Goal: Task Accomplishment & Management: Use online tool/utility

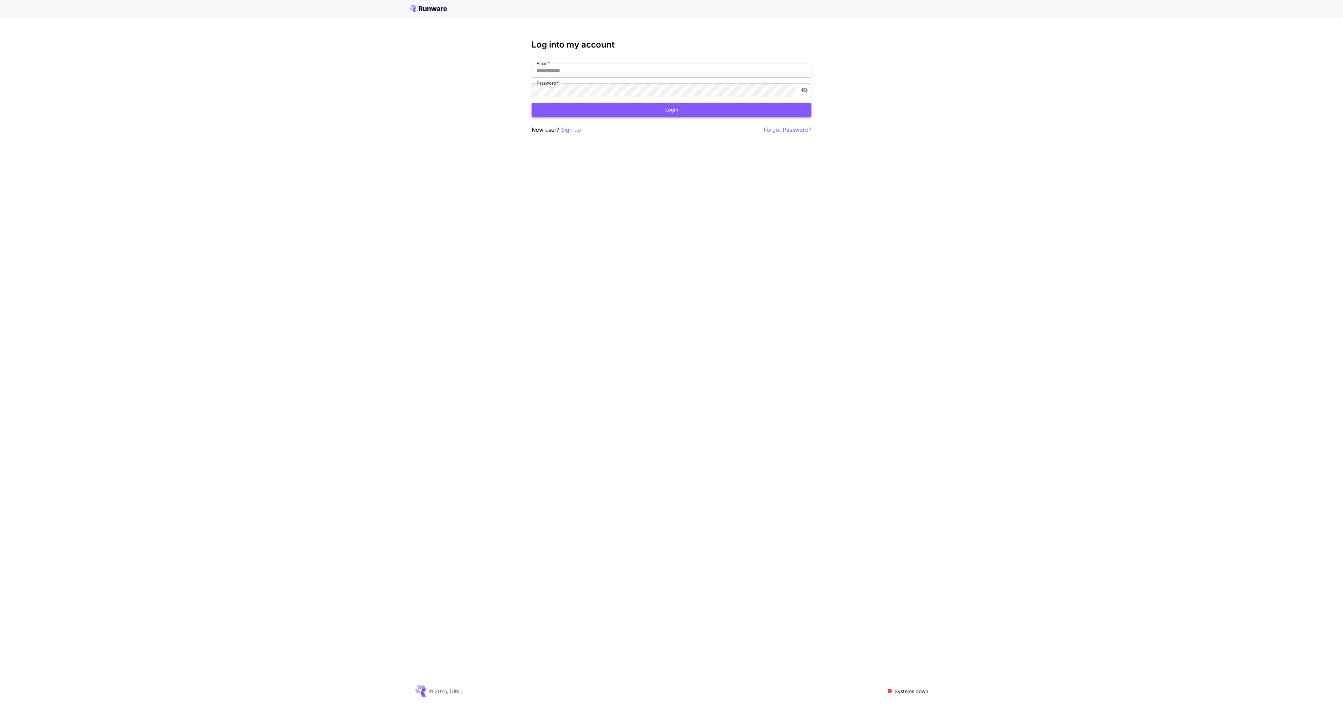
type input "**********"
click at [687, 107] on button "Login" at bounding box center [672, 110] width 280 height 14
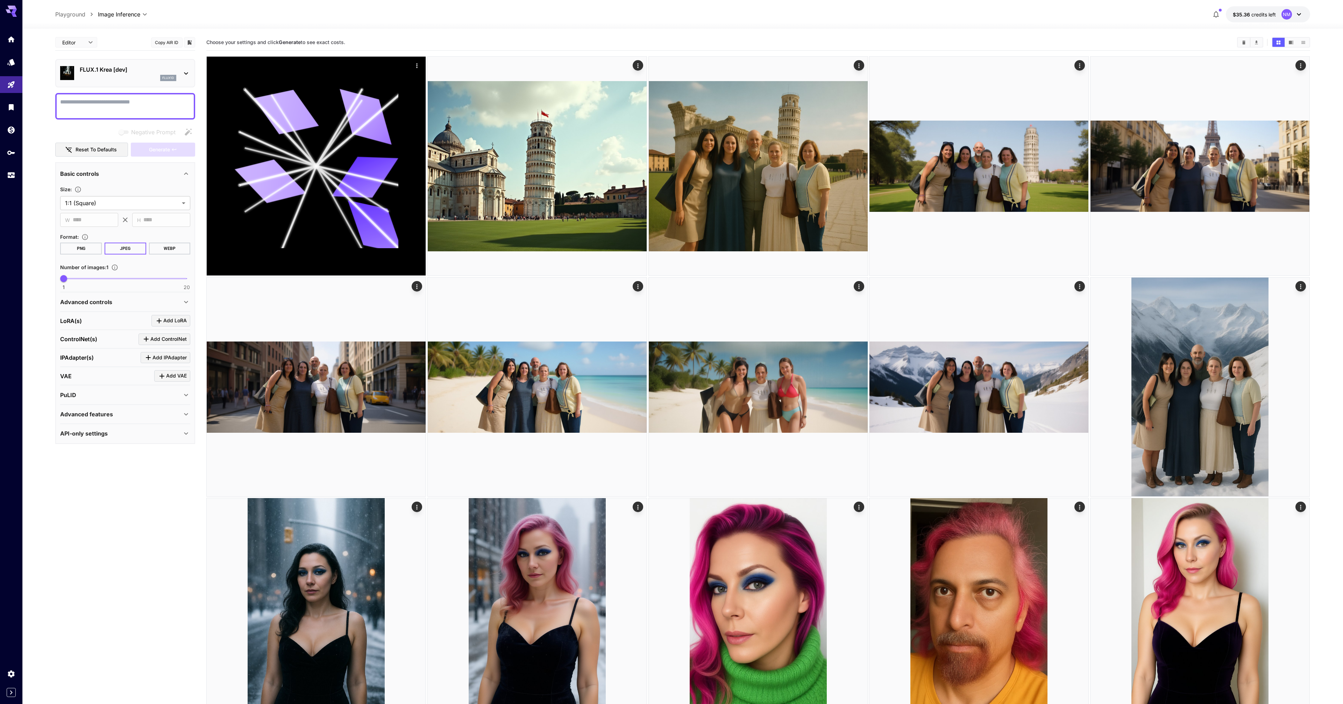
click at [94, 70] on p "FLUX.1 Krea [dev]" at bounding box center [128, 69] width 97 height 8
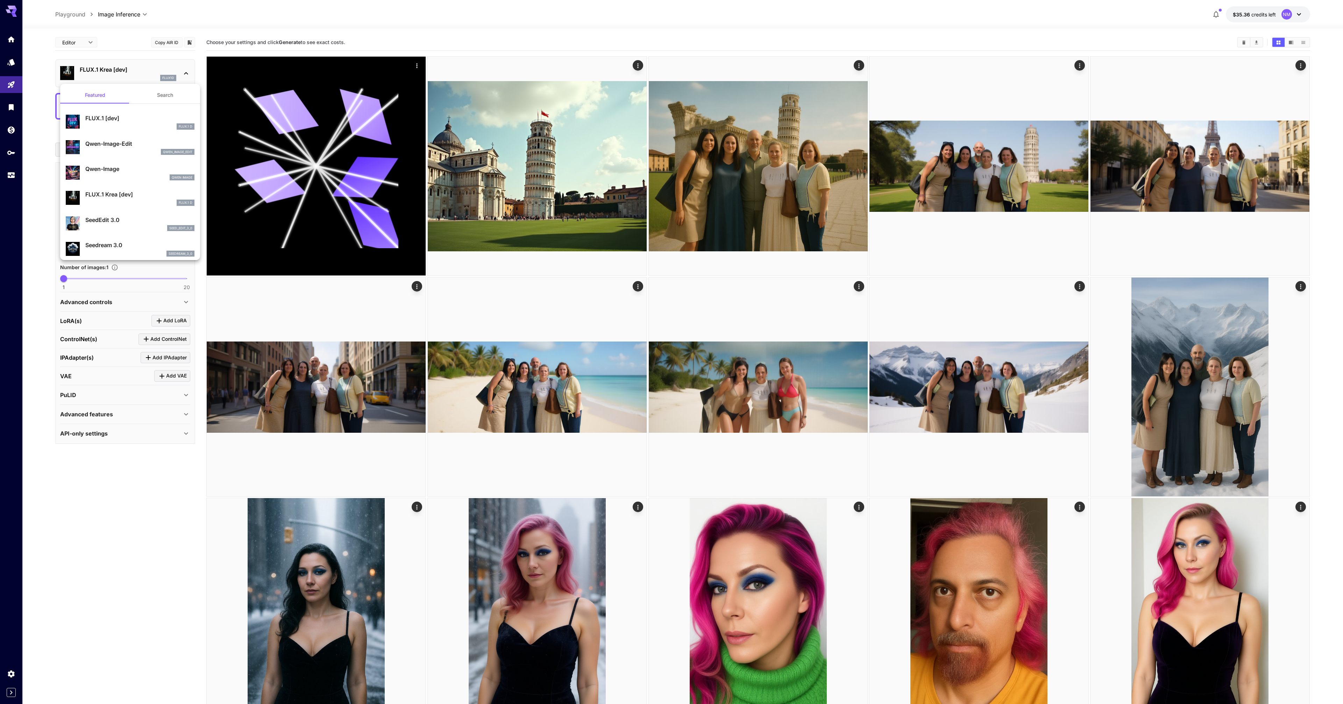
click at [94, 70] on div at bounding box center [671, 352] width 1343 height 704
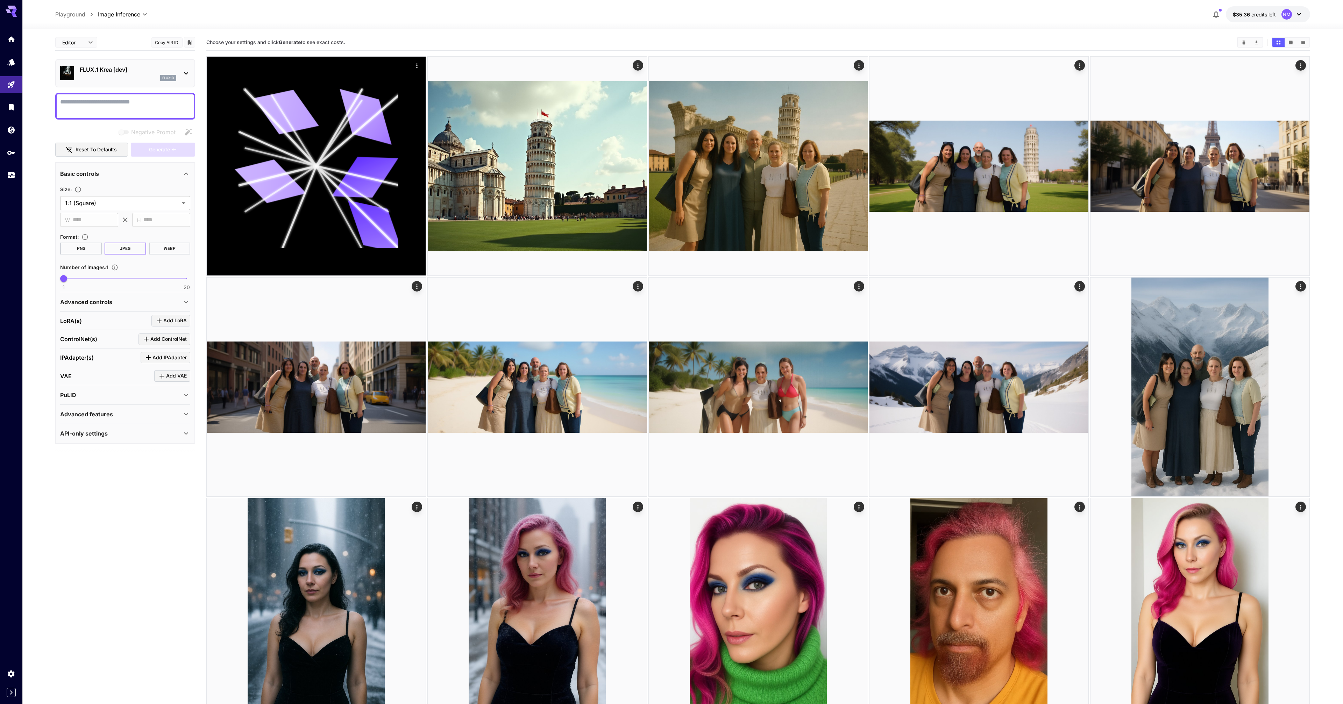
click at [73, 395] on p "PuLID" at bounding box center [68, 395] width 16 height 8
click at [107, 425] on span "Drag or upload image" at bounding box center [130, 424] width 52 height 9
click at [0, 0] on input "Drag or upload image" at bounding box center [0, 0] width 0 height 0
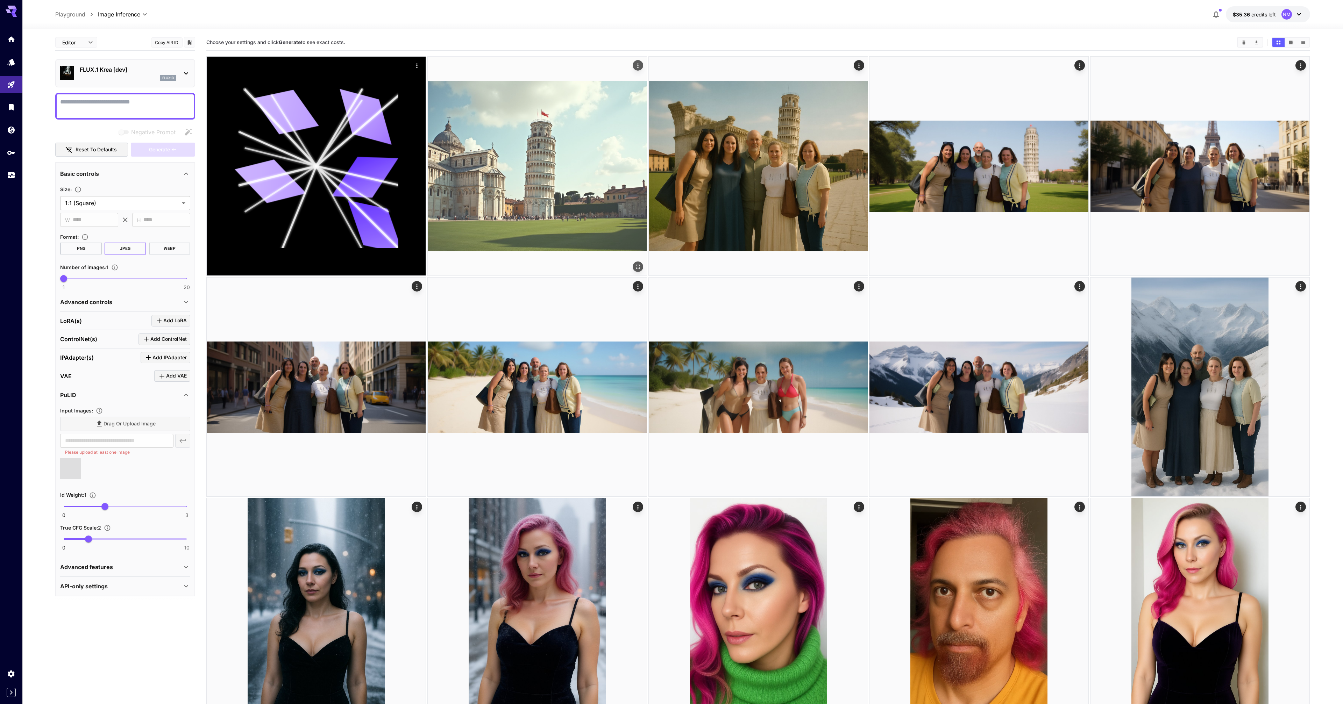
type input "**********"
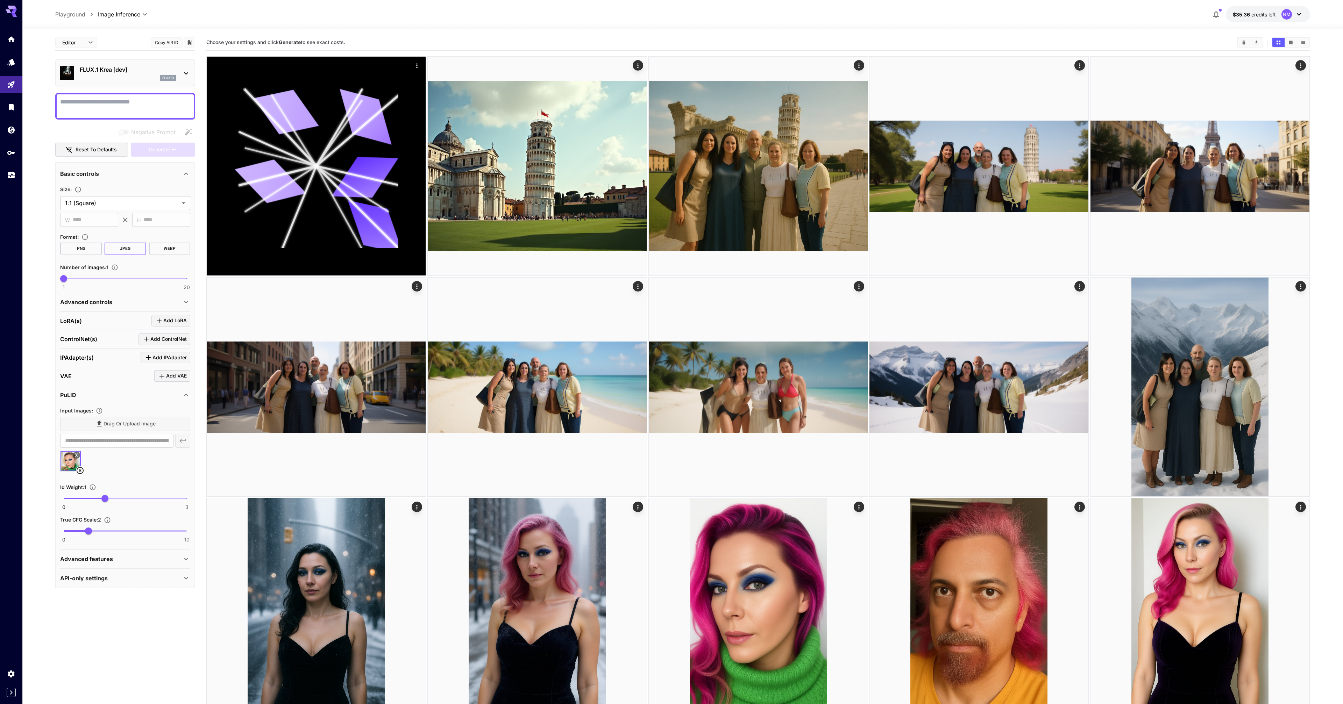
click at [126, 106] on textarea "Negative Prompt" at bounding box center [125, 106] width 130 height 17
paste textarea "**********"
drag, startPoint x: 112, startPoint y: 101, endPoint x: 46, endPoint y: 97, distance: 66.3
paste textarea "**********"
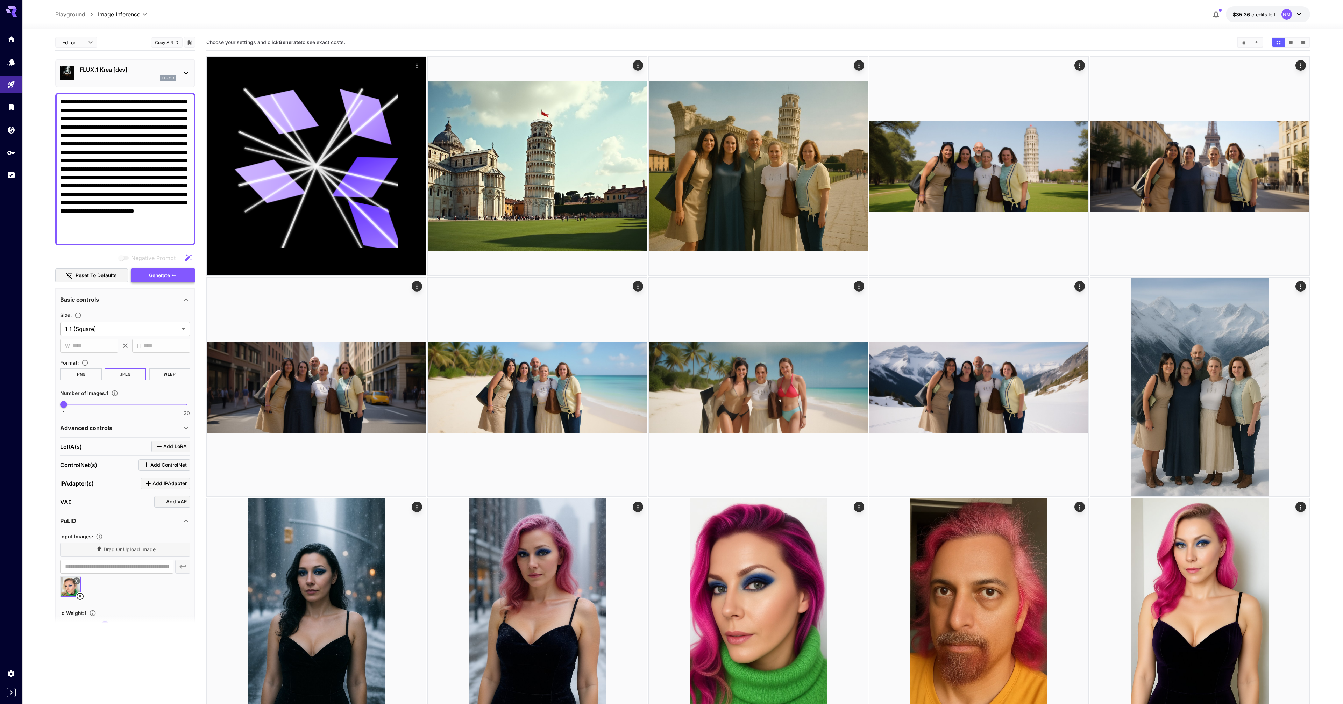
type textarea "**********"
click at [161, 276] on span "Generate" at bounding box center [159, 275] width 21 height 9
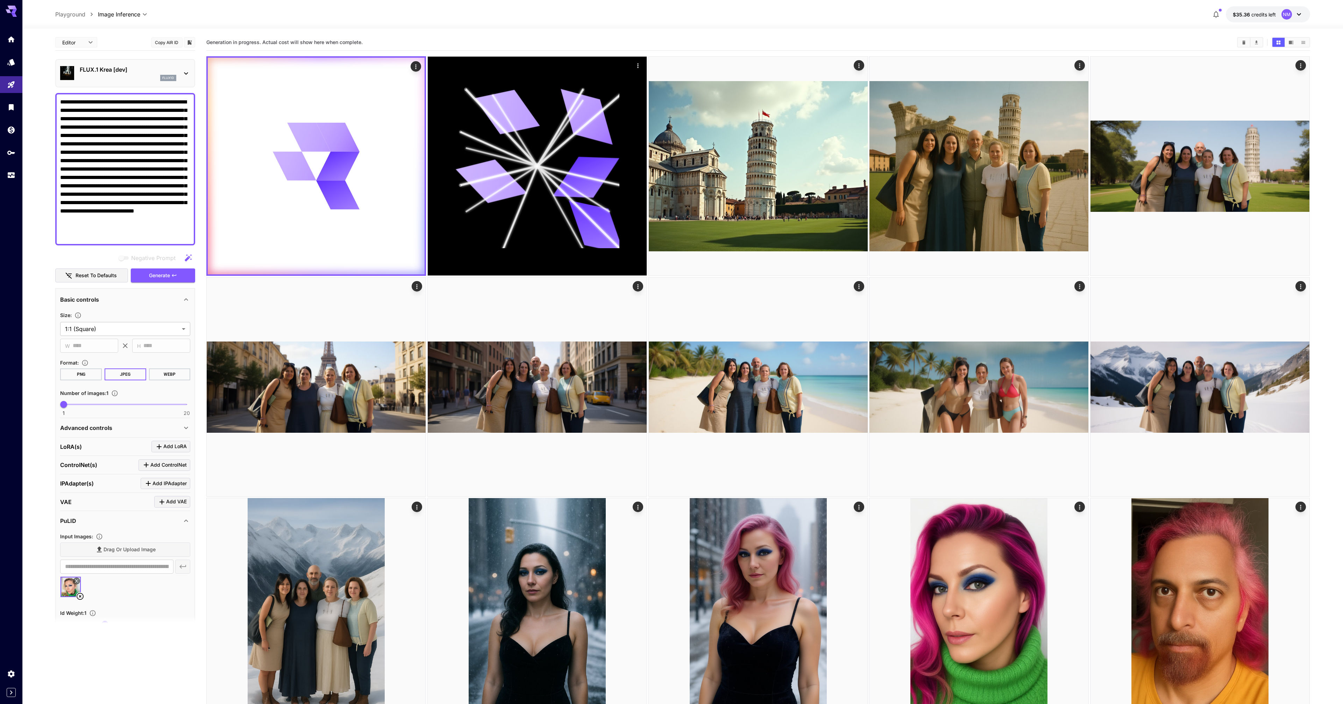
click at [81, 596] on icon at bounding box center [80, 596] width 8 height 8
click at [163, 279] on span "Generate" at bounding box center [159, 275] width 21 height 9
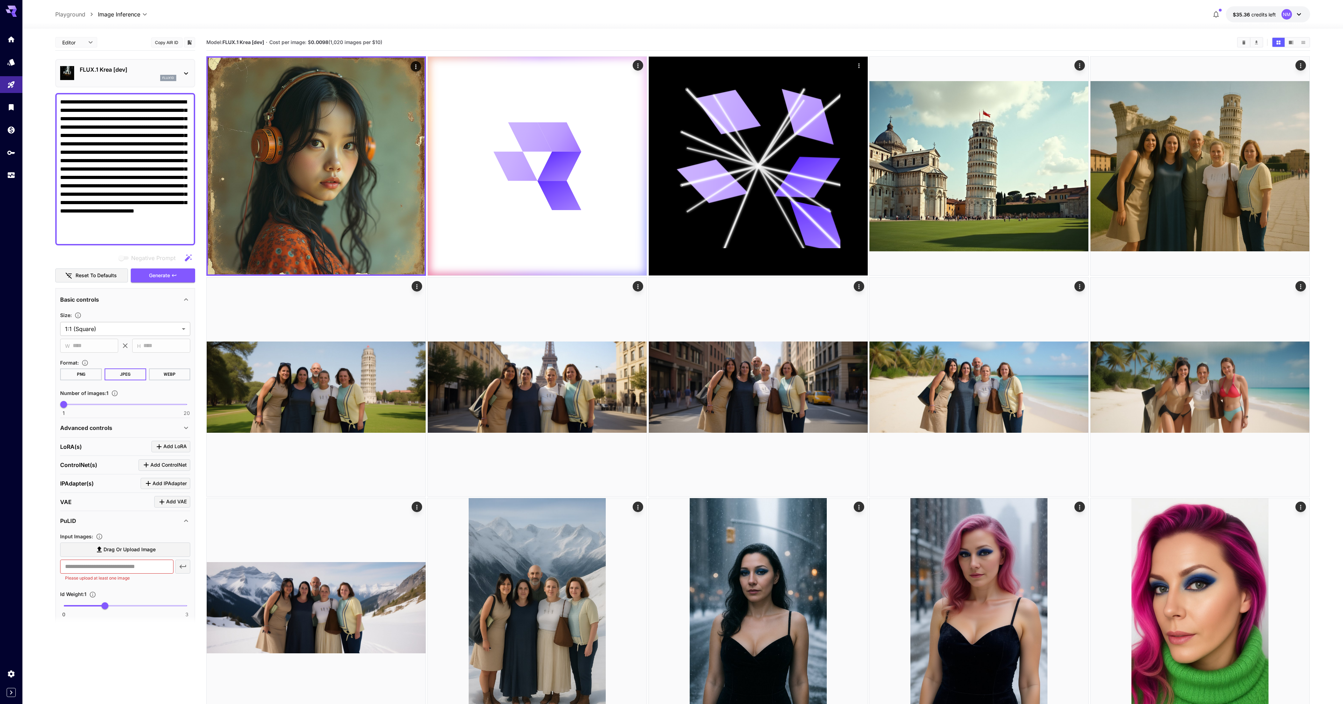
click at [119, 554] on span "Drag or upload image" at bounding box center [130, 550] width 52 height 9
click at [0, 0] on input "Drag or upload image" at bounding box center [0, 0] width 0 height 0
type input "**********"
click at [169, 279] on span "Generate" at bounding box center [159, 275] width 21 height 9
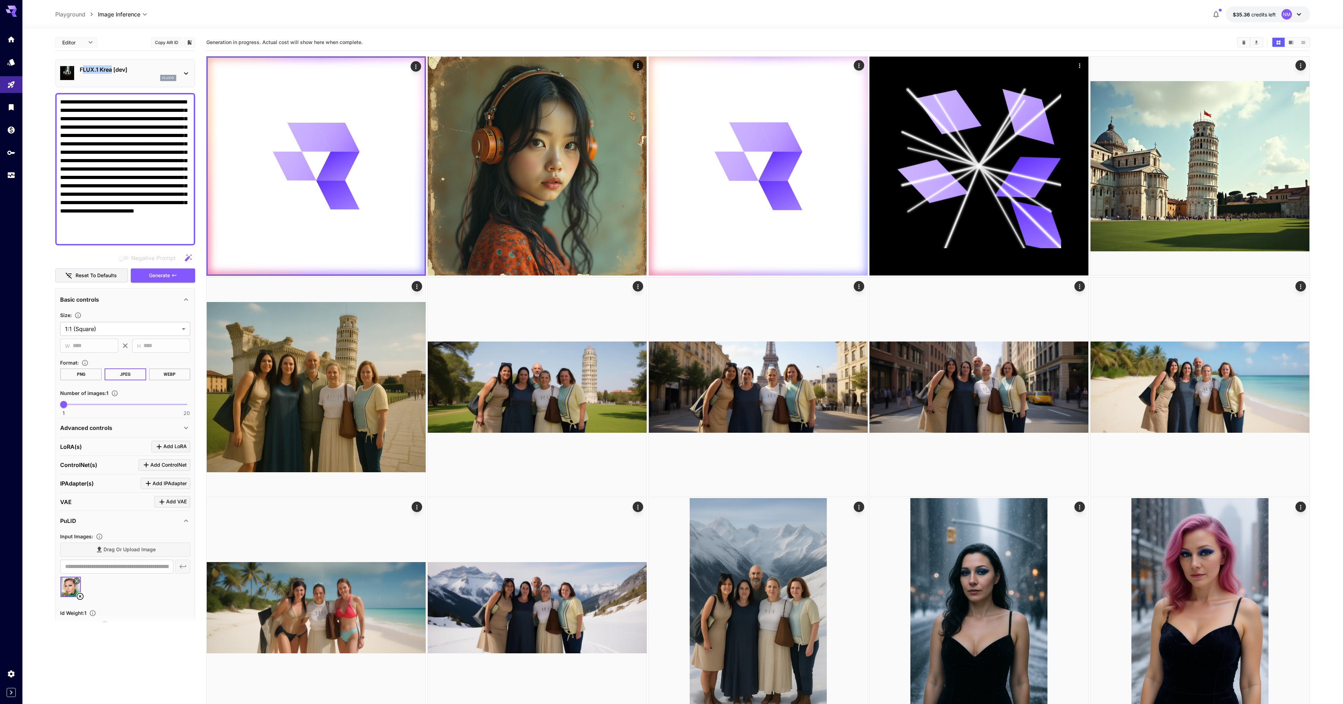
drag, startPoint x: 83, startPoint y: 70, endPoint x: 112, endPoint y: 71, distance: 29.1
click at [112, 71] on p "FLUX.1 Krea [dev]" at bounding box center [128, 69] width 97 height 8
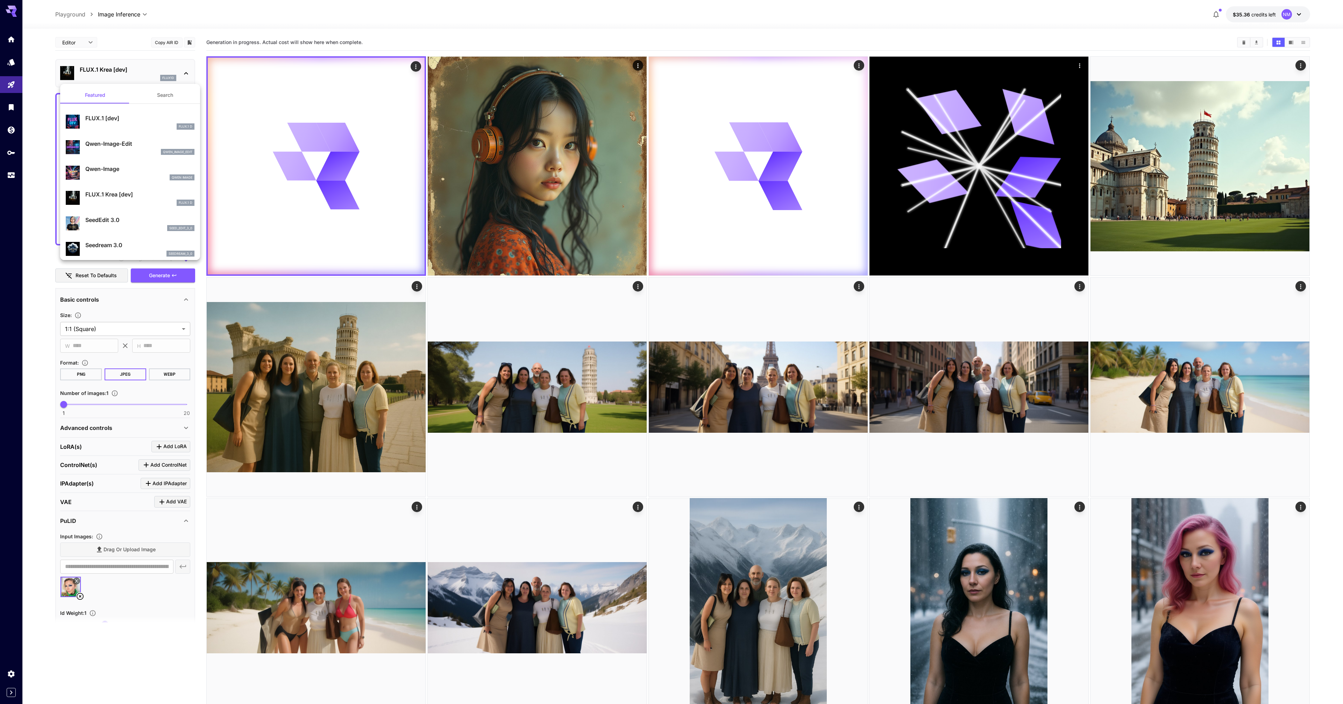
click at [112, 56] on div at bounding box center [671, 352] width 1343 height 704
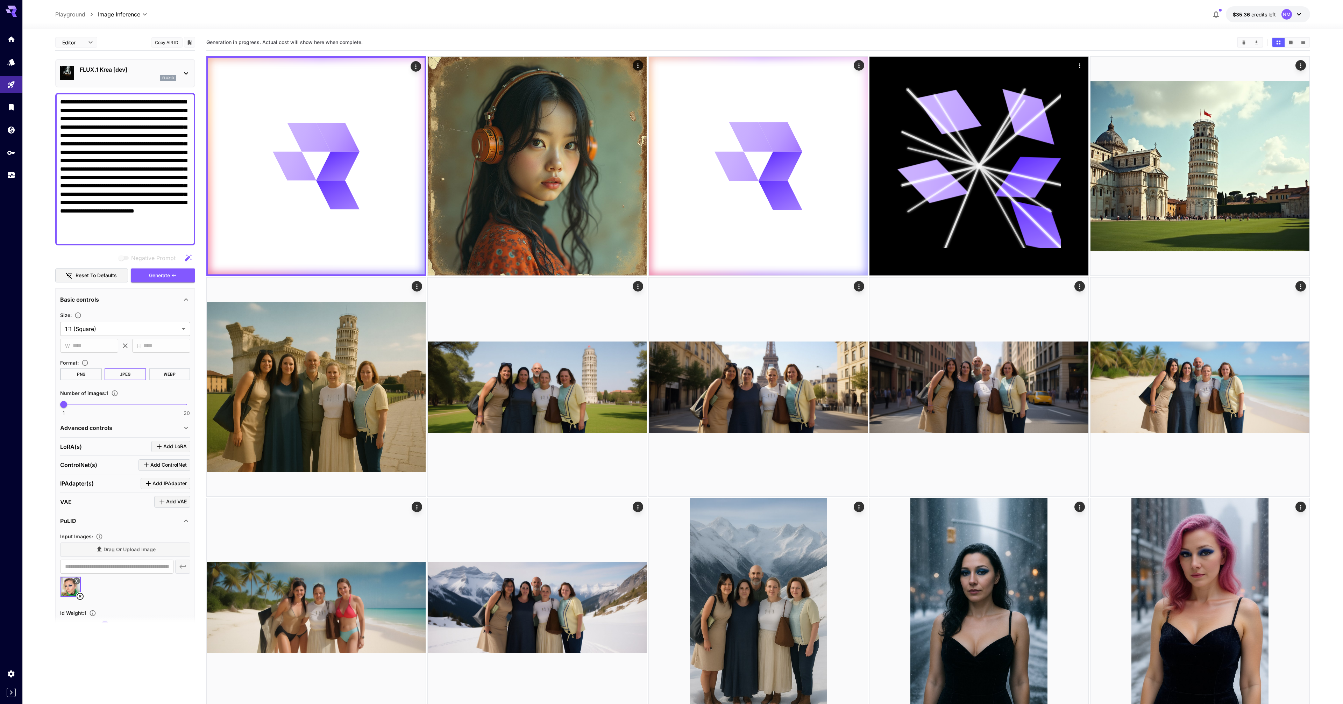
click at [112, 57] on div "**********" at bounding box center [125, 374] width 140 height 680
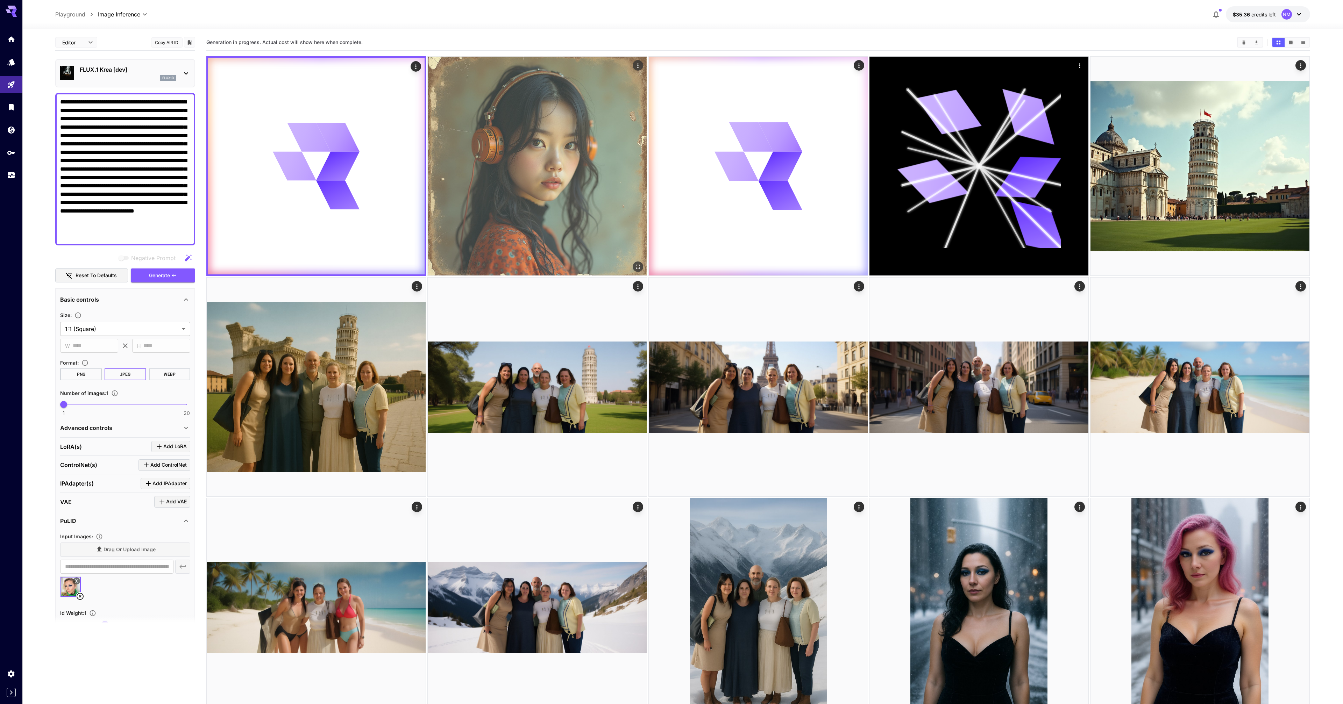
click at [610, 184] on img at bounding box center [537, 166] width 219 height 219
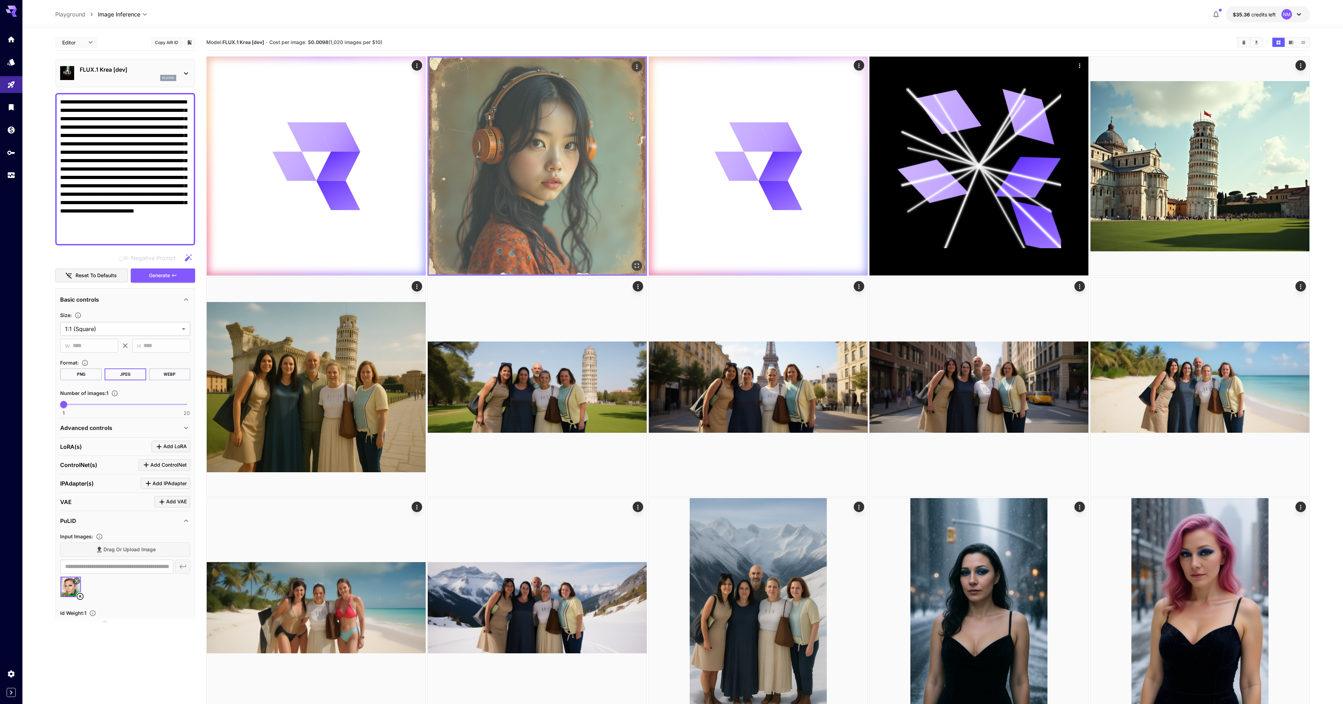
click at [613, 184] on img at bounding box center [537, 166] width 217 height 217
click at [639, 266] on icon "Open in fullscreen" at bounding box center [637, 265] width 7 height 7
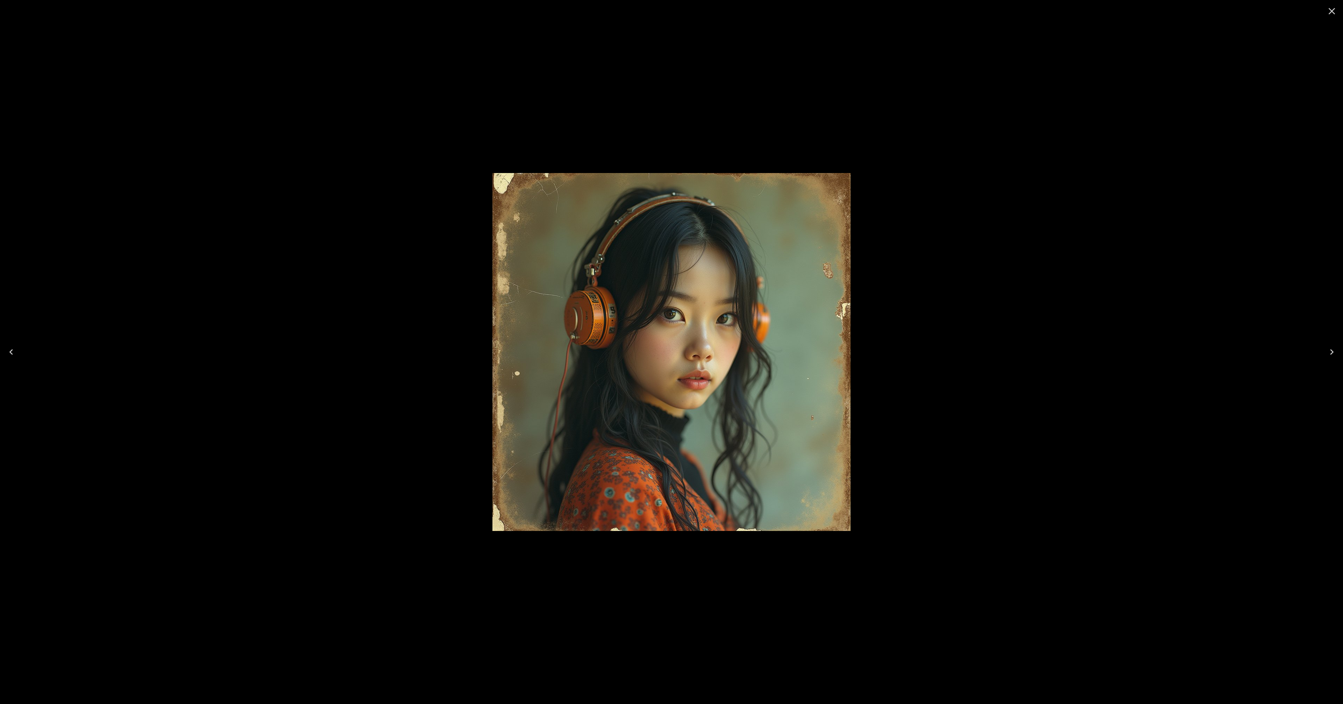
click at [1330, 11] on icon "Close" at bounding box center [1331, 11] width 11 height 11
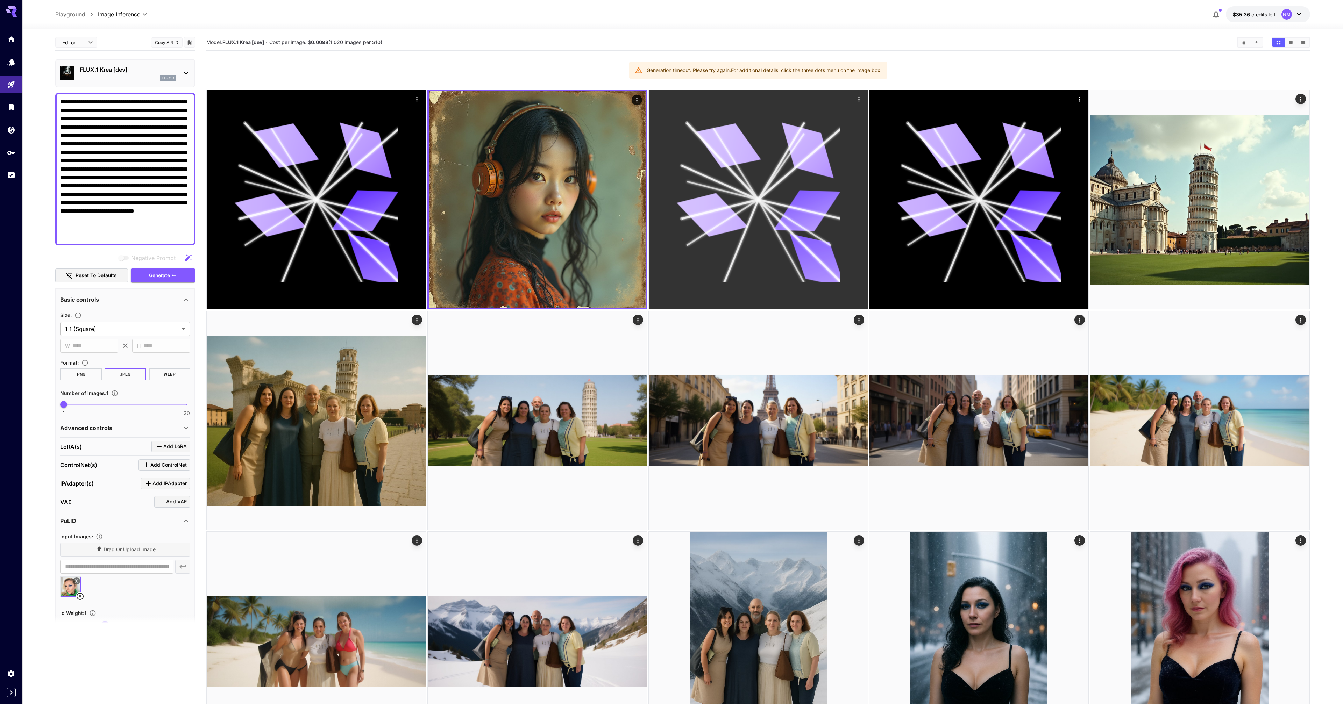
click at [794, 163] on icon at bounding box center [808, 150] width 66 height 56
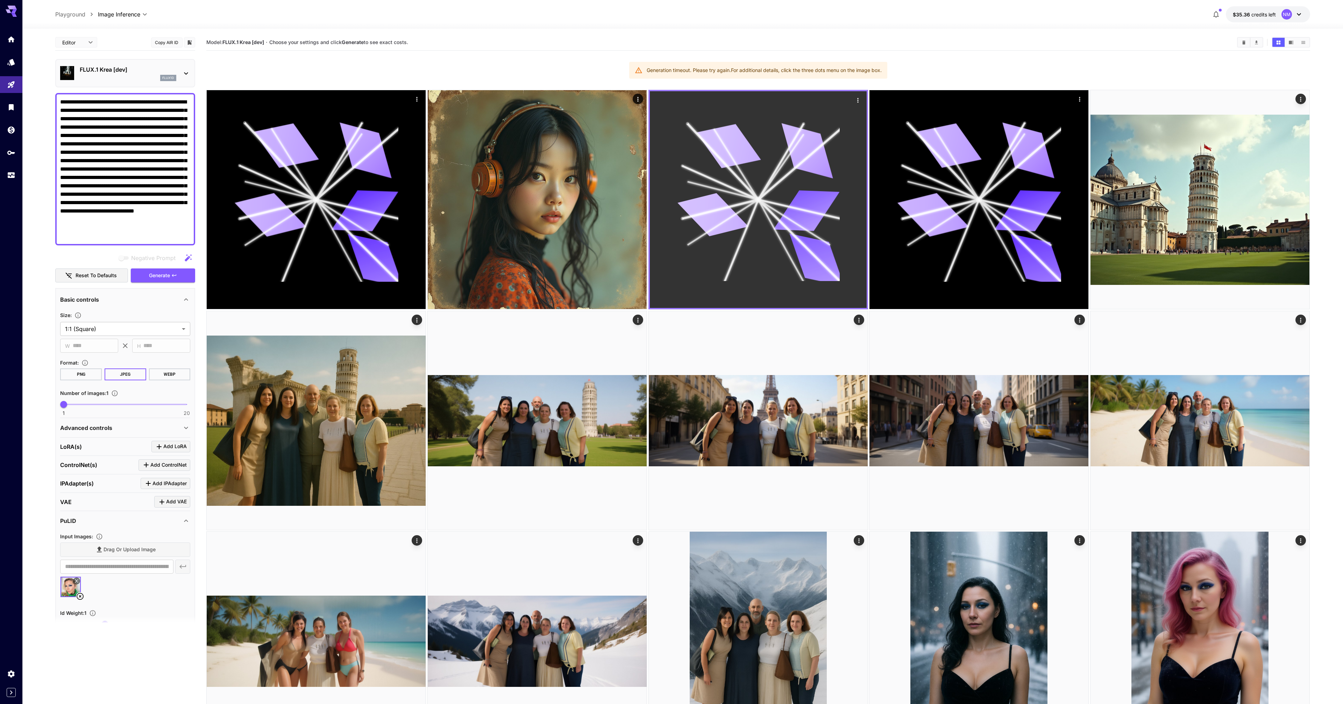
click at [702, 163] on icon at bounding box center [758, 200] width 163 height 163
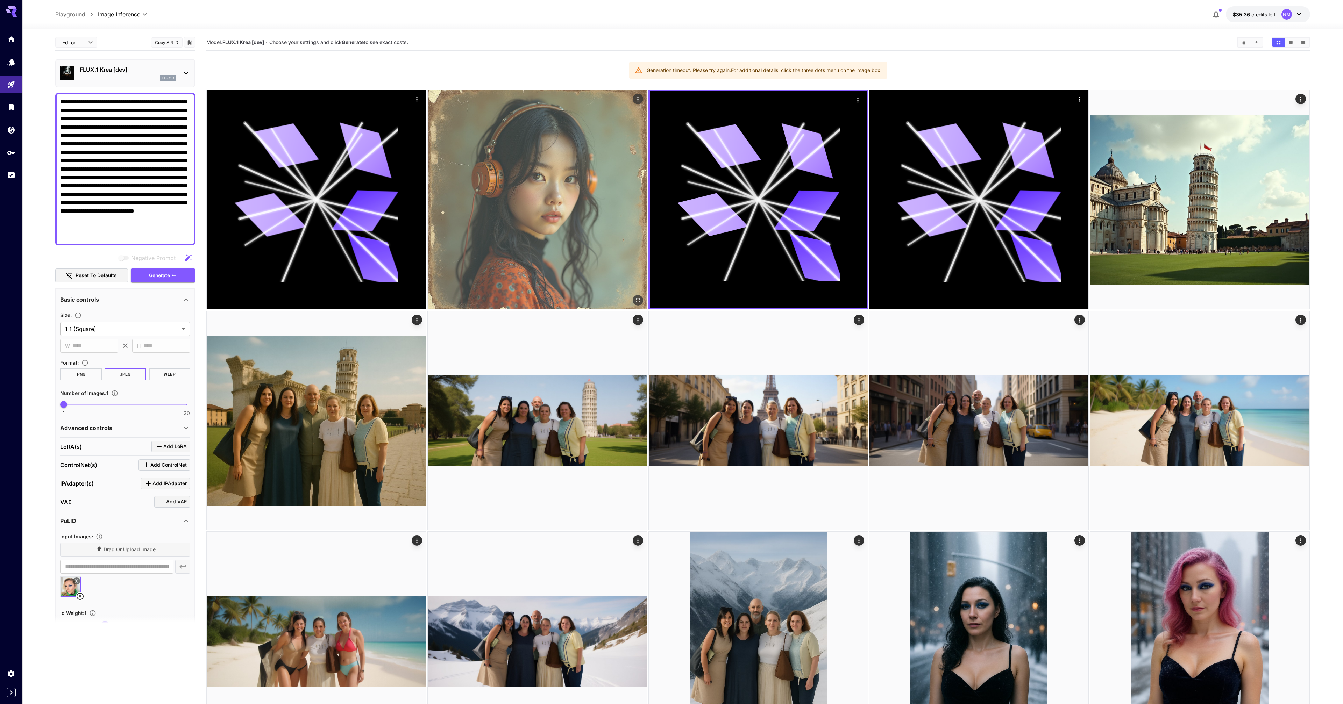
click at [584, 184] on img at bounding box center [537, 199] width 219 height 219
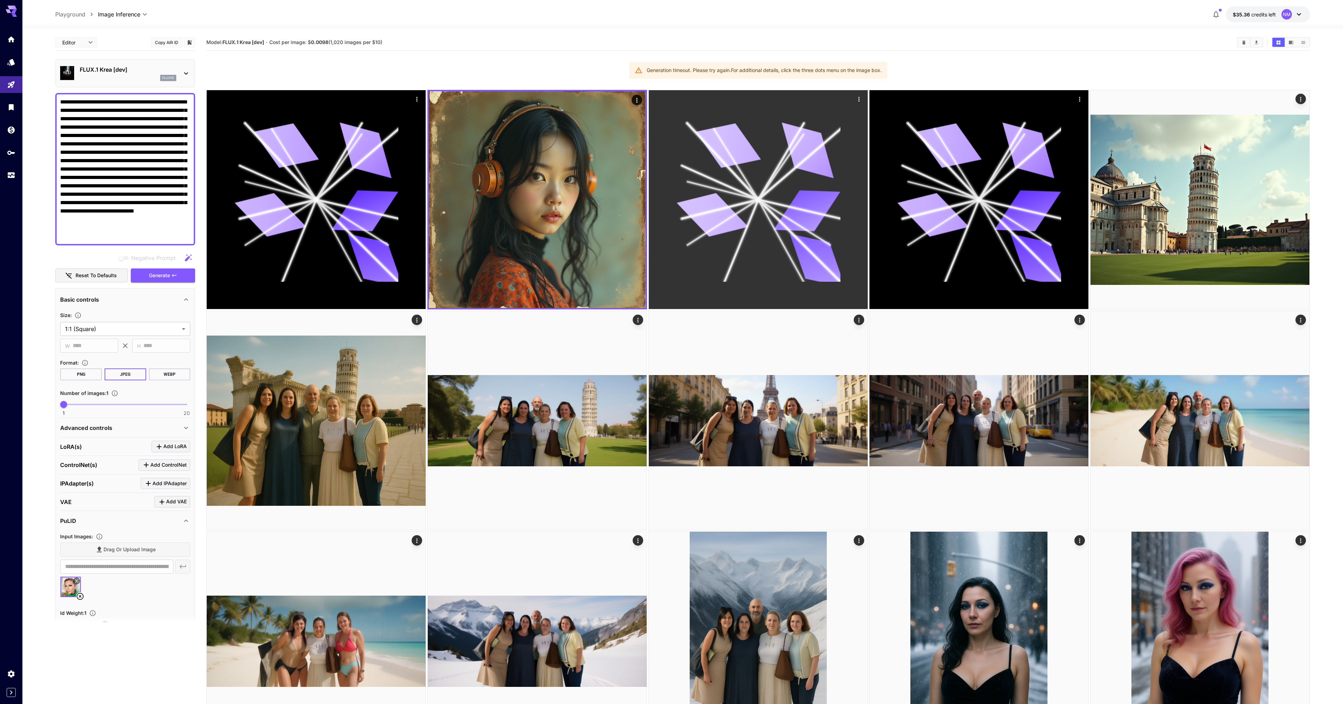
click at [781, 179] on icon at bounding box center [799, 163] width 83 height 71
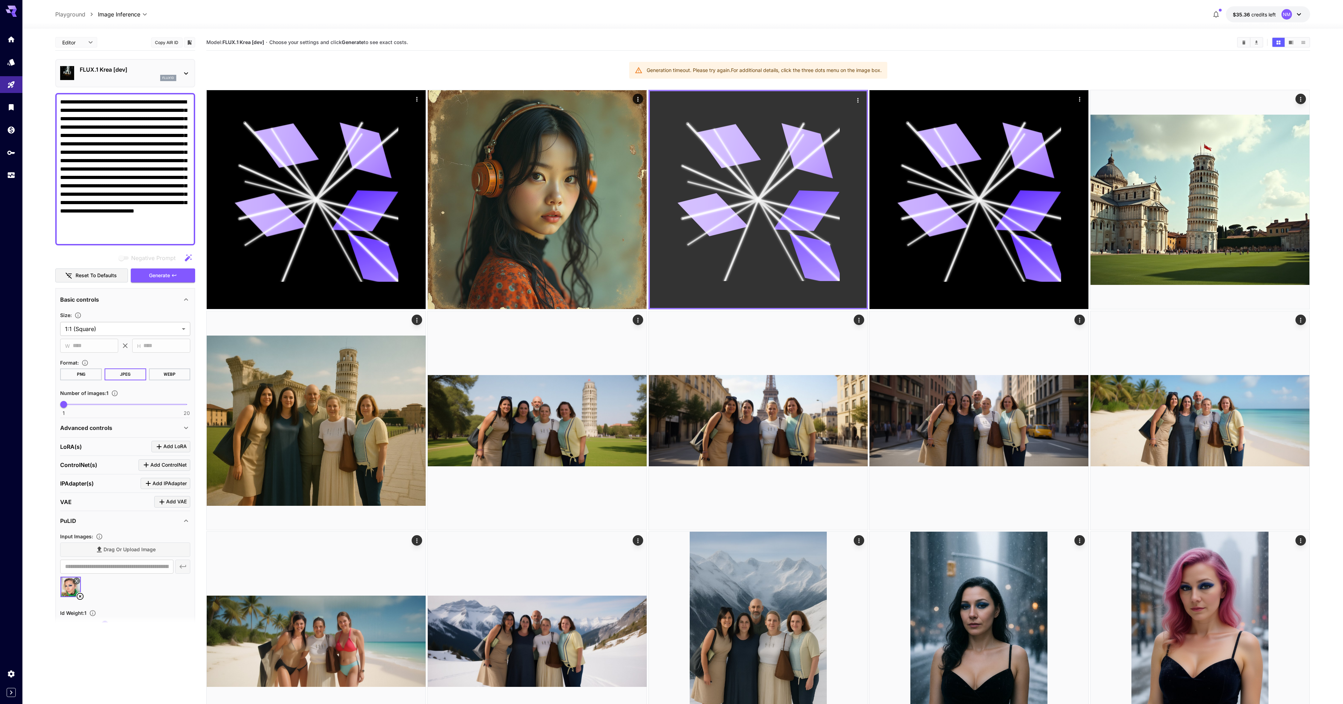
click at [855, 101] on icon "Actions" at bounding box center [857, 100] width 7 height 7
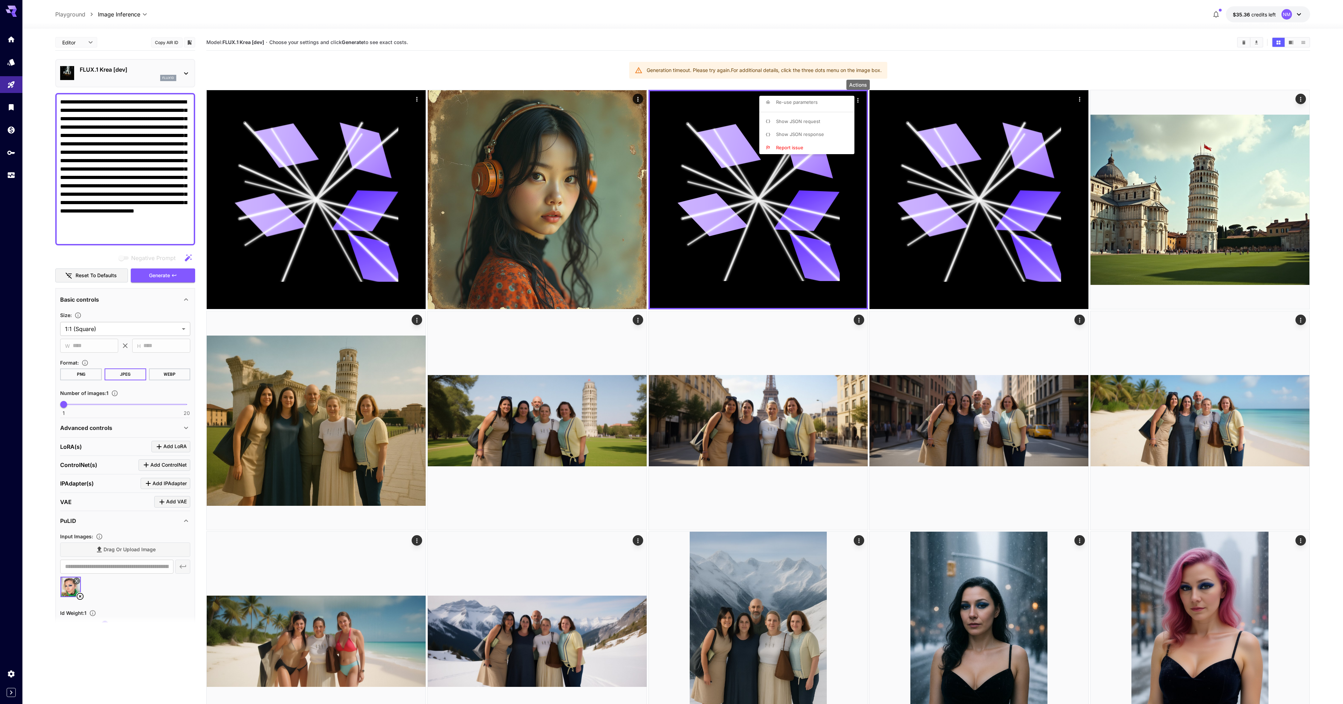
click at [803, 132] on span "Show JSON response" at bounding box center [800, 135] width 48 height 6
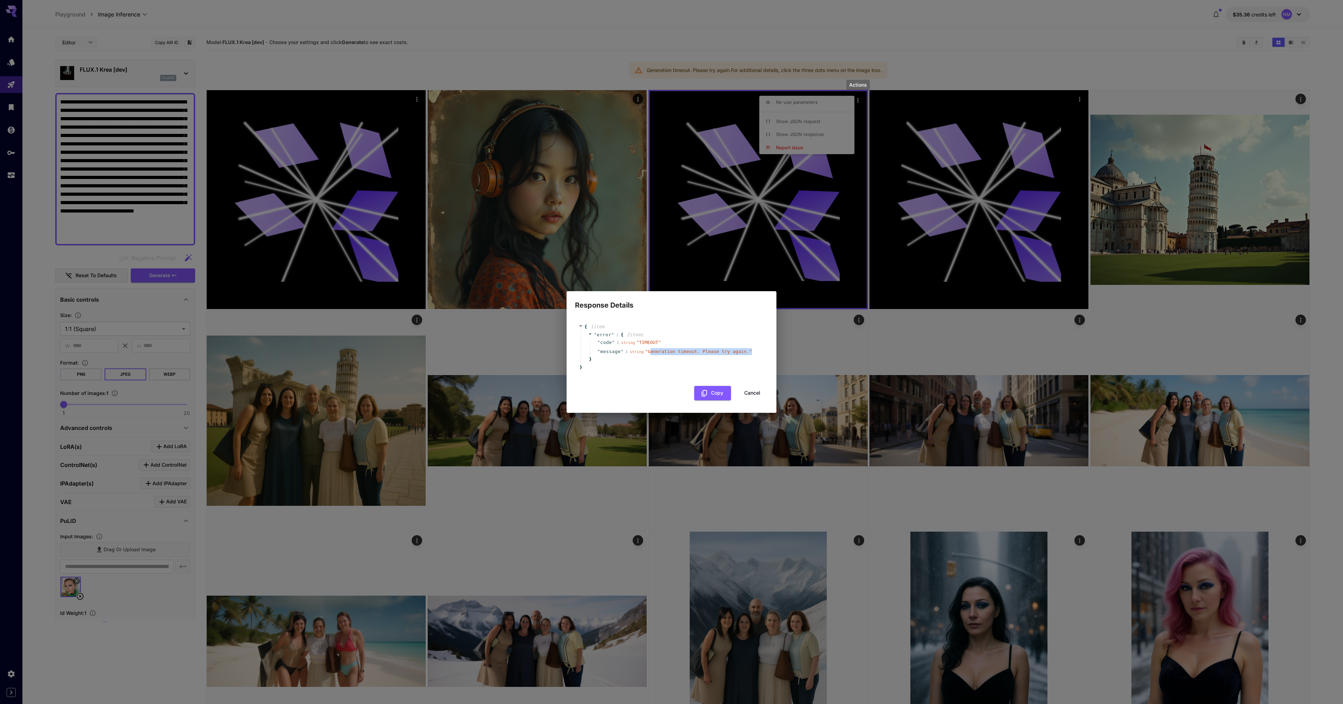
drag, startPoint x: 649, startPoint y: 352, endPoint x: 764, endPoint y: 353, distance: 114.4
click at [764, 353] on div "" error " : { 2 item s " code " : string " TIMEOUT " " message " : string " Gen…" at bounding box center [673, 348] width 184 height 34
click at [761, 354] on div "" message " : string " Generation timeout. Please try again. "" at bounding box center [676, 351] width 173 height 9
click at [745, 395] on button "Cancel" at bounding box center [752, 393] width 31 height 14
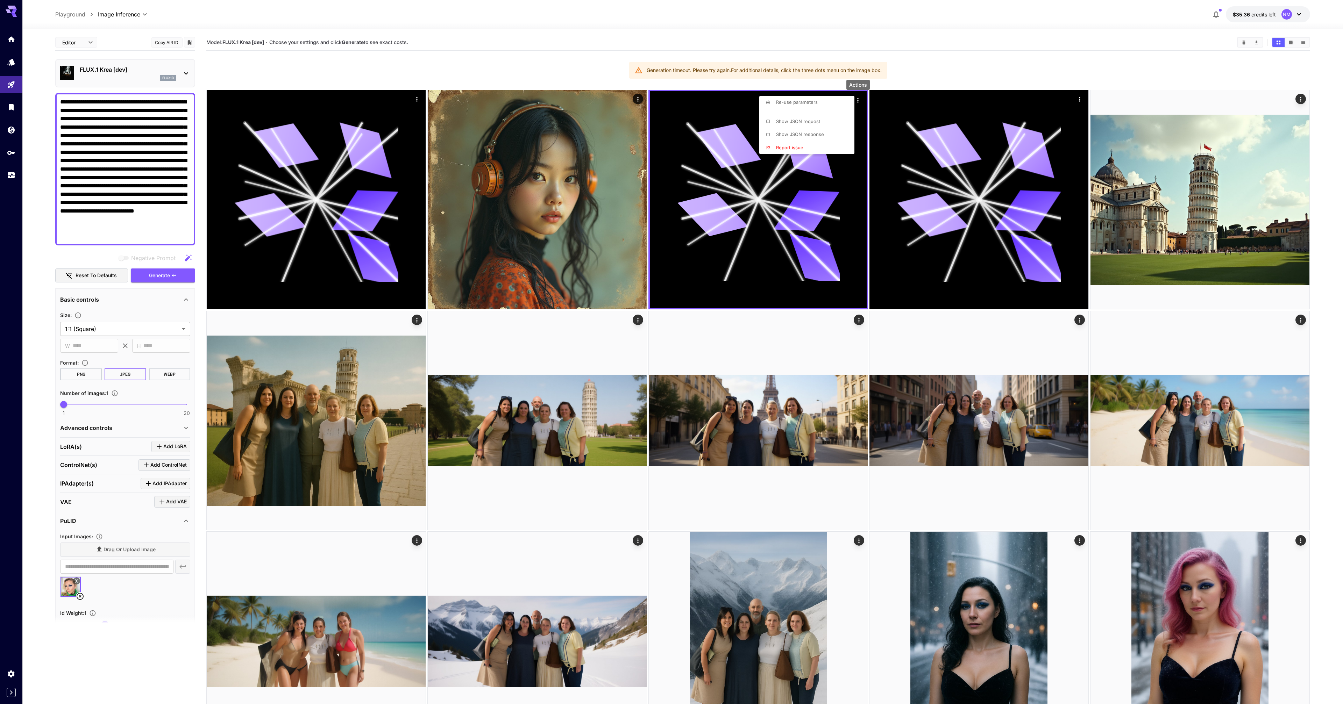
click at [512, 207] on div at bounding box center [671, 352] width 1343 height 704
click at [170, 275] on button "Generate" at bounding box center [163, 276] width 64 height 14
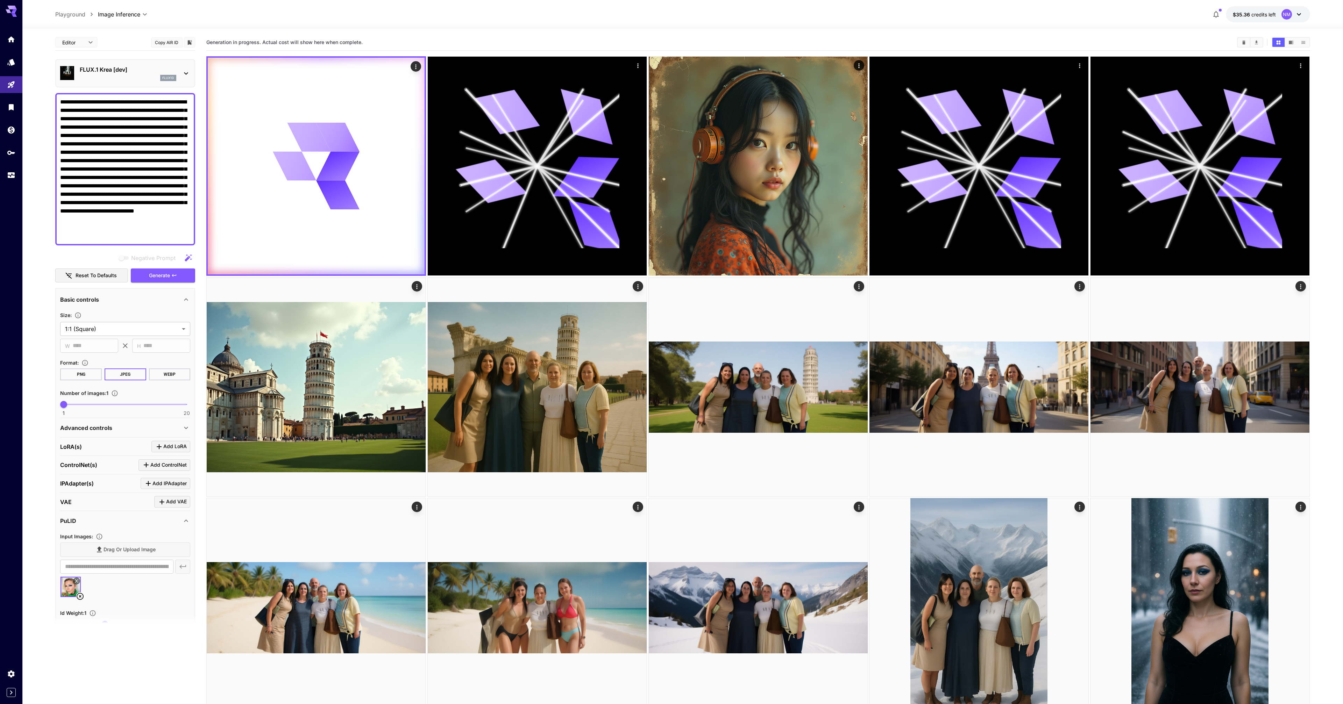
click at [80, 596] on icon at bounding box center [80, 596] width 8 height 8
click at [165, 485] on span "Add IPAdapter" at bounding box center [169, 484] width 34 height 9
click at [102, 529] on p "FLUX Dev Redux" at bounding box center [128, 525] width 87 height 8
click at [102, 529] on div at bounding box center [671, 352] width 1343 height 704
click at [108, 568] on span "Drag or upload image" at bounding box center [130, 566] width 52 height 9
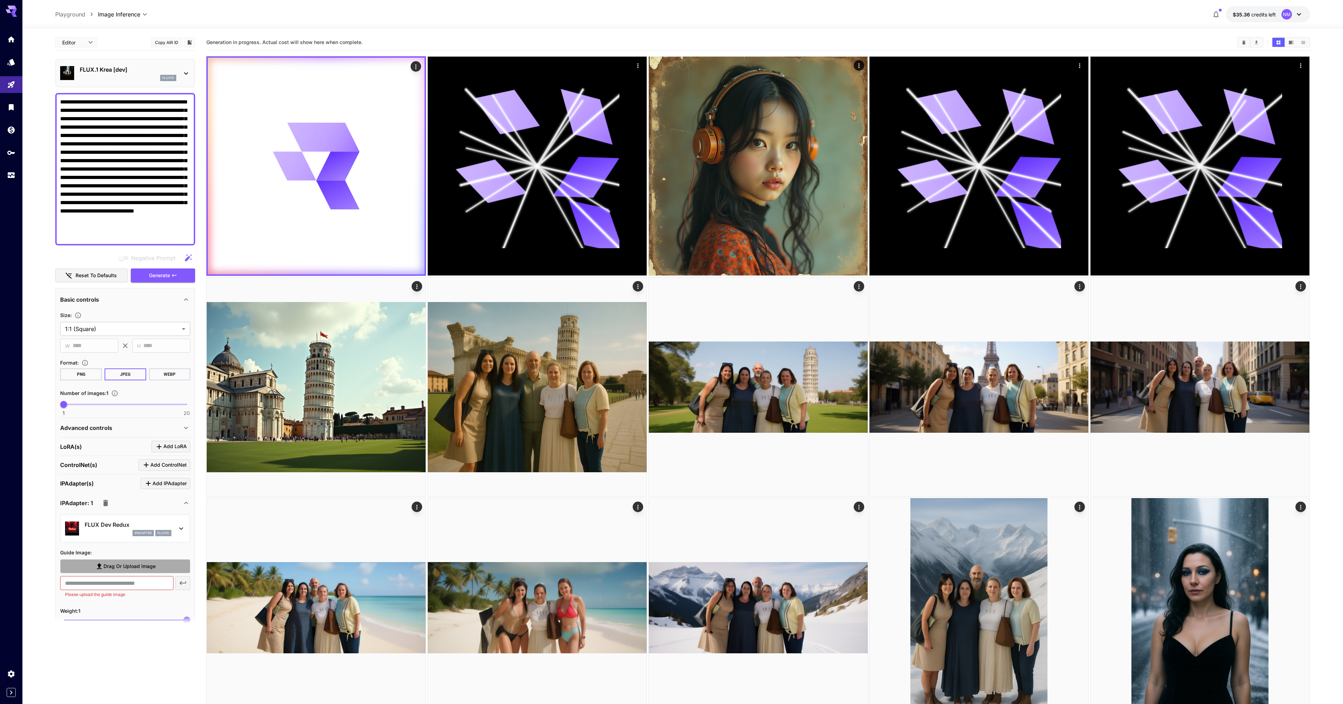
click at [0, 0] on input "Drag or upload image" at bounding box center [0, 0] width 0 height 0
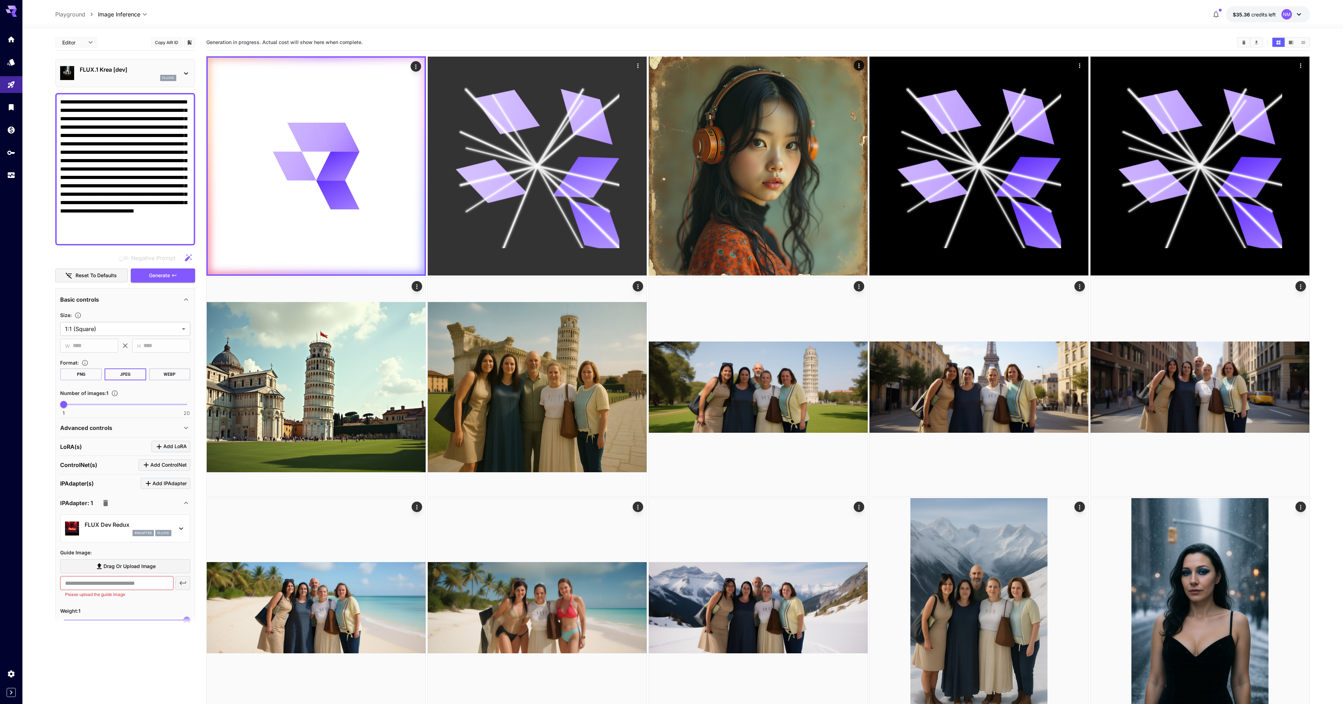
click at [489, 156] on icon at bounding box center [537, 166] width 164 height 164
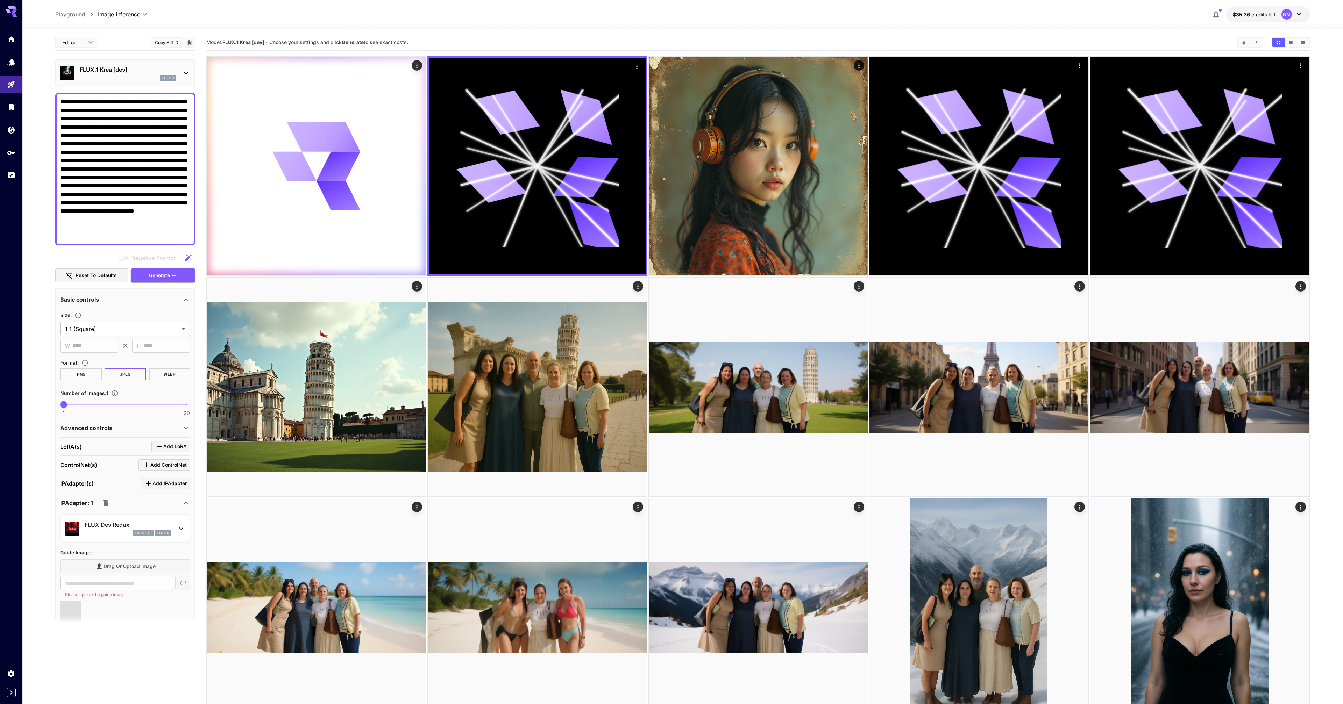
type input "**********"
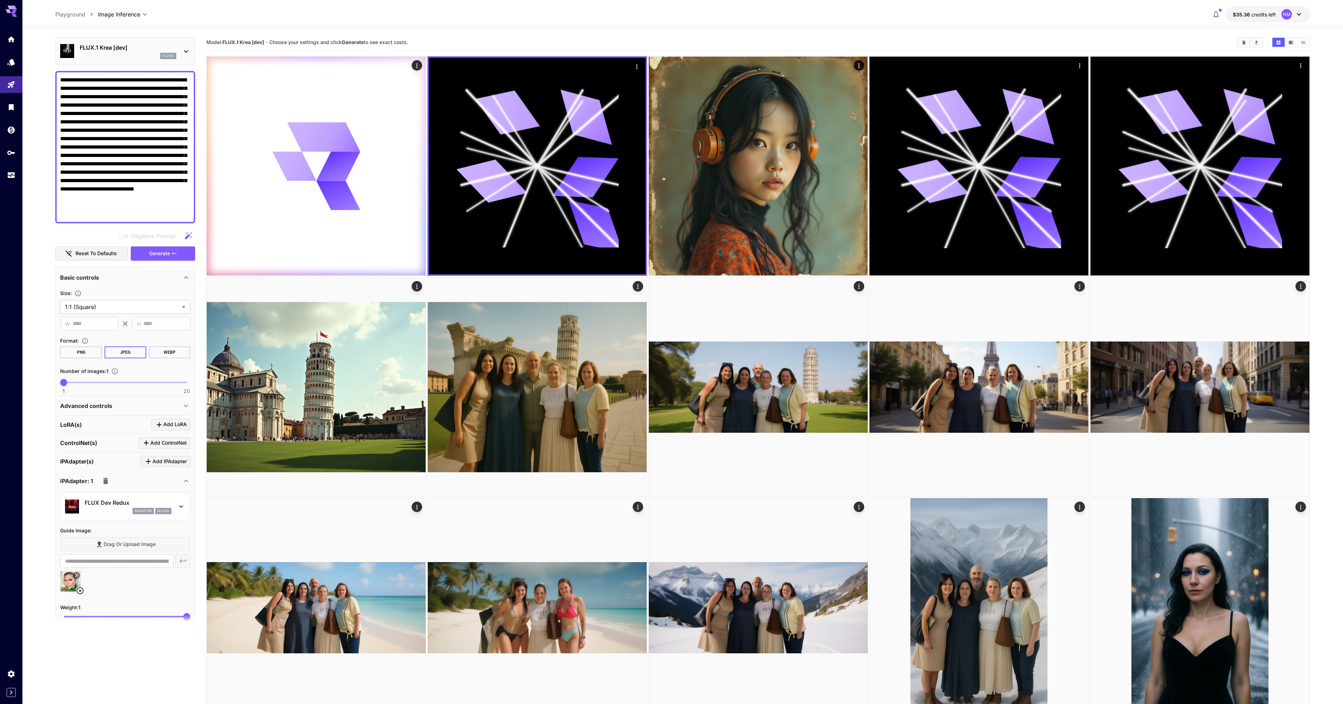
scroll to position [2, 0]
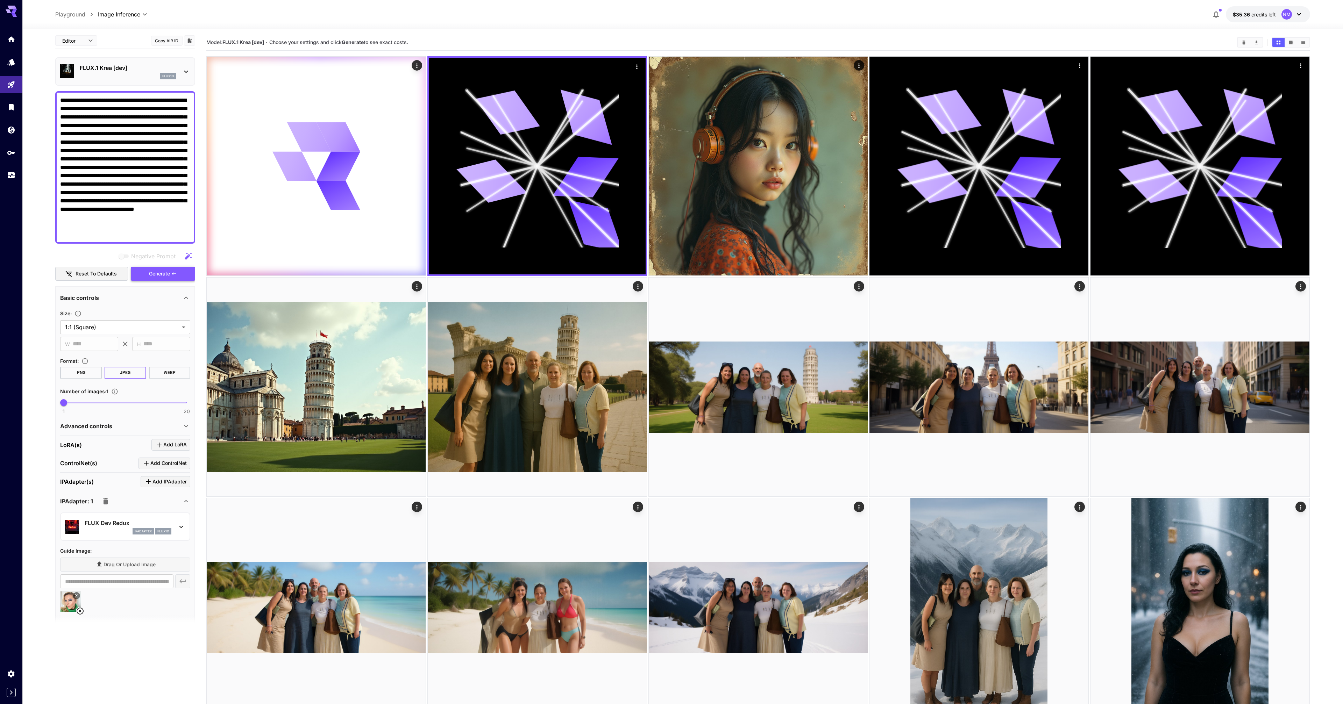
click at [152, 276] on span "Generate" at bounding box center [159, 274] width 21 height 9
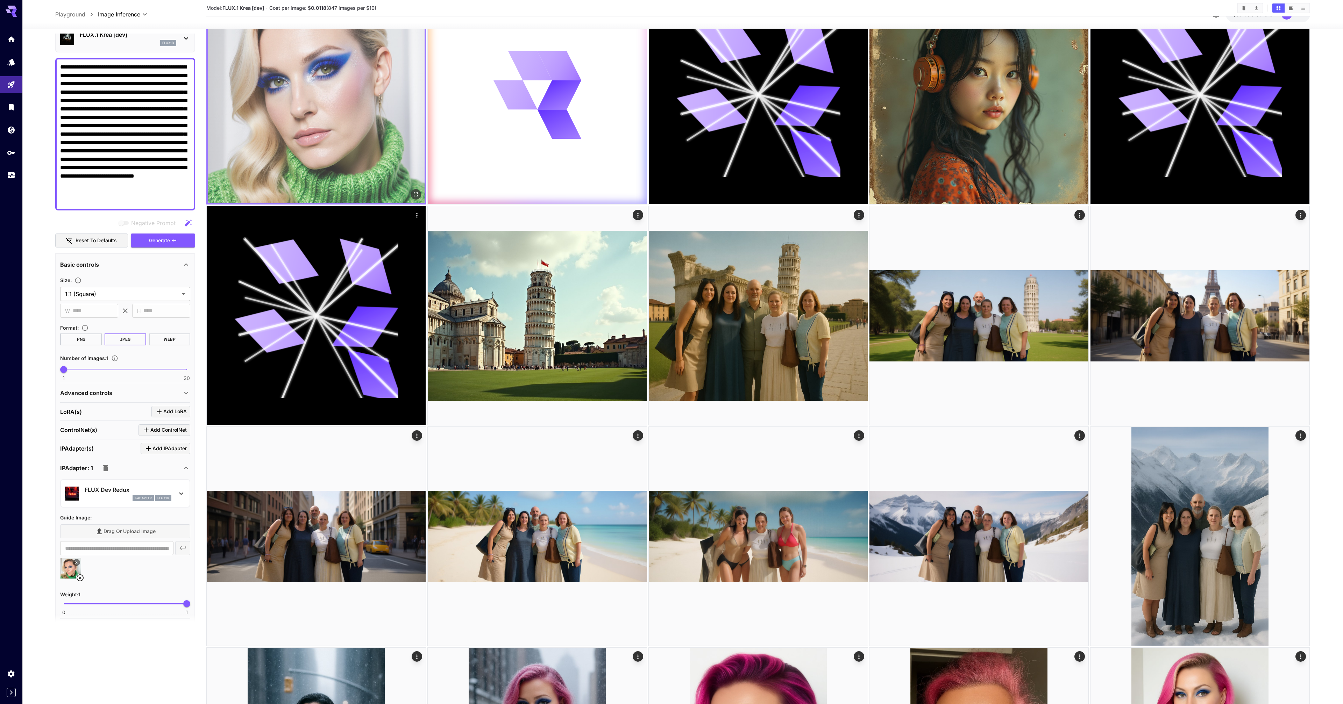
scroll to position [0, 0]
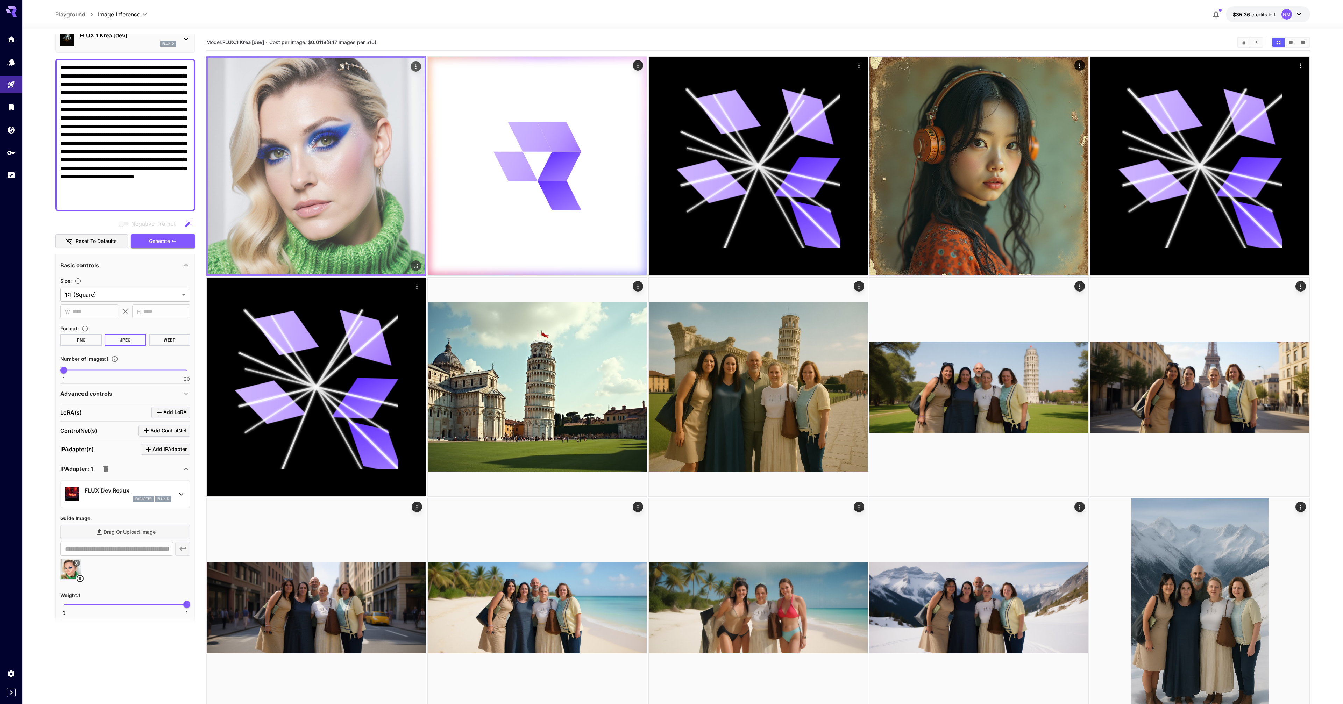
click at [313, 142] on img at bounding box center [316, 166] width 217 height 217
click at [415, 267] on icon "Open in fullscreen" at bounding box center [416, 265] width 7 height 7
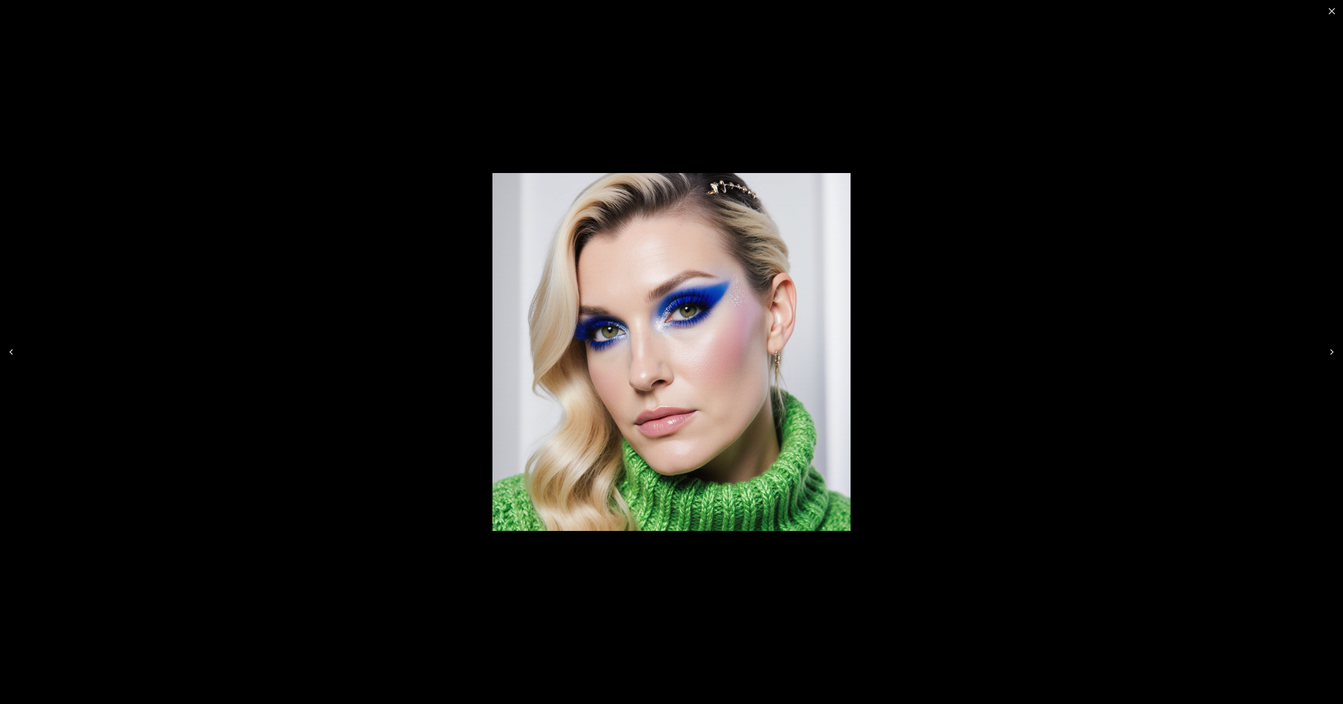
click at [411, 265] on div at bounding box center [671, 352] width 1343 height 704
click at [1229, 165] on div at bounding box center [671, 352] width 1343 height 704
click at [1331, 12] on icon "Close" at bounding box center [1332, 11] width 7 height 7
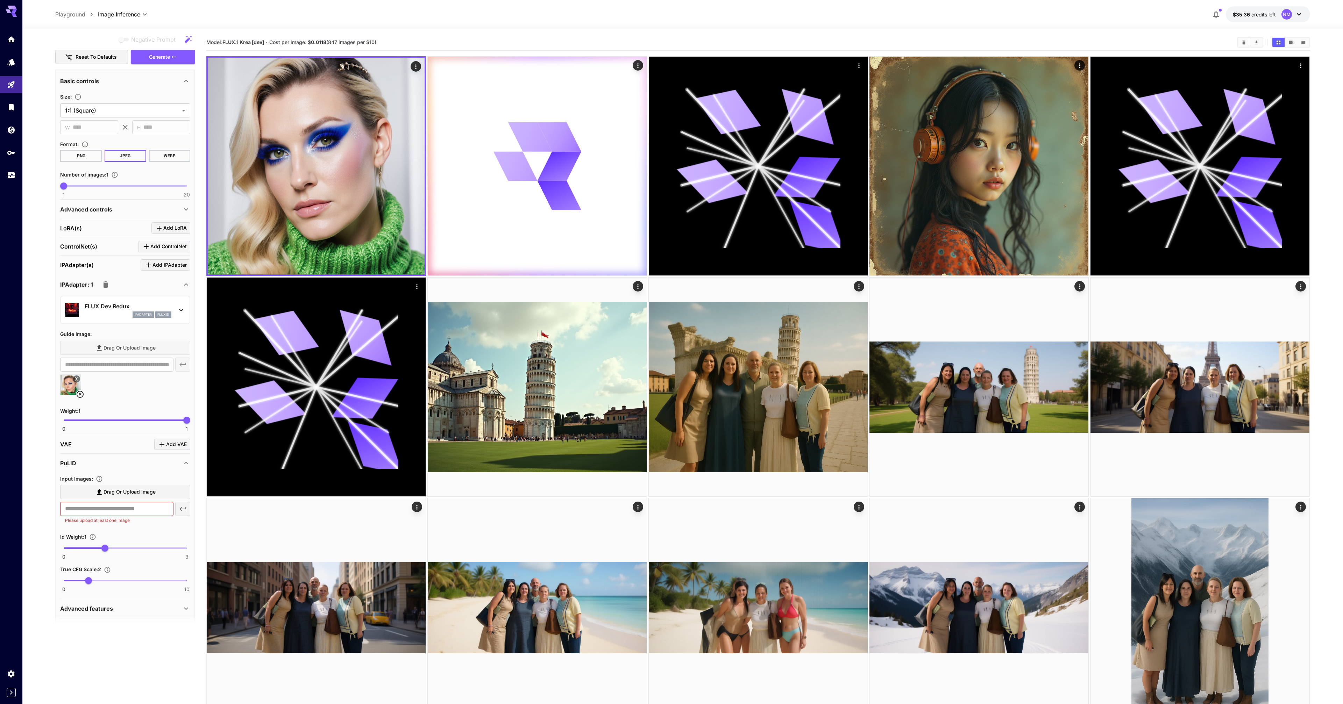
scroll to position [233, 0]
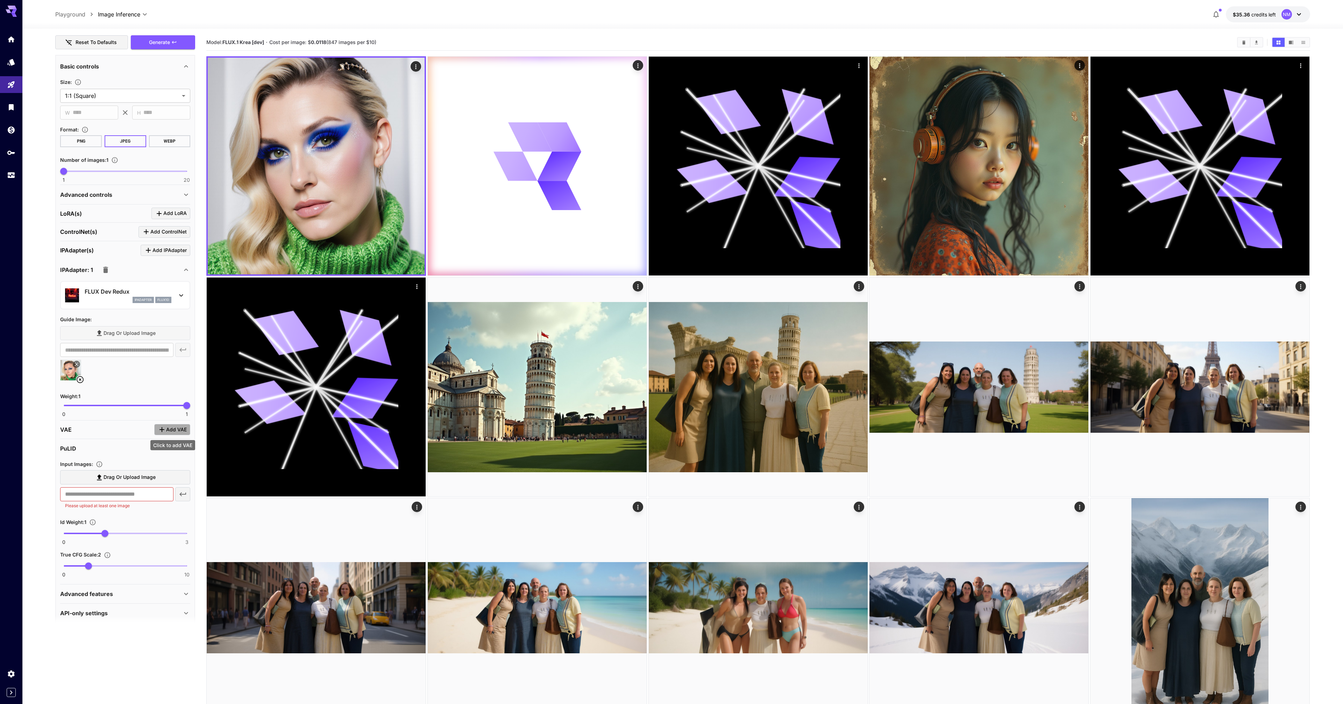
click at [177, 431] on span "Add VAE" at bounding box center [176, 430] width 21 height 9
click at [113, 478] on div "Select model" at bounding box center [119, 472] width 109 height 17
click at [114, 476] on div at bounding box center [671, 352] width 1343 height 704
click at [90, 448] on icon "button" at bounding box center [89, 449] width 5 height 6
click at [112, 482] on label "Drag or upload image" at bounding box center [125, 477] width 130 height 14
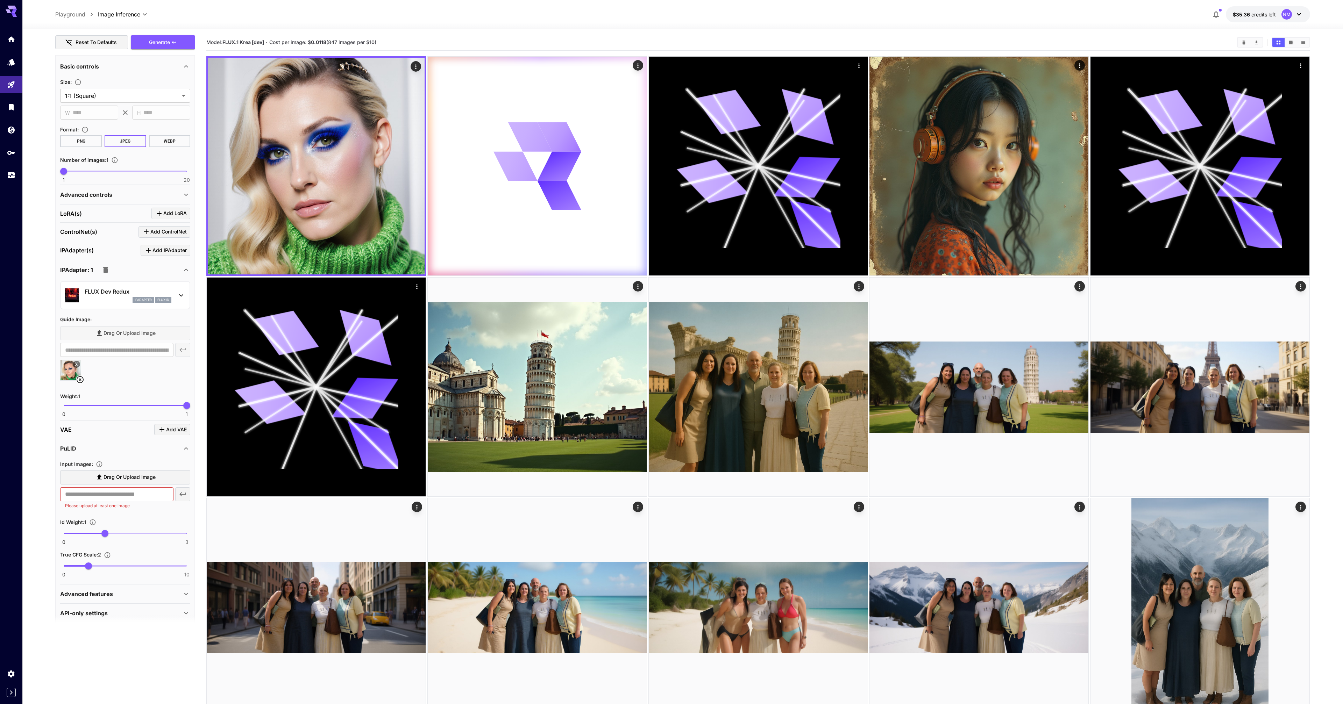
click at [0, 0] on input "Drag or upload image" at bounding box center [0, 0] width 0 height 0
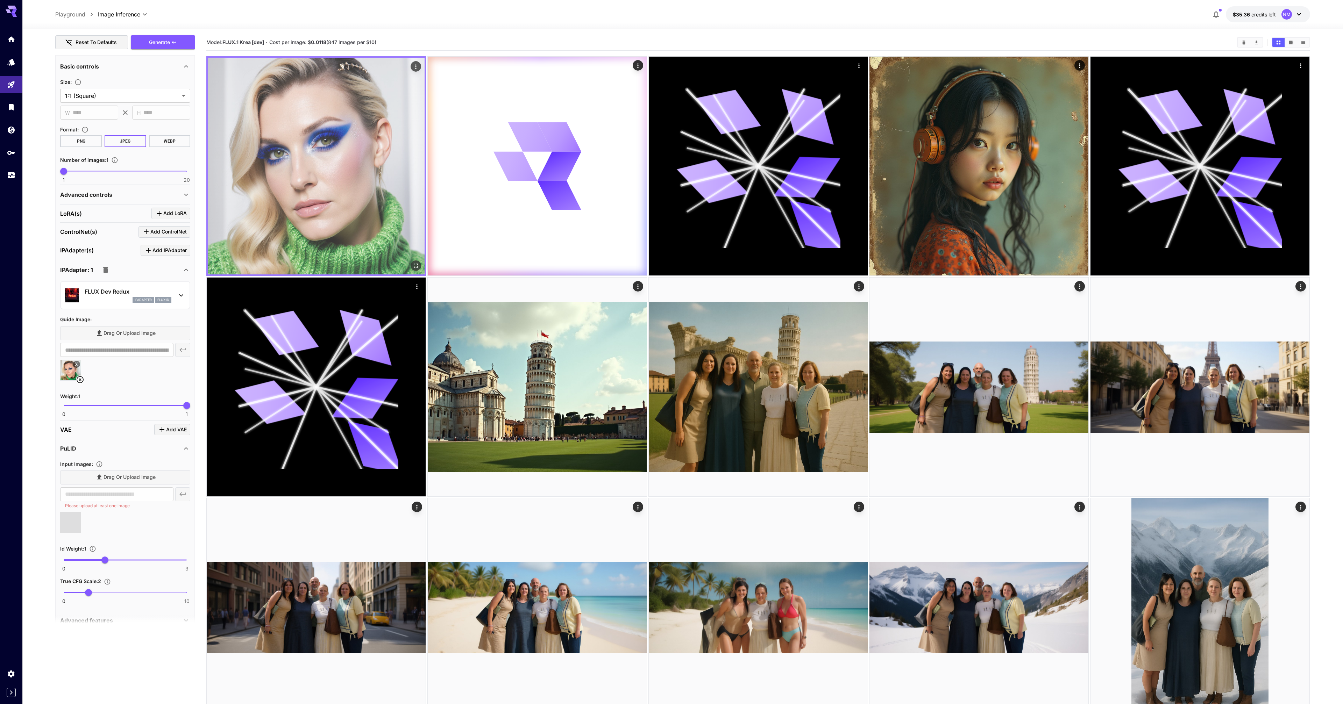
type input "**********"
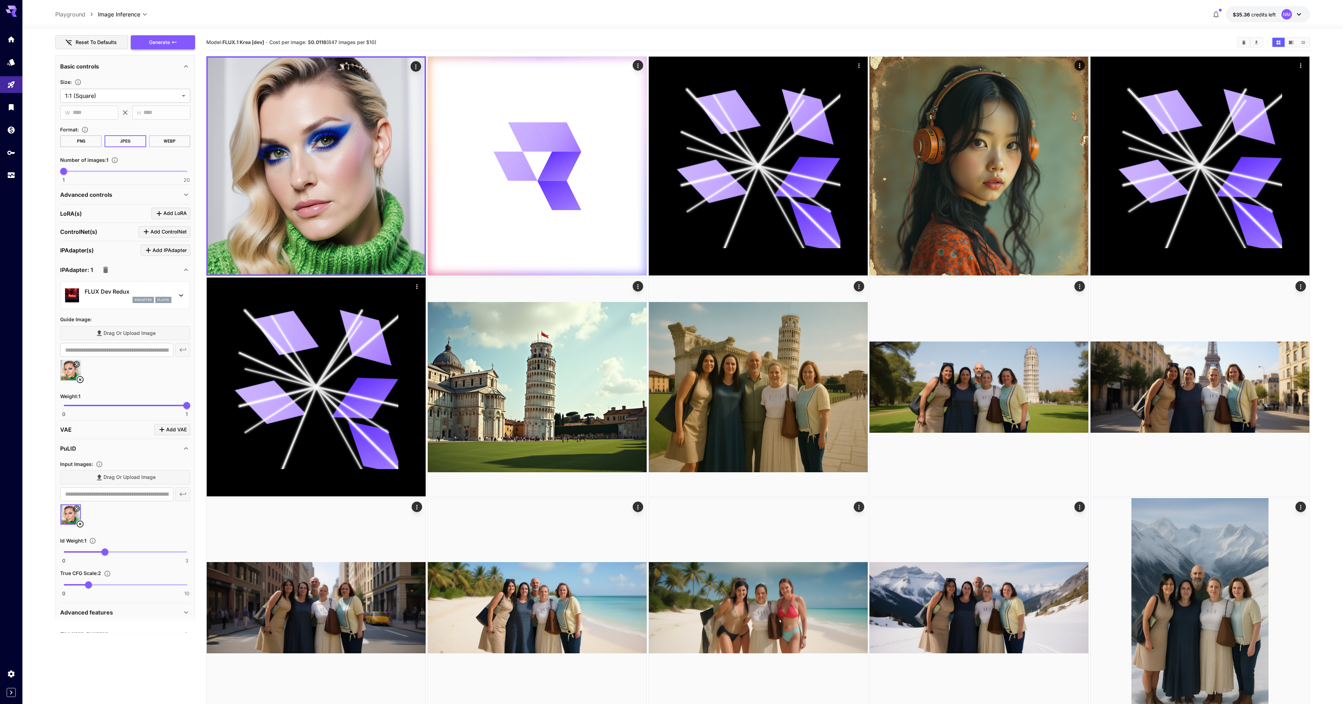
click at [177, 47] on button "Generate" at bounding box center [163, 42] width 64 height 14
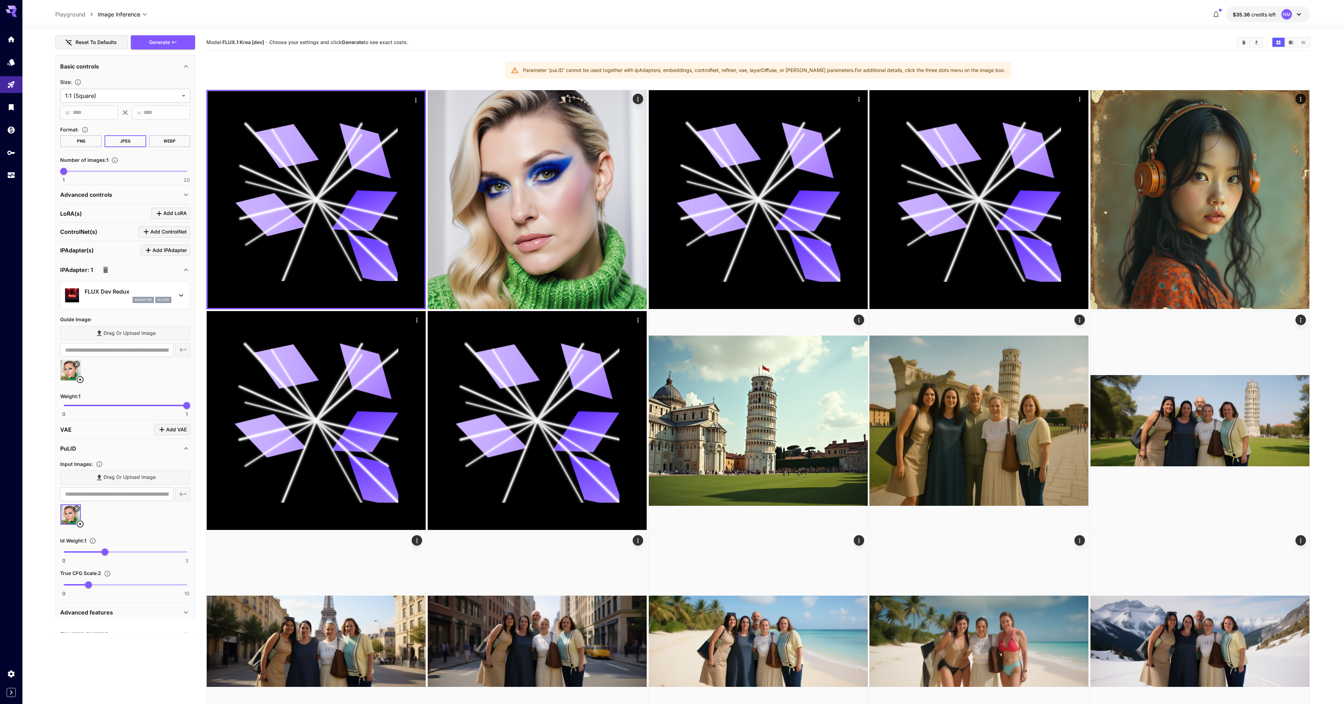
click at [80, 523] on icon at bounding box center [80, 524] width 8 height 8
click at [186, 449] on icon at bounding box center [186, 449] width 8 height 8
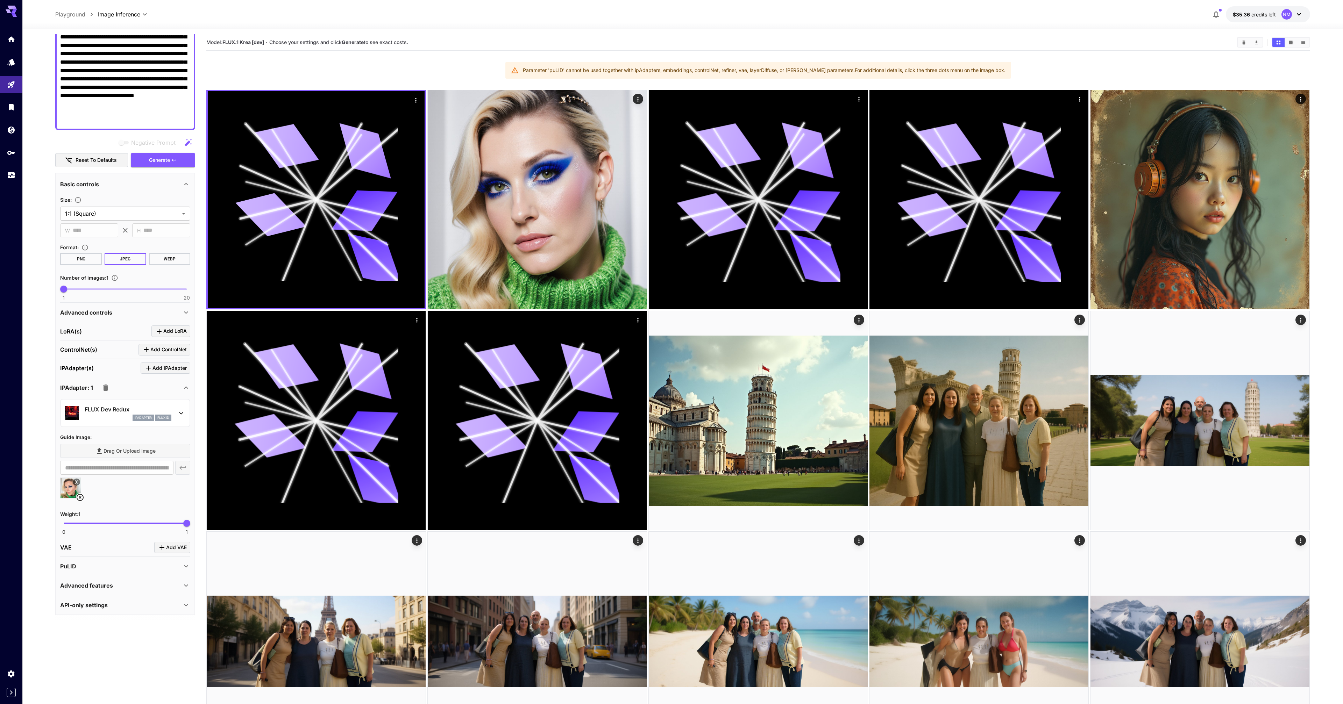
scroll to position [115, 0]
click at [78, 369] on p "IPAdapter(s)" at bounding box center [77, 368] width 34 height 8
click at [175, 353] on span "Add ControlNet" at bounding box center [168, 350] width 36 height 9
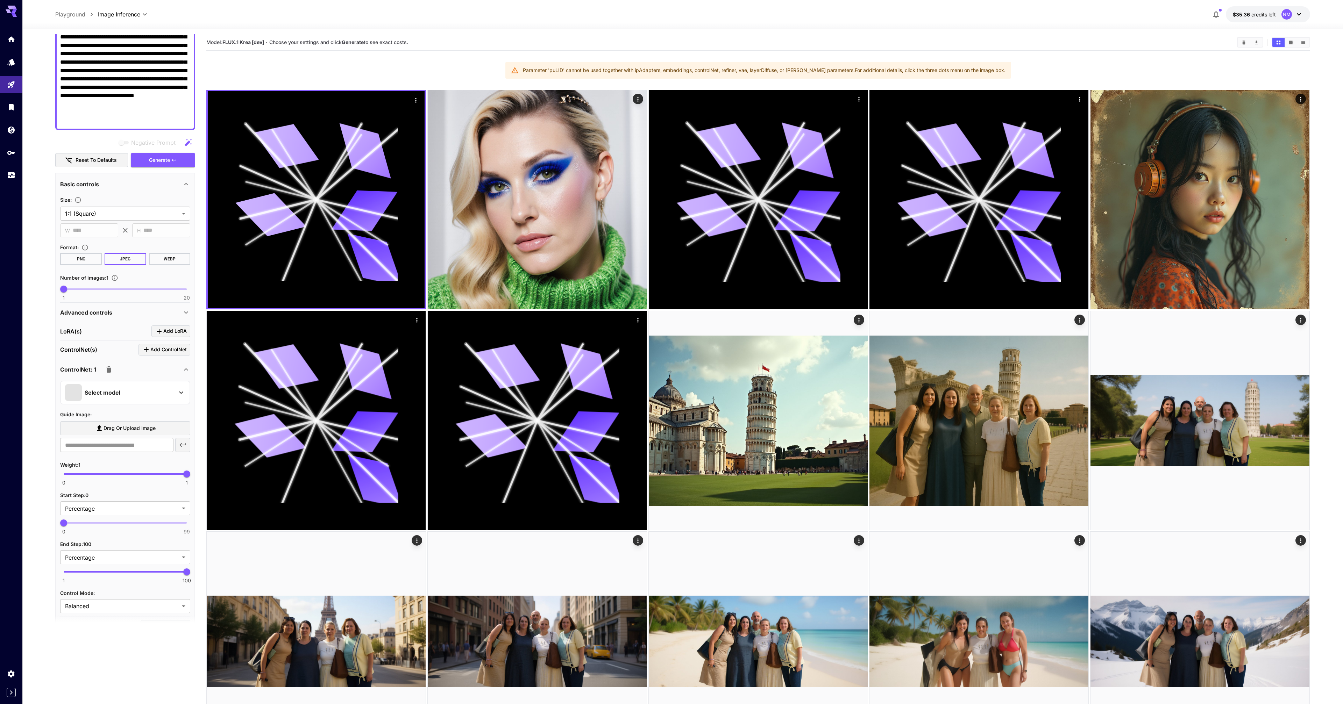
click at [117, 391] on p "Select model" at bounding box center [103, 393] width 36 height 8
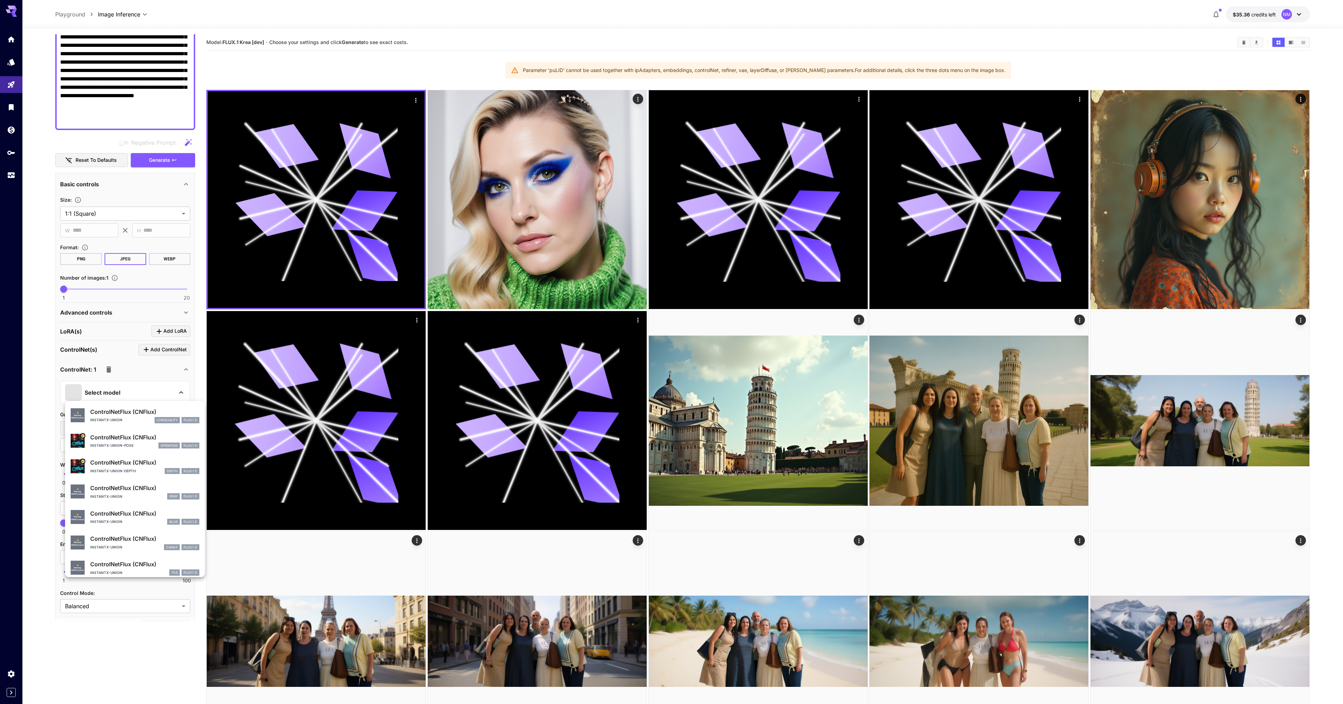
scroll to position [30, 0]
click at [117, 467] on p "instantx-union-depth" at bounding box center [112, 464] width 45 height 5
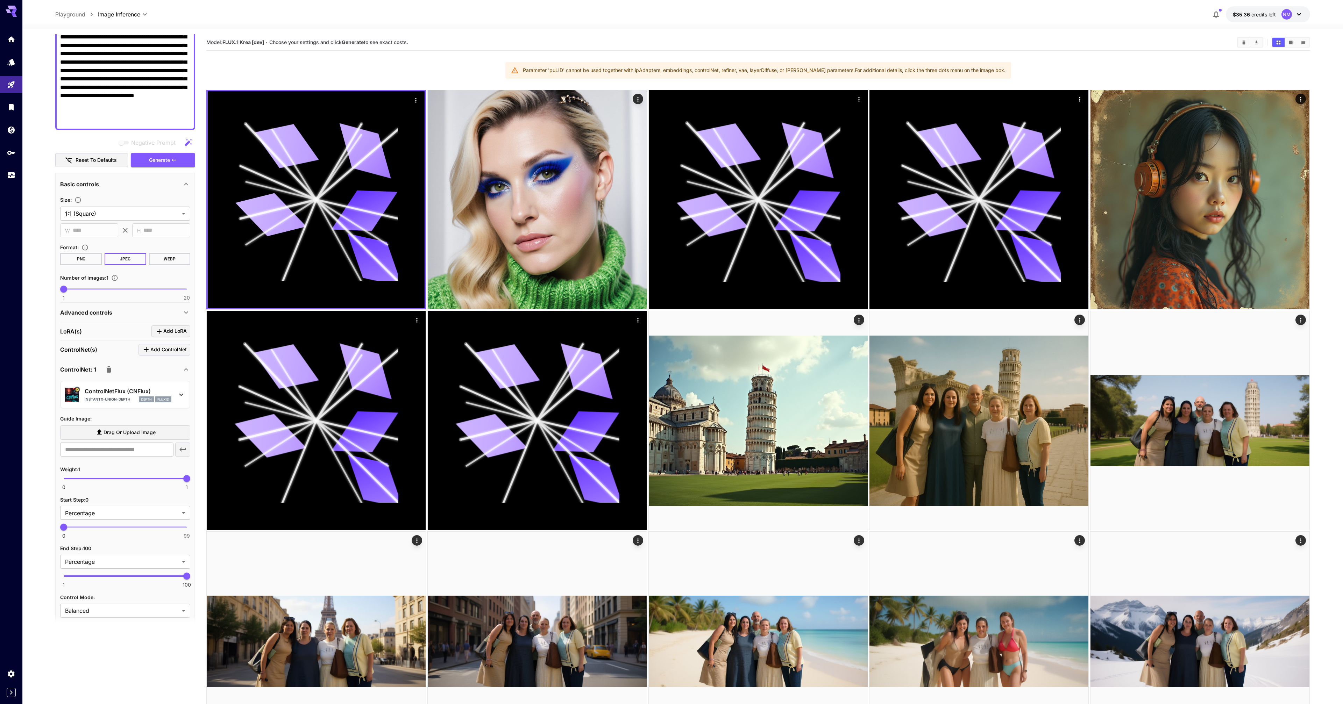
click at [113, 434] on span "Drag or upload image" at bounding box center [130, 432] width 52 height 9
click at [0, 0] on input "Drag or upload image" at bounding box center [0, 0] width 0 height 0
type input "**********"
click at [170, 350] on span "Add ControlNet" at bounding box center [168, 350] width 36 height 9
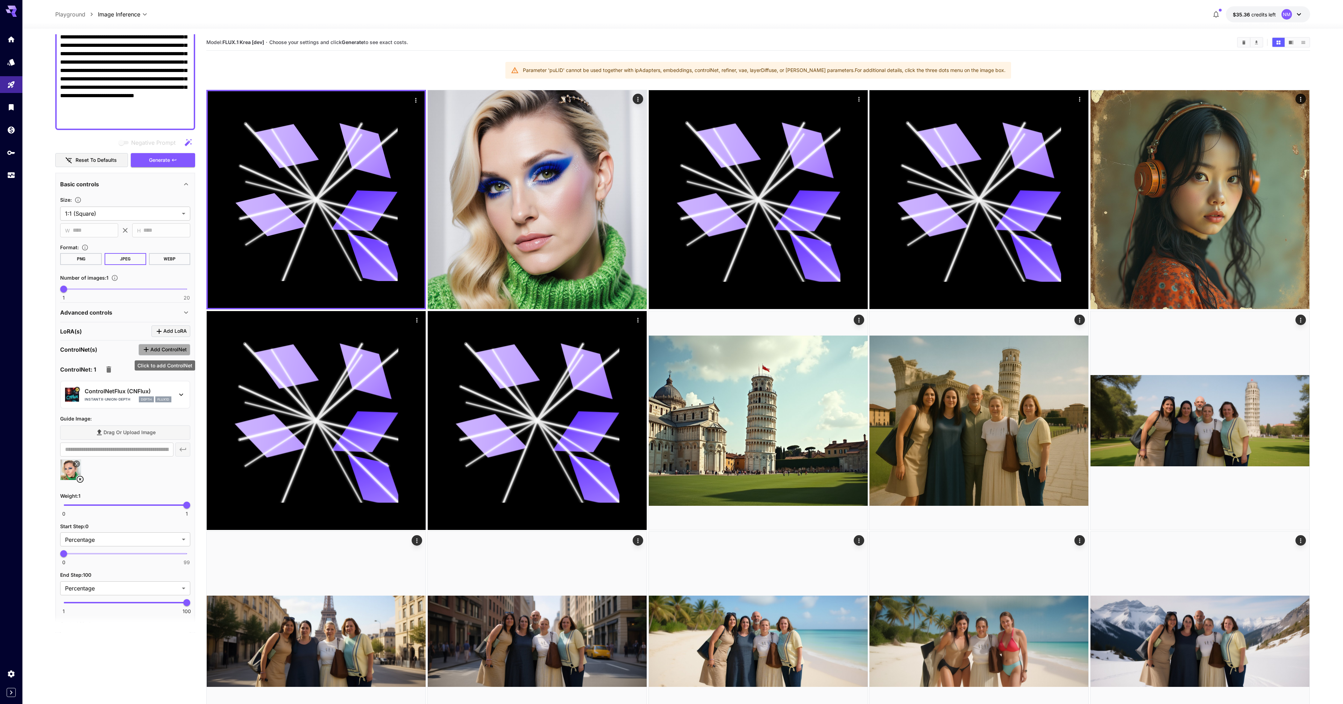
click at [162, 352] on span "Add ControlNet" at bounding box center [168, 350] width 36 height 9
click at [161, 355] on button "Add ControlNet" at bounding box center [165, 350] width 52 height 12
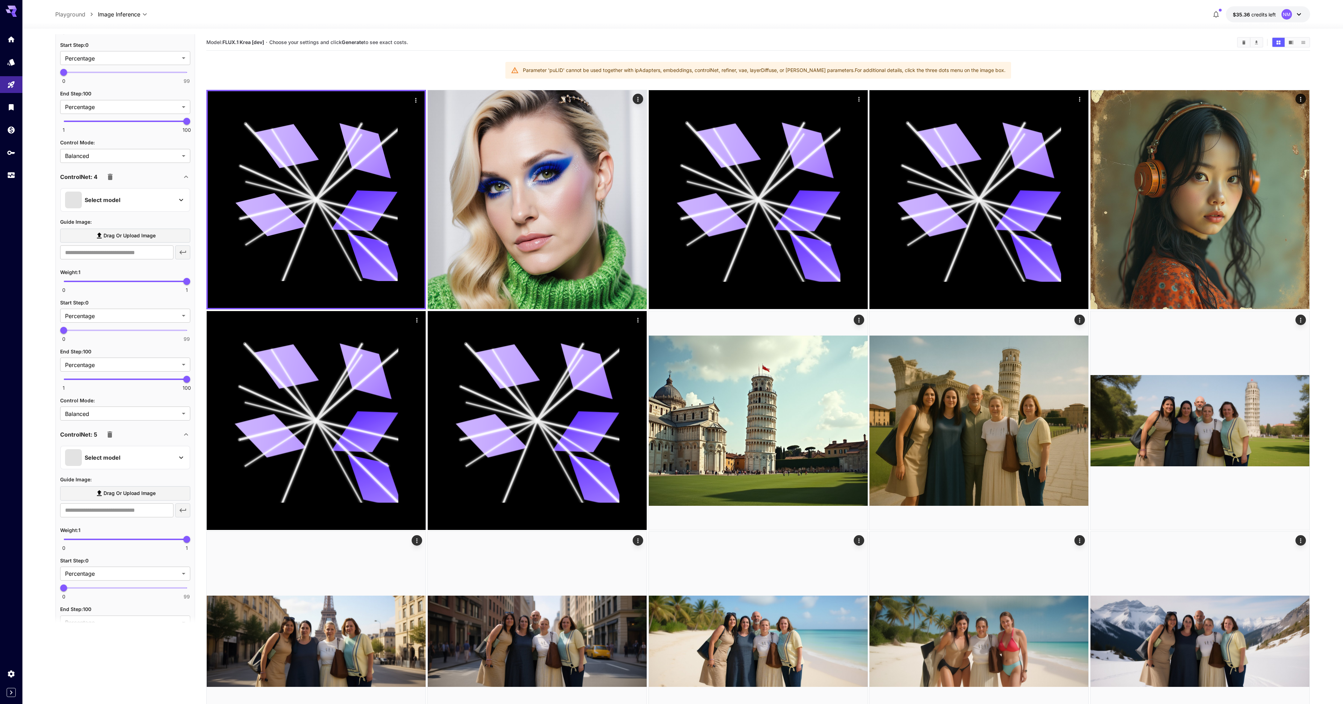
scroll to position [1133, 0]
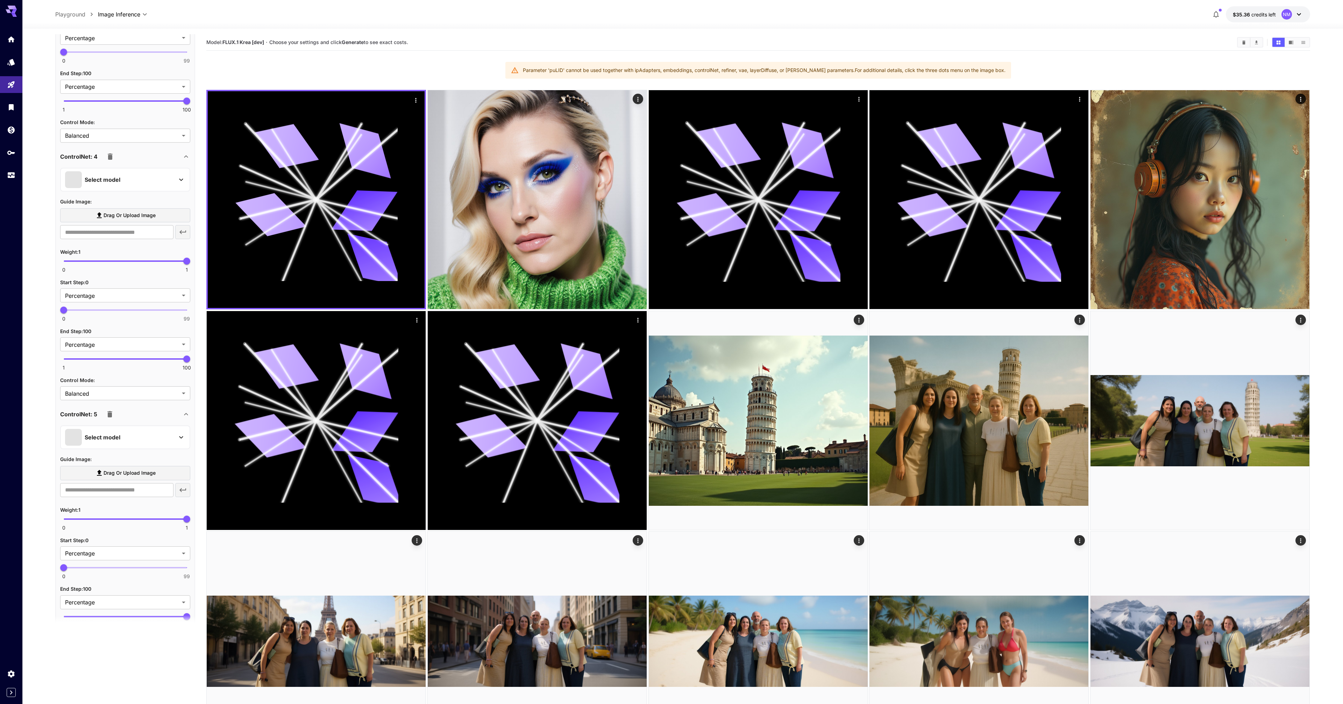
click at [109, 417] on icon "button" at bounding box center [109, 414] width 5 height 6
click at [108, 155] on icon "button" at bounding box center [110, 156] width 8 height 8
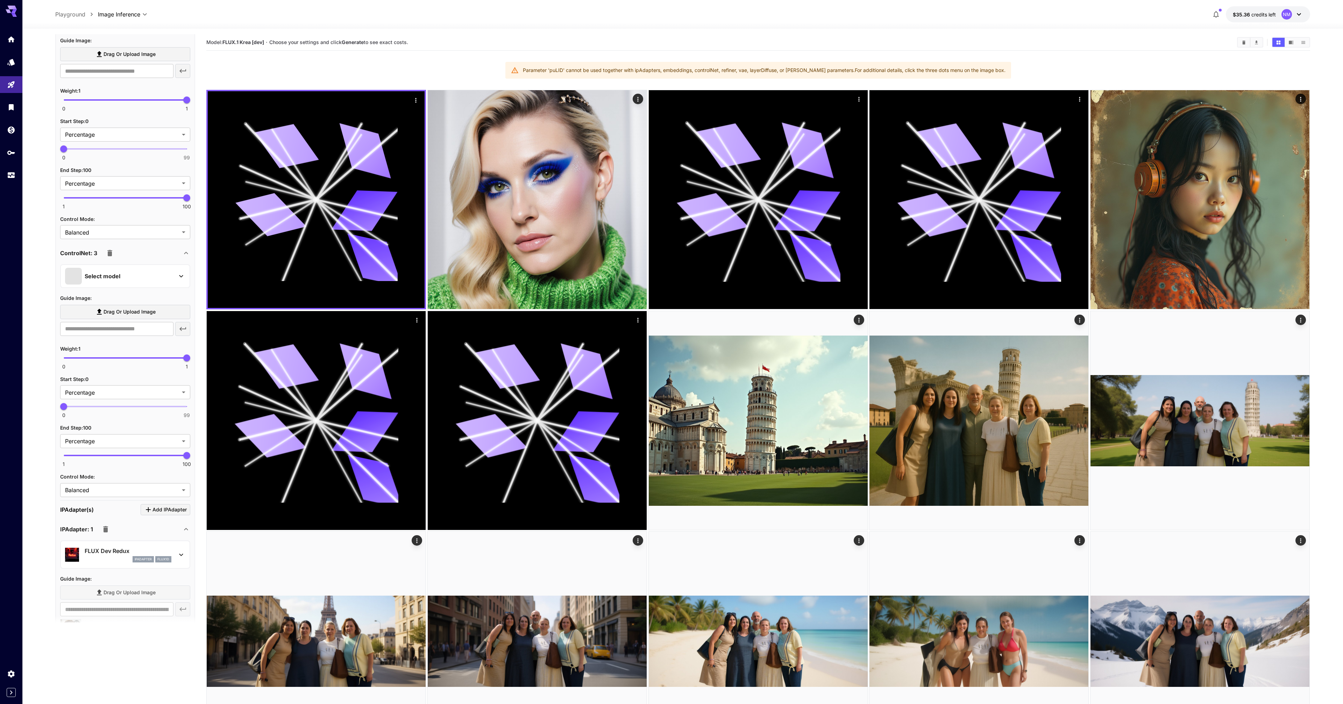
scroll to position [758, 0]
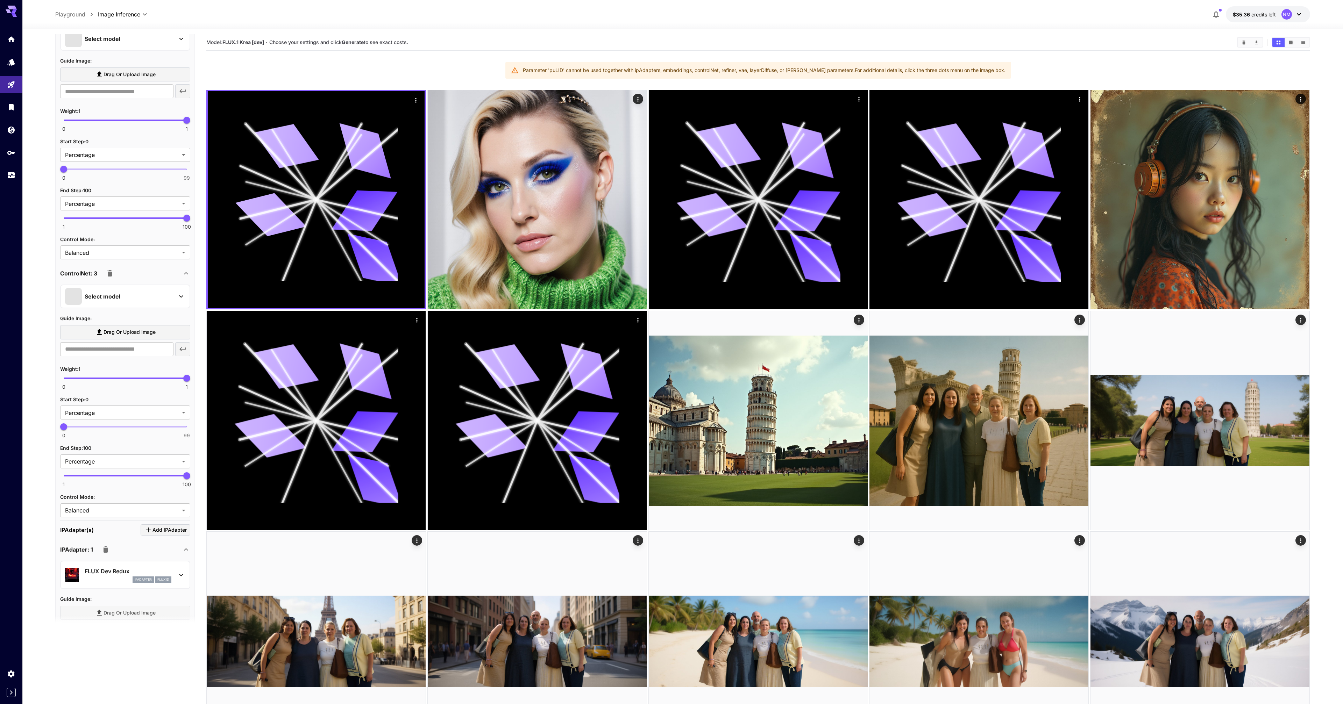
click at [108, 274] on icon "button" at bounding box center [109, 273] width 5 height 6
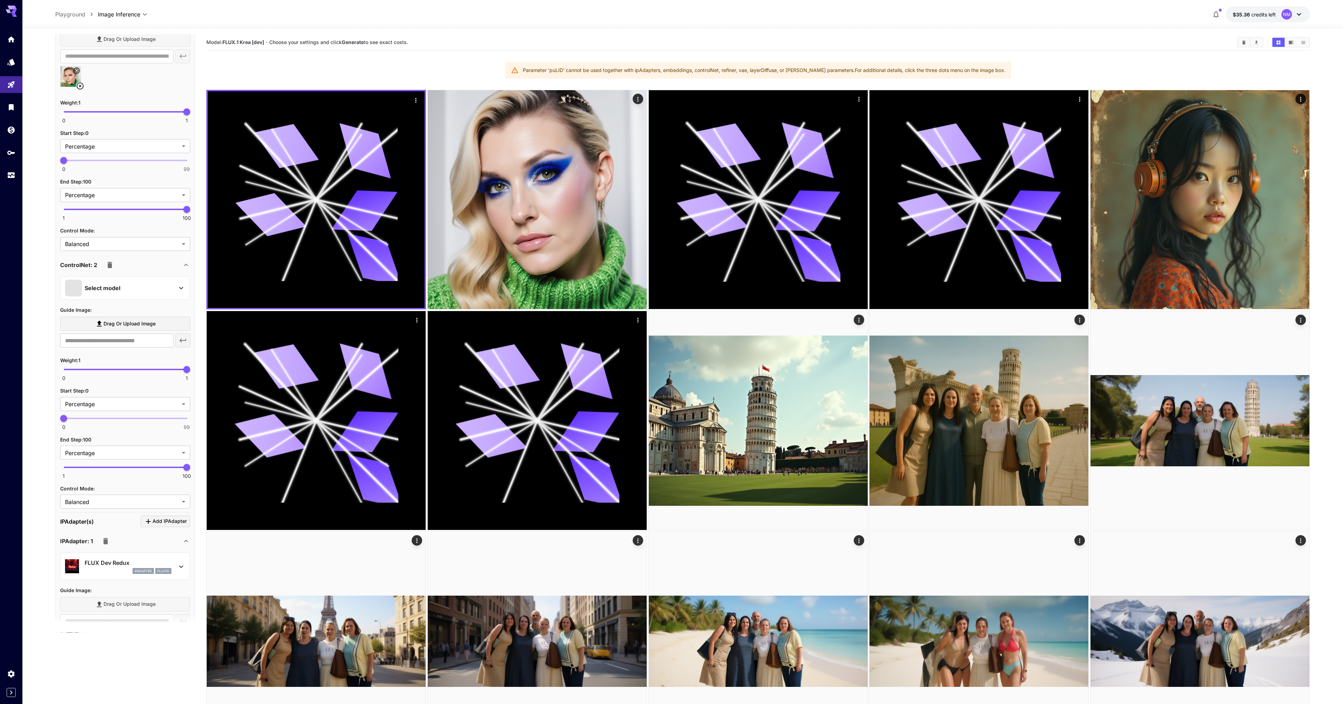
scroll to position [504, 0]
click at [106, 292] on p "Select model" at bounding box center [103, 293] width 36 height 8
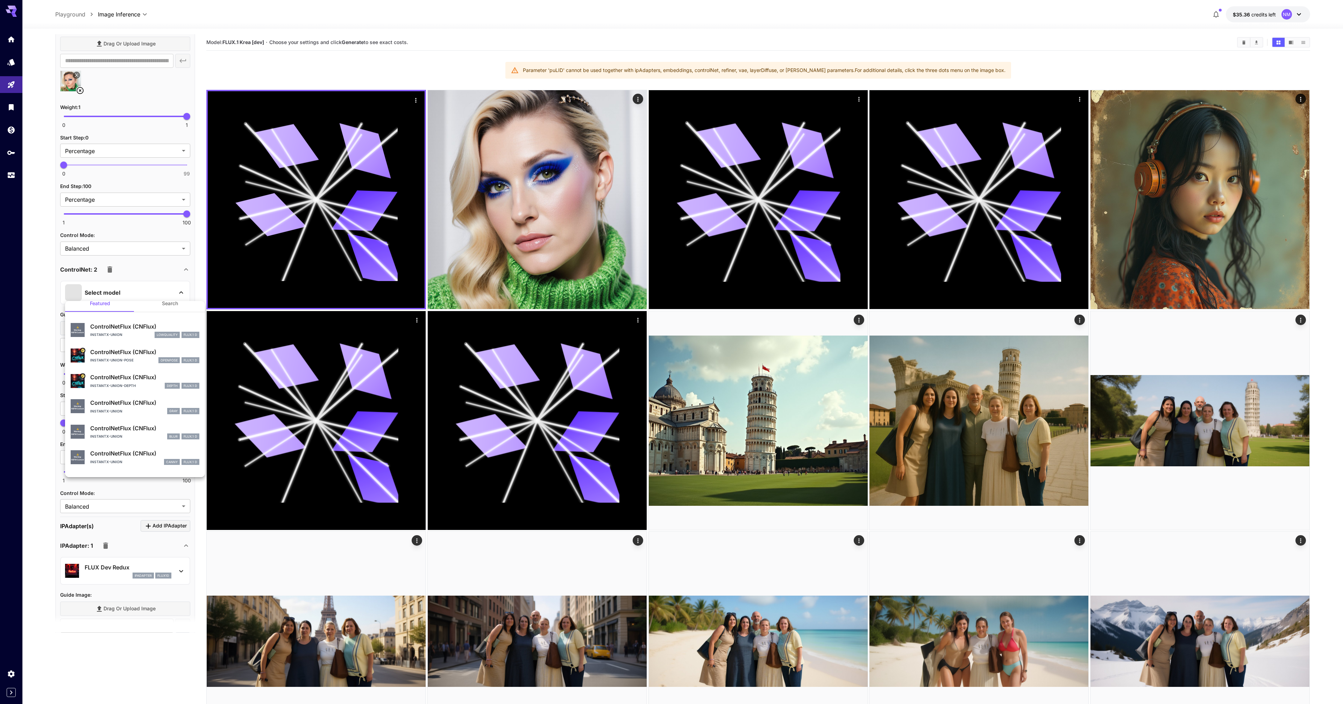
scroll to position [0, 0]
click at [45, 263] on div at bounding box center [671, 352] width 1343 height 704
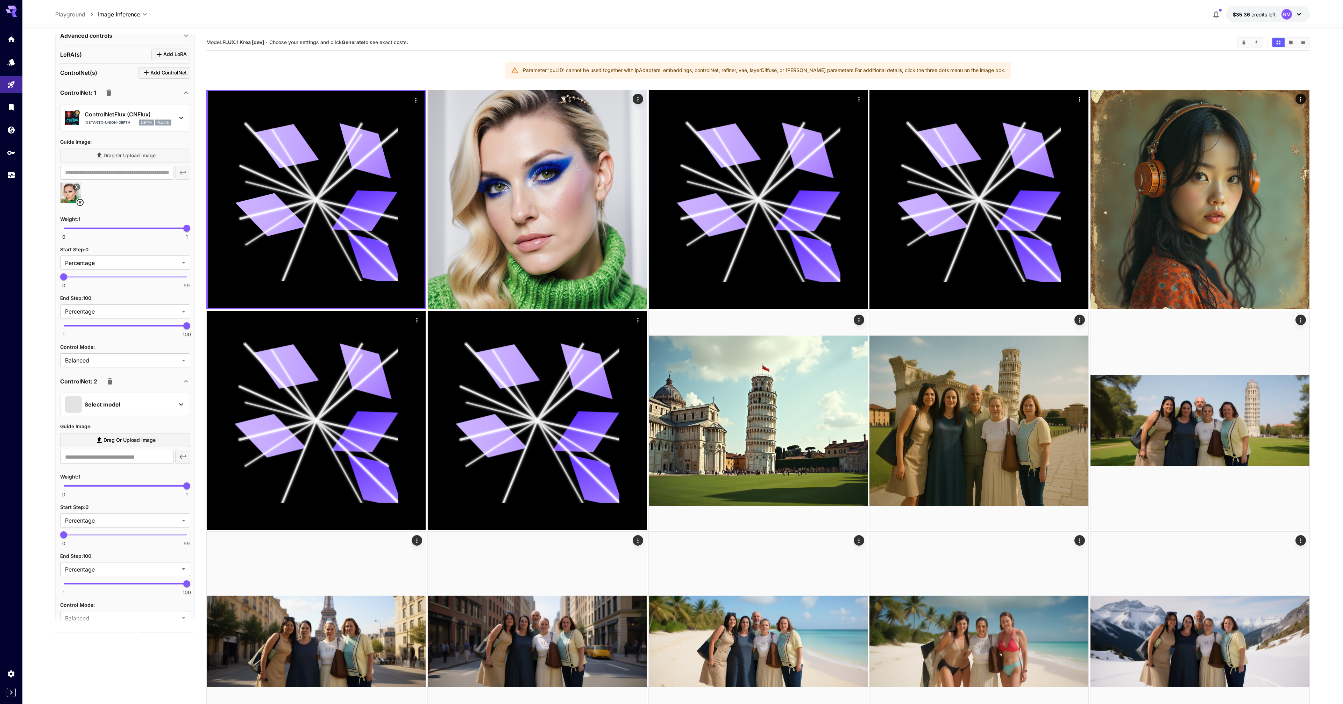
scroll to position [372, 0]
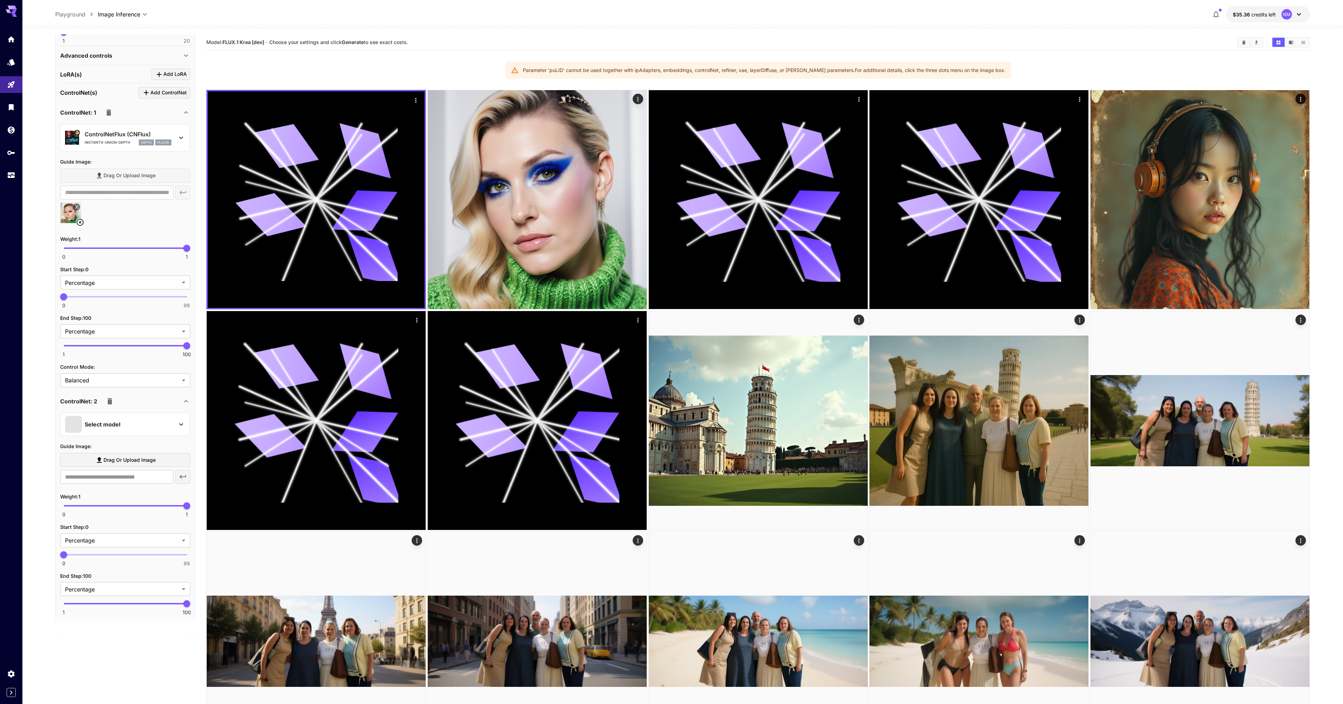
click at [104, 429] on div "Select model" at bounding box center [119, 424] width 109 height 17
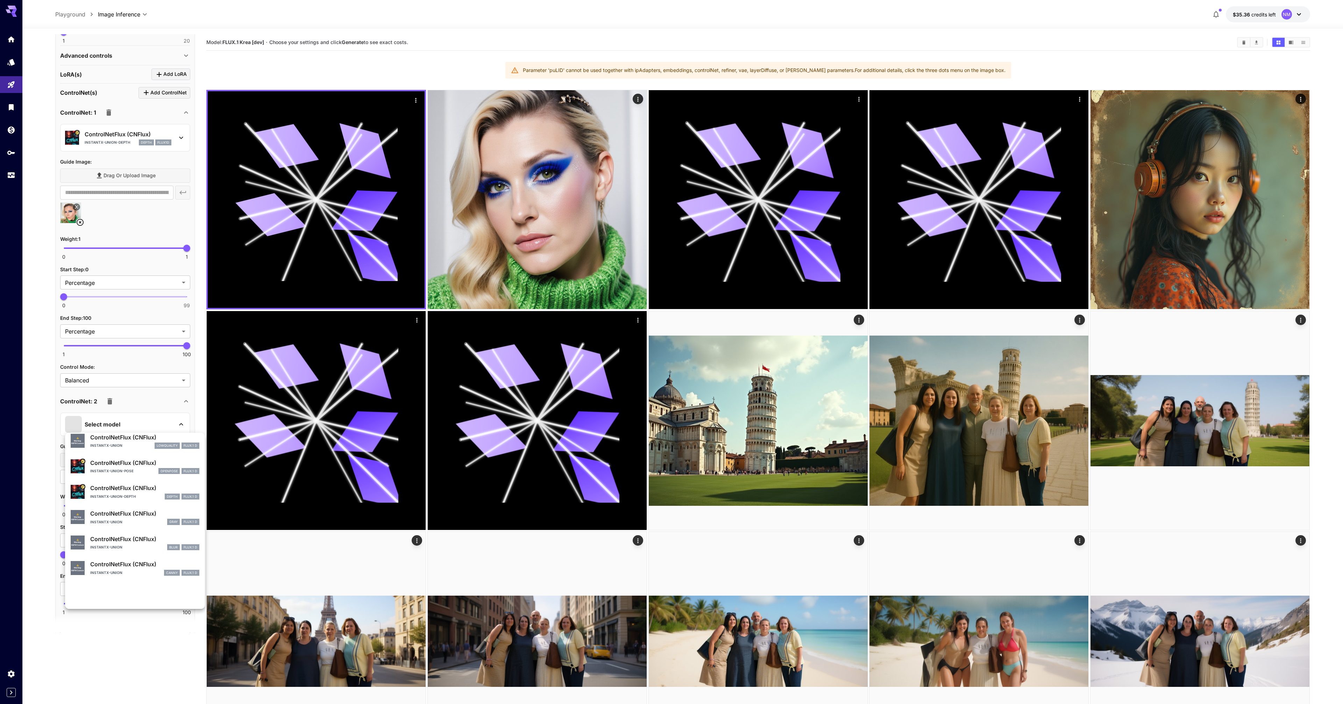
scroll to position [1, 0]
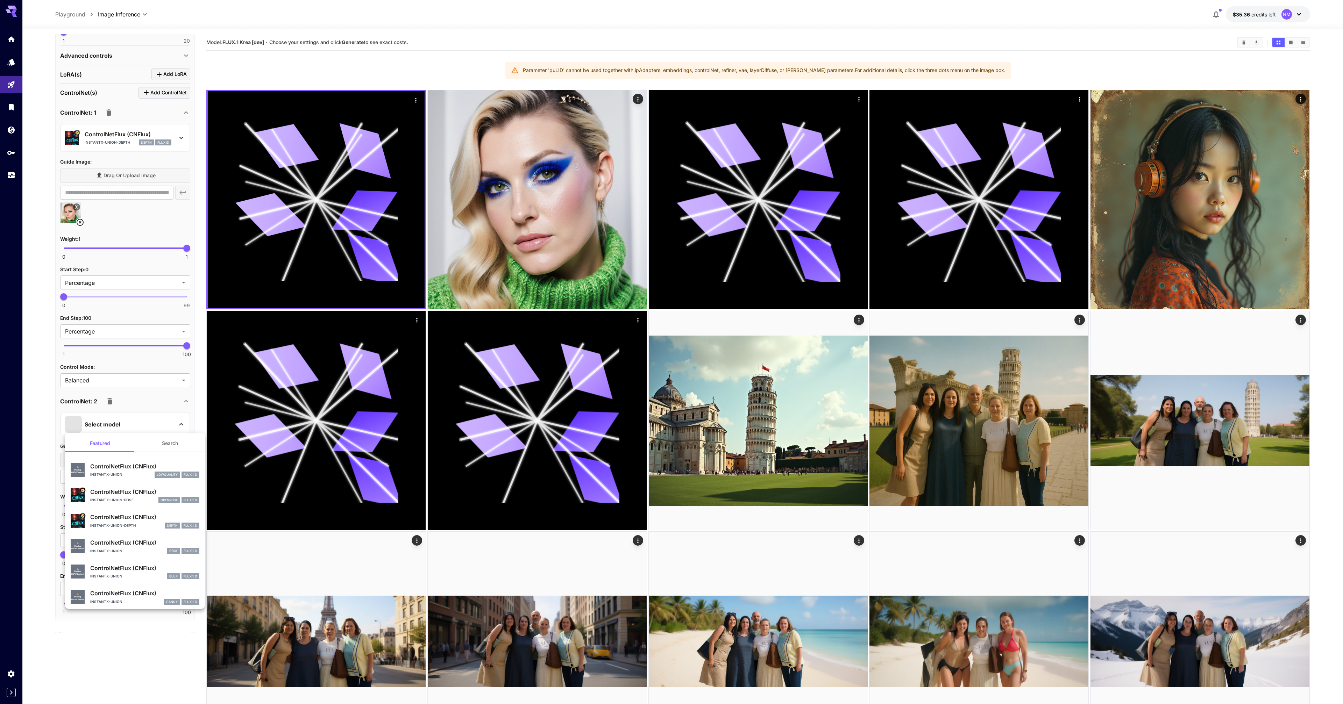
click at [133, 496] on p "ControlNetFlux (CNFlux)" at bounding box center [144, 492] width 109 height 8
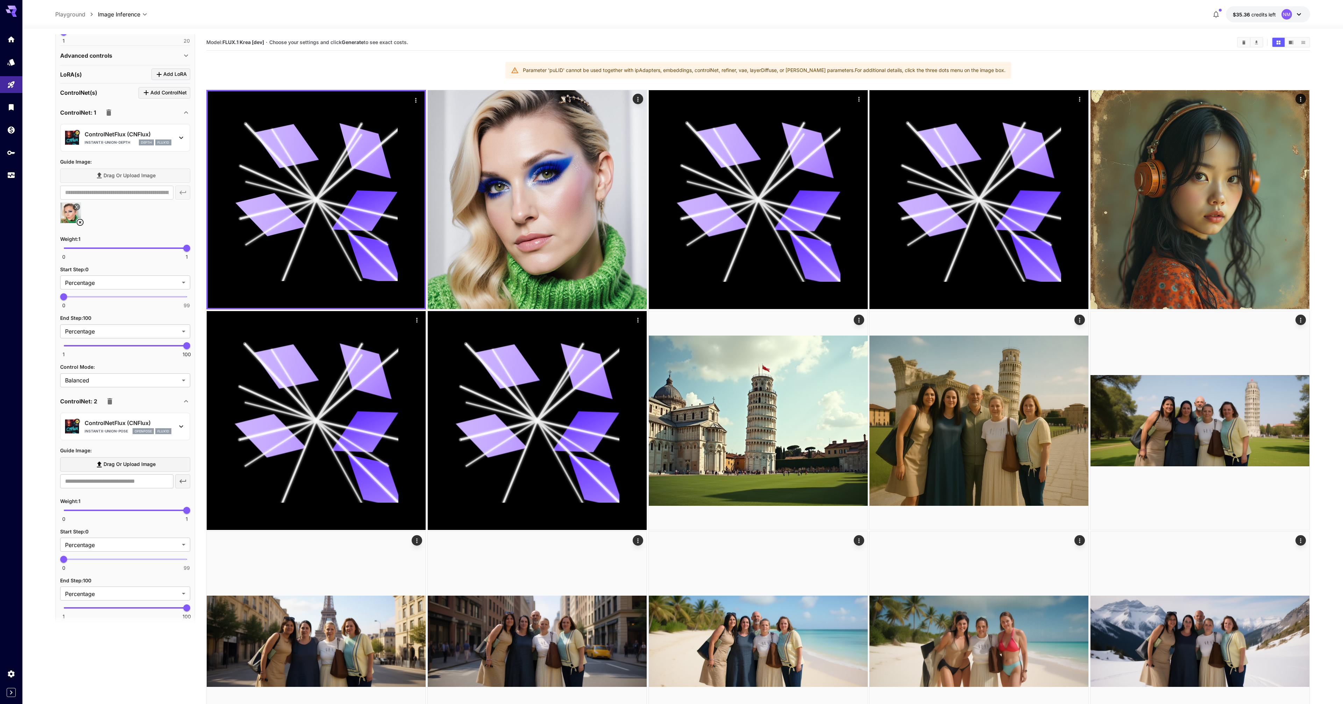
click at [133, 469] on label "Drag or upload image" at bounding box center [125, 464] width 130 height 14
click at [0, 0] on input "Drag or upload image" at bounding box center [0, 0] width 0 height 0
type input "**********"
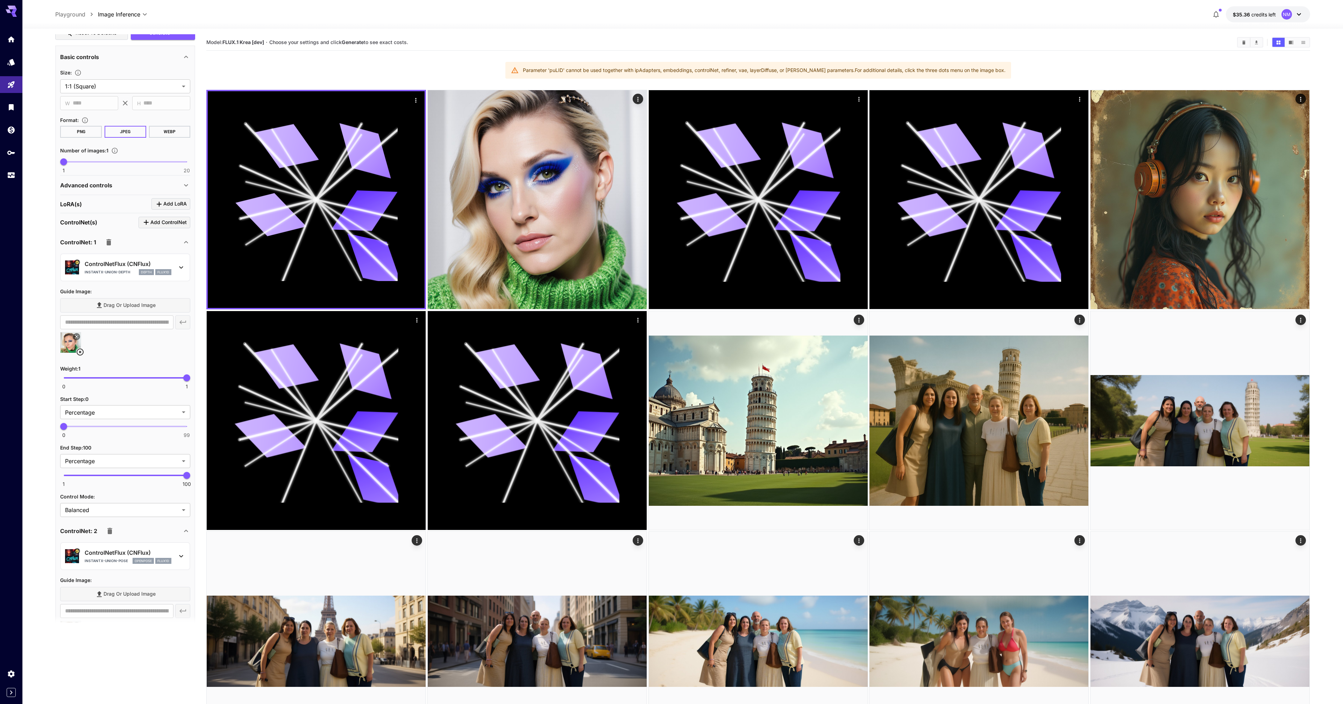
scroll to position [203, 0]
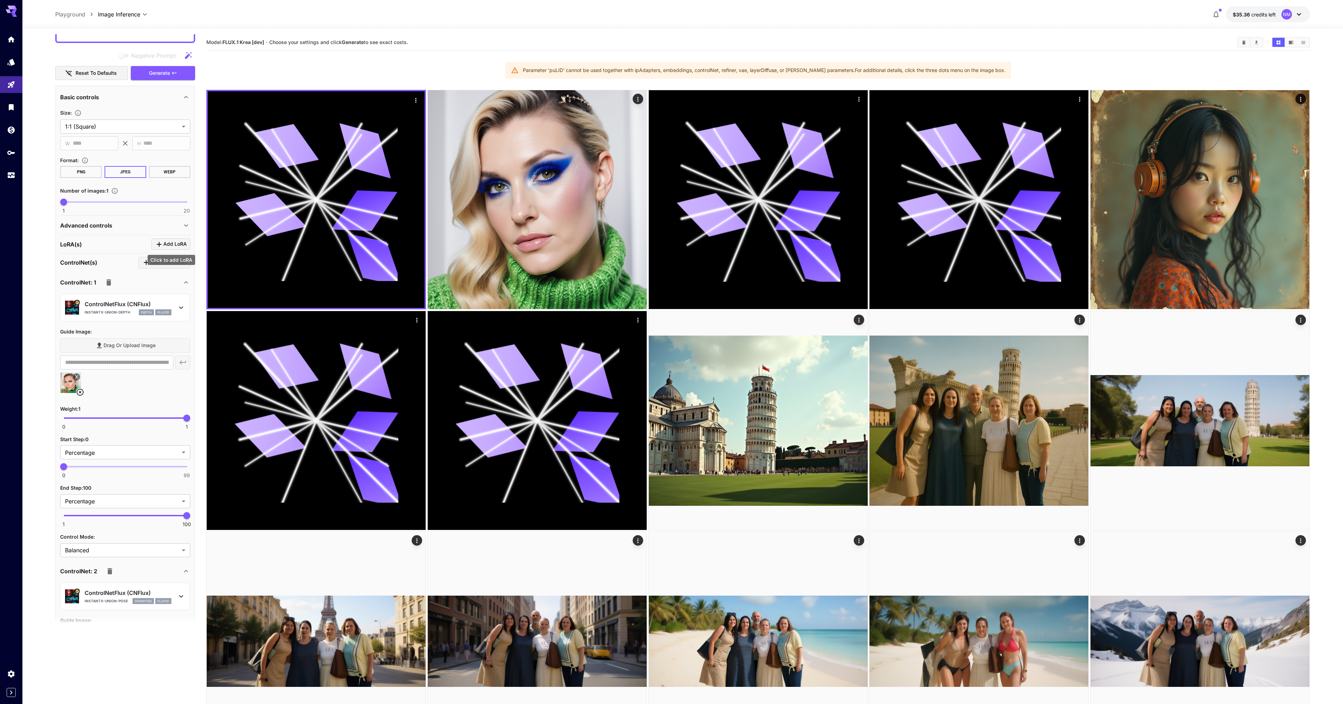
click at [165, 248] on span "Add LoRA" at bounding box center [174, 244] width 23 height 9
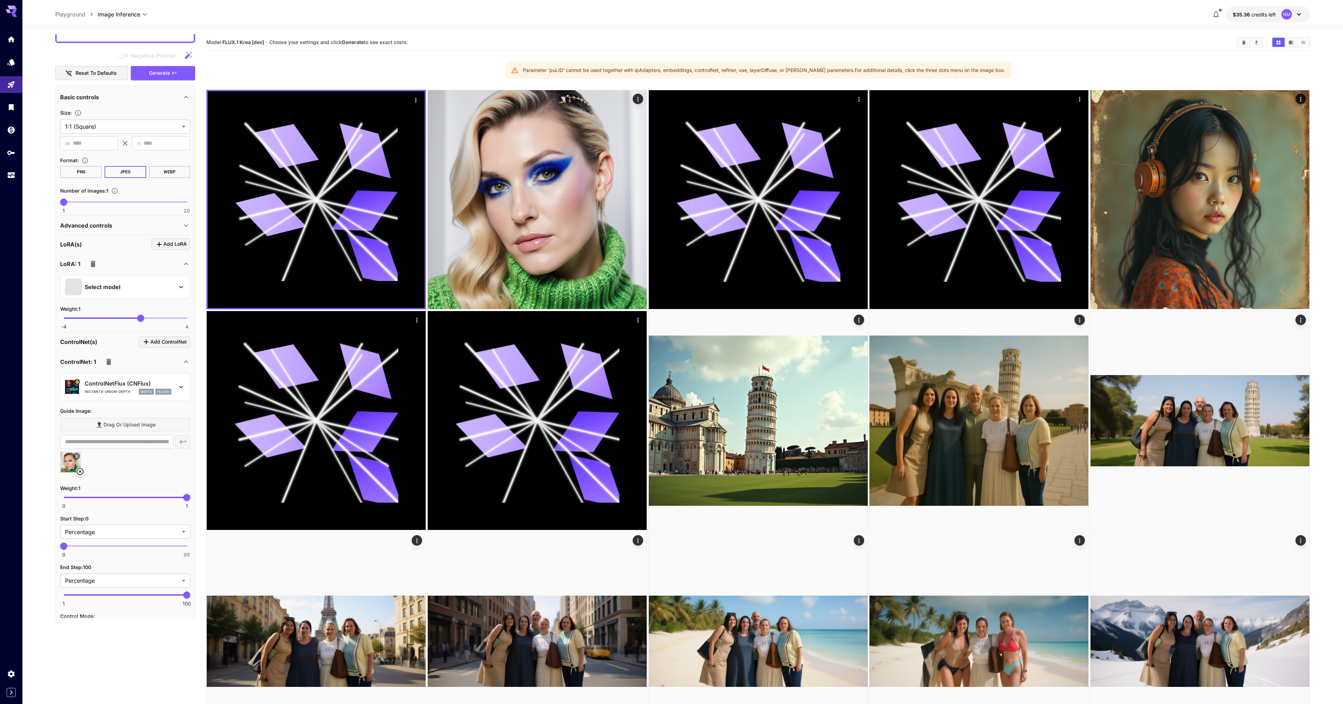
click at [128, 276] on div "Select model Weight : 1 -4 4 1" at bounding box center [125, 300] width 130 height 57
click at [126, 284] on div "Select model" at bounding box center [119, 287] width 109 height 17
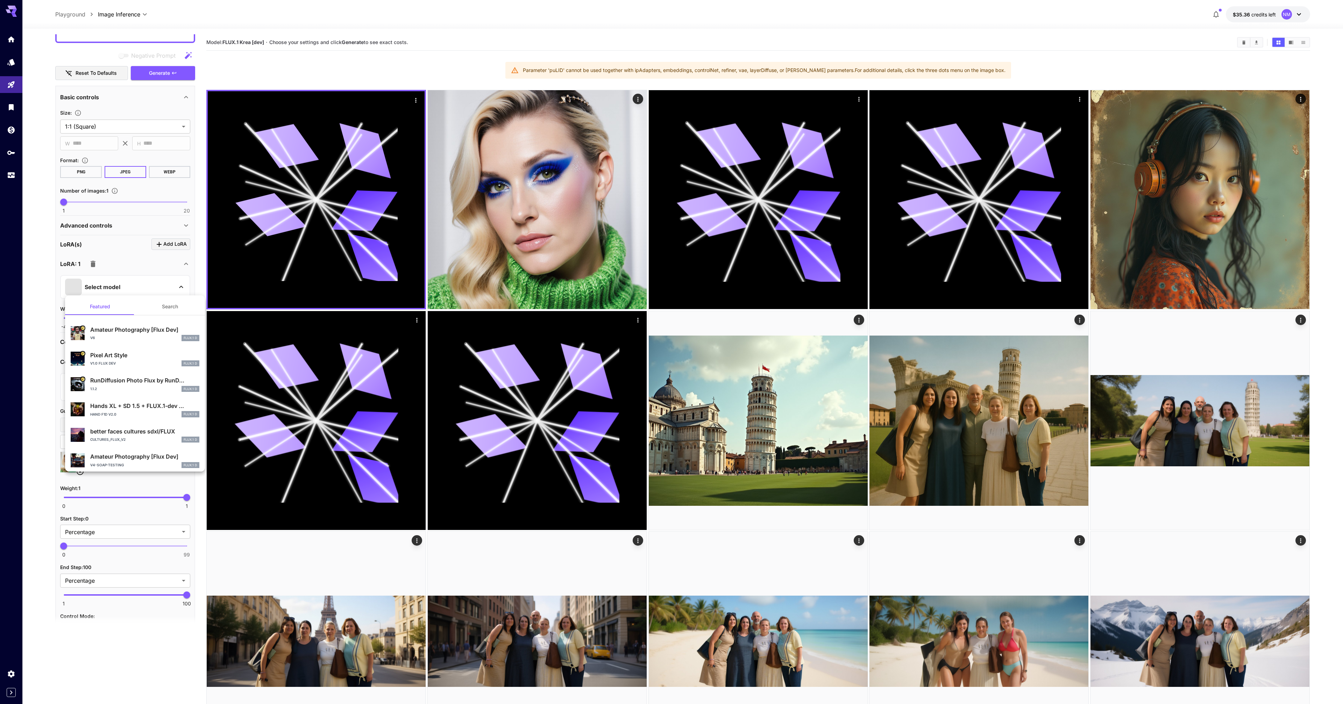
scroll to position [13, 0]
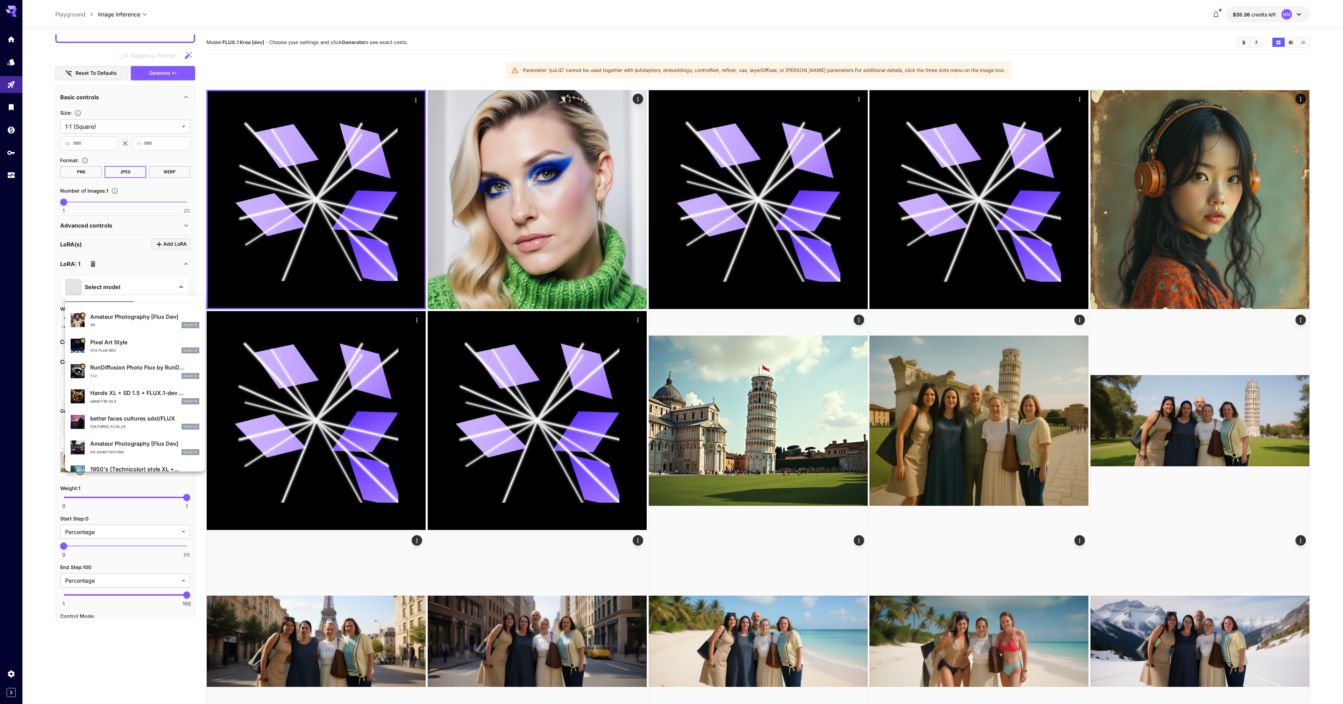
click at [41, 274] on div at bounding box center [671, 352] width 1343 height 704
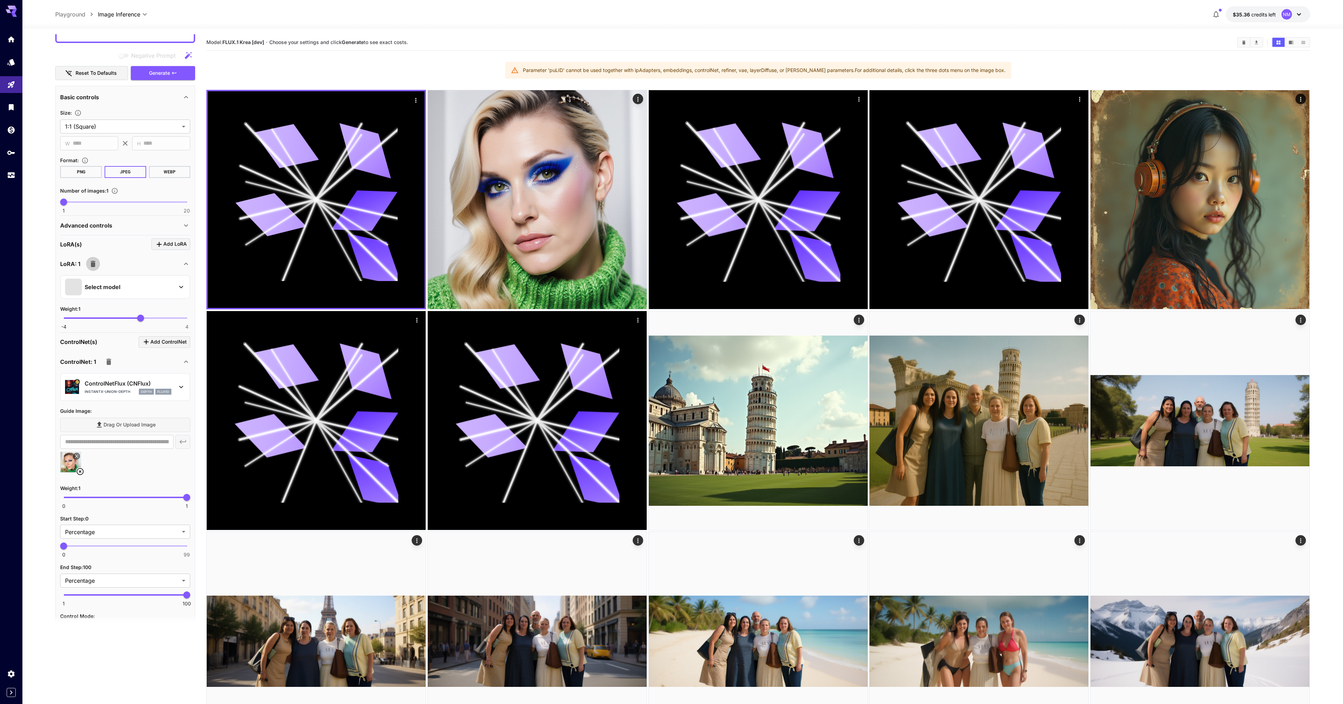
click at [94, 265] on icon "button" at bounding box center [93, 264] width 5 height 6
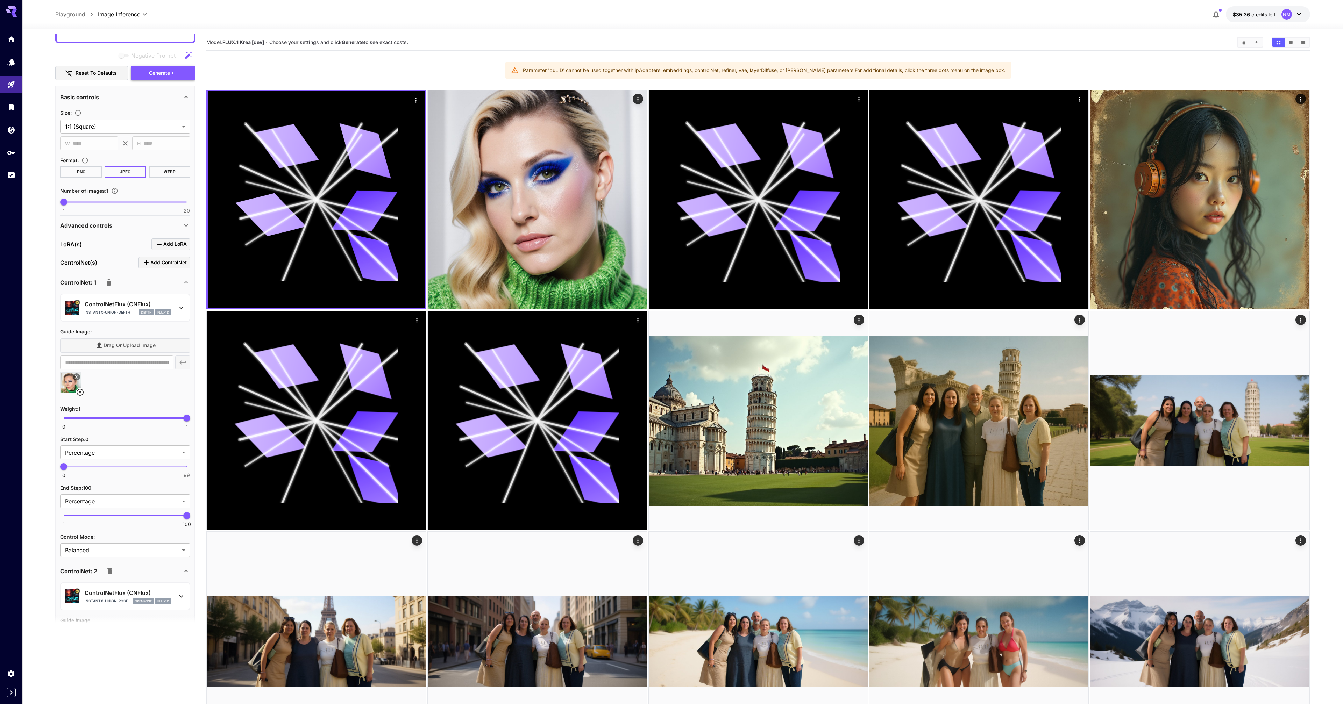
click at [171, 77] on button "Generate" at bounding box center [163, 73] width 64 height 14
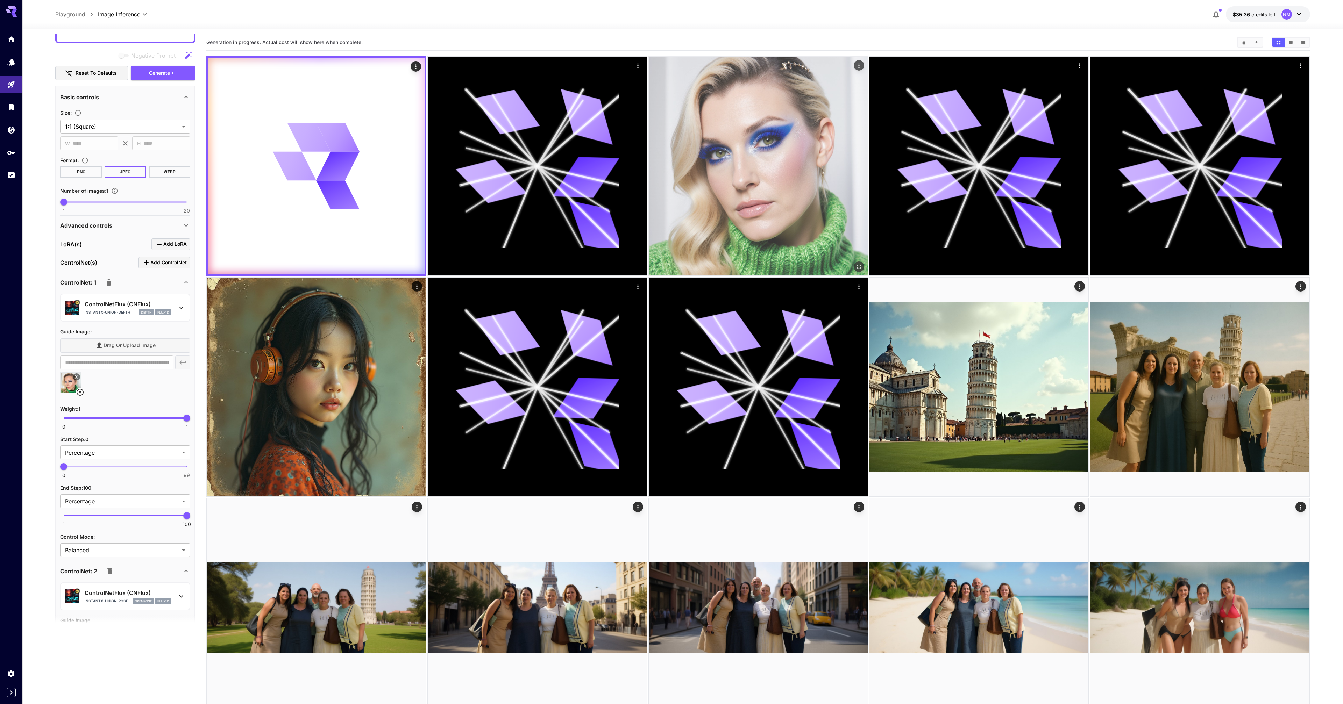
click at [762, 157] on img at bounding box center [758, 166] width 219 height 219
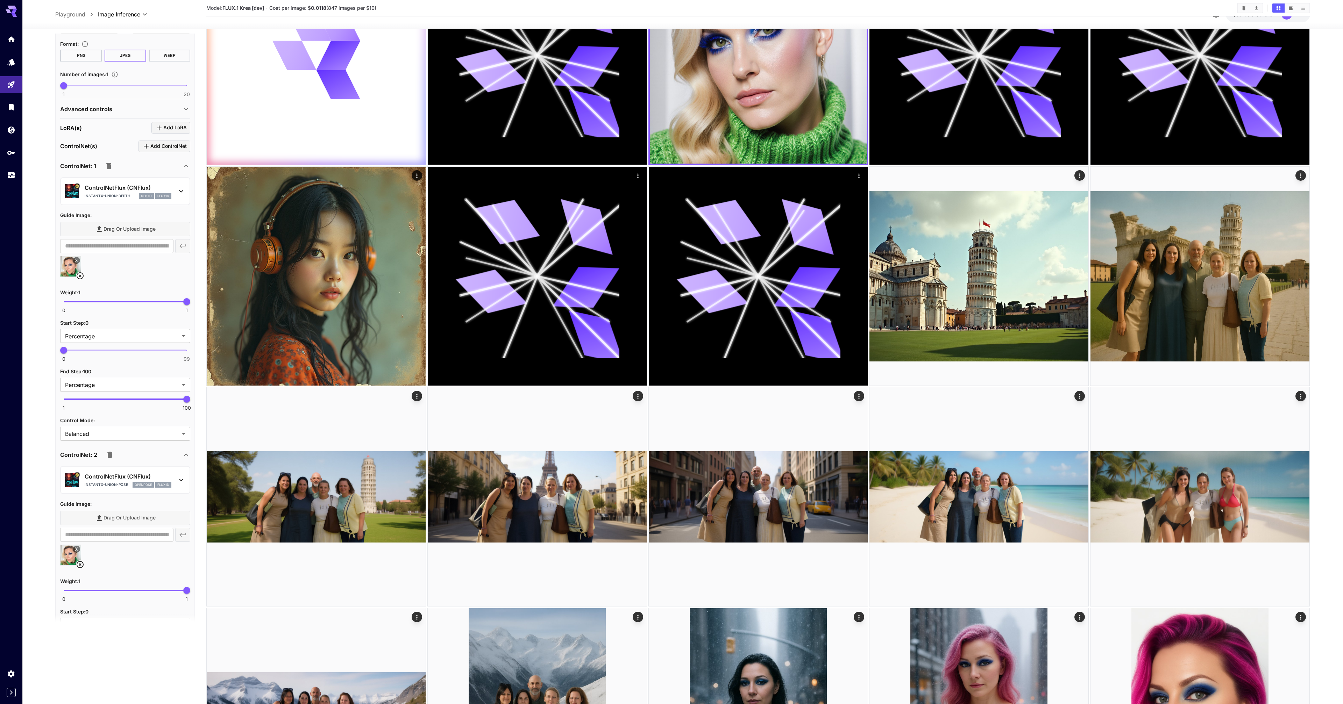
scroll to position [339, 0]
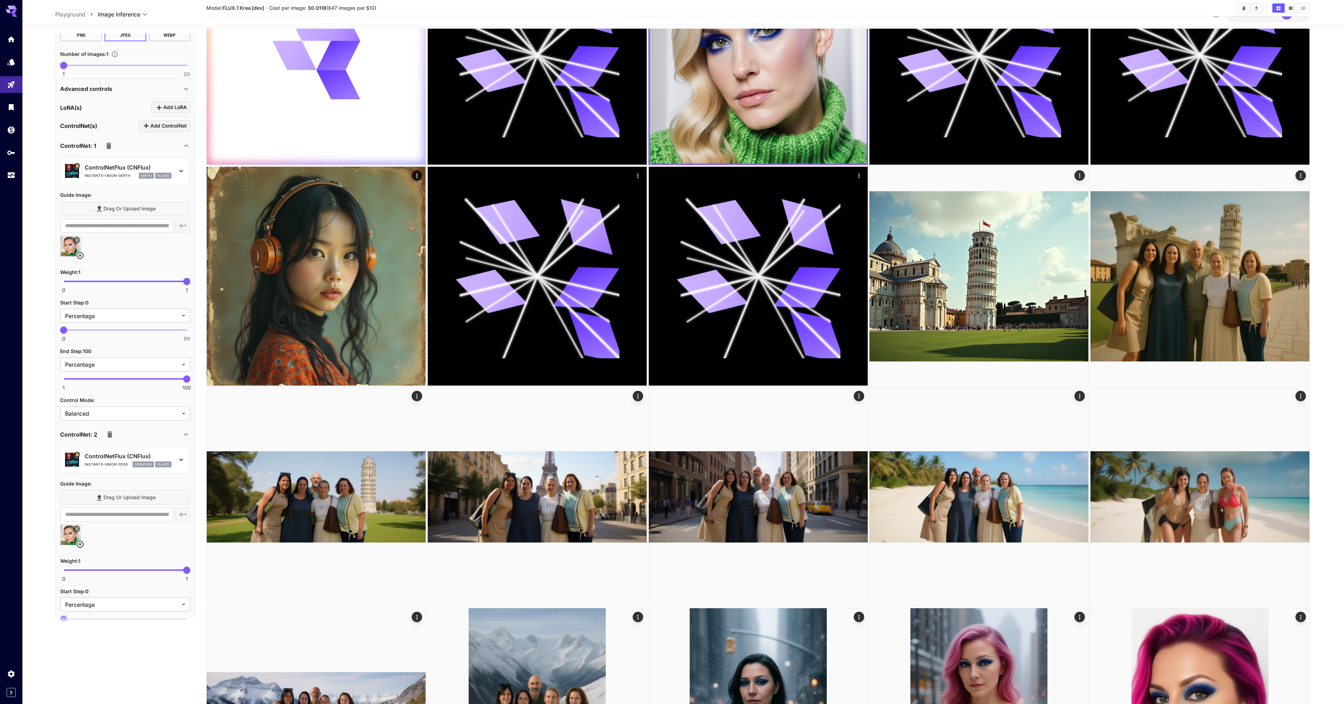
click at [112, 434] on icon "button" at bounding box center [110, 435] width 8 height 8
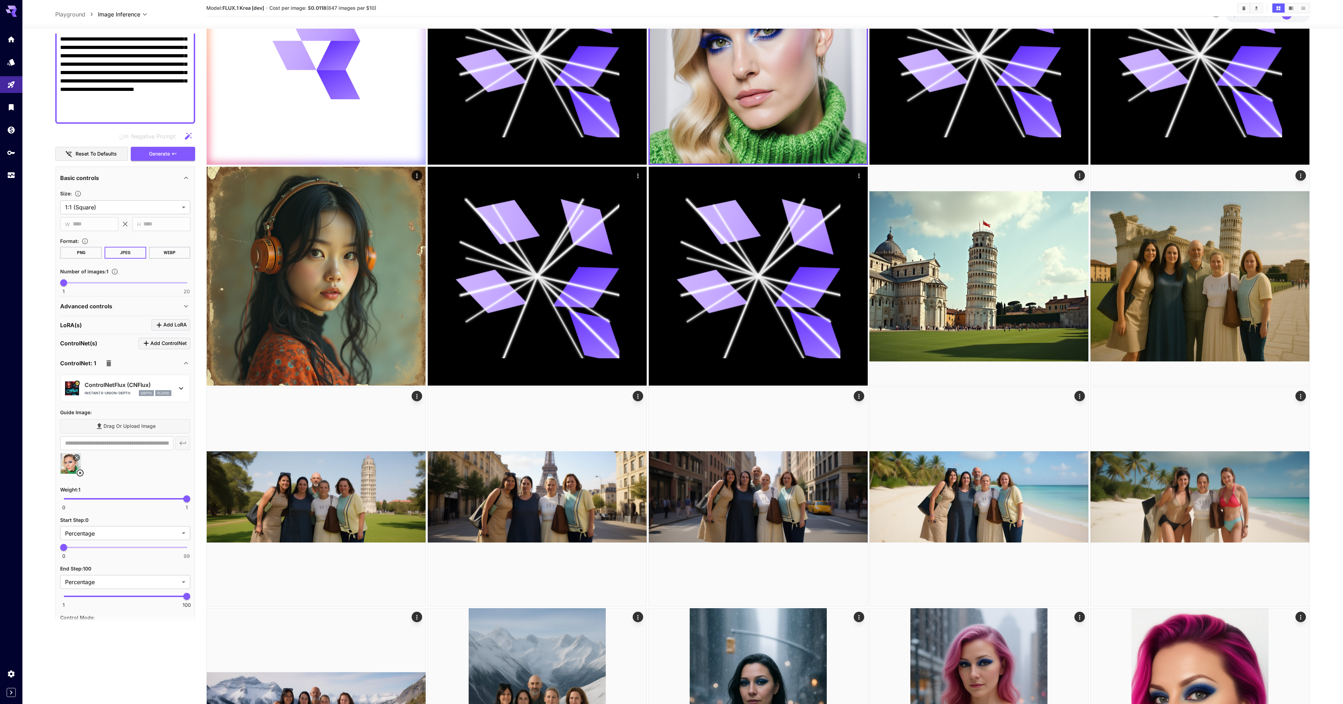
scroll to position [0, 0]
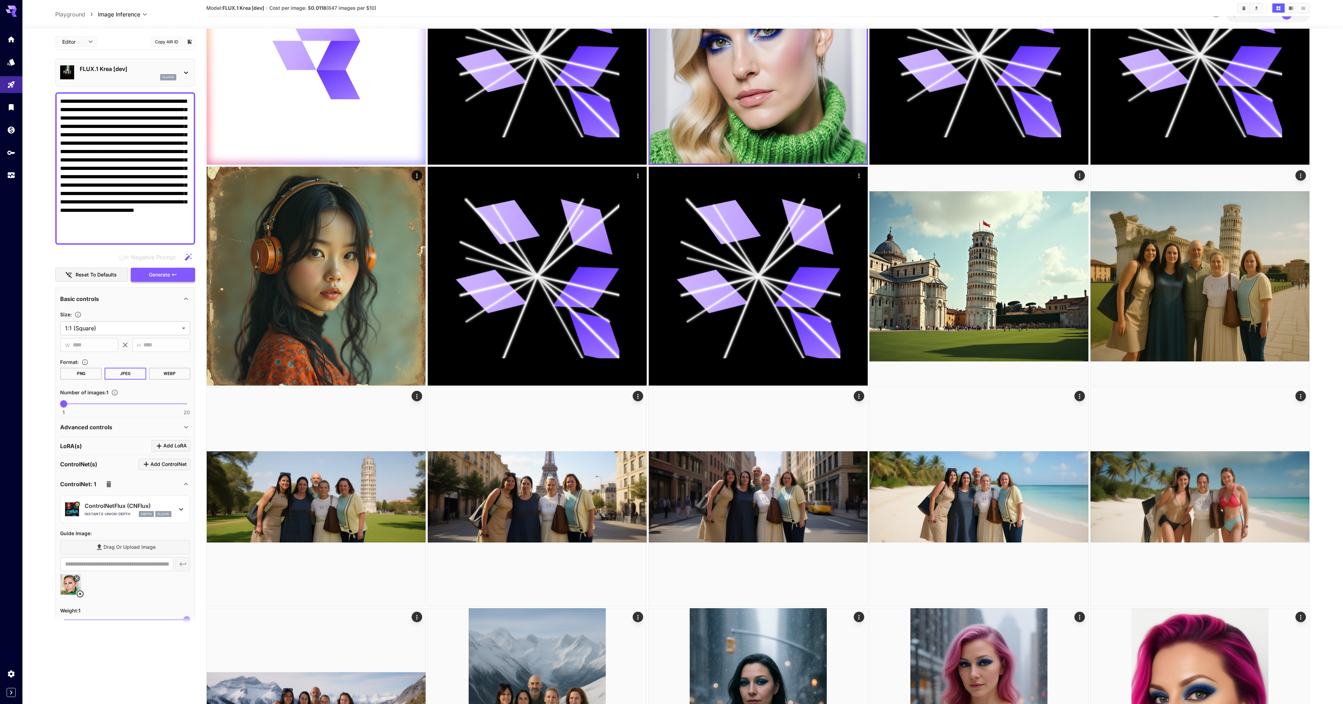
click at [158, 277] on span "Generate" at bounding box center [159, 275] width 21 height 9
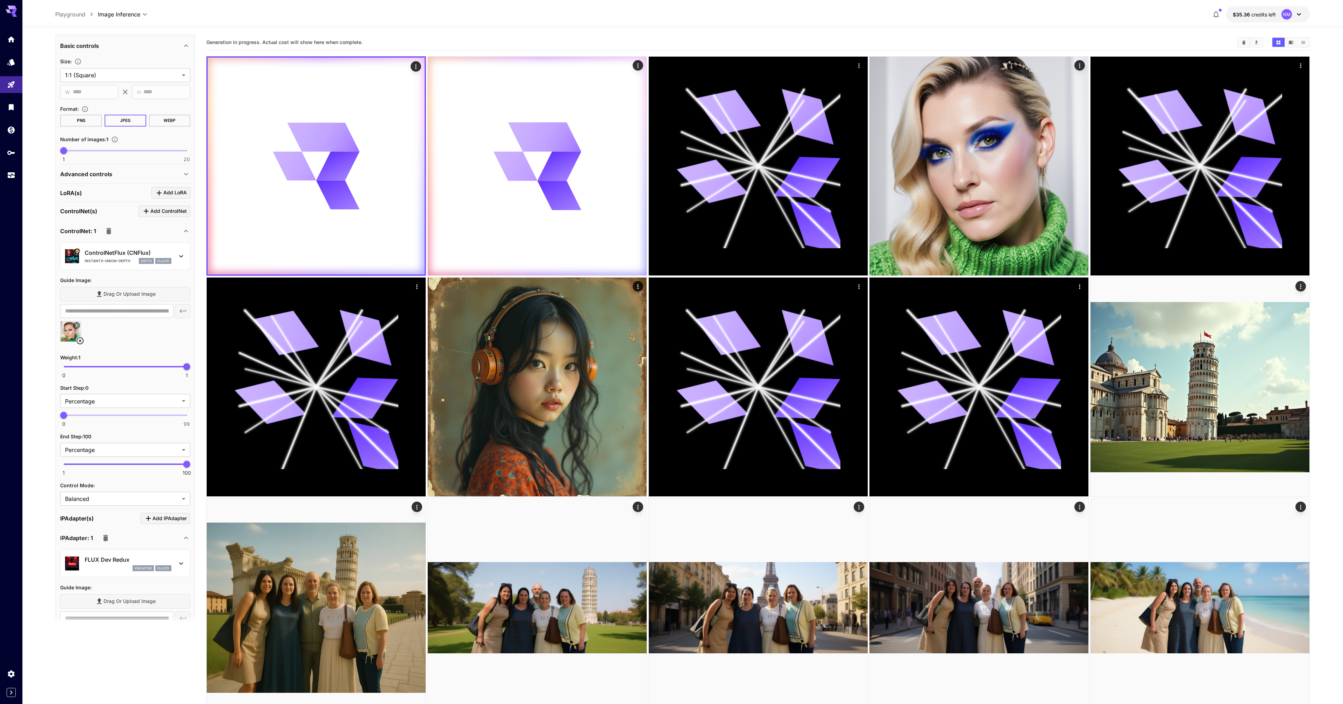
scroll to position [258, 0]
click at [109, 226] on icon "button" at bounding box center [108, 226] width 5 height 6
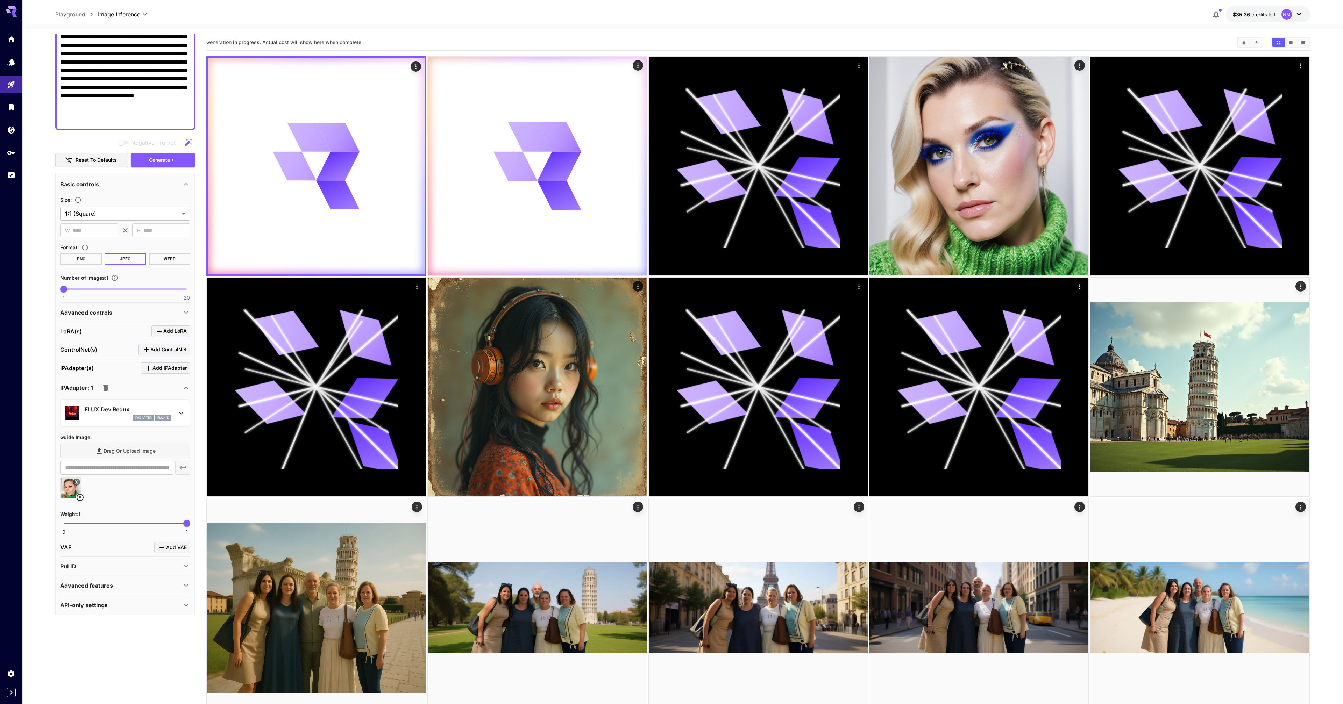
click at [185, 388] on icon at bounding box center [186, 388] width 4 height 2
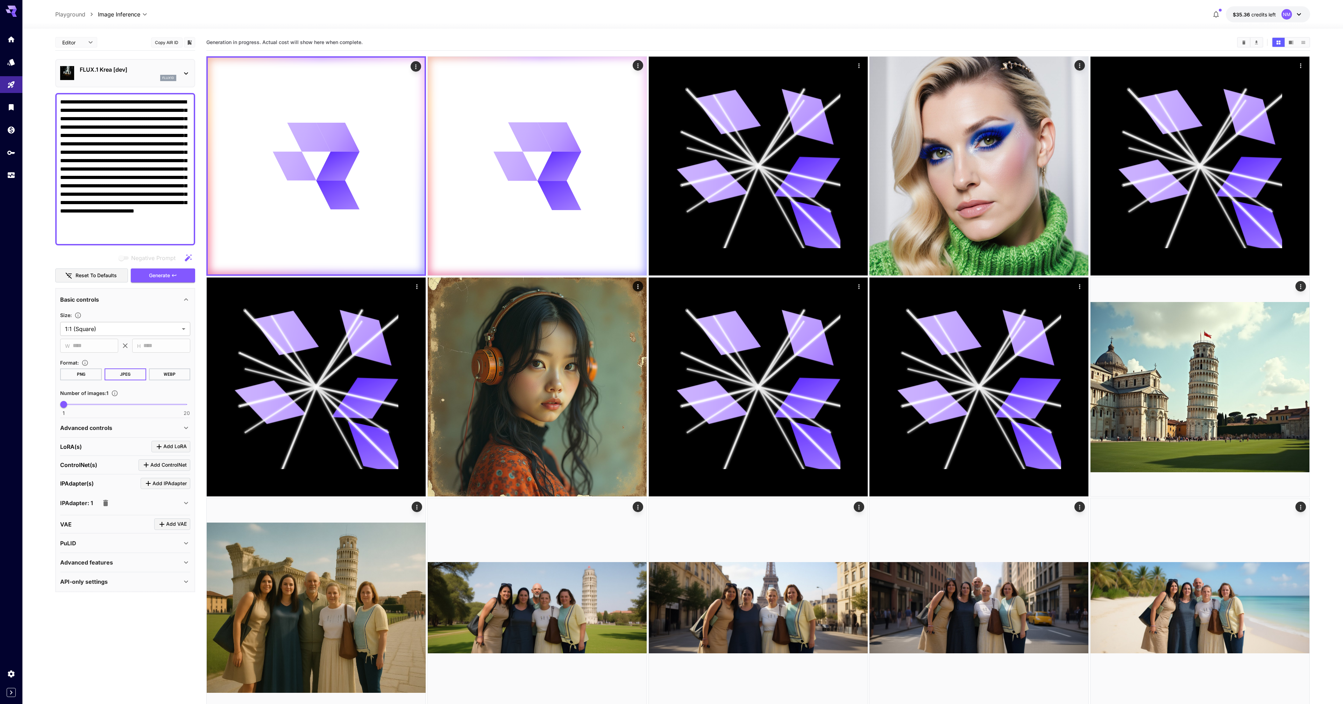
scroll to position [0, 0]
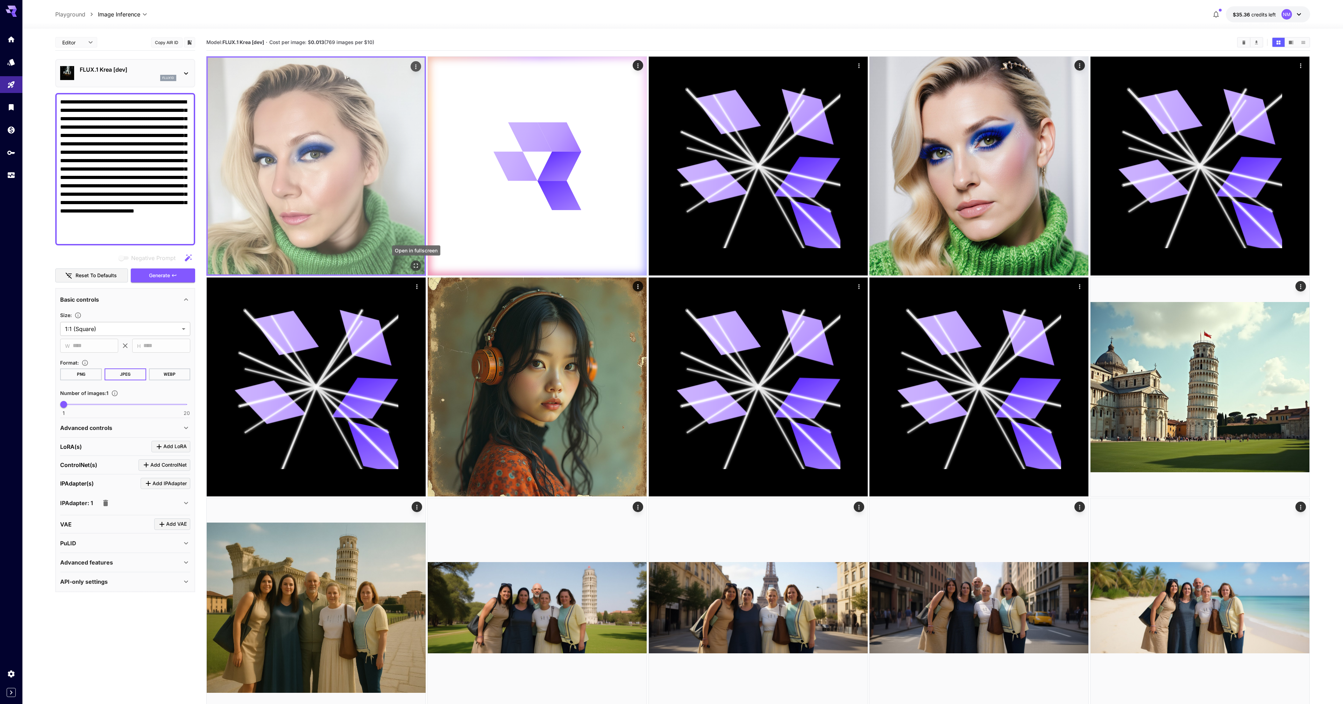
click at [417, 265] on icon "Open in fullscreen" at bounding box center [416, 265] width 7 height 7
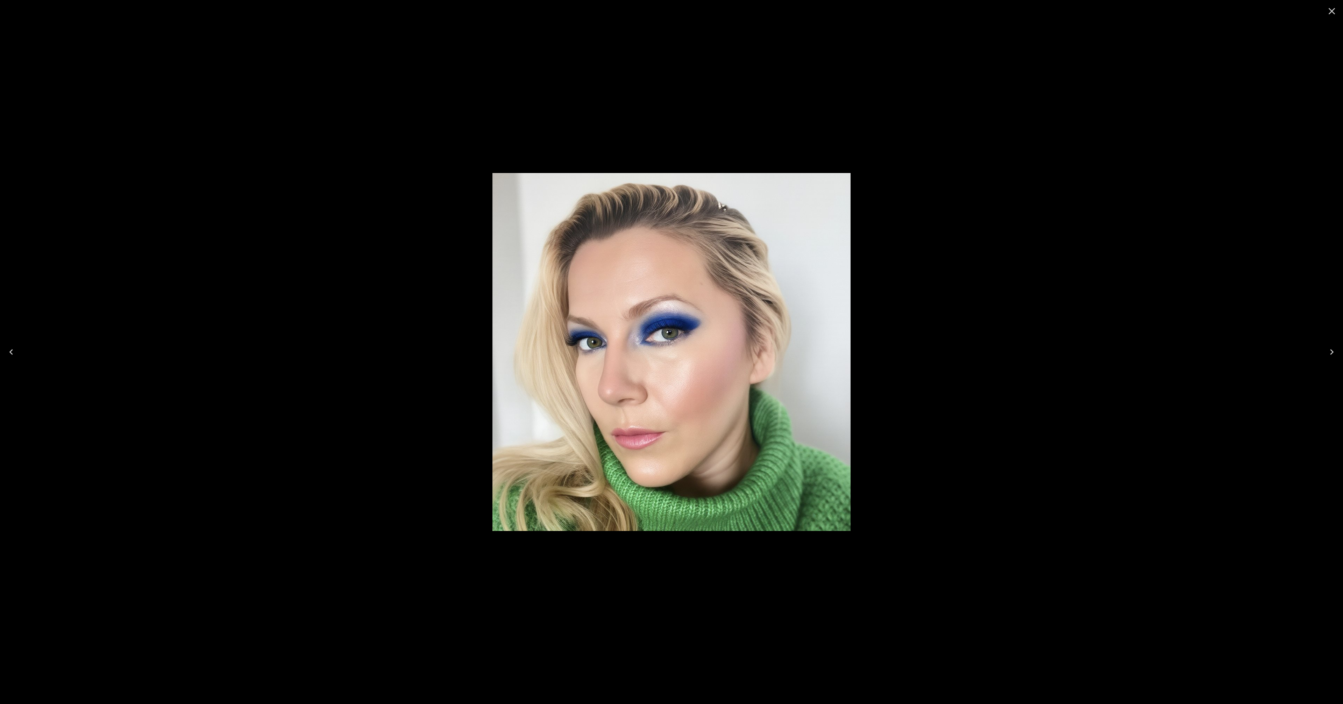
click at [416, 265] on div at bounding box center [671, 352] width 1343 height 704
click at [730, 380] on img at bounding box center [671, 352] width 358 height 358
click at [1331, 12] on icon "Close" at bounding box center [1331, 11] width 11 height 11
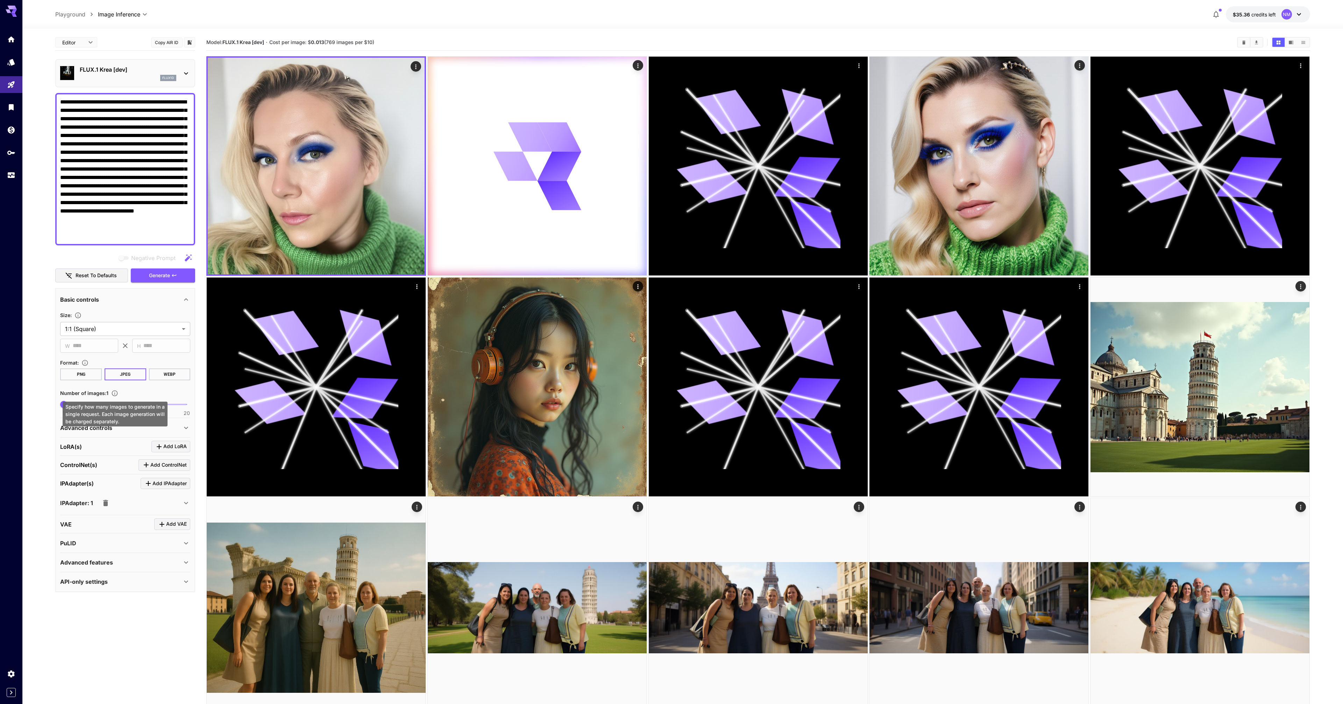
scroll to position [9, 0]
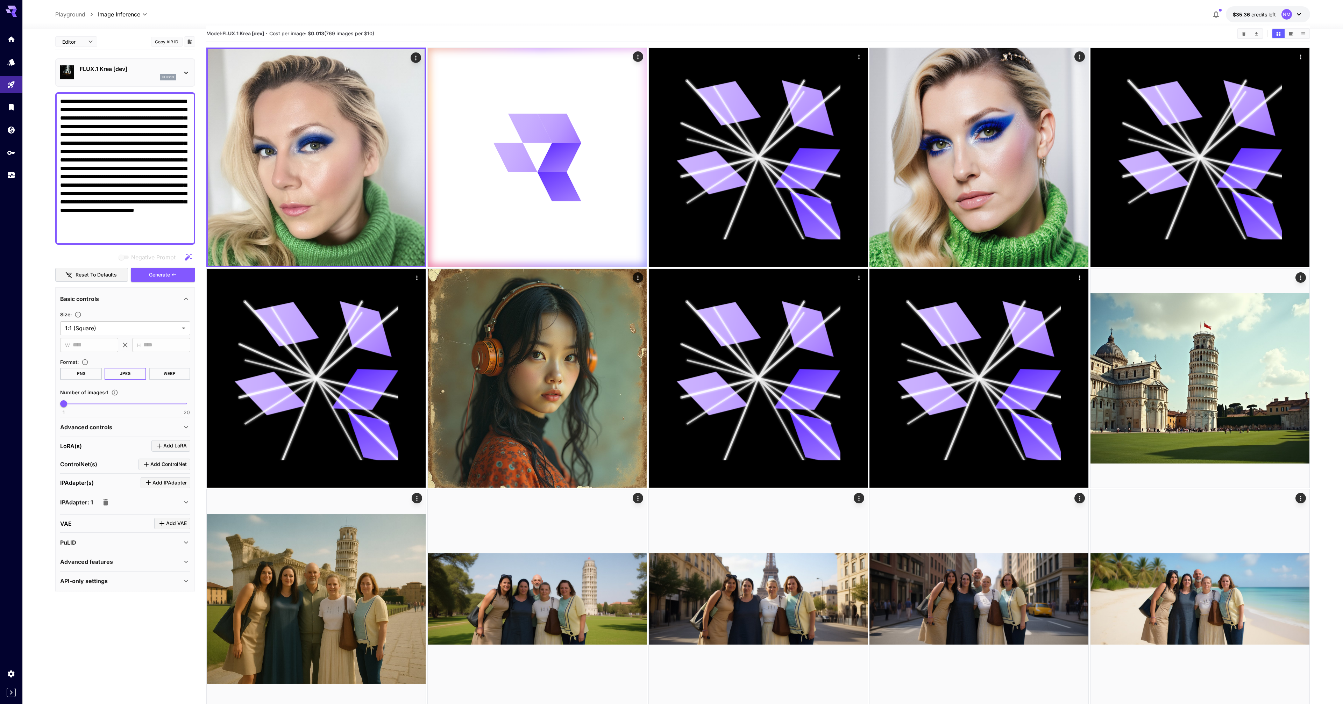
click at [102, 424] on p "Advanced controls" at bounding box center [86, 427] width 52 height 8
click at [118, 456] on span "Drag or upload image" at bounding box center [130, 456] width 52 height 9
click at [0, 0] on input "Drag or upload image" at bounding box center [0, 0] width 0 height 0
type input "**********"
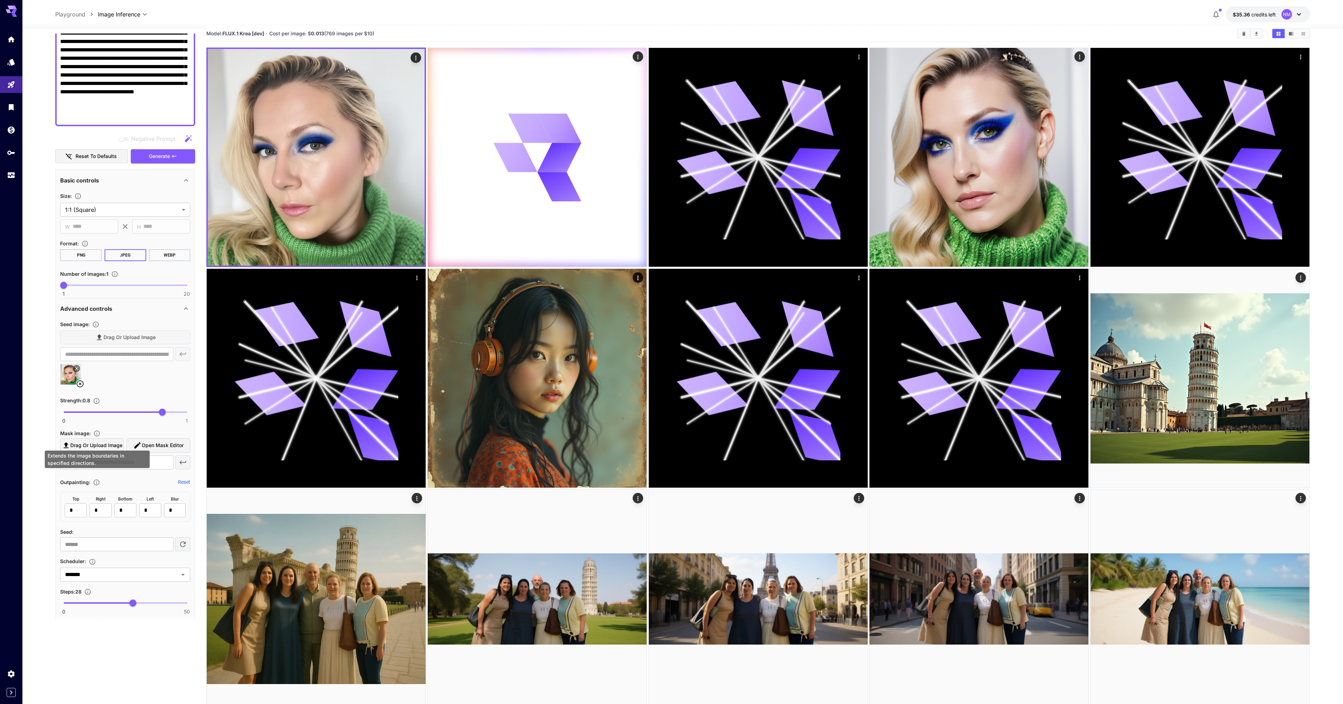
scroll to position [159, 0]
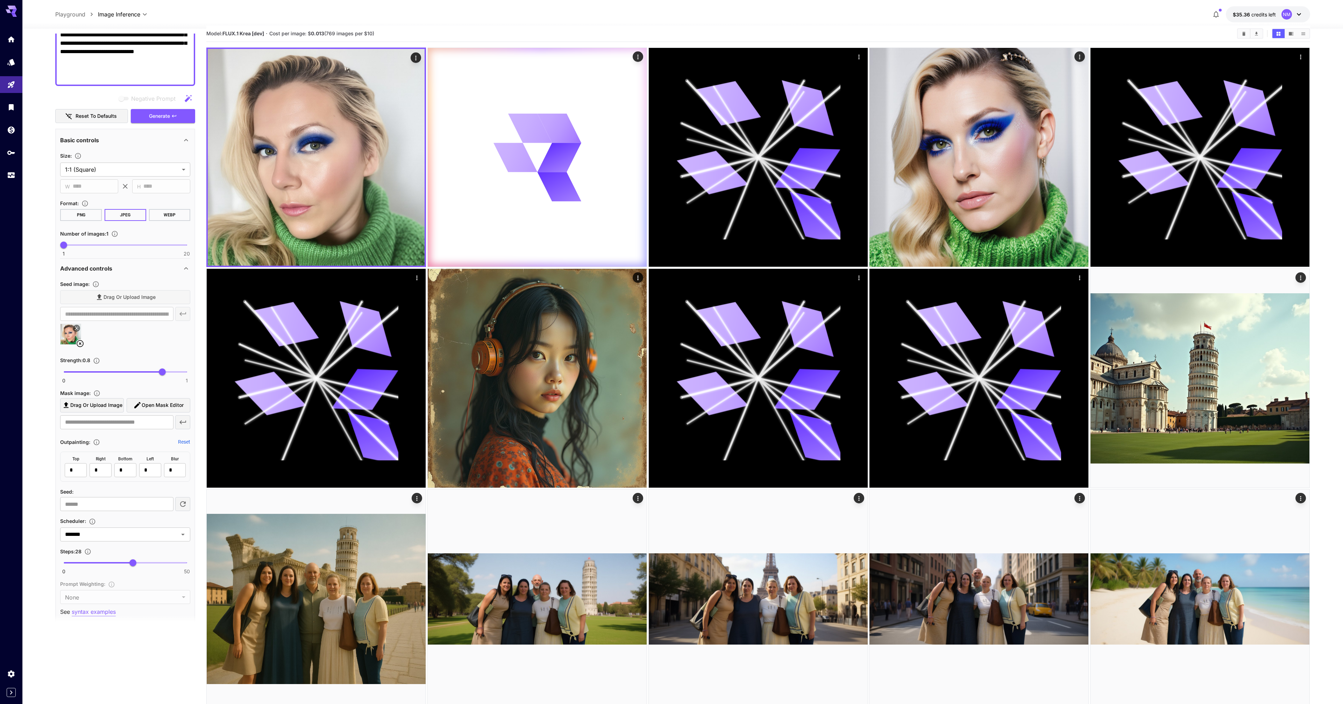
click at [107, 409] on span "Drag or upload image" at bounding box center [96, 405] width 52 height 9
click at [0, 0] on input "Drag or upload image" at bounding box center [0, 0] width 0 height 0
type input "**********"
click at [150, 116] on span "Generate" at bounding box center [159, 116] width 21 height 9
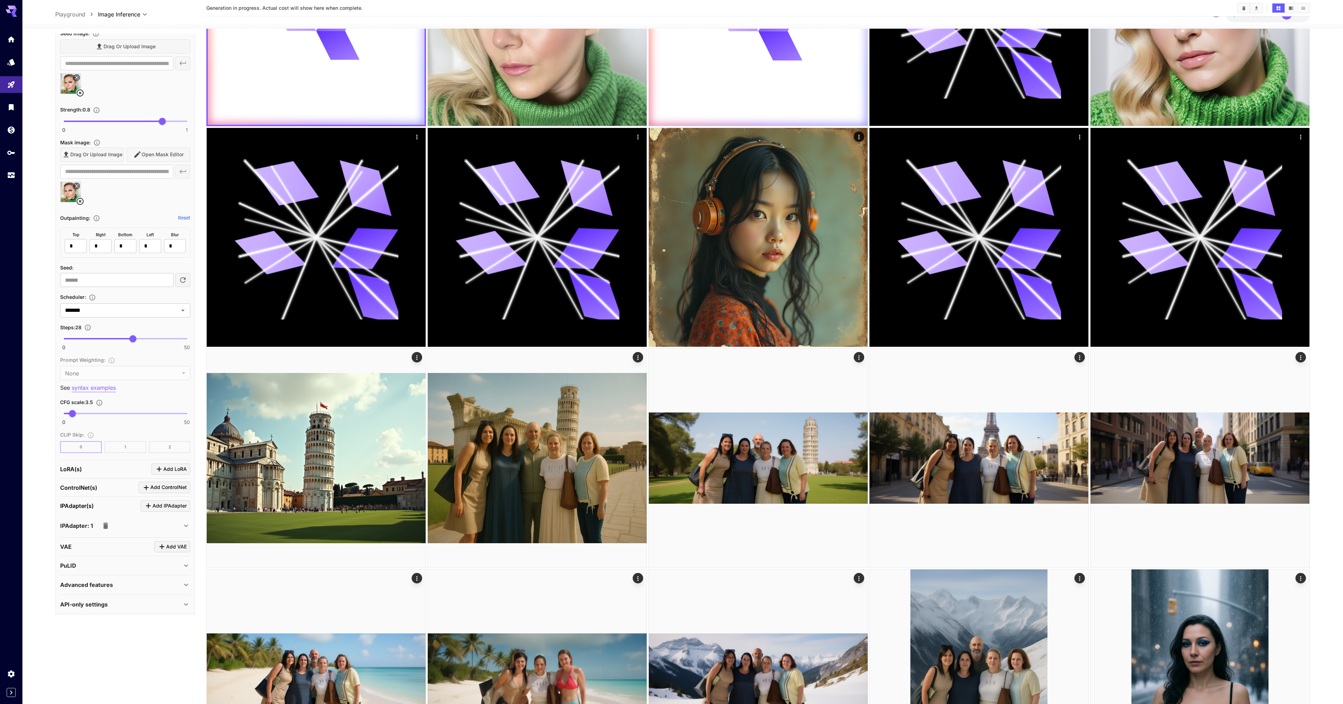
scroll to position [152, 0]
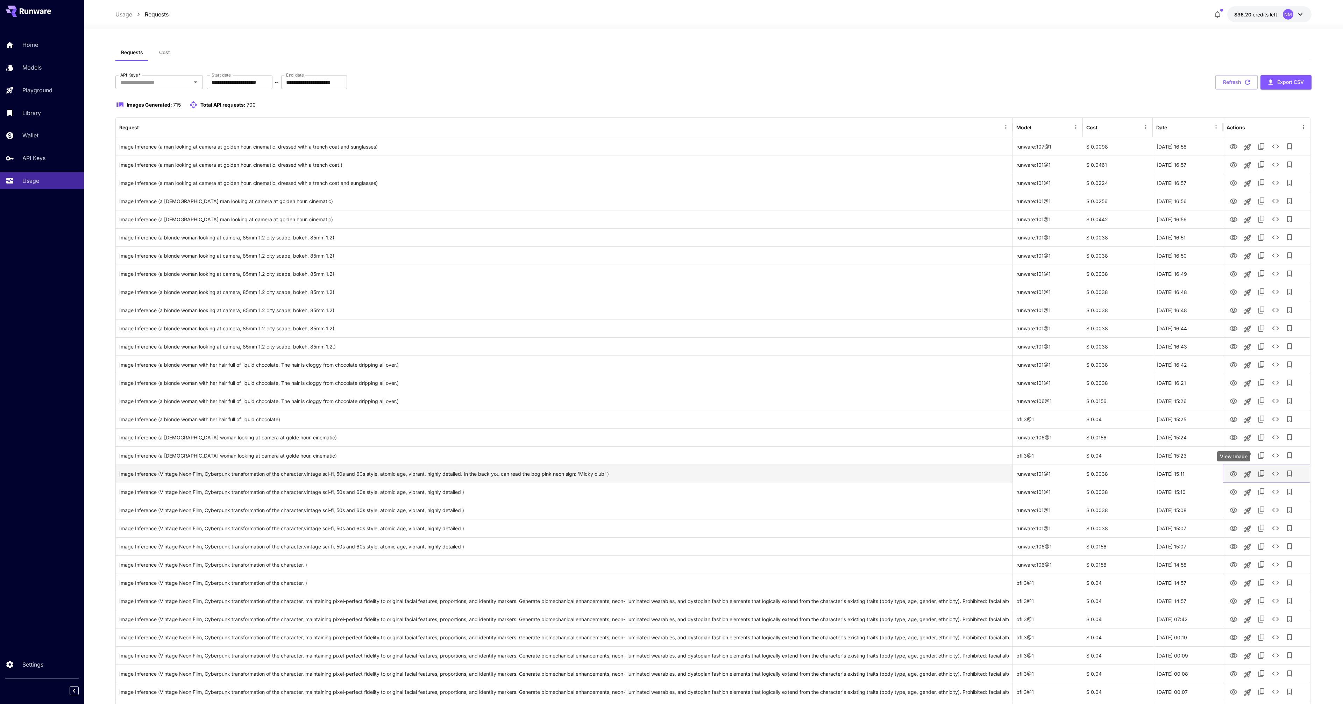
click at [1235, 474] on icon "View Image" at bounding box center [1234, 473] width 8 height 5
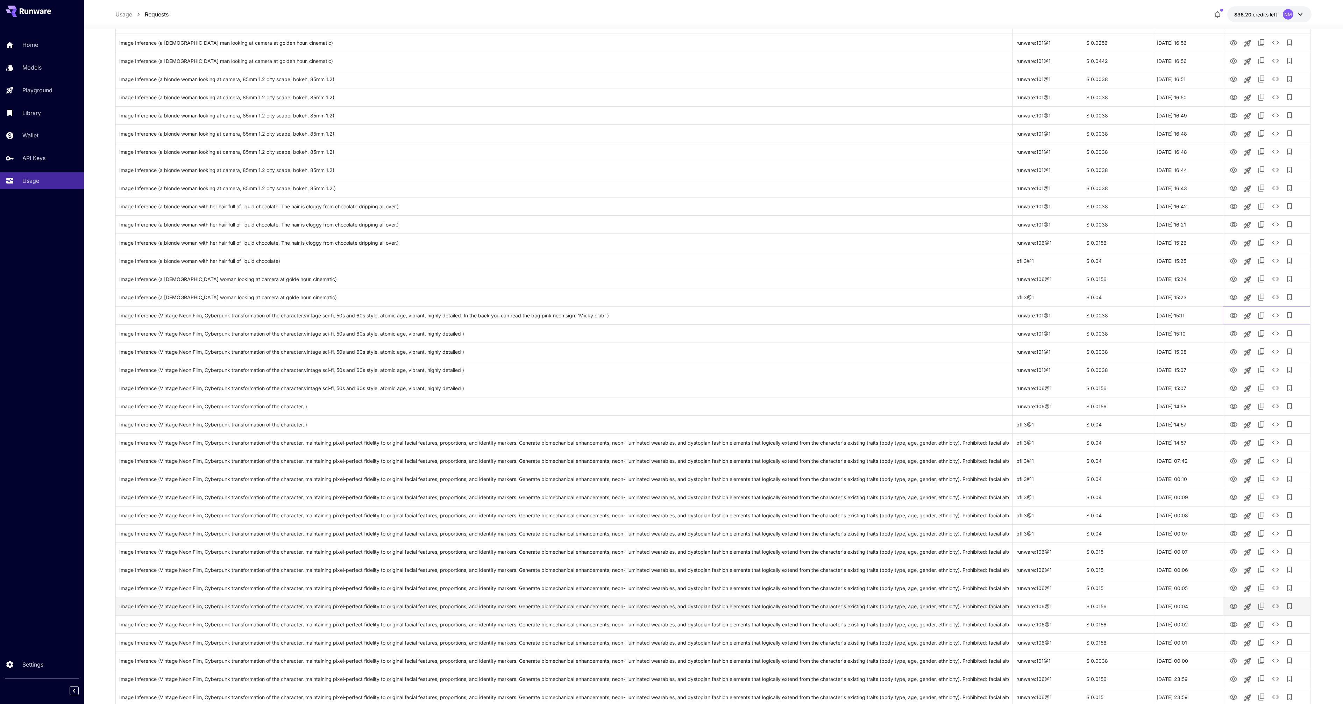
scroll to position [199, 0]
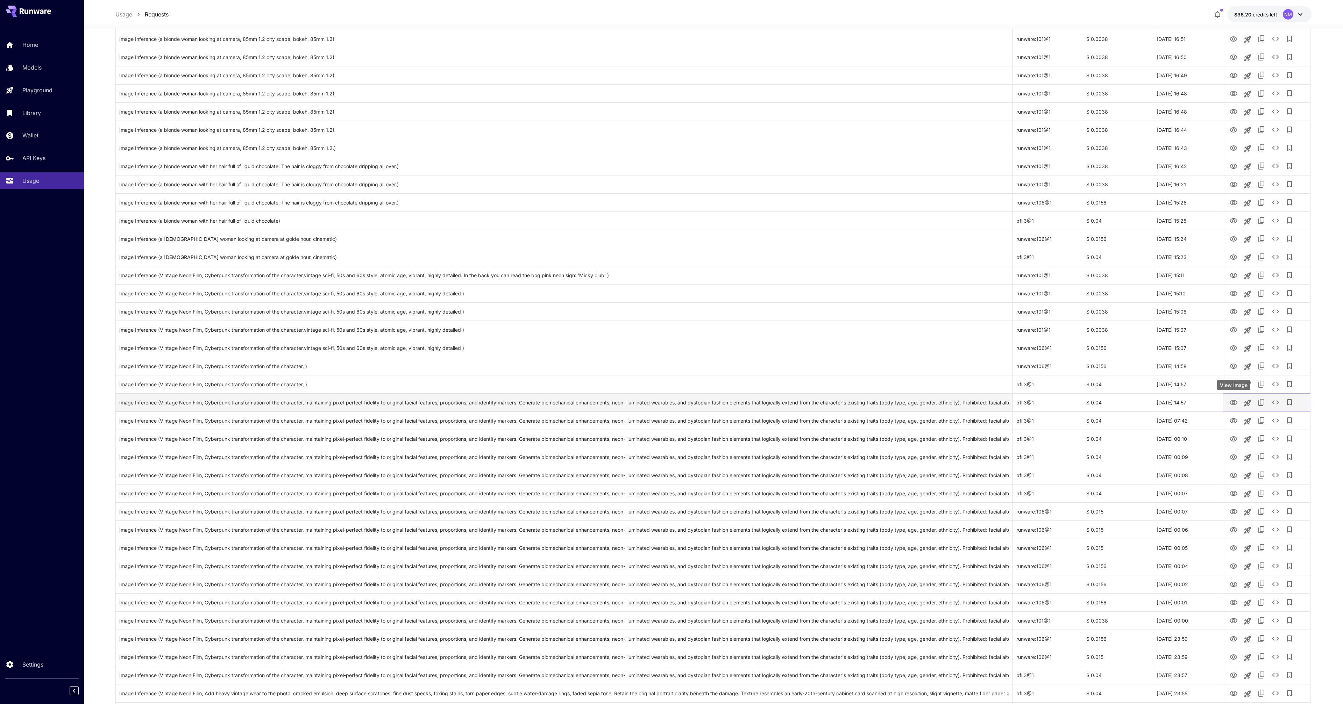
click at [1235, 403] on icon "View Image" at bounding box center [1234, 402] width 8 height 5
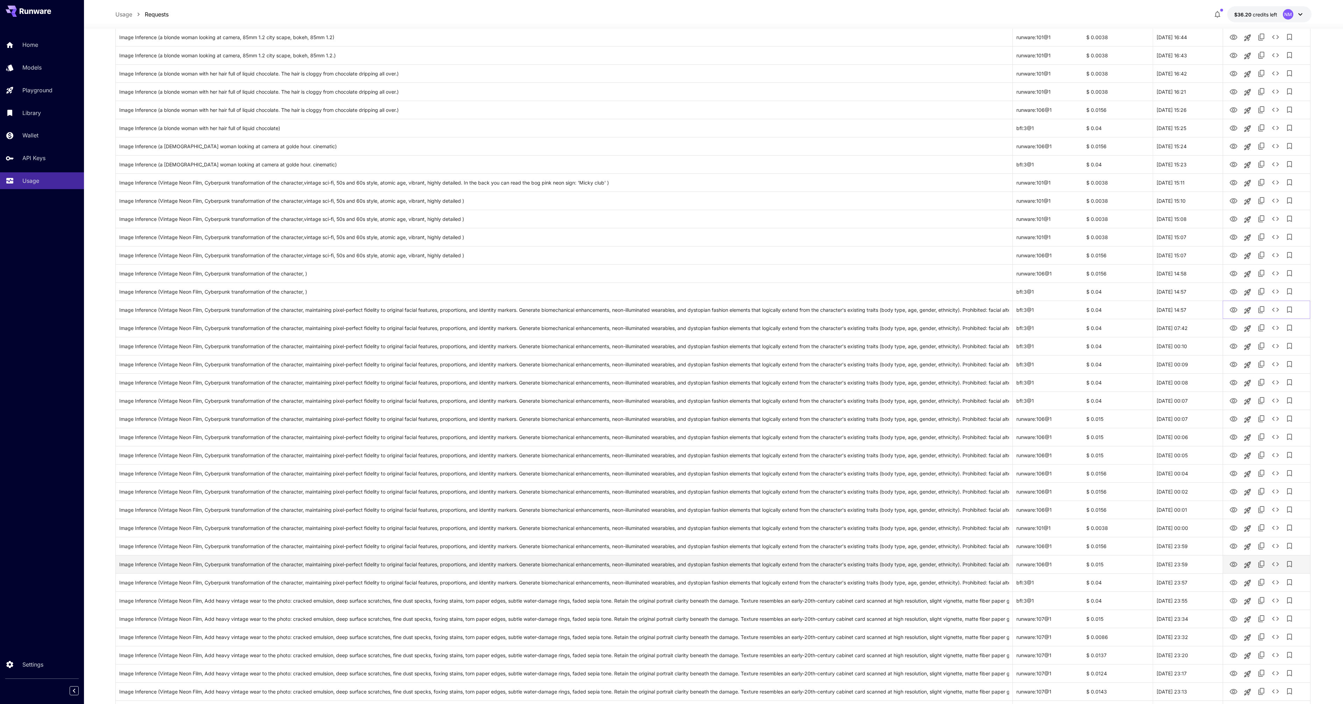
scroll to position [372, 0]
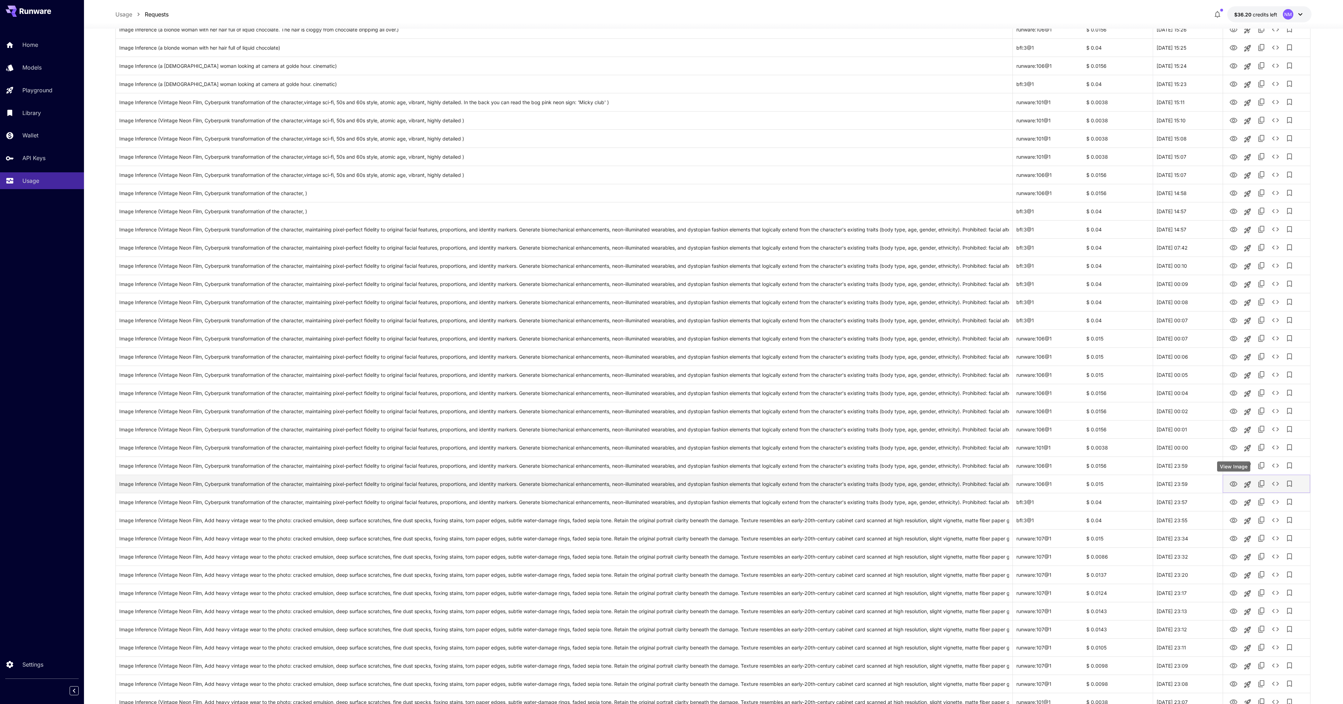
click at [1234, 485] on icon "View Image" at bounding box center [1234, 484] width 8 height 5
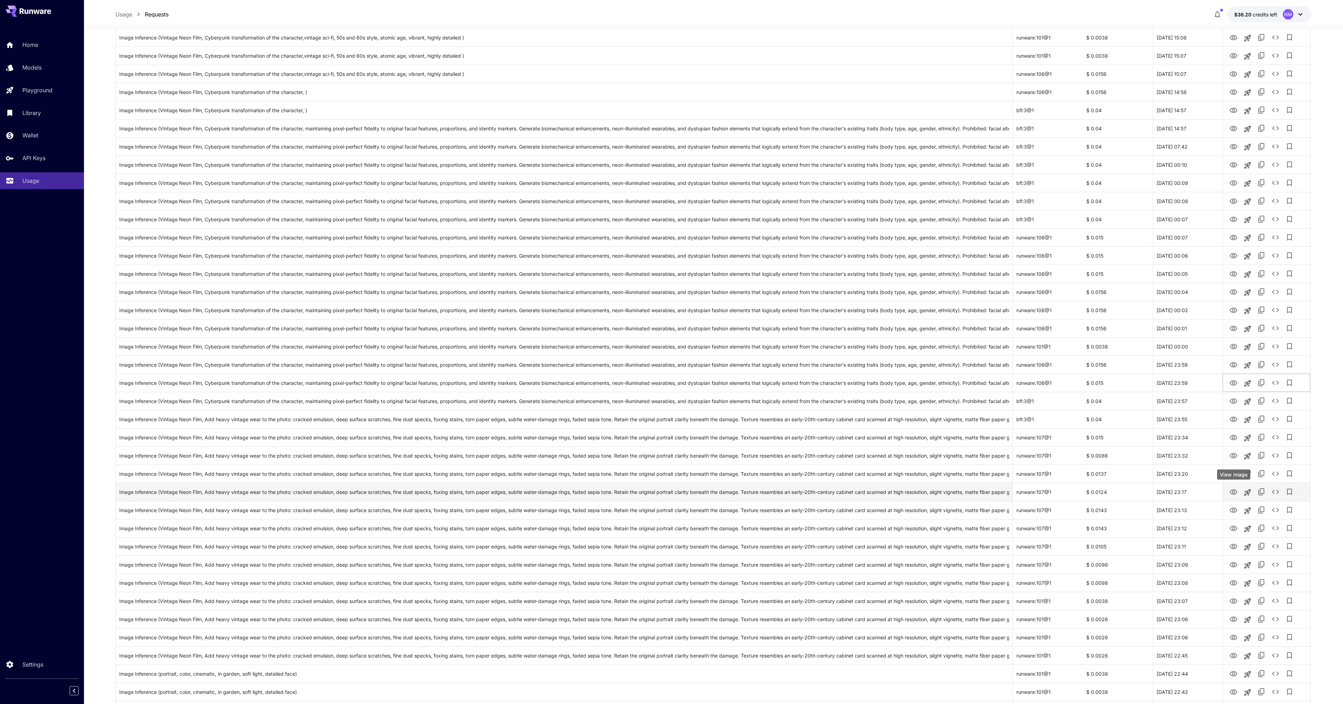
scroll to position [482, 0]
click at [1236, 575] on icon "View Image" at bounding box center [1234, 573] width 8 height 5
click at [1234, 591] on icon "View Image" at bounding box center [1233, 592] width 8 height 8
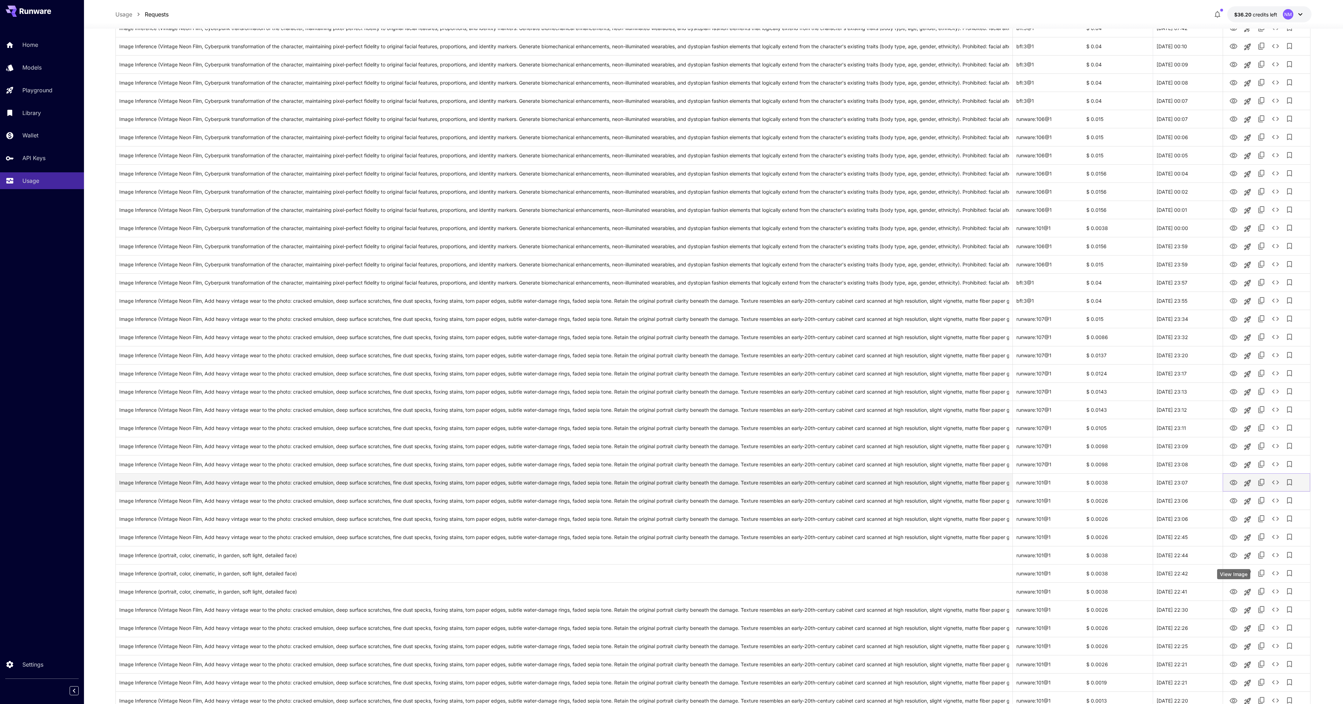
scroll to position [596, 0]
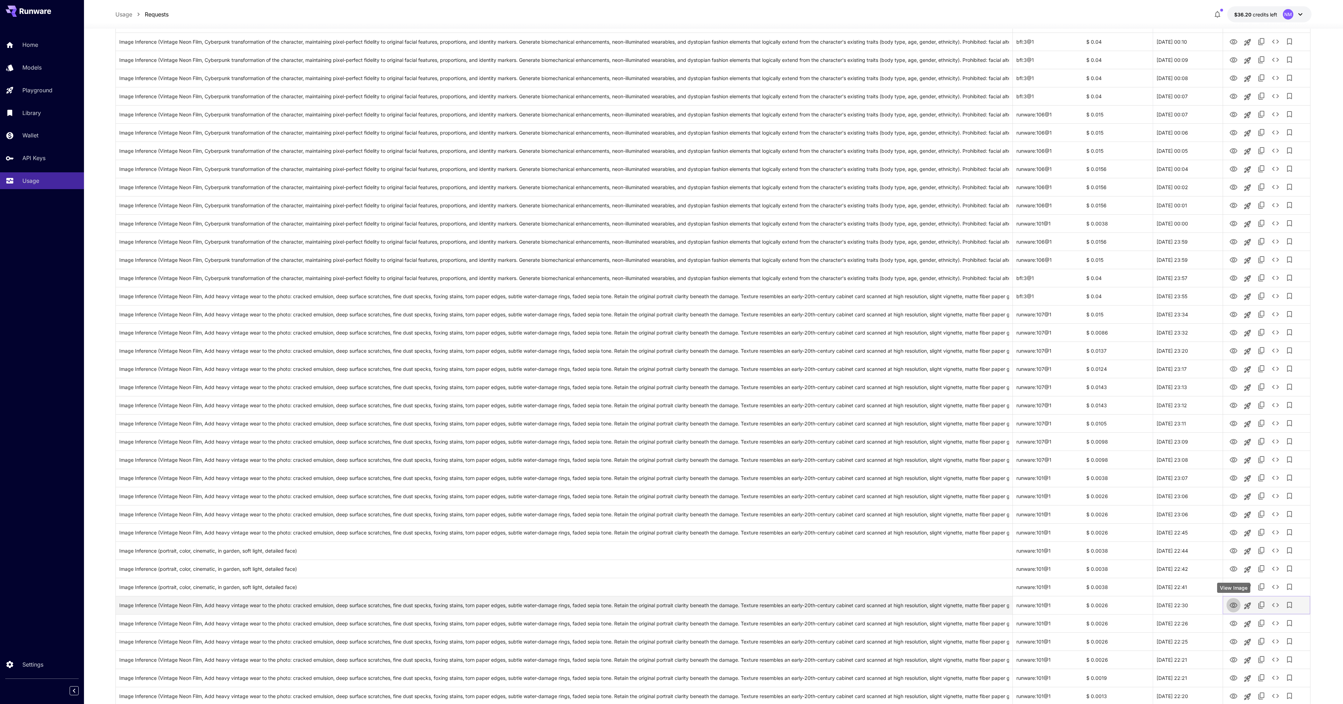
click at [1233, 606] on icon "View Image" at bounding box center [1234, 605] width 8 height 5
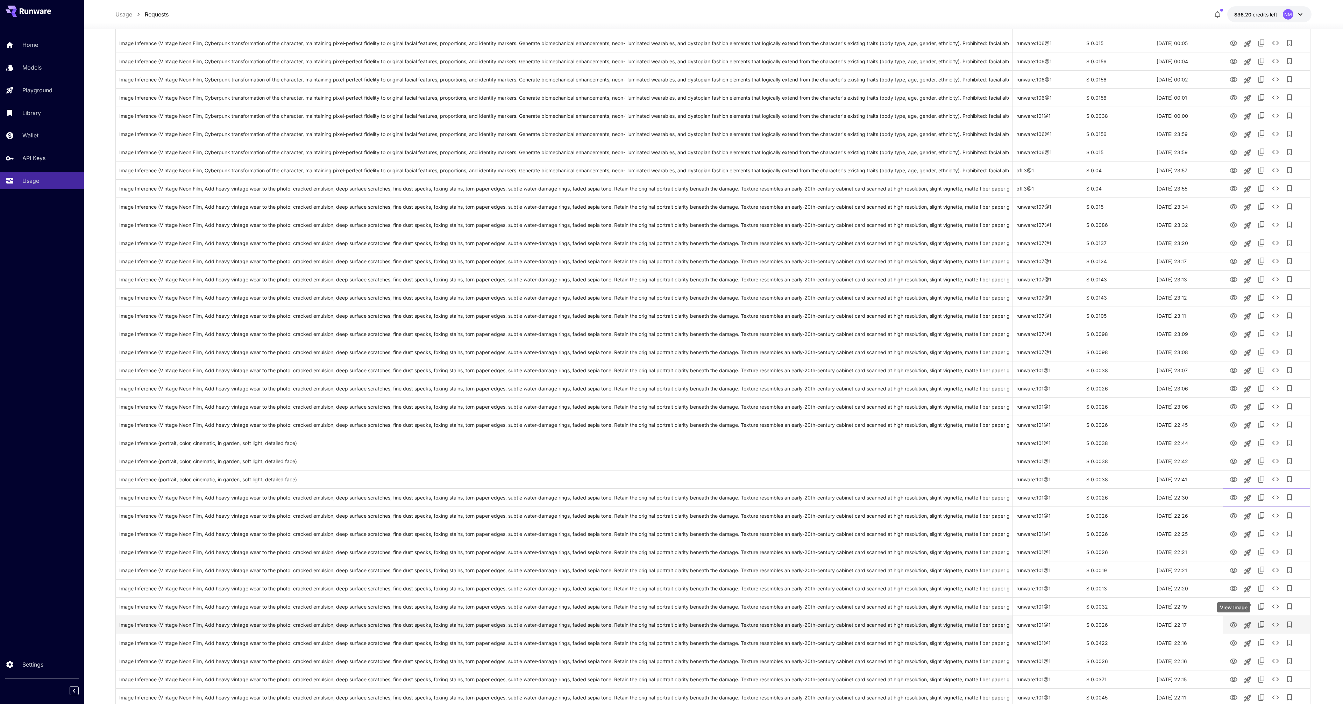
scroll to position [724, 0]
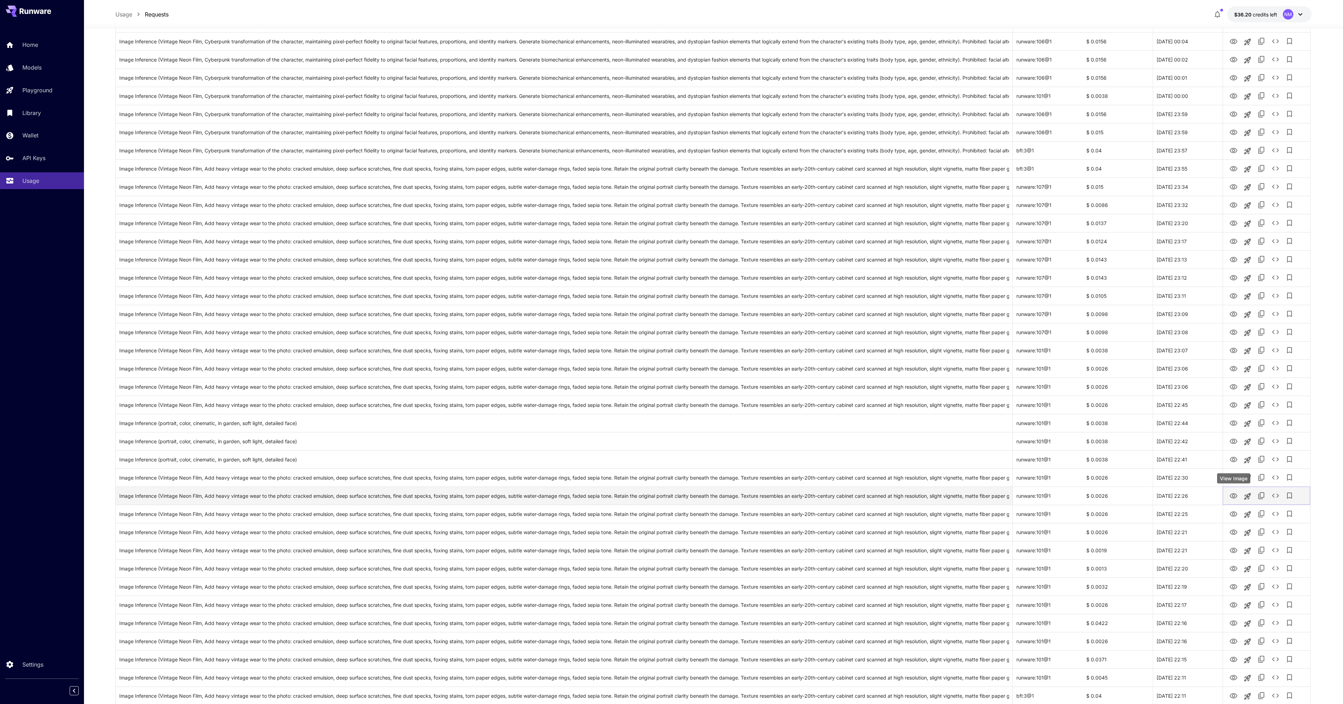
click at [1236, 500] on icon "View Image" at bounding box center [1233, 496] width 8 height 8
click at [1234, 532] on icon "View Image" at bounding box center [1234, 532] width 8 height 5
click at [1235, 551] on icon "View Image" at bounding box center [1234, 550] width 8 height 5
click at [1234, 570] on icon "View Image" at bounding box center [1234, 568] width 8 height 5
click at [1235, 587] on icon "View Image" at bounding box center [1233, 587] width 8 height 8
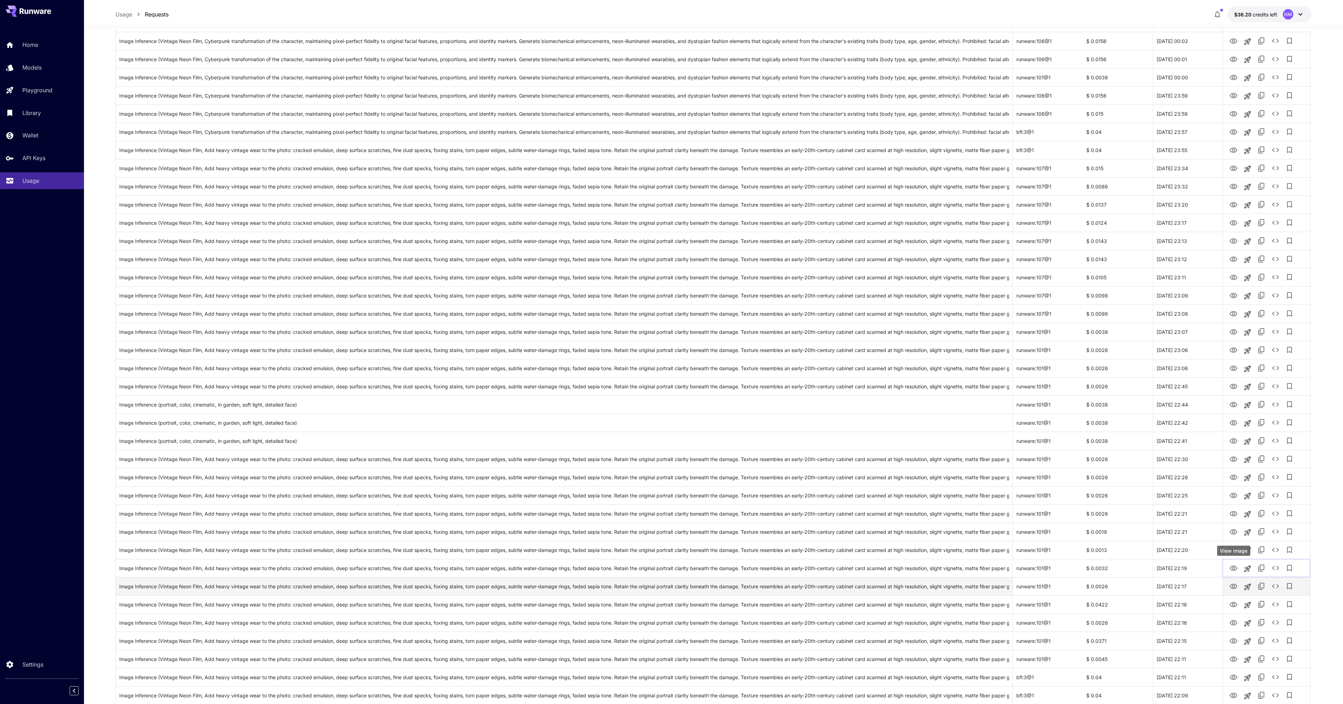
scroll to position [757, 0]
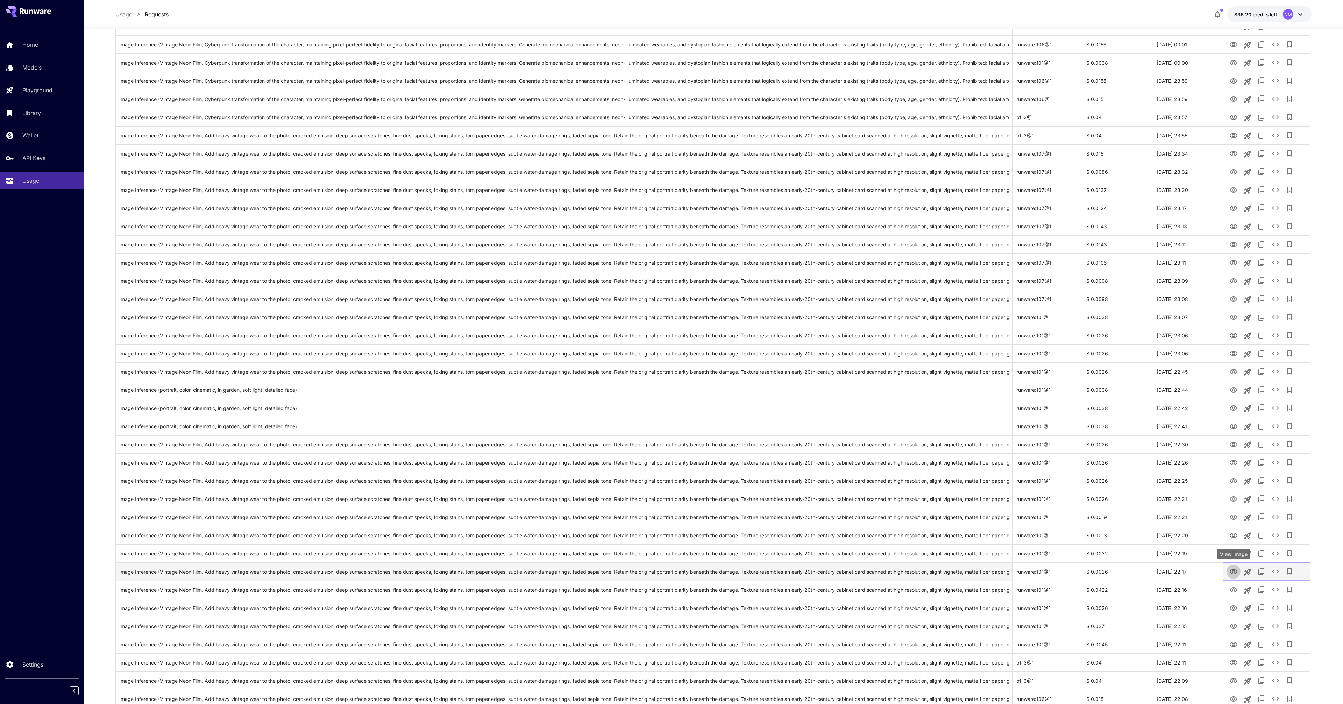
click at [1236, 576] on icon "View Image" at bounding box center [1233, 572] width 8 height 8
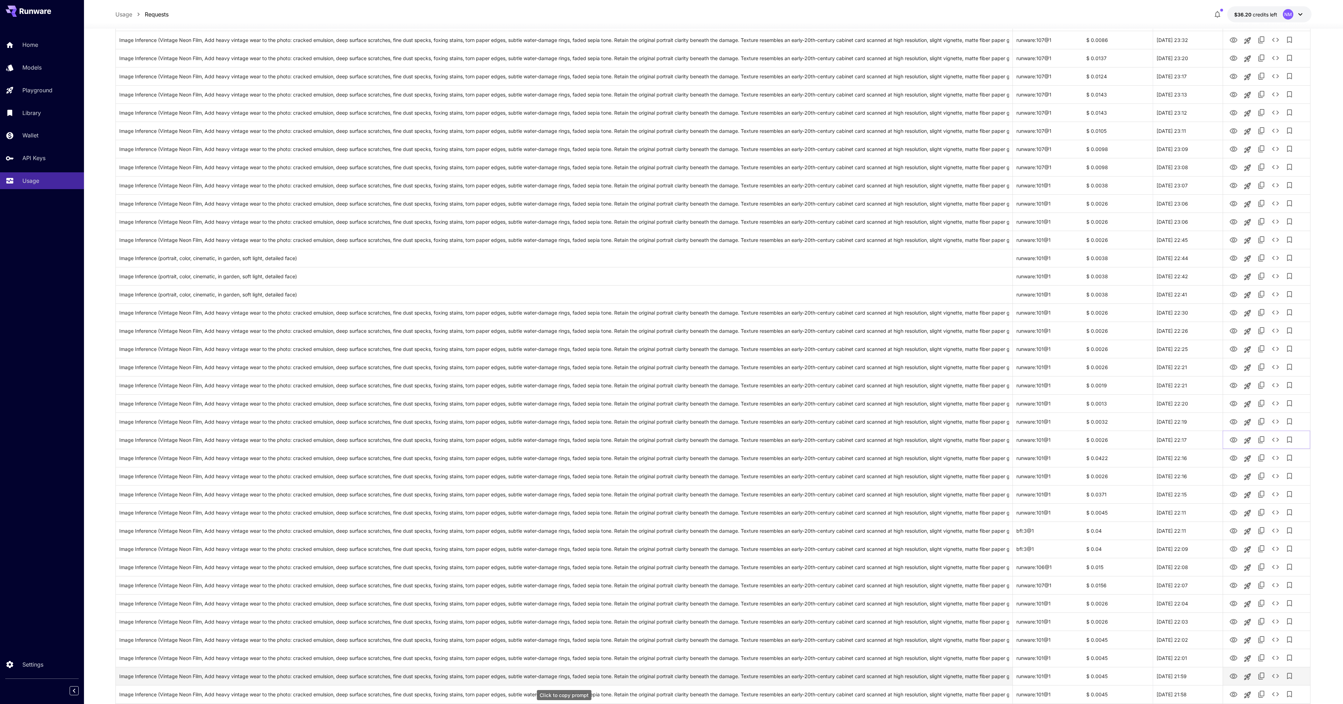
scroll to position [970, 0]
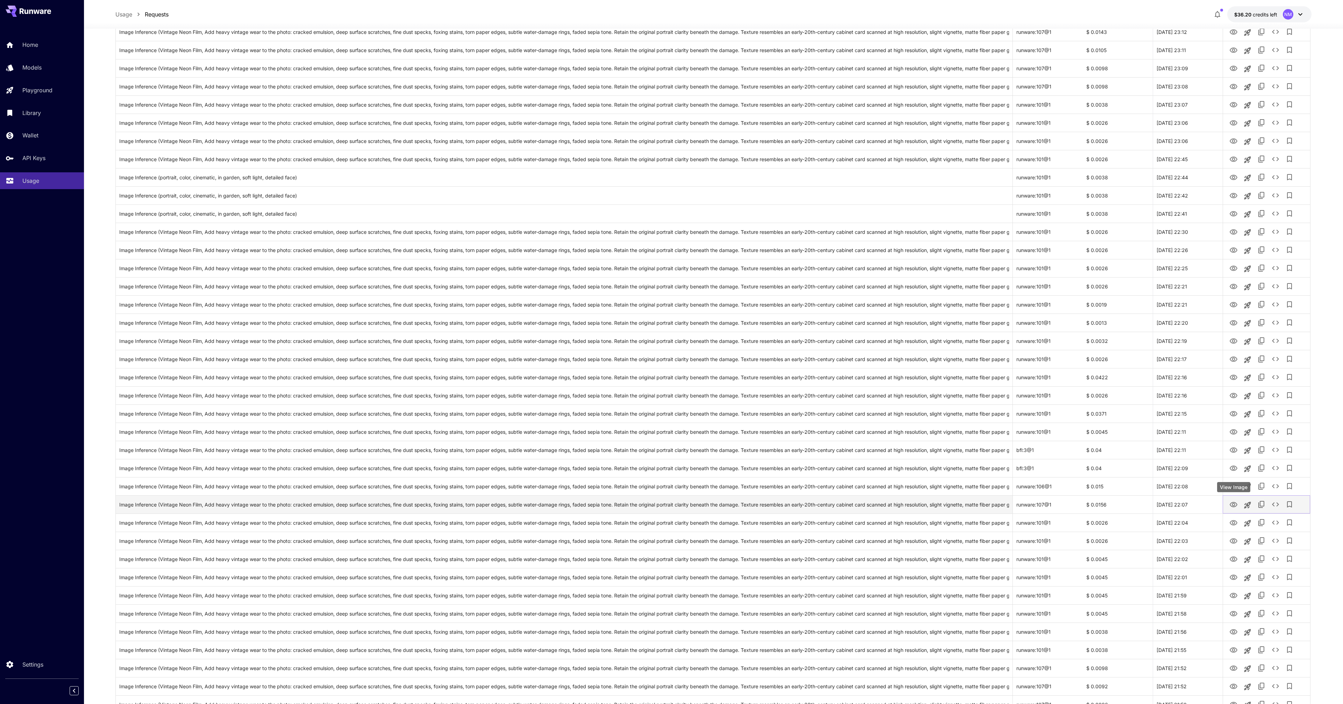
click at [1233, 506] on icon "View Image" at bounding box center [1234, 504] width 8 height 5
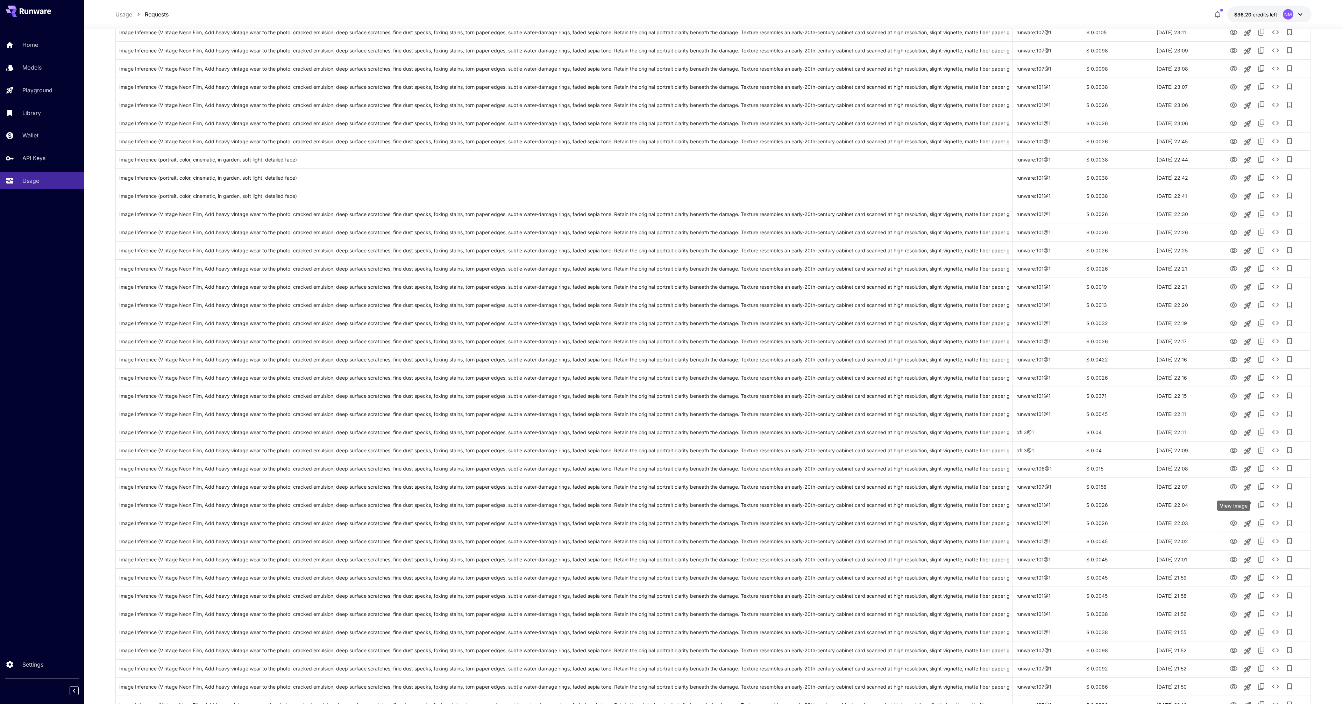
click at [1235, 507] on div "View Image" at bounding box center [1233, 506] width 33 height 10
click at [1235, 507] on body "**********" at bounding box center [671, 11] width 1343 height 1996
click at [1235, 507] on icon "View Image" at bounding box center [1234, 505] width 8 height 5
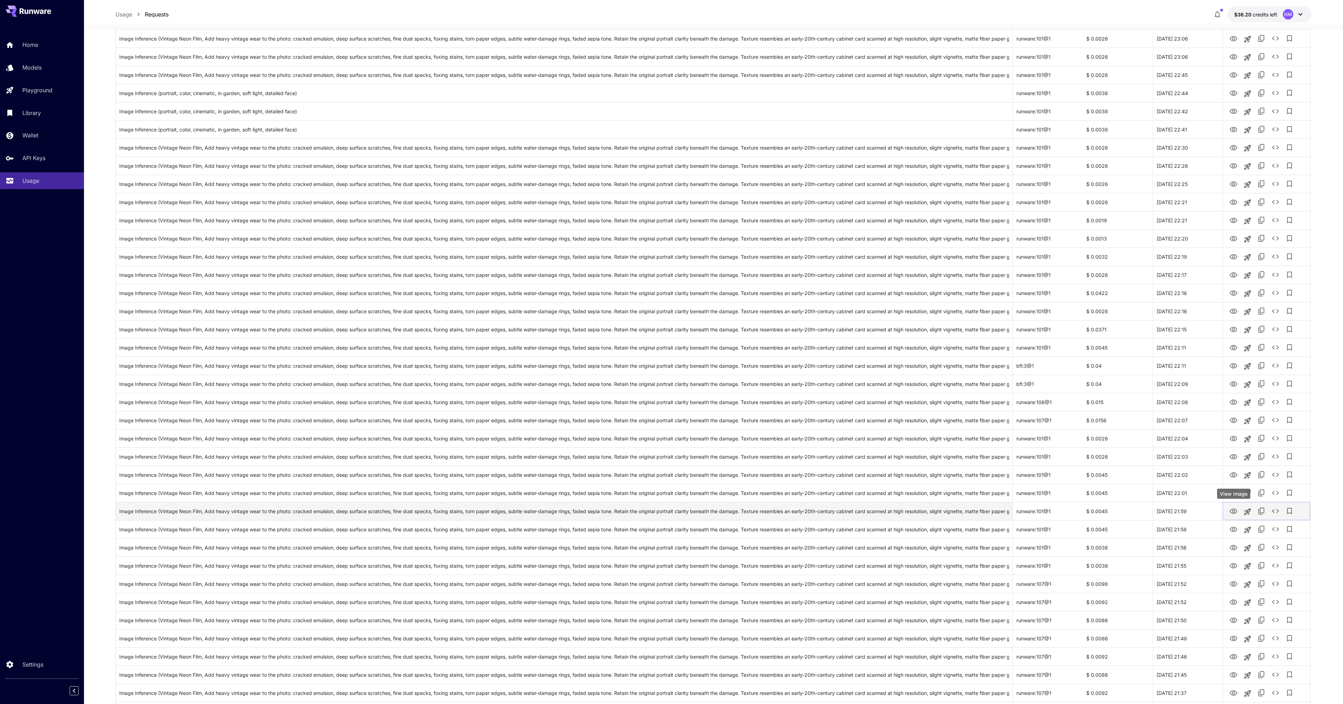
click at [1235, 513] on icon "View Image" at bounding box center [1234, 511] width 8 height 5
click at [1235, 526] on icon "View Image" at bounding box center [1233, 530] width 8 height 8
click at [1277, 530] on icon "See details" at bounding box center [1275, 529] width 8 height 8
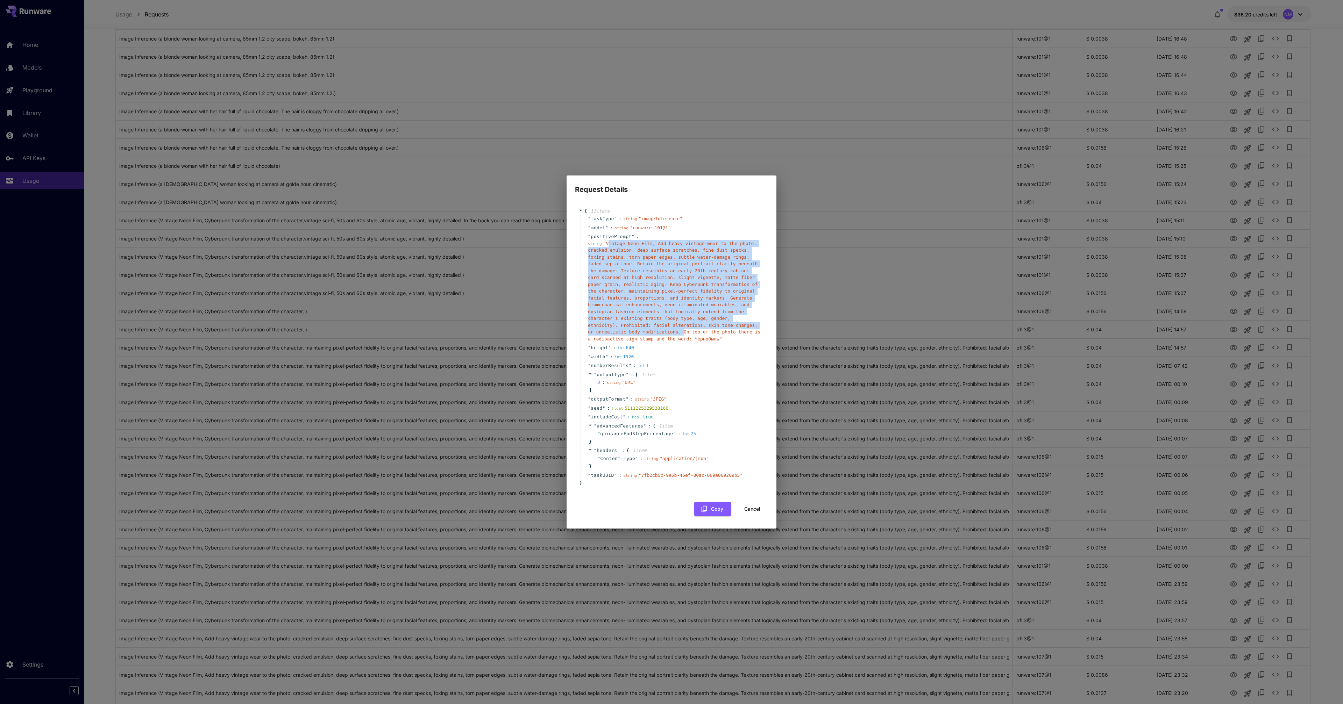
drag, startPoint x: 608, startPoint y: 244, endPoint x: 682, endPoint y: 332, distance: 115.4
click at [682, 332] on span "" Vintage Neon Film, Add heavy vintage wear to the photo: cracked emulsion, dee…" at bounding box center [674, 291] width 172 height 101
copy span "intage Neon Film, Add heavy vintage wear to the photo: cracked emulsion, deep s…"
drag, startPoint x: 605, startPoint y: 243, endPoint x: 681, endPoint y: 331, distance: 116.3
click at [681, 331] on span "" Vintage Neon Film, Add heavy vintage wear to the photo: cracked emulsion, dee…" at bounding box center [674, 291] width 172 height 101
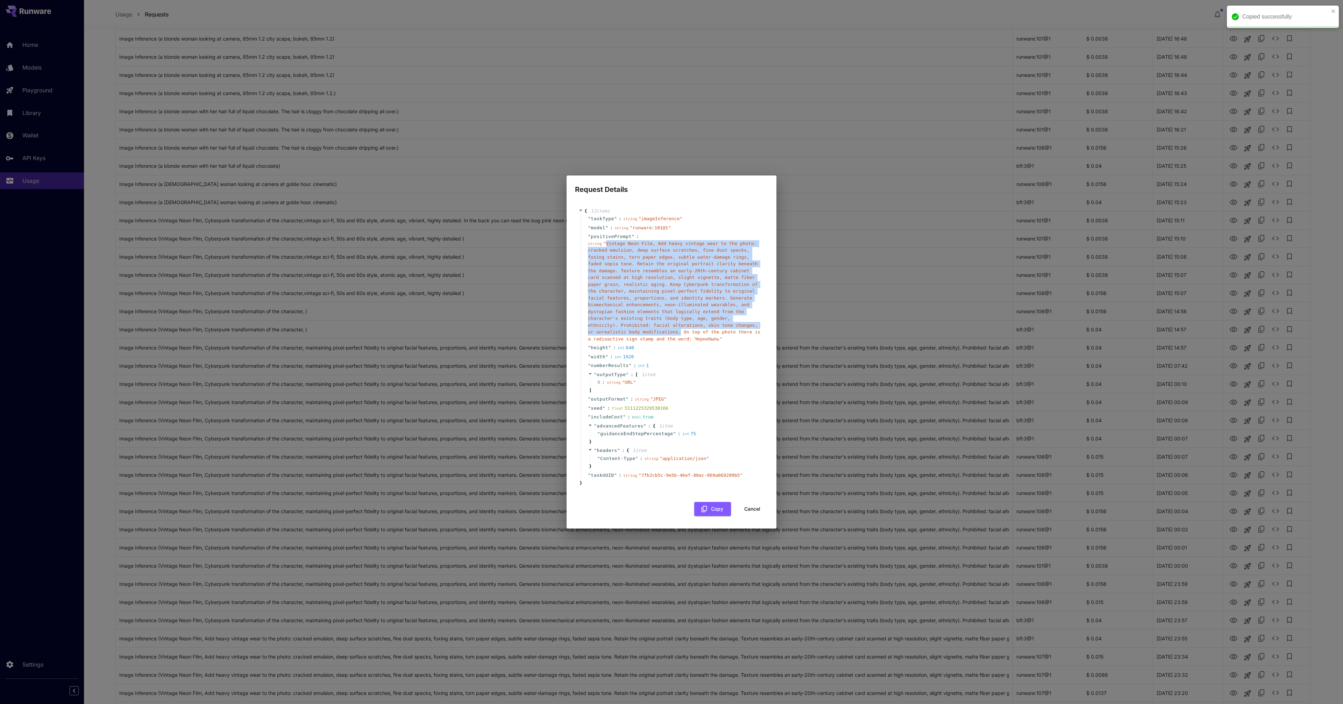
copy span "Vintage Neon Film, Add heavy vintage wear to the photo: cracked emulsion, deep …"
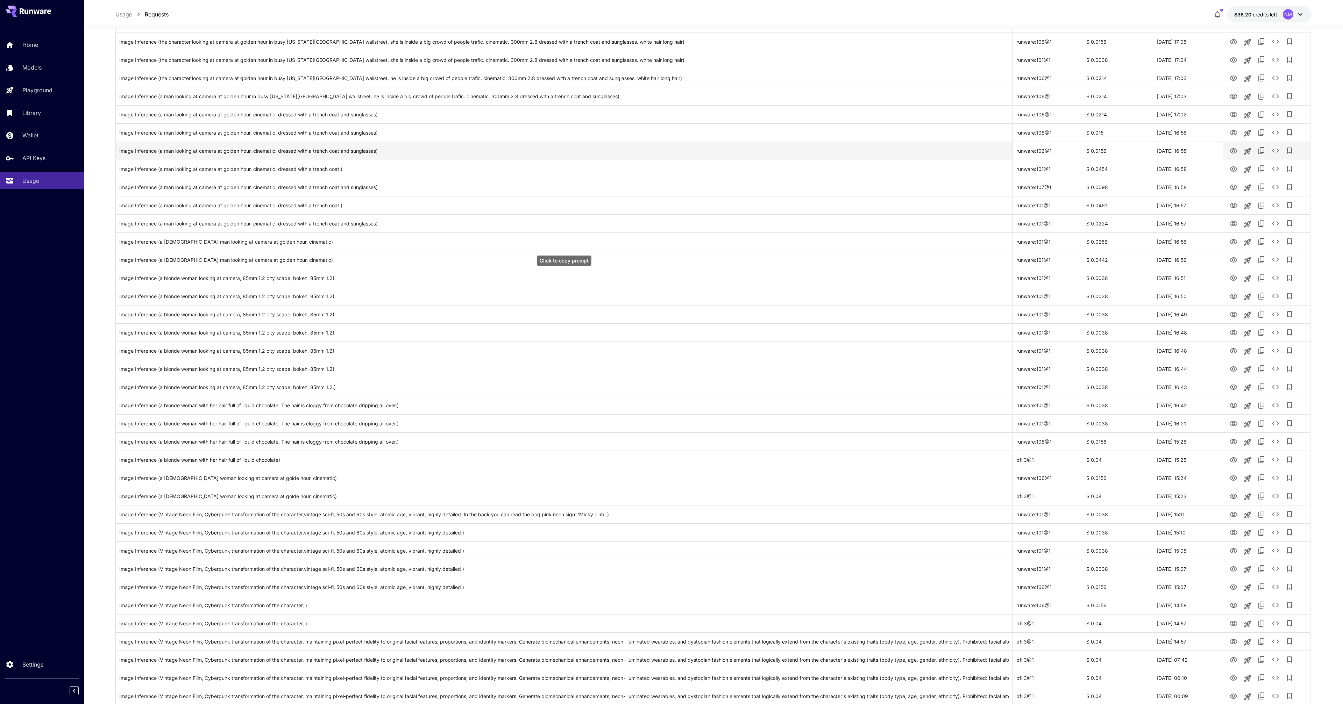
scroll to position [911, 0]
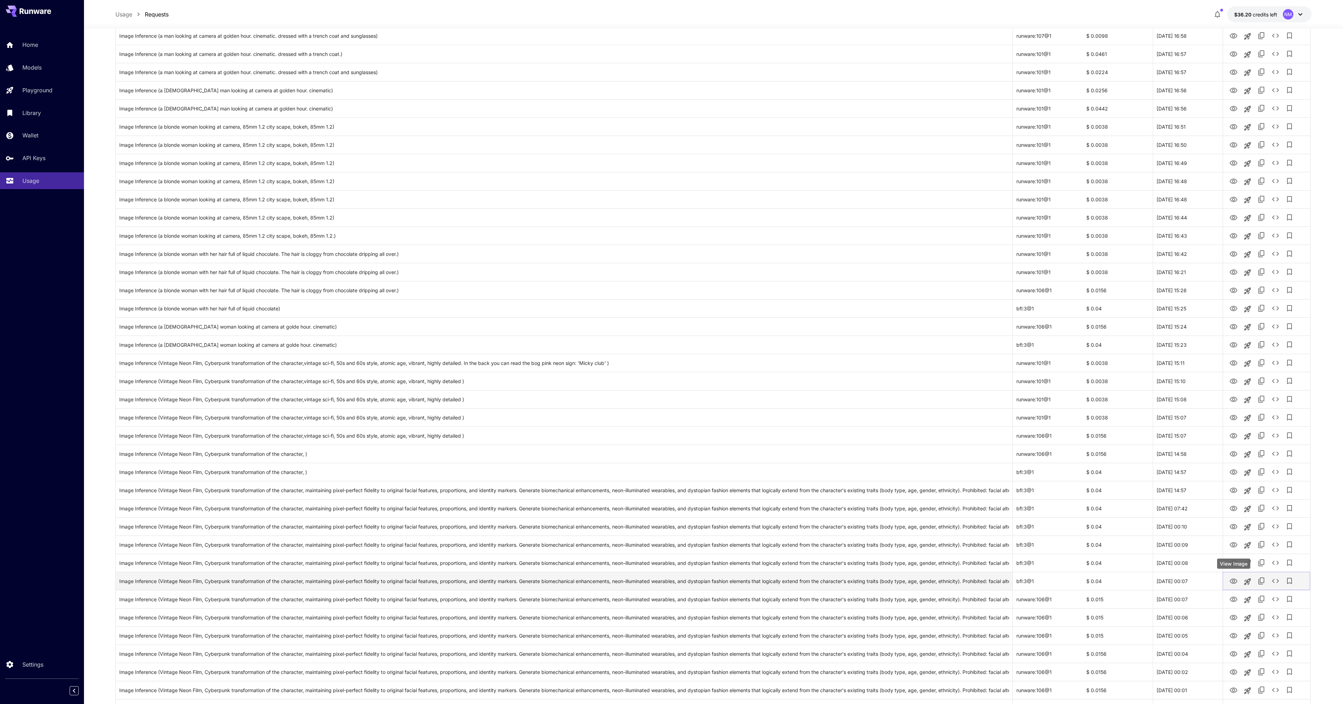
click at [1240, 580] on button "View Image" at bounding box center [1234, 581] width 14 height 14
click at [1237, 582] on icon "View Image" at bounding box center [1234, 581] width 8 height 5
click at [1232, 546] on icon "View Image" at bounding box center [1233, 545] width 8 height 8
click at [1233, 509] on icon "View Image" at bounding box center [1233, 509] width 8 height 8
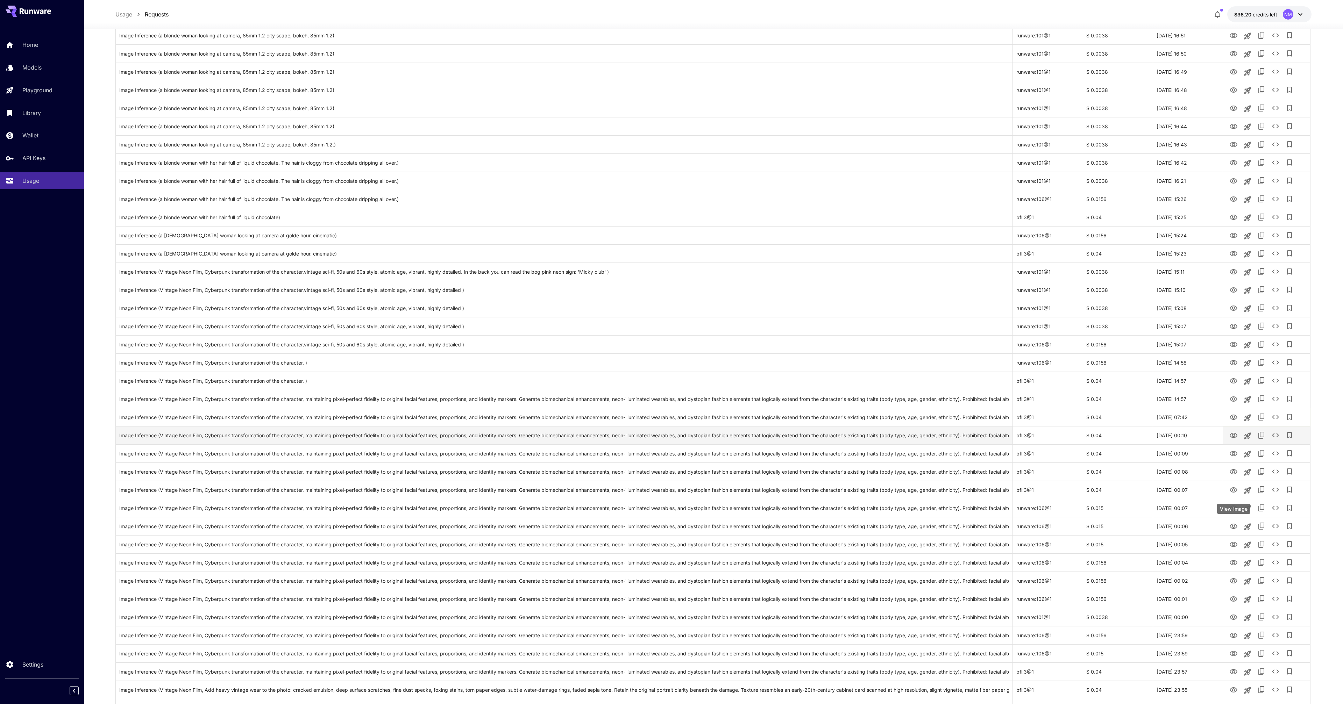
scroll to position [1023, 0]
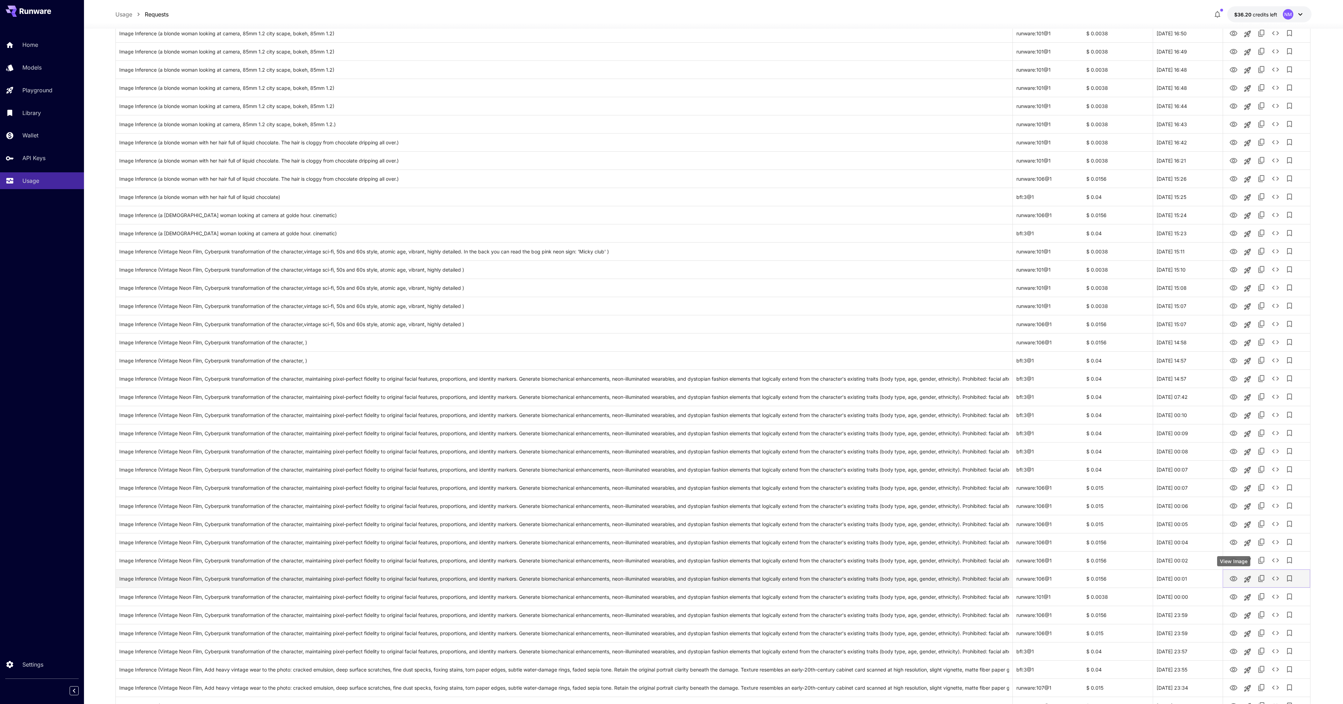
click at [1234, 579] on icon "View Image" at bounding box center [1233, 579] width 8 height 8
click at [1234, 598] on icon "View Image" at bounding box center [1234, 597] width 8 height 5
click at [1236, 616] on icon "View Image" at bounding box center [1234, 615] width 8 height 5
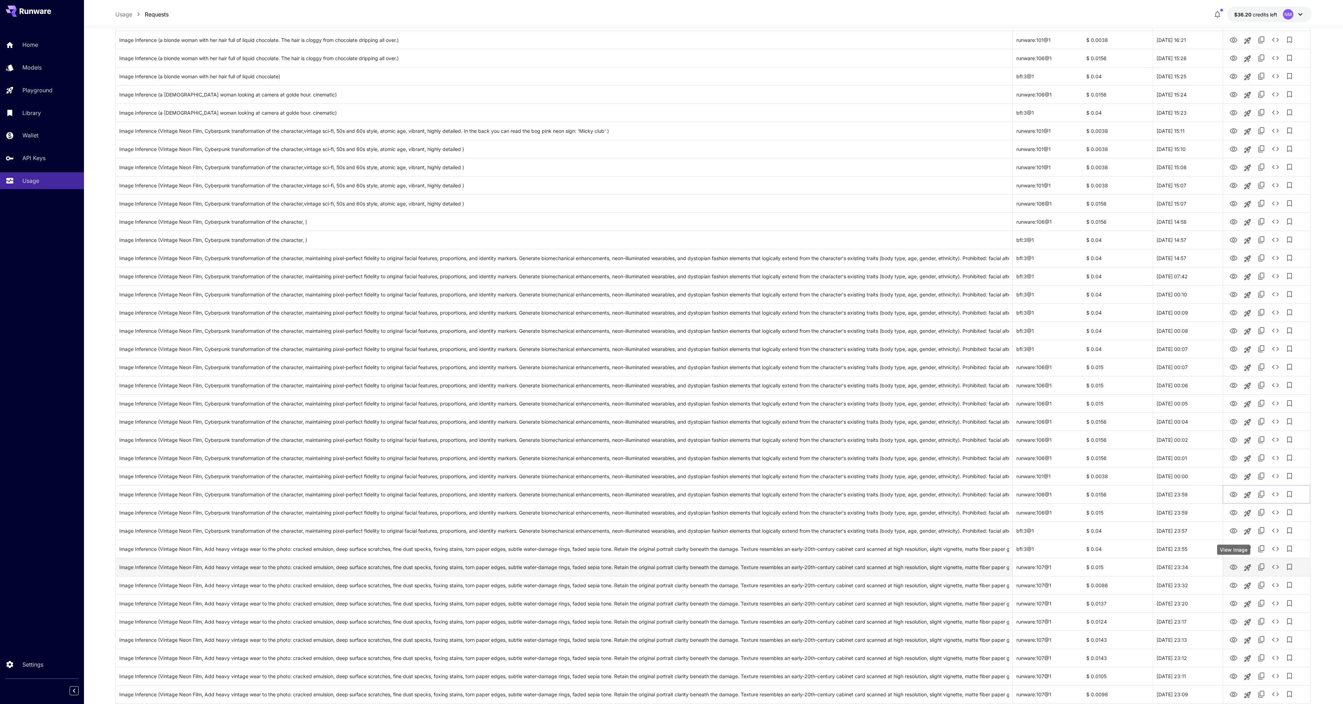
scroll to position [1163, 0]
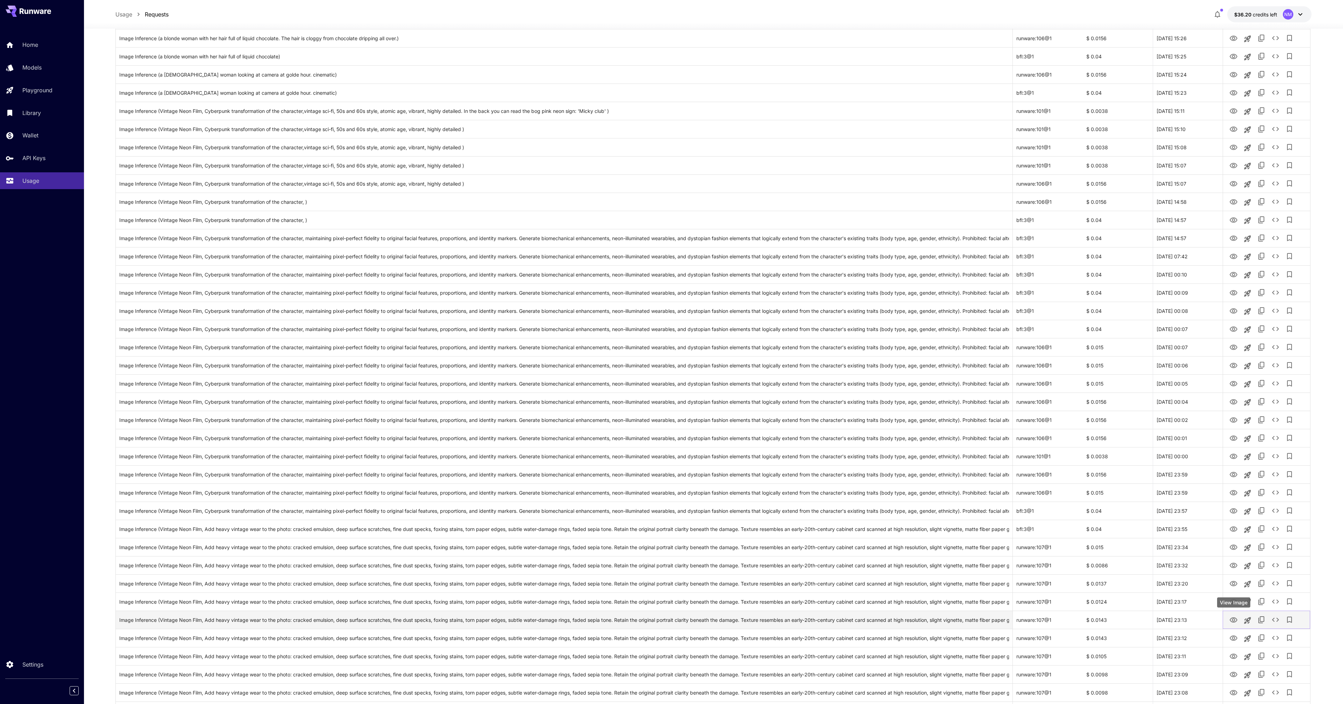
click at [1235, 624] on icon "View Image" at bounding box center [1233, 620] width 8 height 8
click at [1234, 635] on icon "View Image" at bounding box center [1233, 638] width 8 height 8
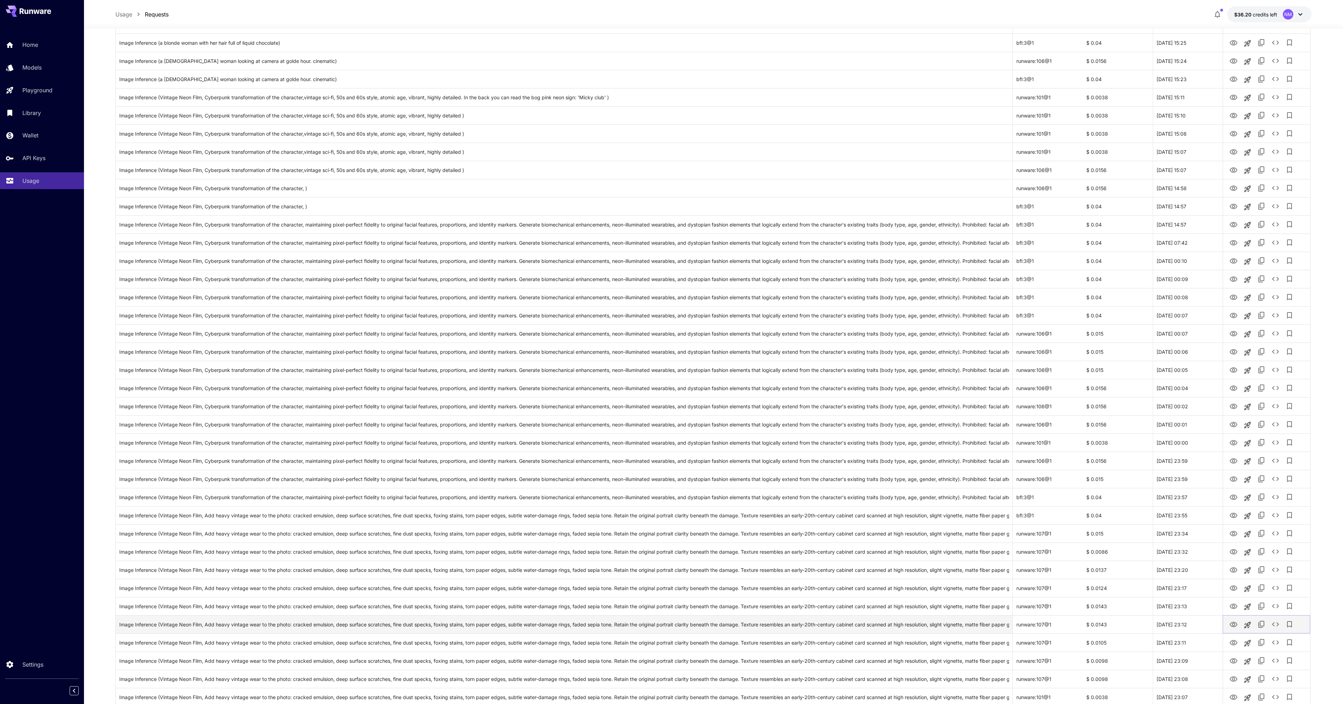
scroll to position [1181, 0]
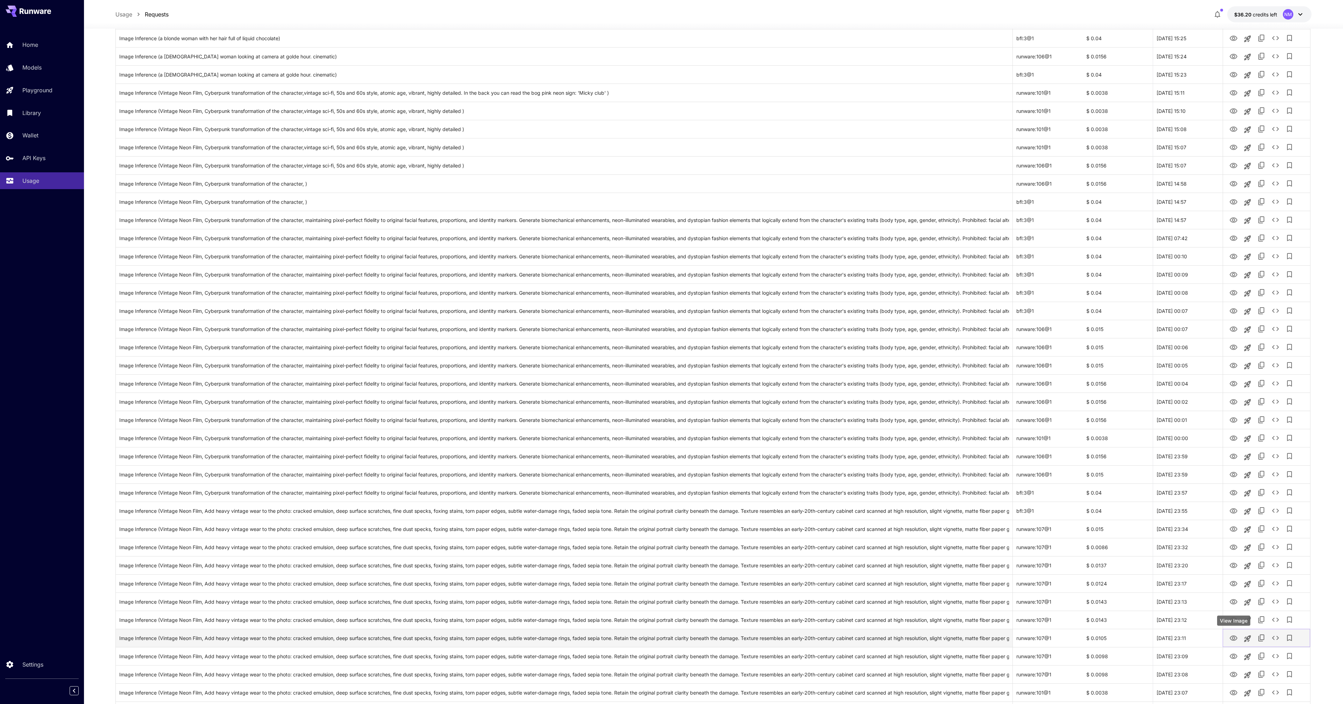
click at [1233, 641] on icon "View Image" at bounding box center [1233, 638] width 8 height 8
drag, startPoint x: 1051, startPoint y: 656, endPoint x: 1015, endPoint y: 658, distance: 36.1
click at [1015, 658] on div "runware:107@1" at bounding box center [1048, 656] width 70 height 18
copy div "runware:107@1"
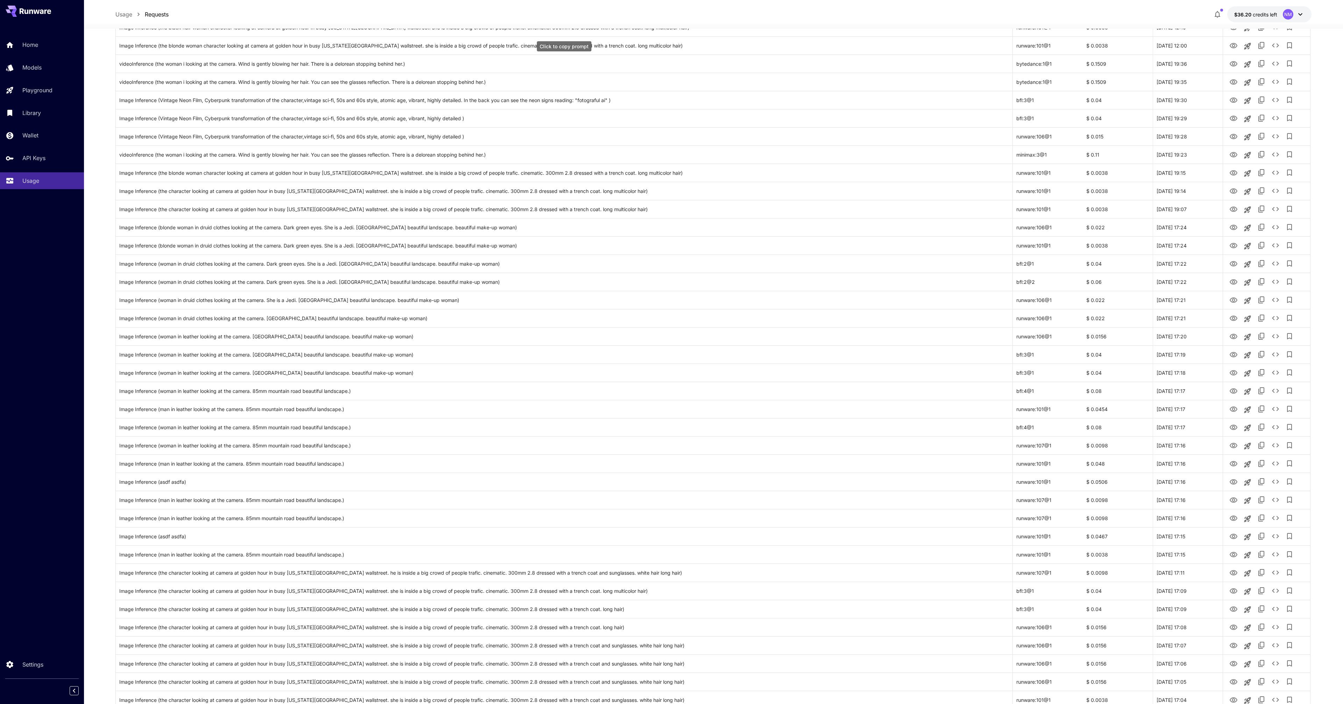
scroll to position [0, 0]
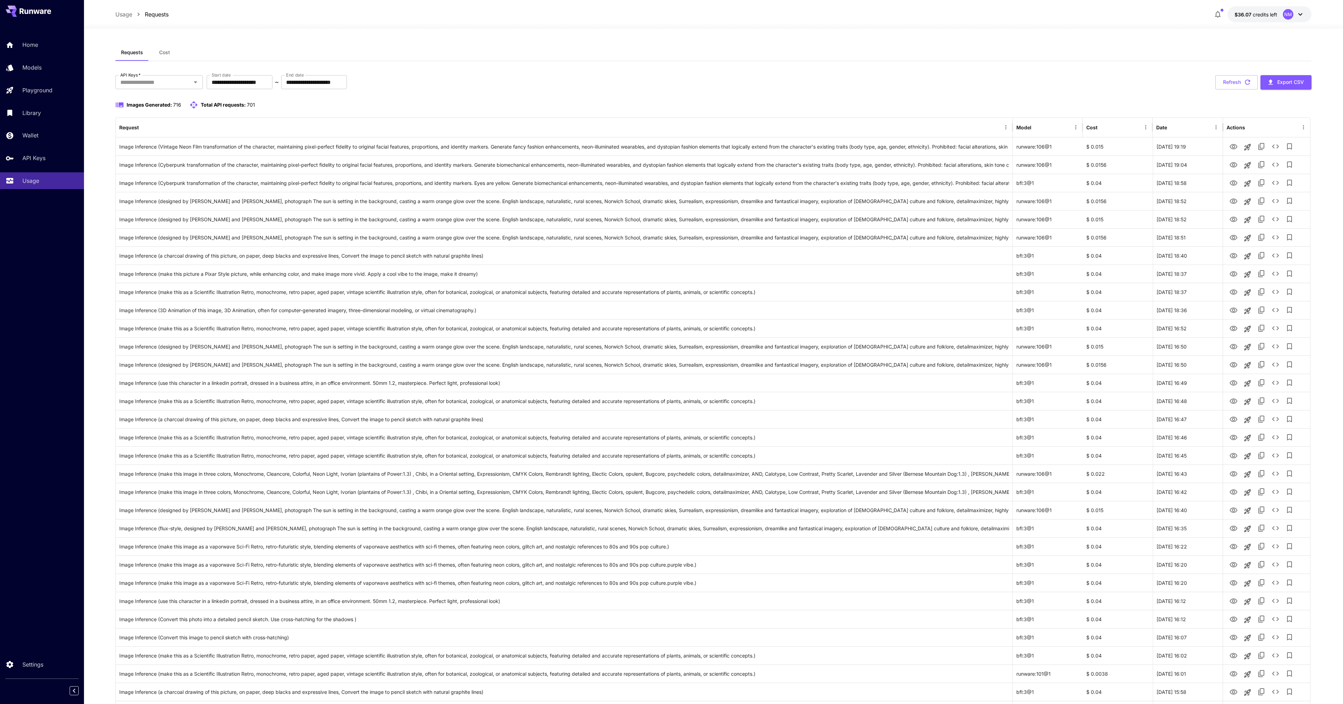
click at [1223, 84] on button "Refresh" at bounding box center [1236, 82] width 42 height 14
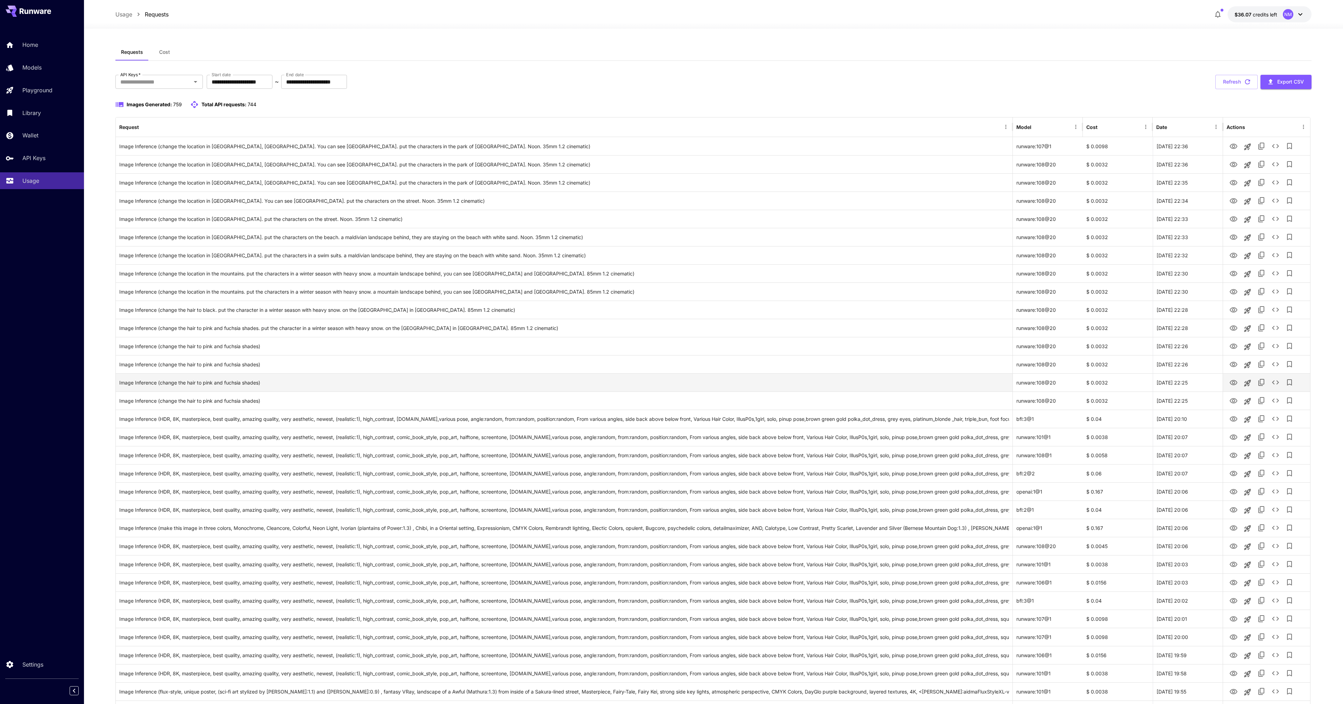
scroll to position [165, 0]
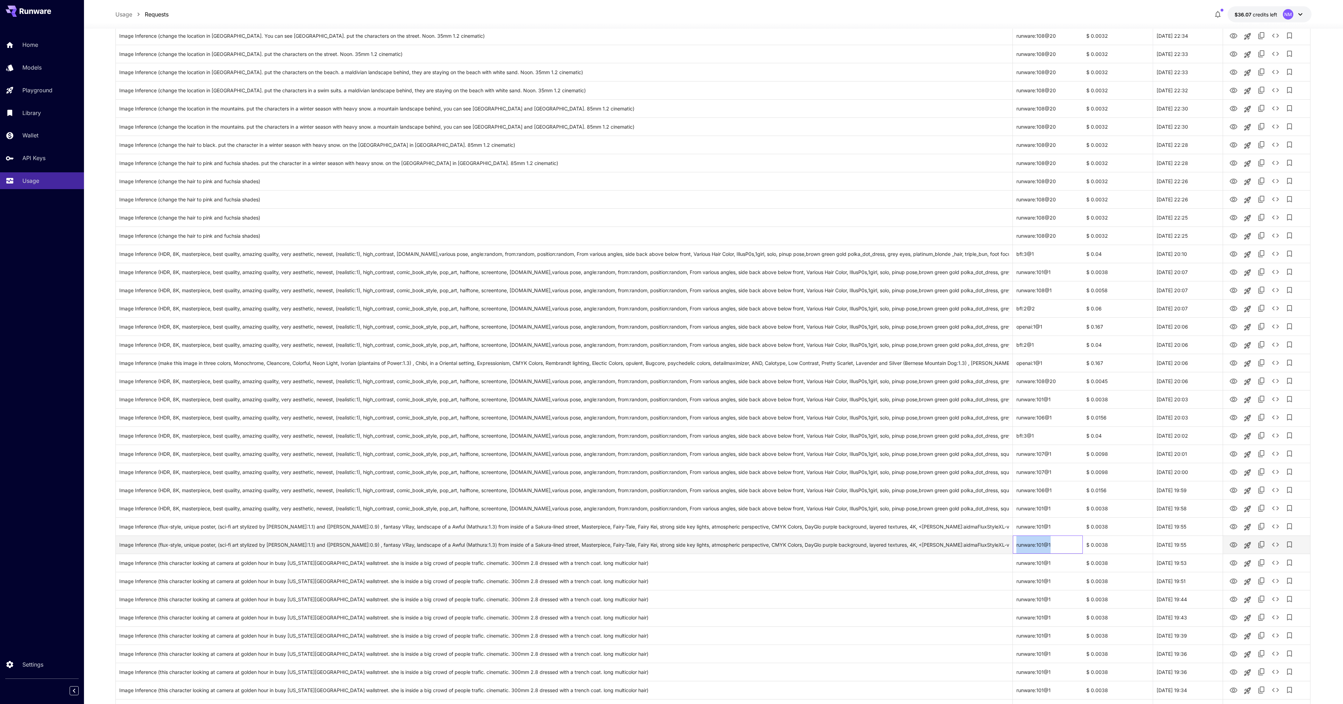
drag, startPoint x: 1057, startPoint y: 546, endPoint x: 1013, endPoint y: 544, distance: 43.8
click at [1013, 544] on div "runware:101@1" at bounding box center [1048, 545] width 70 height 18
copy div "runware:101@1"
click at [34, 65] on p "Models" at bounding box center [33, 67] width 19 height 8
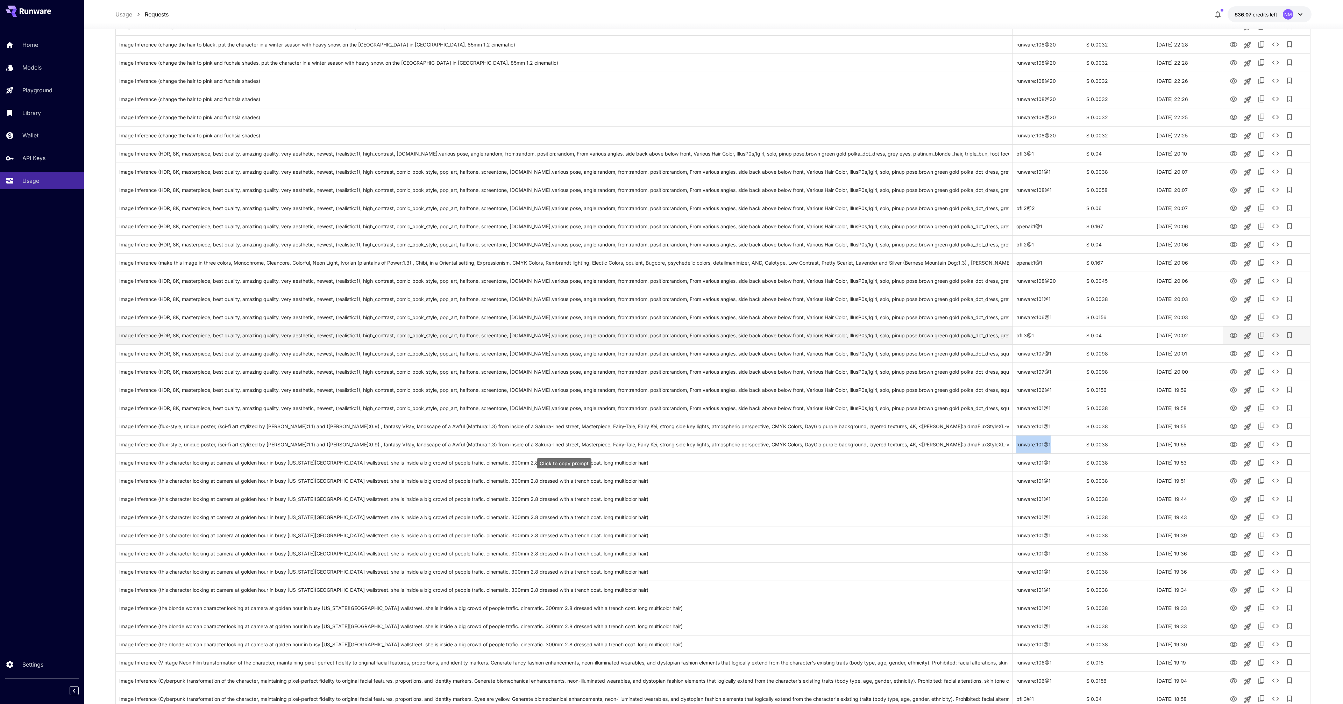
scroll to position [0, 0]
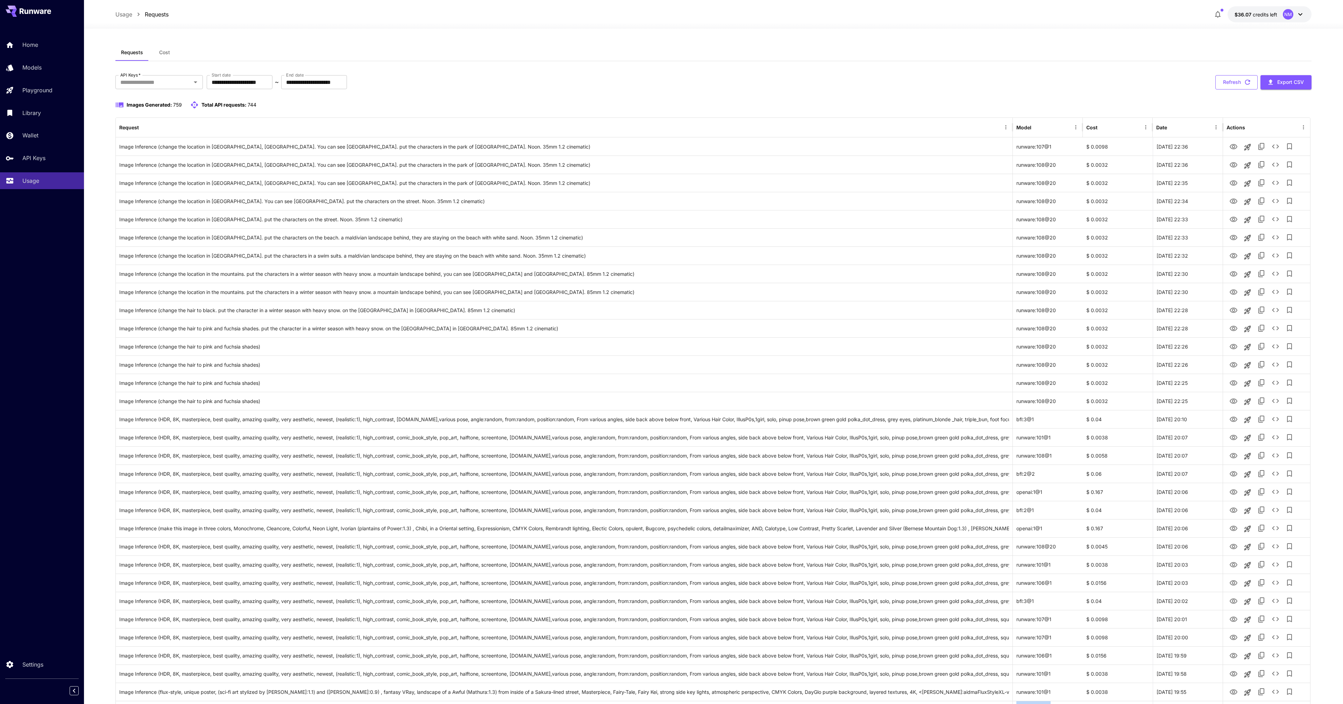
click at [1244, 85] on icon "button" at bounding box center [1248, 82] width 8 height 8
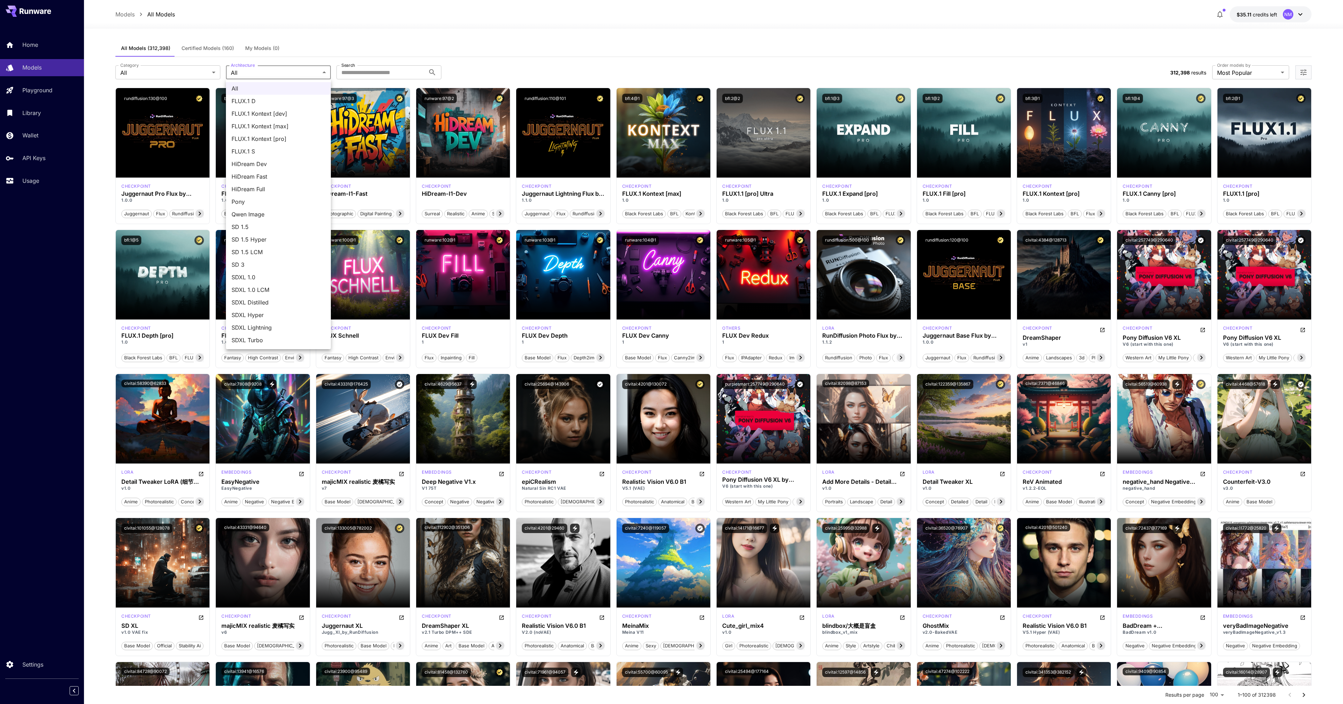
click at [363, 55] on div at bounding box center [671, 352] width 1343 height 704
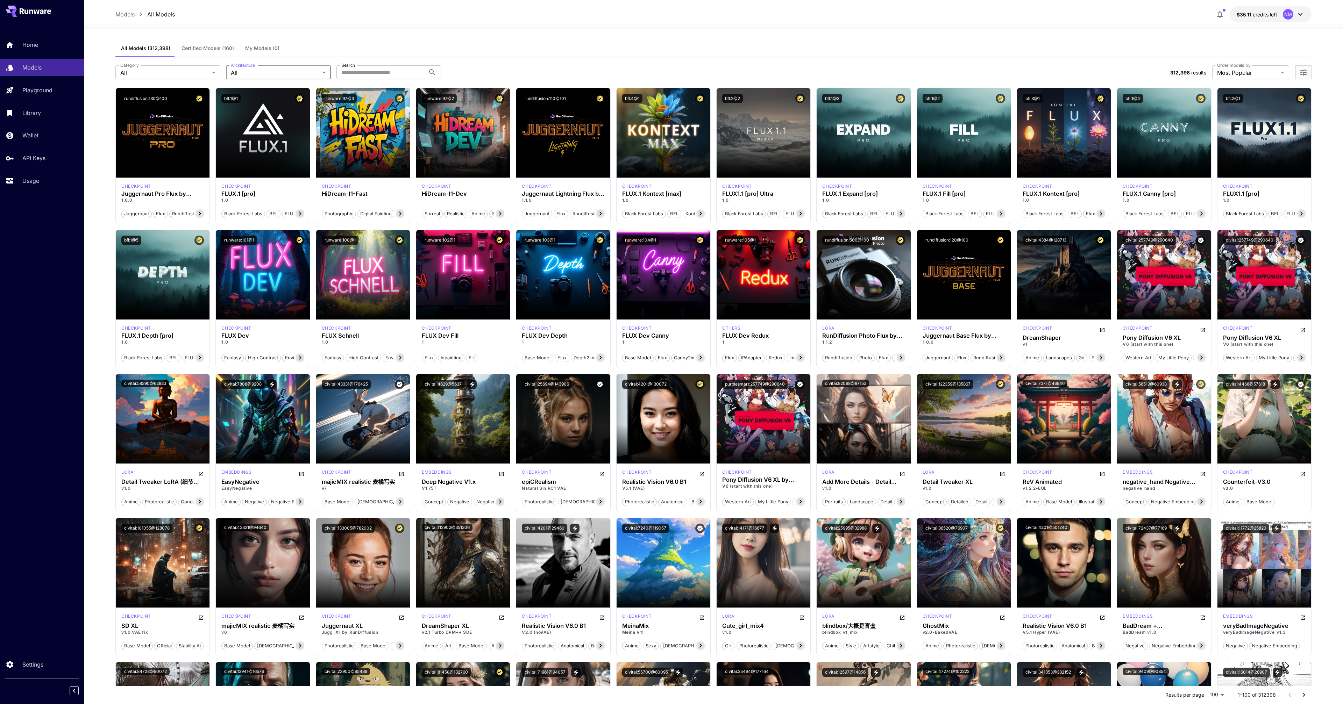
click at [365, 51] on div "All Models (312,398) Certified Models (160) My Models (0)" at bounding box center [713, 48] width 1196 height 17
drag, startPoint x: 223, startPoint y: 335, endPoint x: 250, endPoint y: 334, distance: 27.6
click at [250, 334] on h3 "FLUX Dev" at bounding box center [262, 336] width 83 height 7
click at [250, 335] on h3 "FLUX Dev" at bounding box center [262, 336] width 83 height 7
click at [375, 71] on input "Search" at bounding box center [380, 72] width 89 height 14
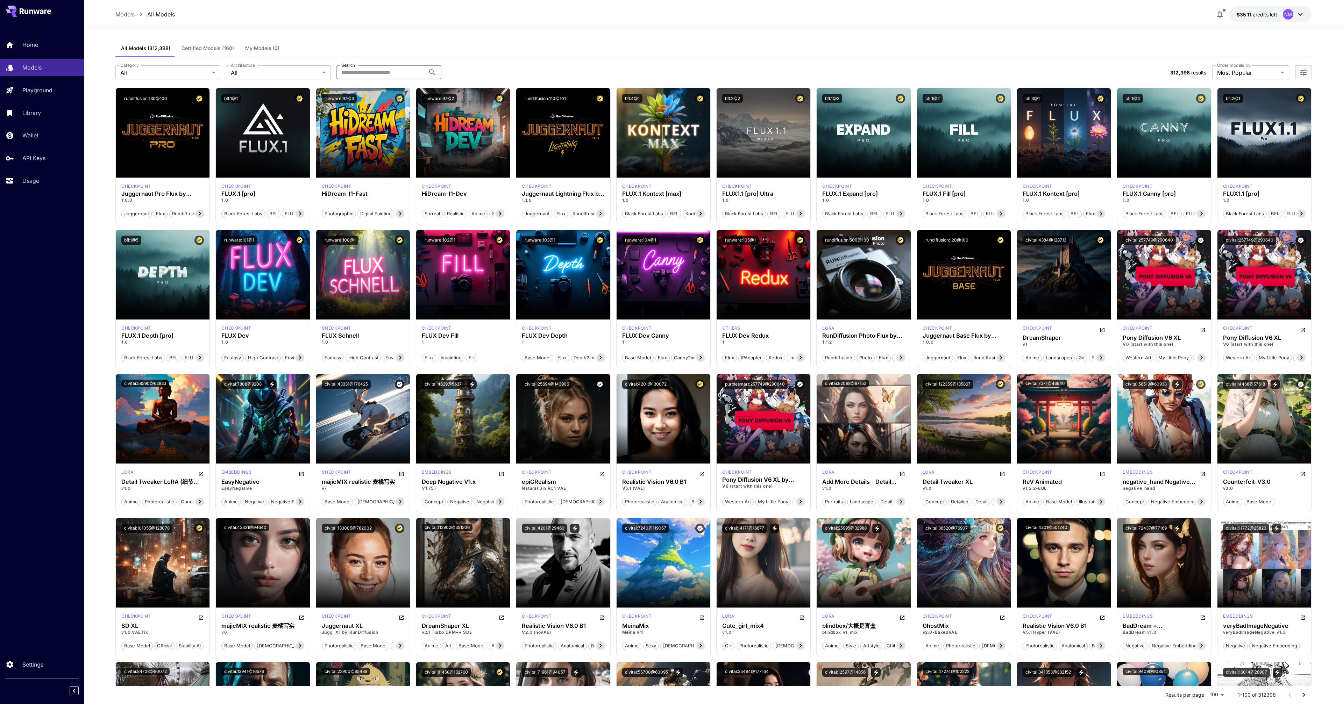
paste input "**********"
type input "**********"
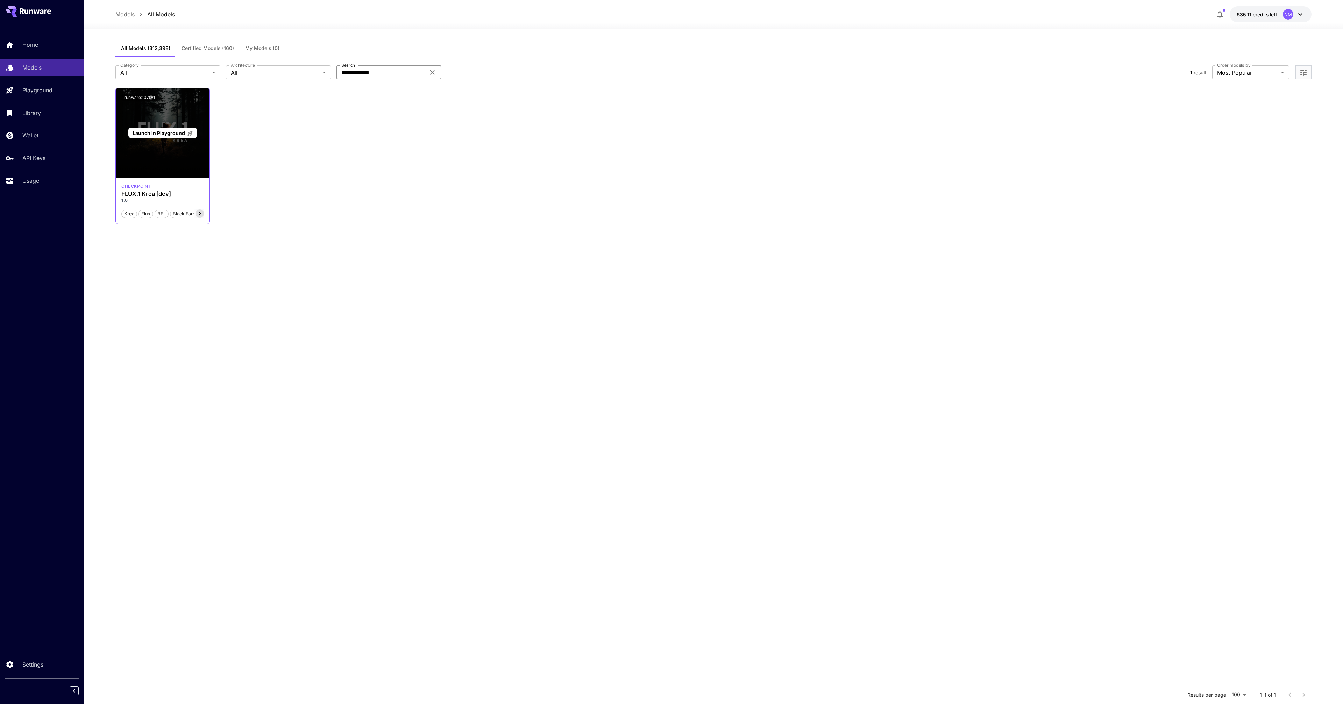
click at [204, 150] on div "Launch in Playground" at bounding box center [163, 133] width 94 height 90
click at [294, 153] on div "Launch in Playground runware:107@1 checkpoint FLUX.1 Krea [dev] 1.0 Krea Flux B…" at bounding box center [713, 156] width 1196 height 136
click at [283, 207] on div "Launch in Playground runware:107@1 checkpoint FLUX.1 Krea [dev] 1.0 Krea Flux B…" at bounding box center [713, 156] width 1196 height 136
click at [355, 199] on div "Launch in Playground runware:107@1 checkpoint FLUX.1 Krea [dev] 1.0 Krea Flux B…" at bounding box center [713, 156] width 1196 height 136
click at [545, 136] on div "Launch in Playground runware:107@1 checkpoint FLUX.1 Krea [dev] 1.0 Krea Flux B…" at bounding box center [713, 156] width 1196 height 136
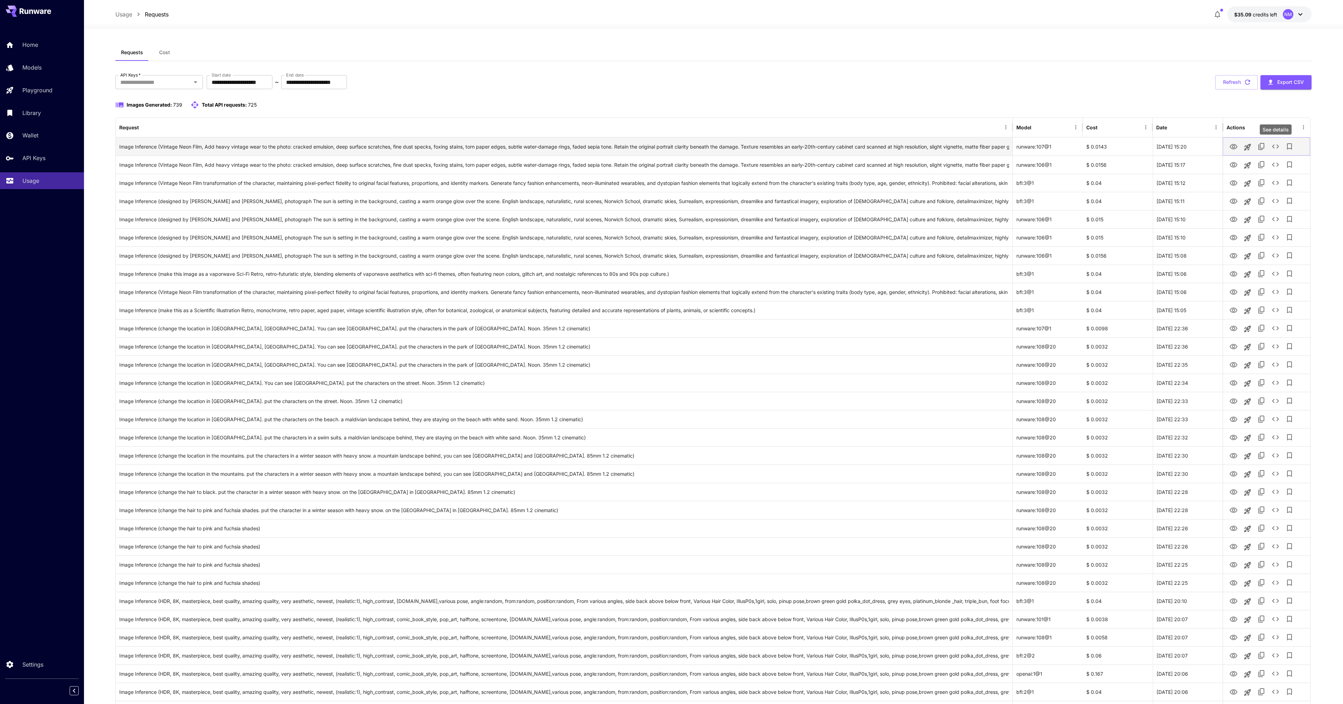
click at [1273, 145] on icon "See details" at bounding box center [1275, 146] width 7 height 4
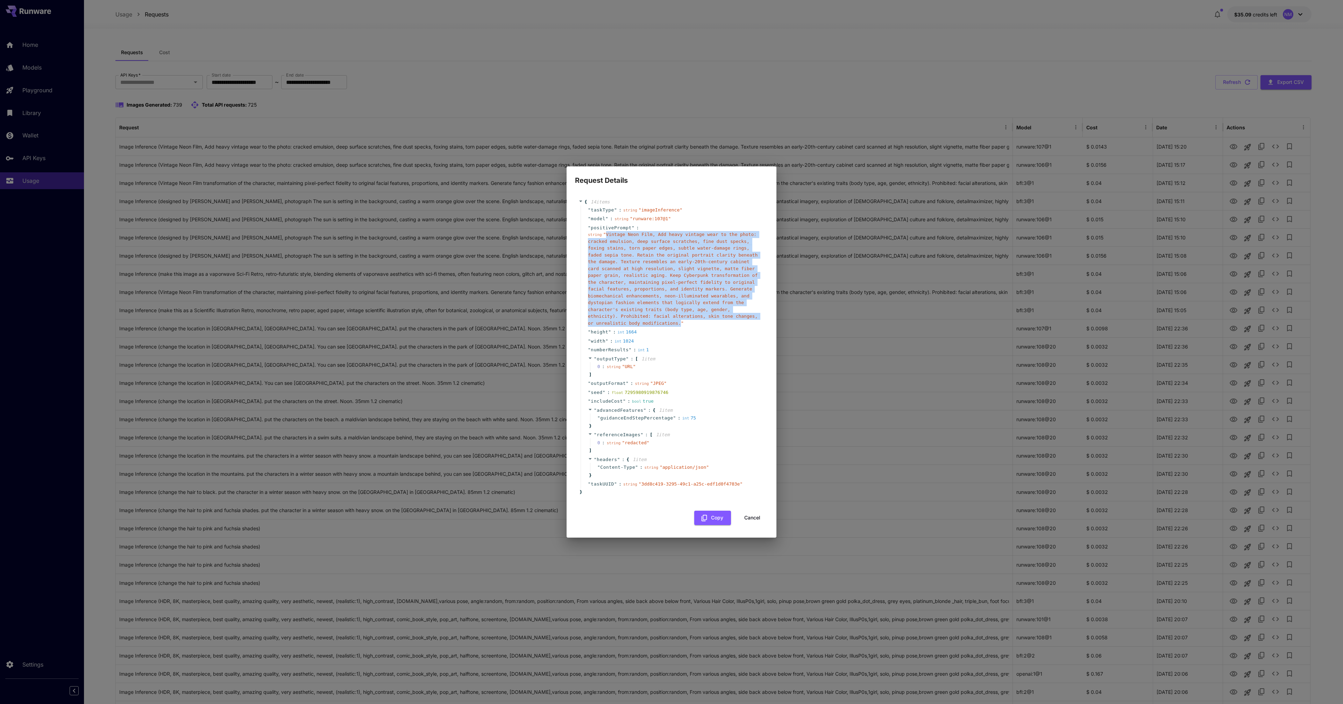
drag, startPoint x: 605, startPoint y: 234, endPoint x: 680, endPoint y: 324, distance: 116.7
click at [680, 324] on span "" Vintage Neon Film, Add heavy vintage wear to the photo: cracked emulsion, dee…" at bounding box center [673, 279] width 170 height 94
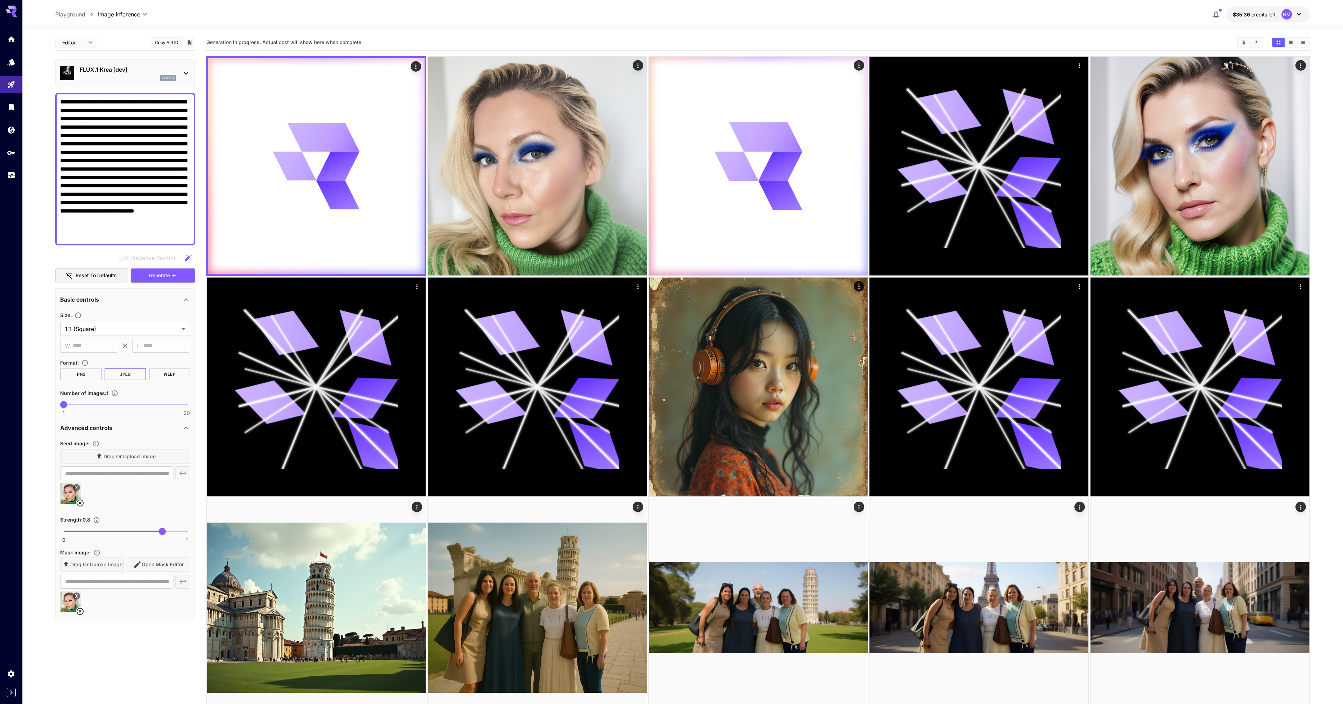
click at [121, 176] on textarea "**********" at bounding box center [125, 169] width 130 height 143
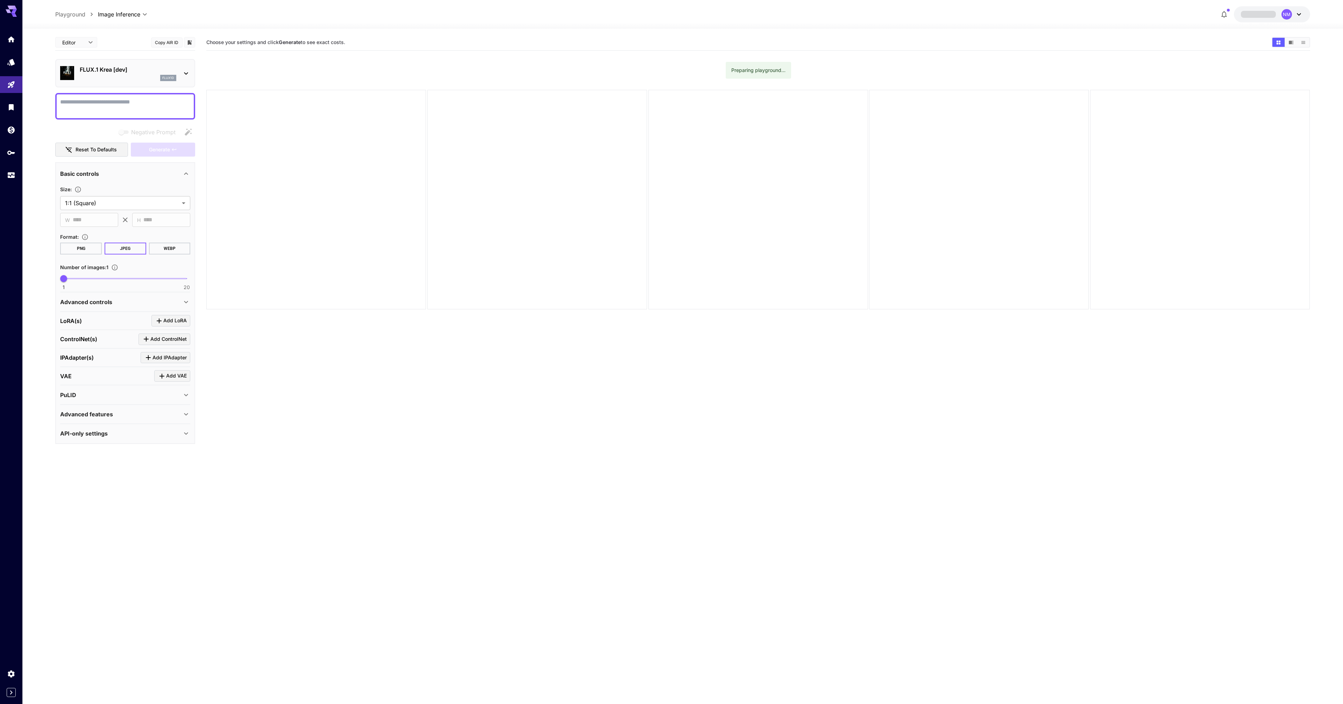
click at [113, 101] on textarea "Negative Prompt" at bounding box center [125, 106] width 130 height 17
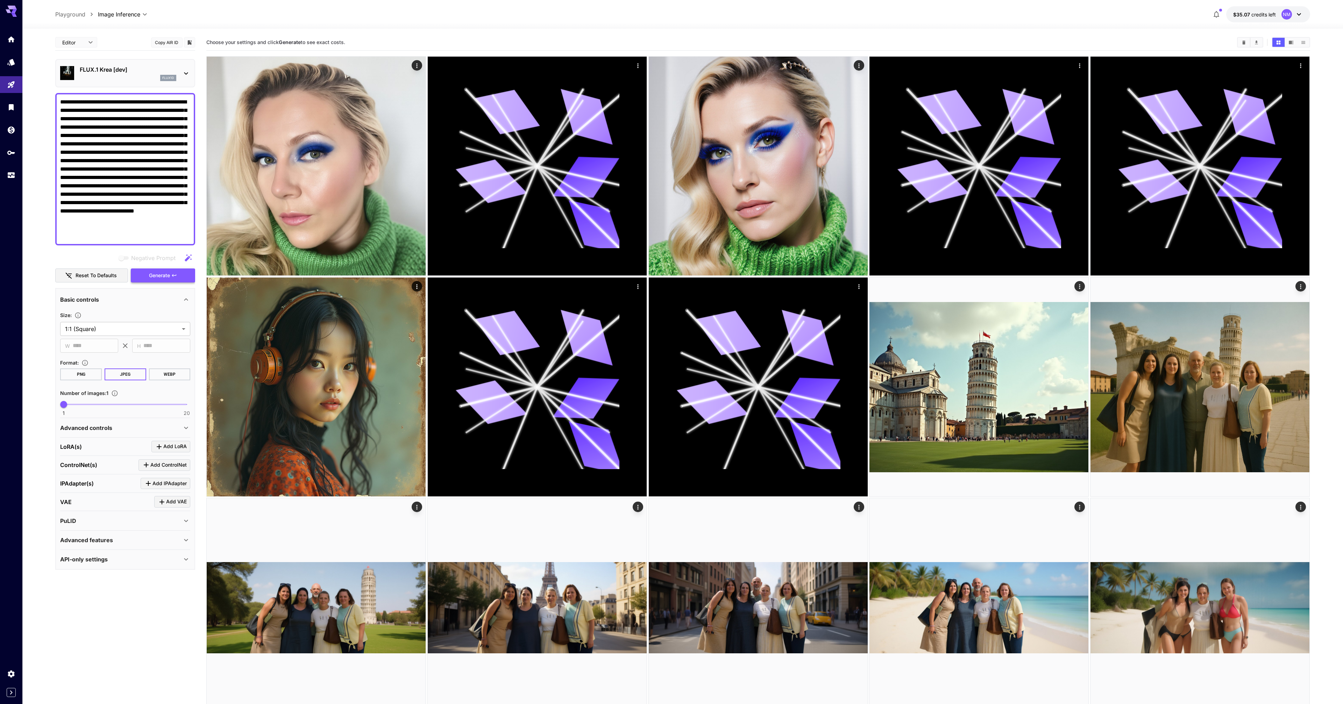
type textarea "**********"
click at [172, 276] on icon "button" at bounding box center [174, 276] width 6 height 6
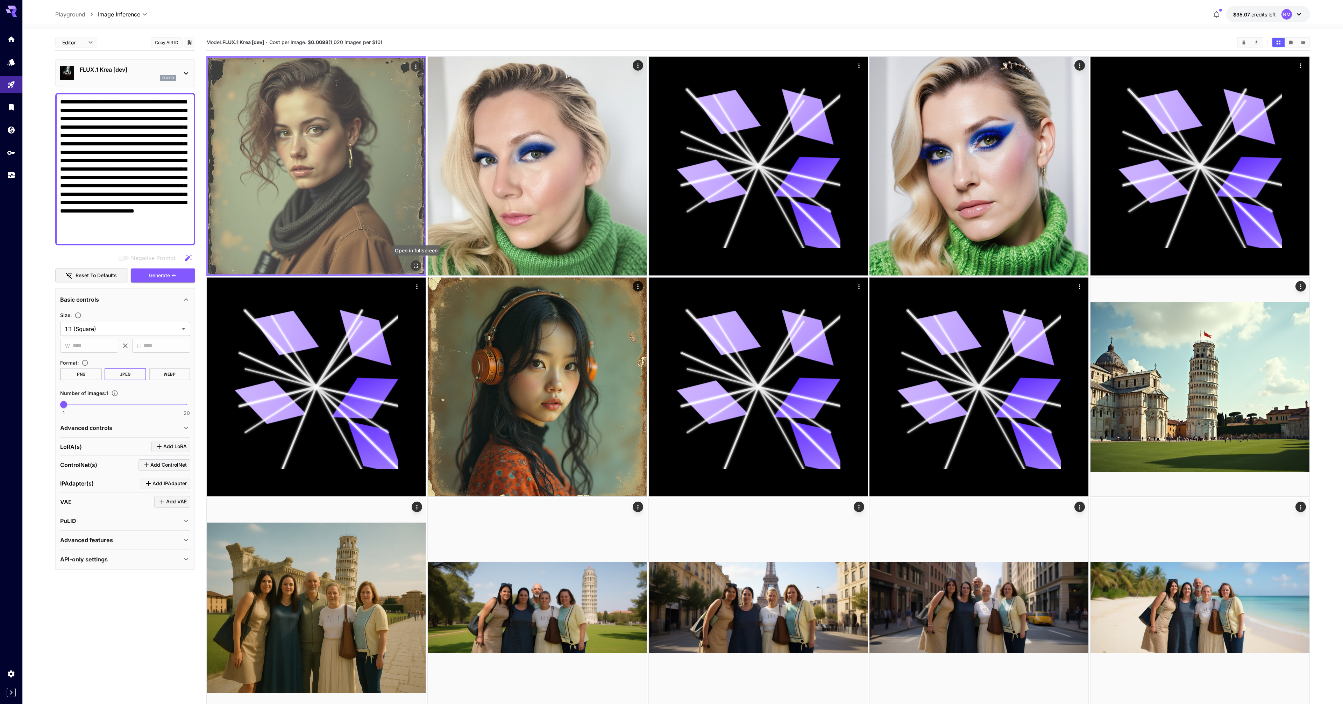
click at [415, 266] on icon "Open in fullscreen" at bounding box center [416, 265] width 7 height 7
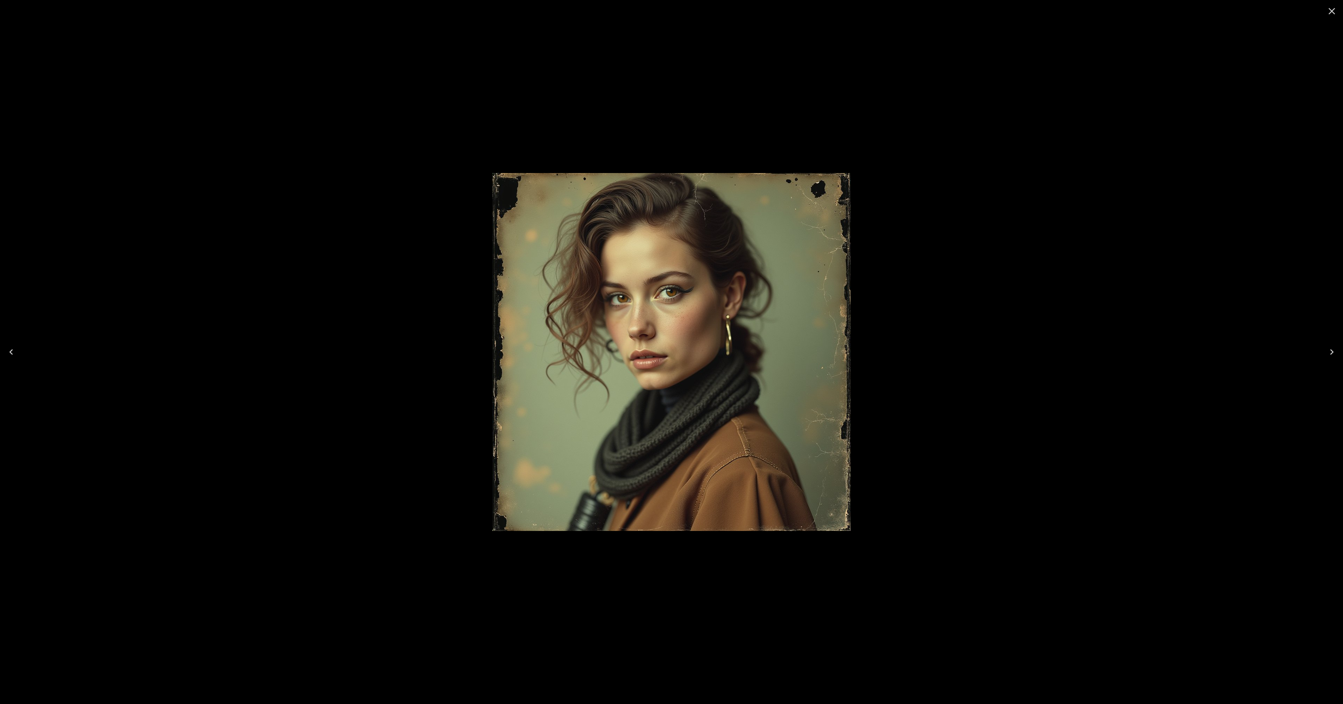
click at [414, 265] on div at bounding box center [671, 352] width 1343 height 704
click at [740, 421] on img at bounding box center [671, 352] width 358 height 358
click at [981, 419] on div at bounding box center [671, 352] width 1343 height 704
click at [1330, 15] on icon "Close" at bounding box center [1331, 11] width 11 height 11
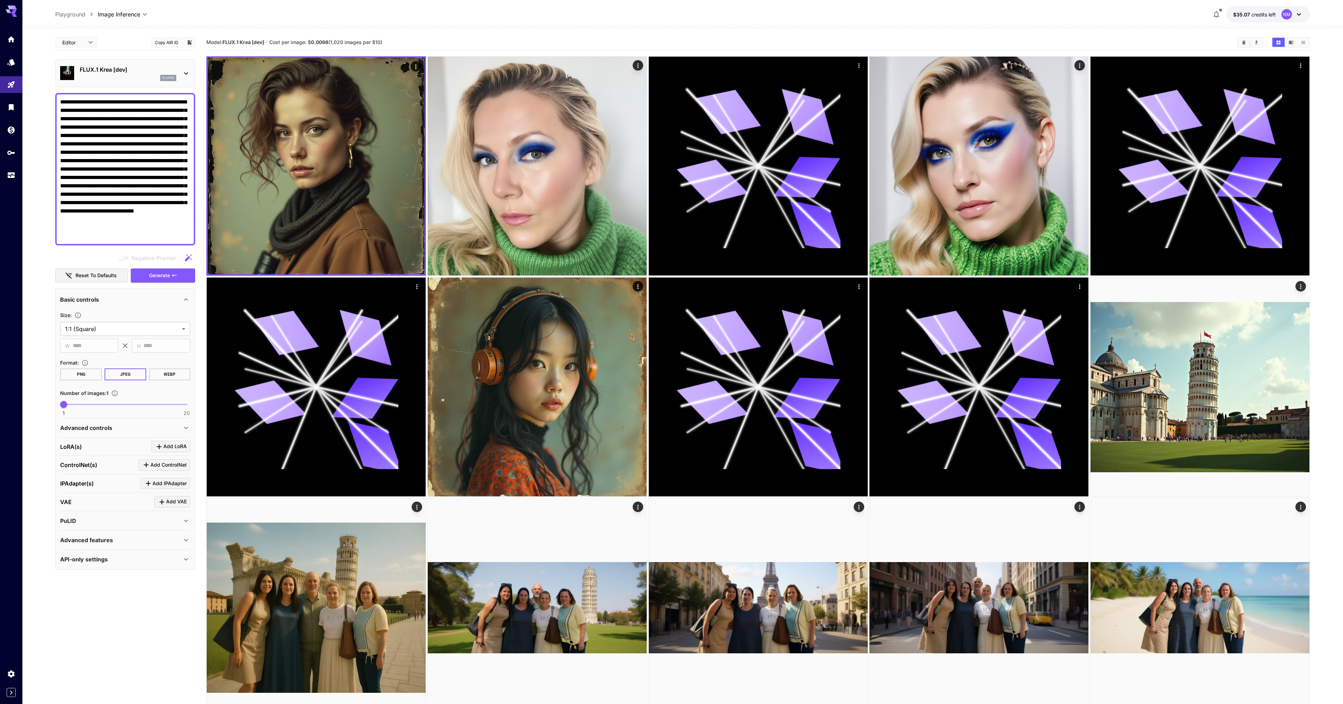
click at [158, 58] on div "**********" at bounding box center [125, 302] width 140 height 536
click at [145, 71] on p "FLUX.1 Krea [dev]" at bounding box center [128, 69] width 97 height 8
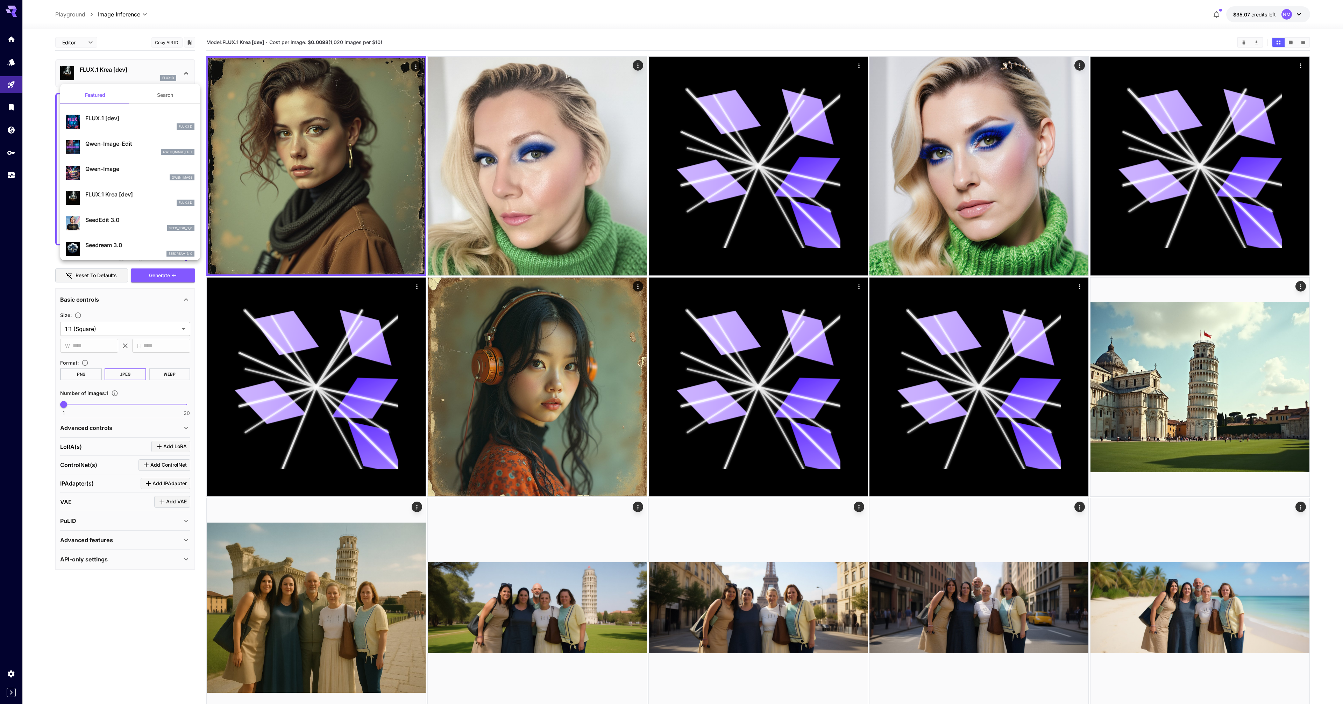
click at [139, 126] on div "FLUX.1 D" at bounding box center [139, 126] width 109 height 6
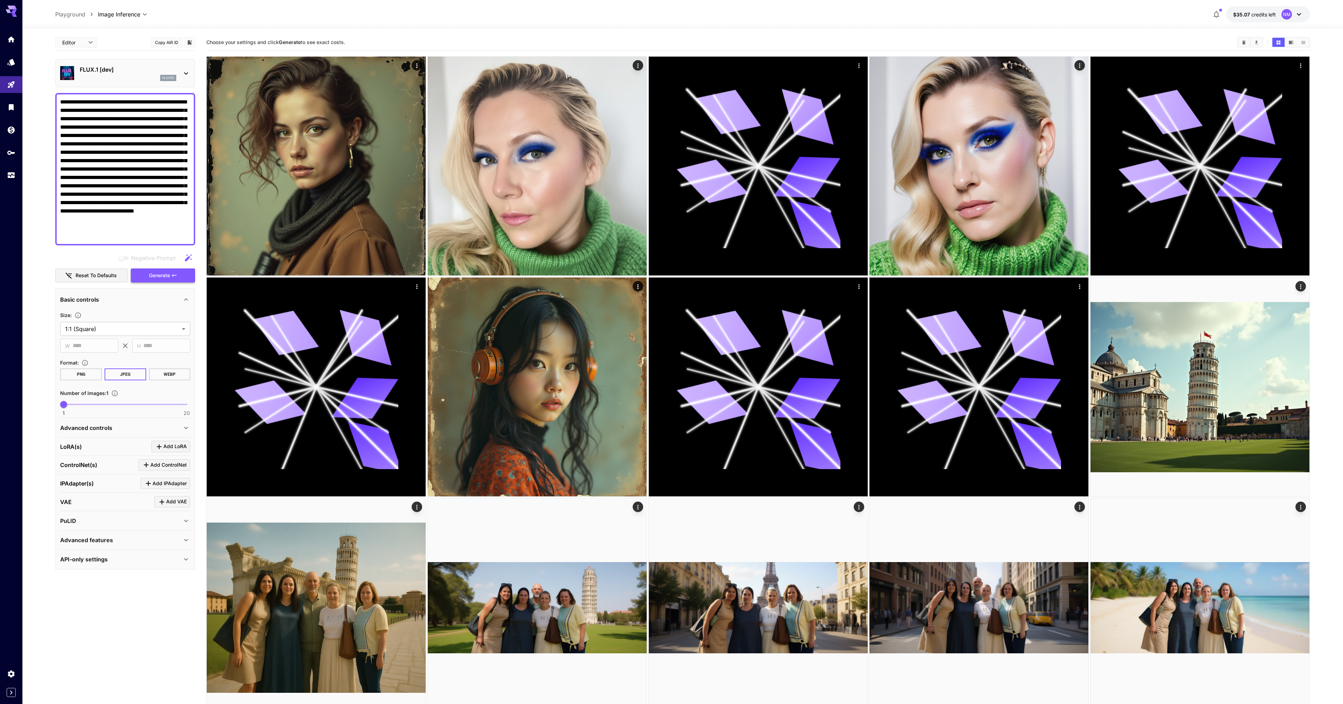
click at [157, 274] on span "Generate" at bounding box center [159, 275] width 21 height 9
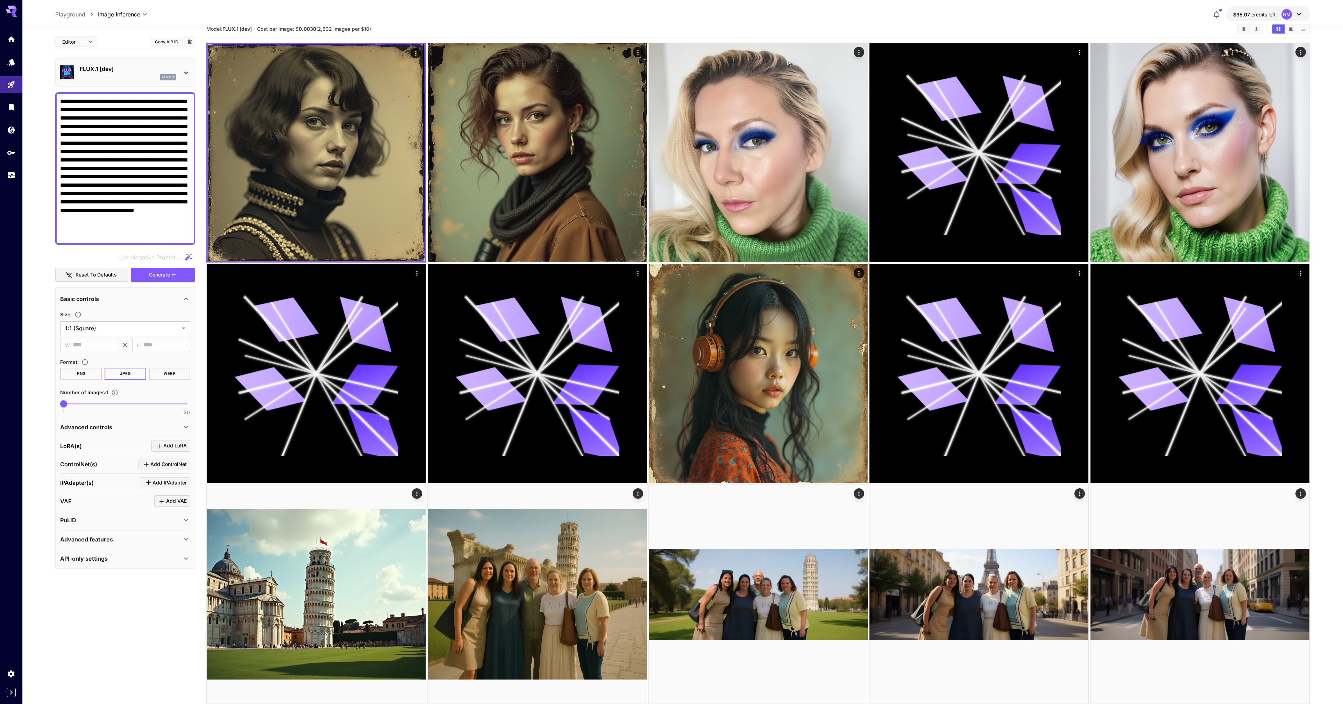
scroll to position [18, 0]
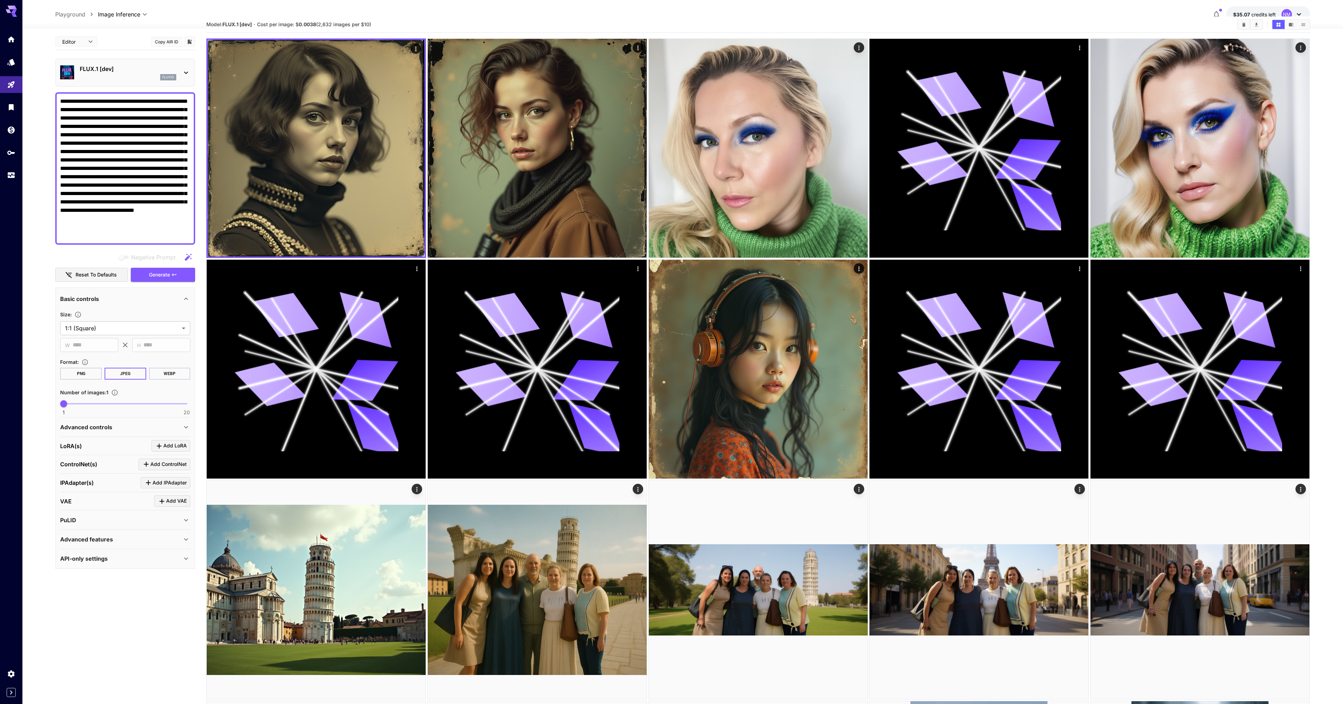
click at [71, 429] on p "Advanced controls" at bounding box center [86, 427] width 52 height 8
click at [71, 430] on p "Advanced controls" at bounding box center [86, 427] width 52 height 8
click at [75, 521] on p "PuLID" at bounding box center [68, 520] width 16 height 8
click at [101, 550] on icon at bounding box center [99, 549] width 8 height 8
click at [0, 0] on input "Drag or upload image" at bounding box center [0, 0] width 0 height 0
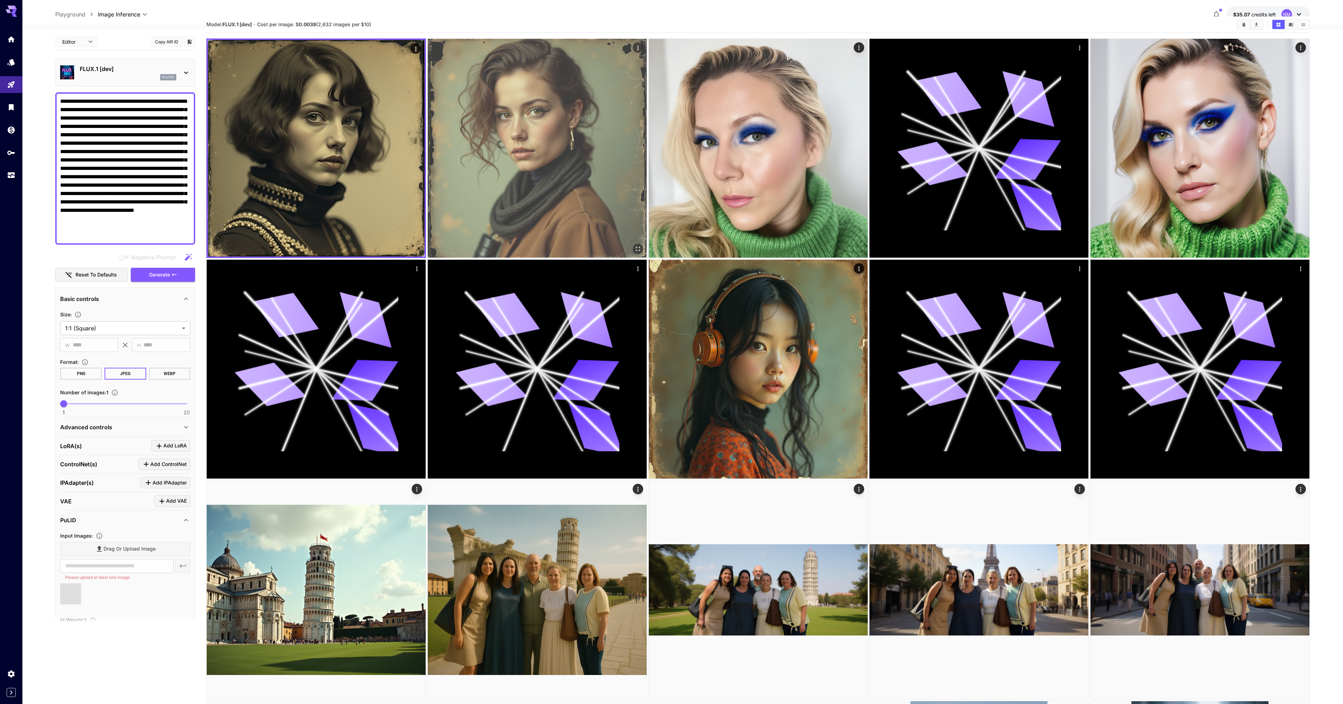
type input "**********"
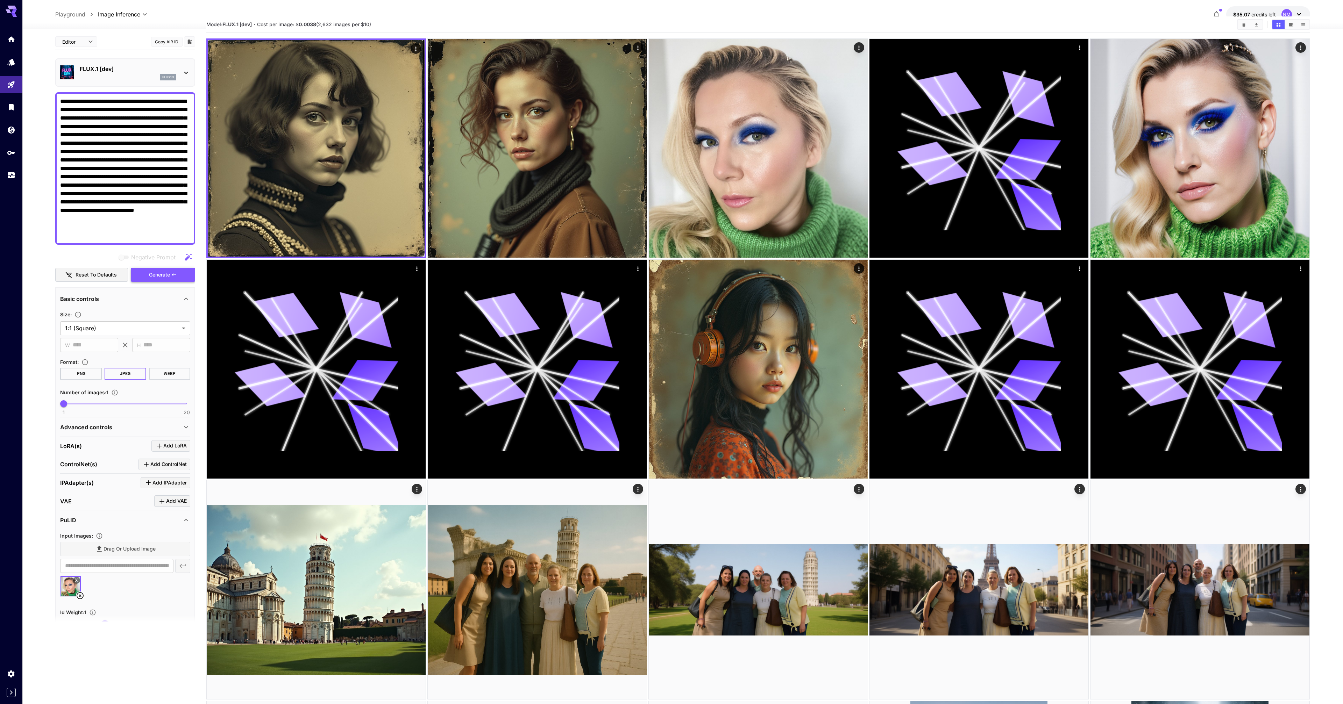
click at [168, 272] on span "Generate" at bounding box center [159, 275] width 21 height 9
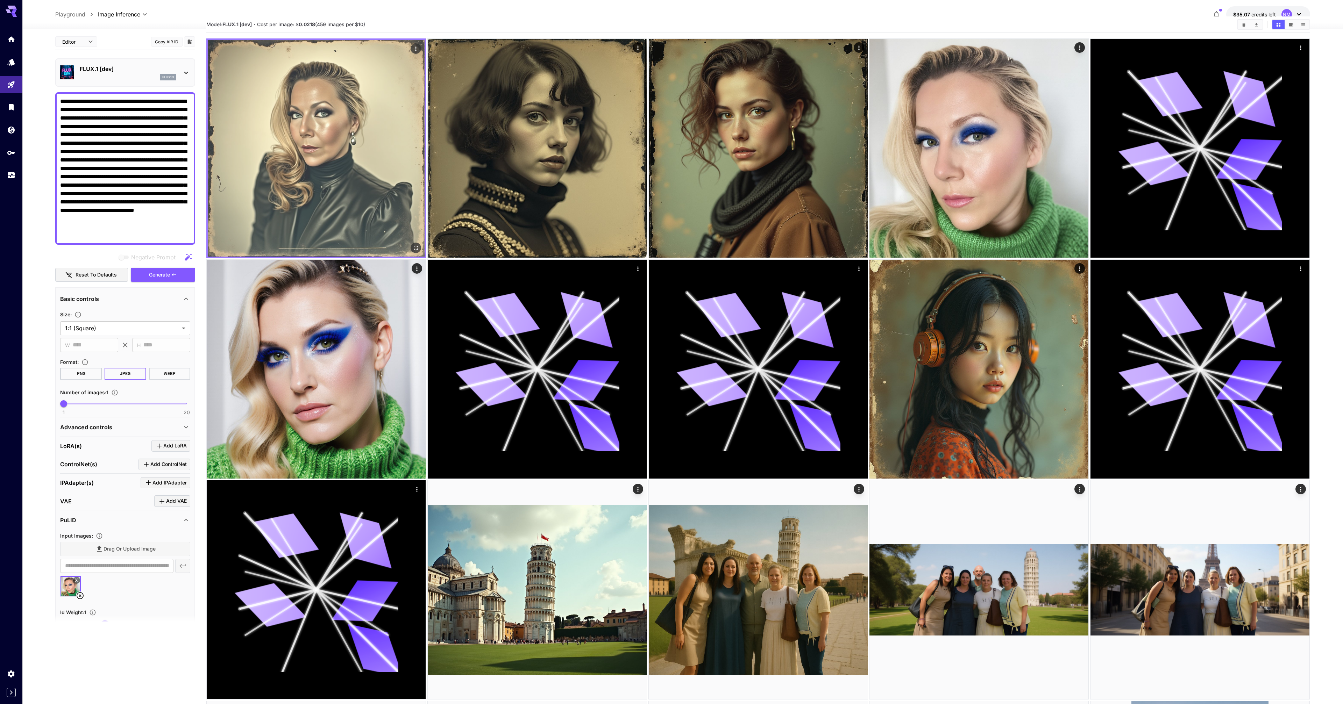
click at [314, 157] on img at bounding box center [316, 148] width 217 height 217
click at [418, 249] on icon "Open in fullscreen" at bounding box center [416, 248] width 4 height 4
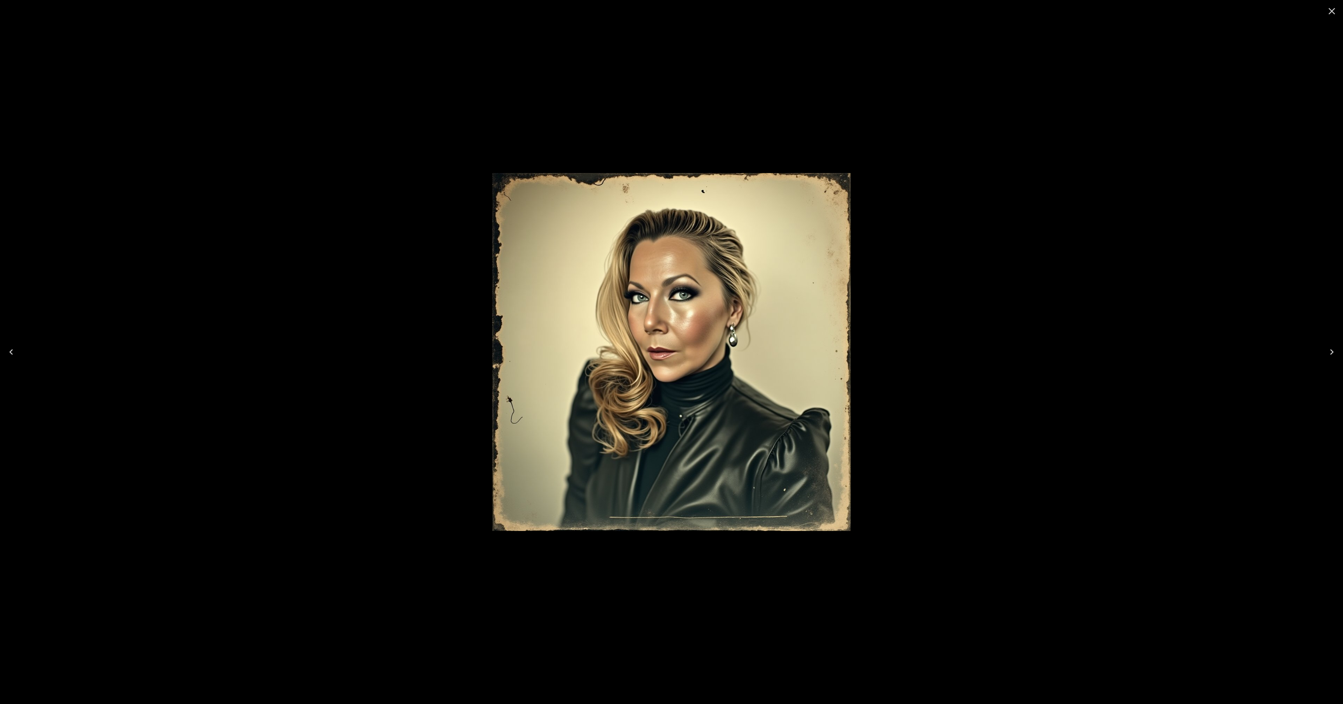
click at [949, 291] on div at bounding box center [671, 352] width 1343 height 704
click at [1332, 9] on icon "Close" at bounding box center [1331, 11] width 11 height 11
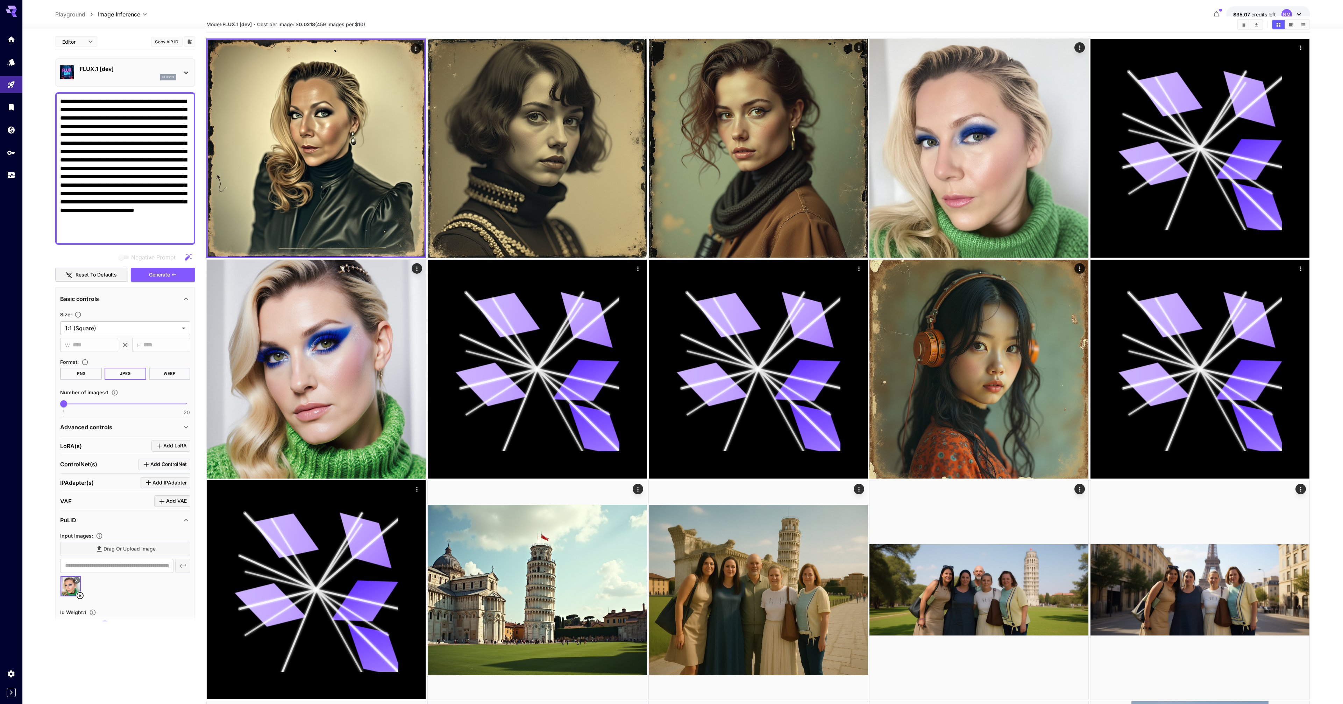
click at [107, 193] on textarea "**********" at bounding box center [125, 168] width 130 height 143
click at [97, 204] on textarea "**********" at bounding box center [125, 168] width 130 height 143
drag, startPoint x: 59, startPoint y: 194, endPoint x: 79, endPoint y: 194, distance: 20.3
click at [79, 194] on div "**********" at bounding box center [125, 168] width 140 height 152
drag, startPoint x: 60, startPoint y: 194, endPoint x: 116, endPoint y: 200, distance: 56.6
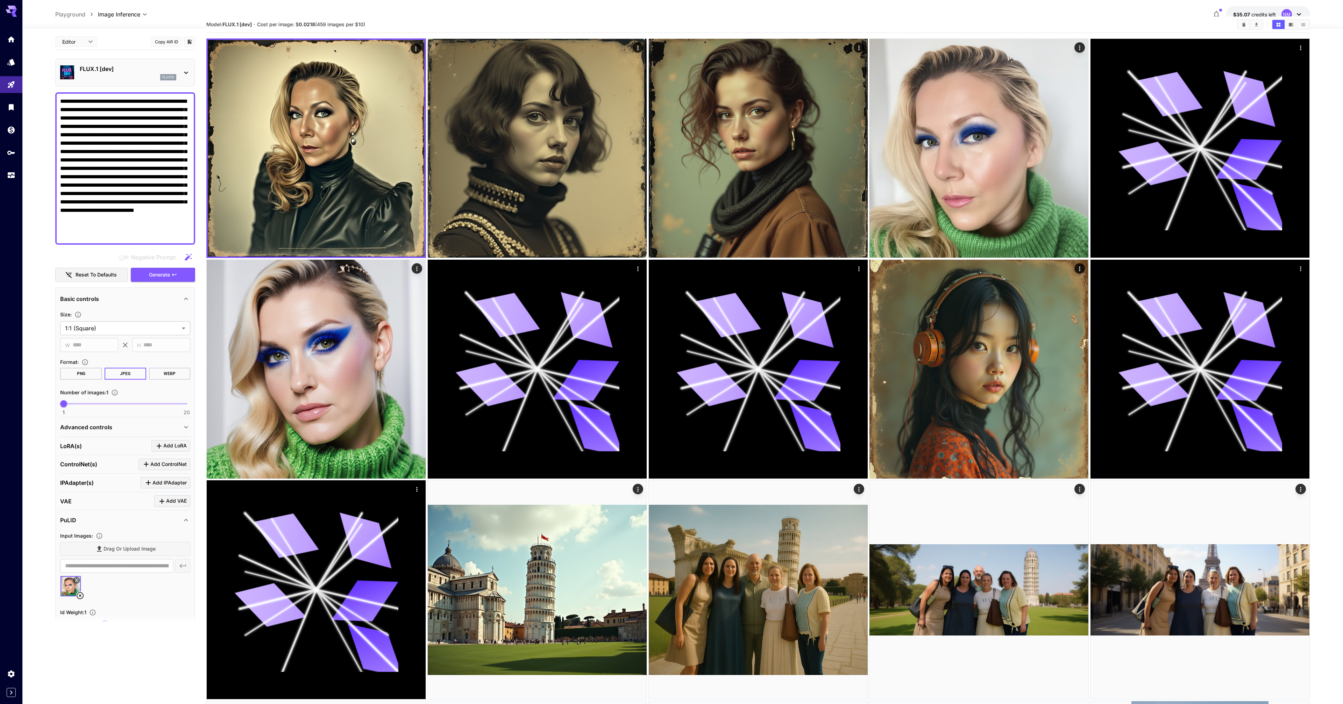
click at [116, 200] on textarea "**********" at bounding box center [125, 168] width 130 height 143
click at [114, 200] on textarea "**********" at bounding box center [125, 168] width 130 height 143
drag, startPoint x: 85, startPoint y: 192, endPoint x: 127, endPoint y: 200, distance: 43.0
click at [127, 200] on textarea "**********" at bounding box center [125, 168] width 130 height 143
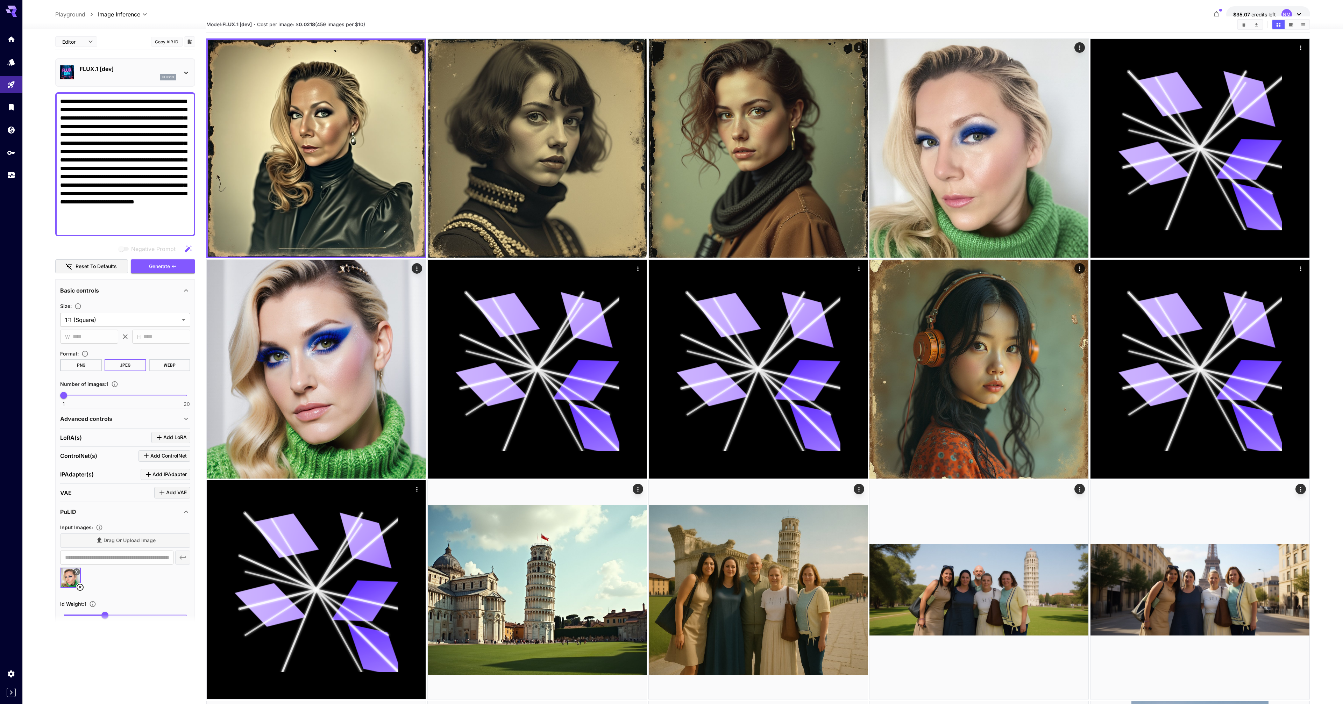
drag, startPoint x: 154, startPoint y: 194, endPoint x: 187, endPoint y: 192, distance: 33.3
click at [188, 192] on textarea "**********" at bounding box center [125, 164] width 130 height 134
click at [183, 193] on textarea "**********" at bounding box center [125, 164] width 130 height 134
click at [104, 210] on textarea "**********" at bounding box center [125, 160] width 130 height 126
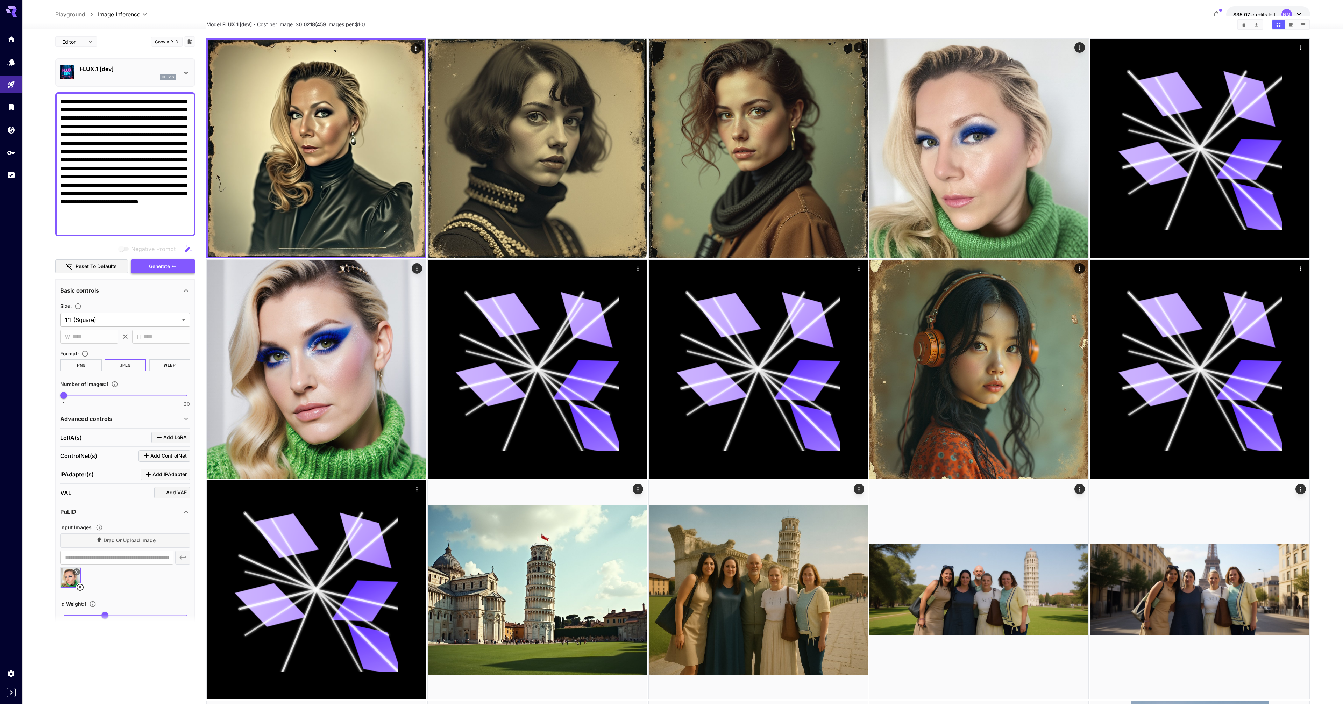
type textarea "**********"
click at [163, 269] on span "Generate" at bounding box center [159, 266] width 21 height 9
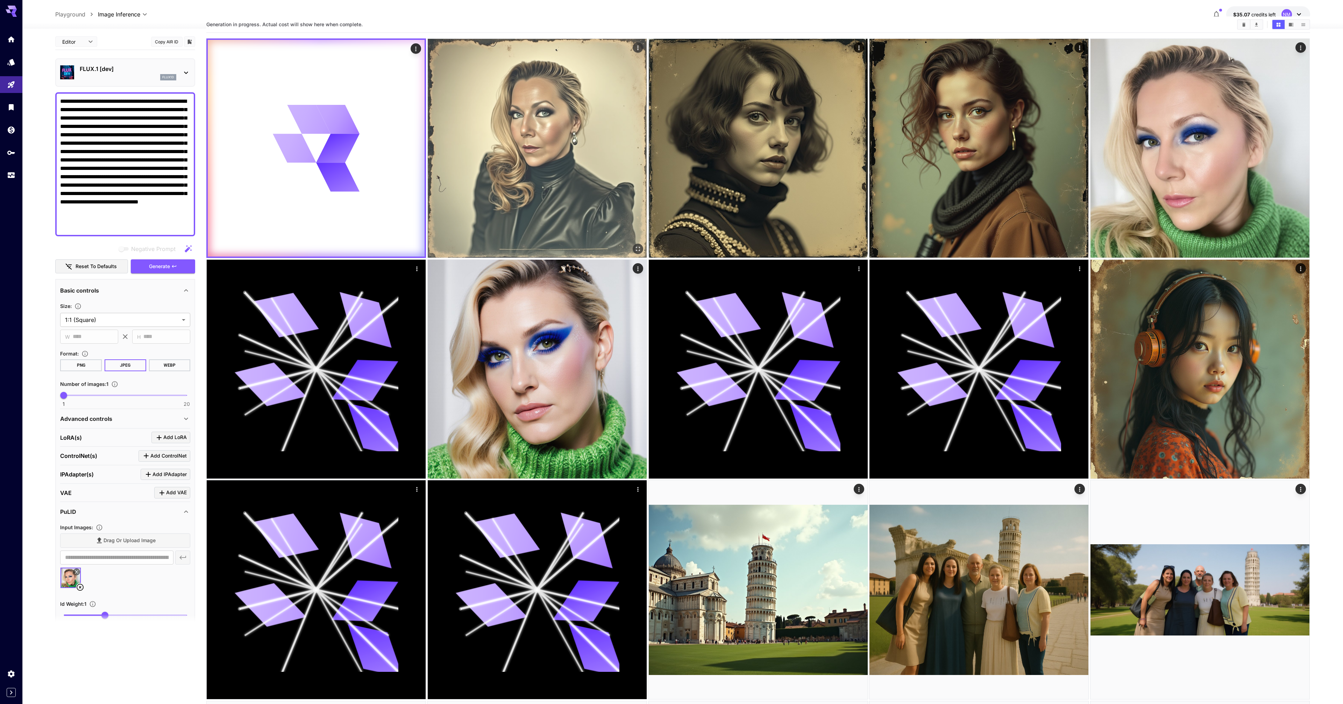
click at [493, 113] on img at bounding box center [537, 148] width 219 height 219
click at [492, 113] on img at bounding box center [537, 148] width 217 height 217
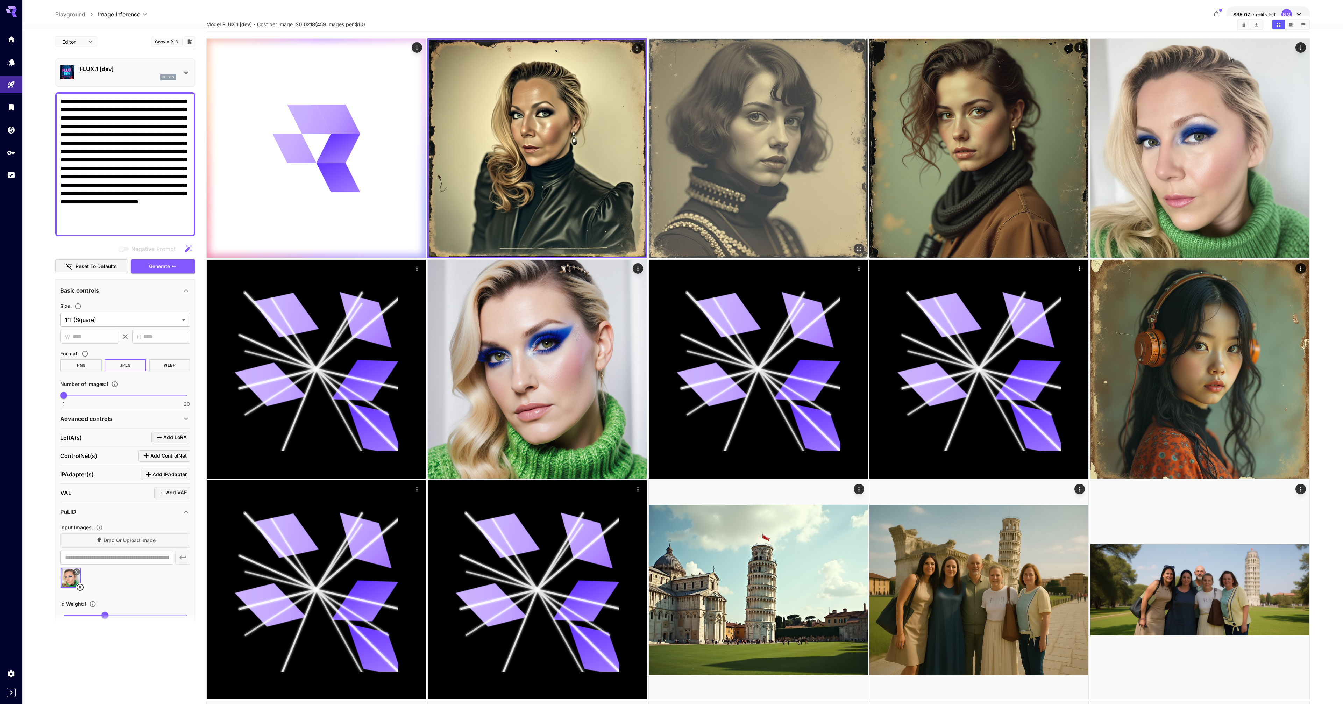
click at [698, 119] on img at bounding box center [758, 148] width 219 height 219
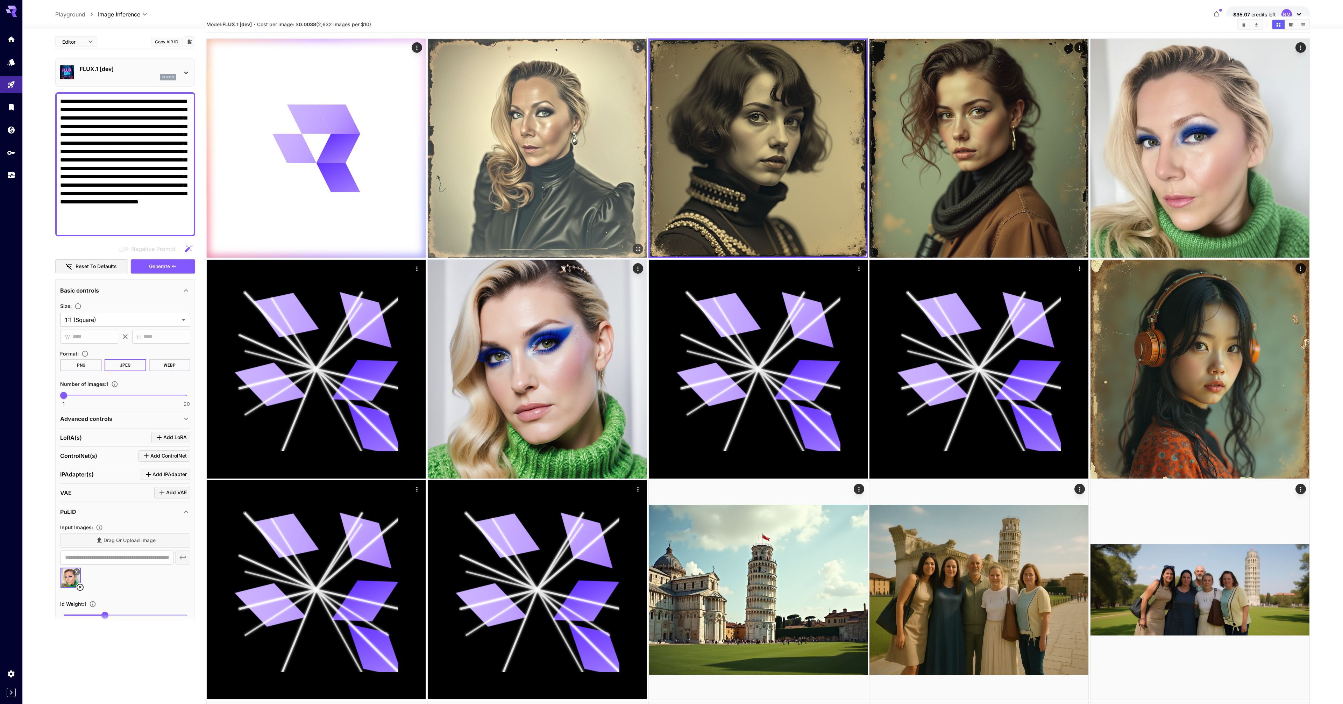
click at [576, 120] on img at bounding box center [537, 148] width 219 height 219
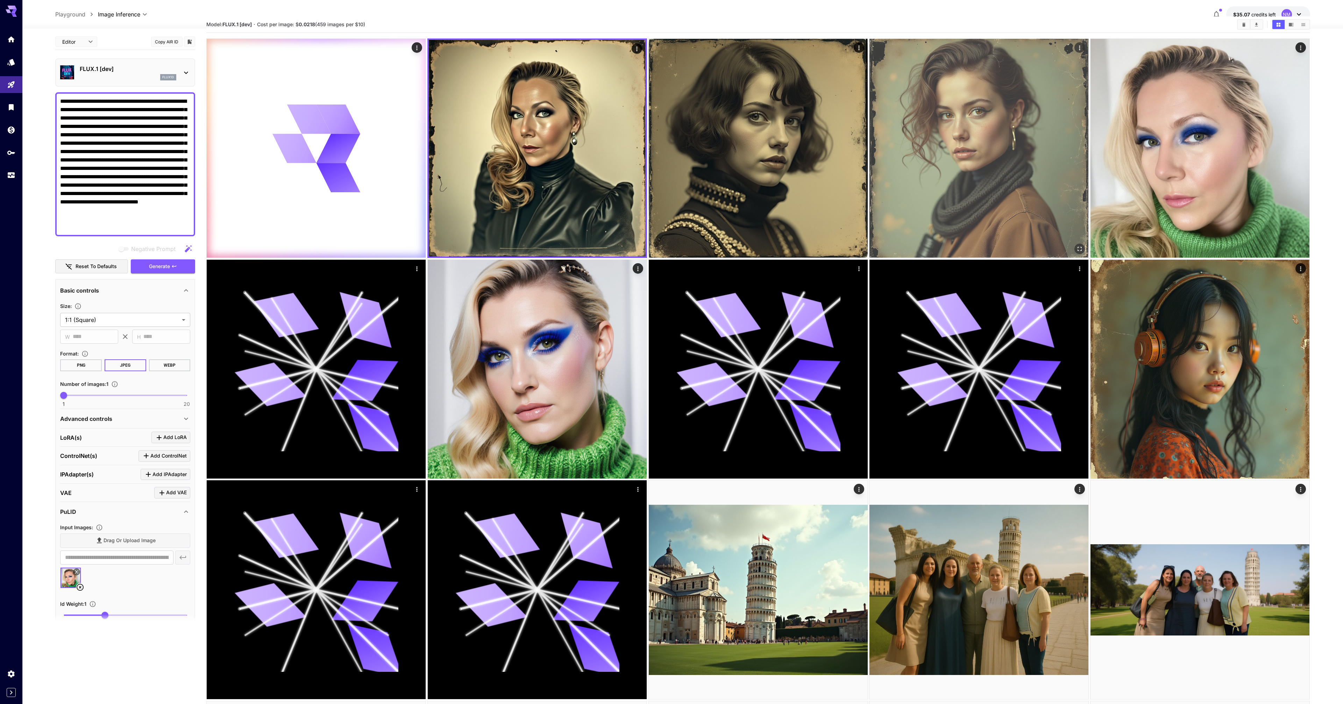
click at [980, 128] on img at bounding box center [978, 148] width 219 height 219
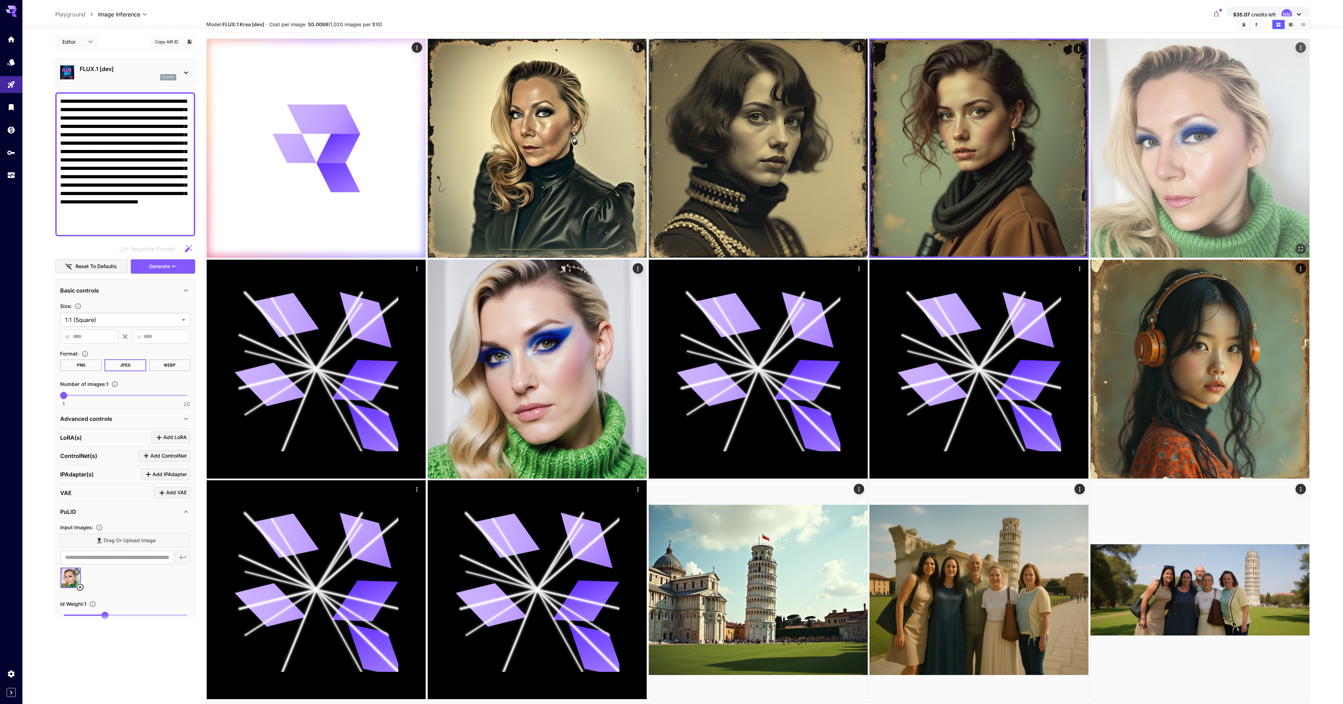
click at [1147, 151] on img at bounding box center [1200, 148] width 219 height 219
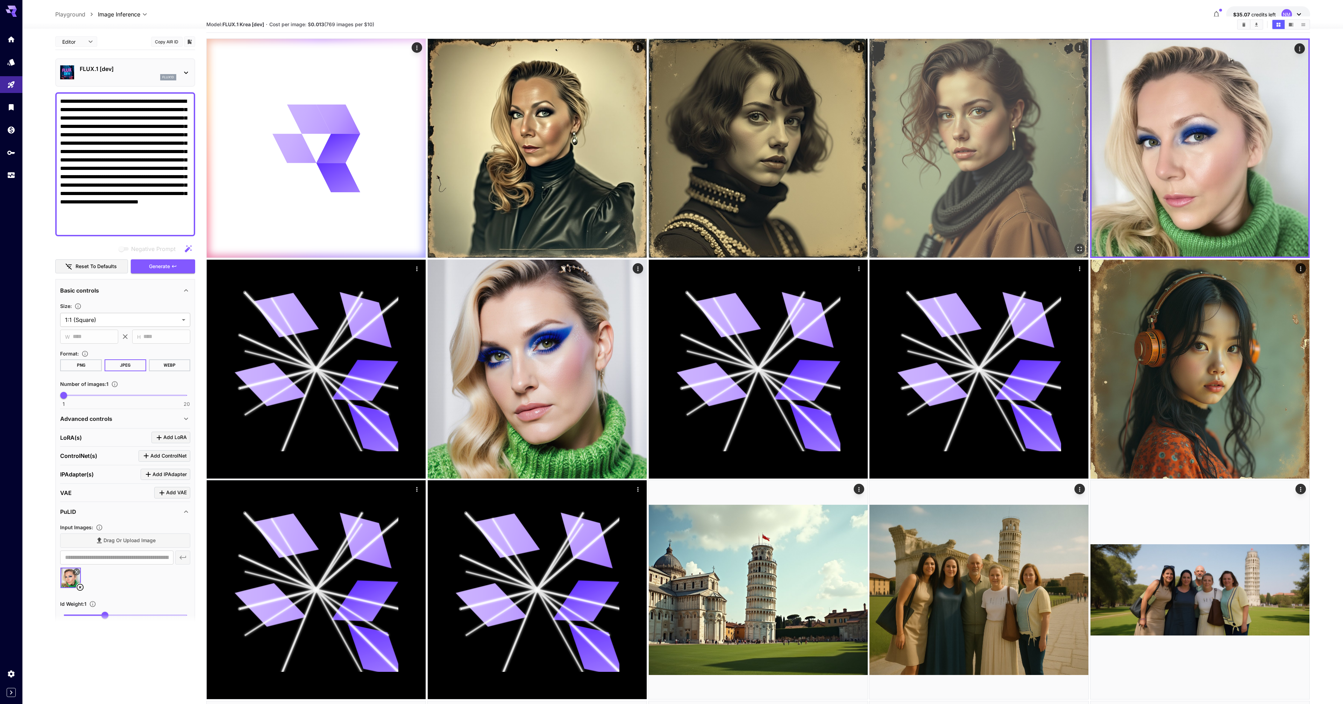
click at [1069, 156] on img at bounding box center [978, 148] width 219 height 219
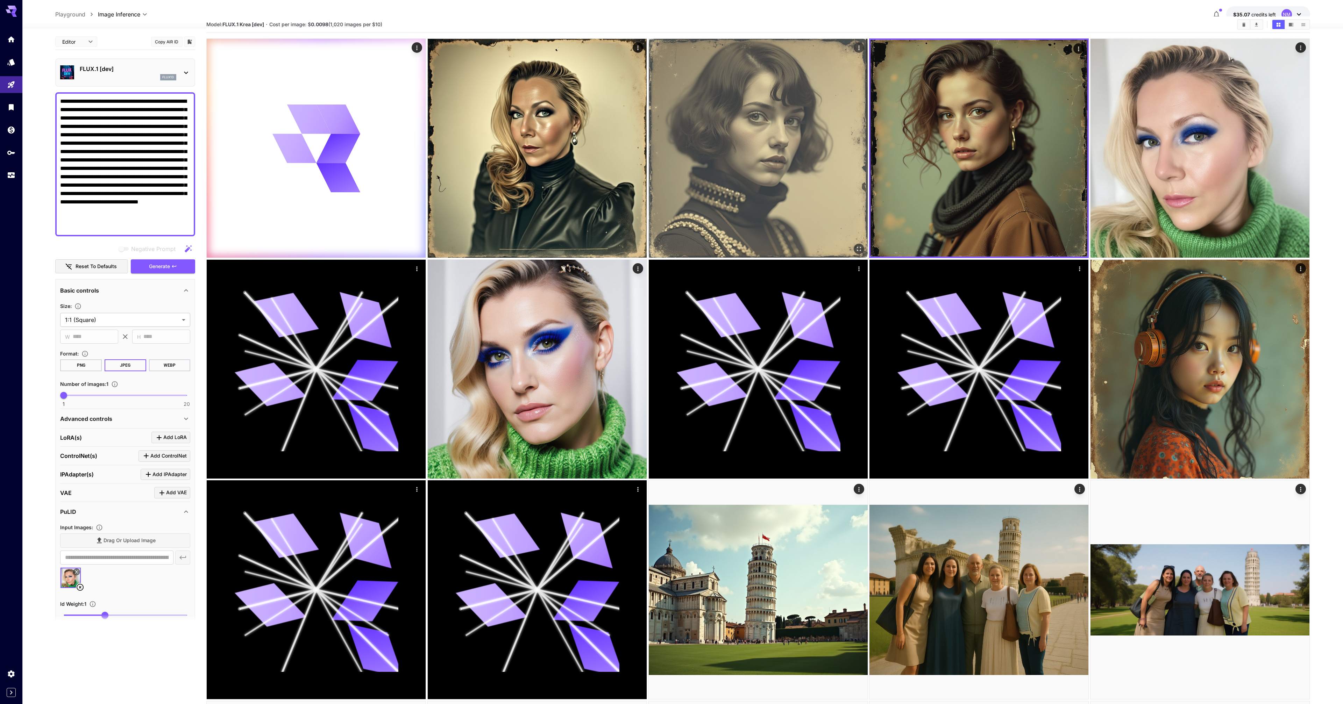
click at [759, 155] on img at bounding box center [758, 148] width 219 height 219
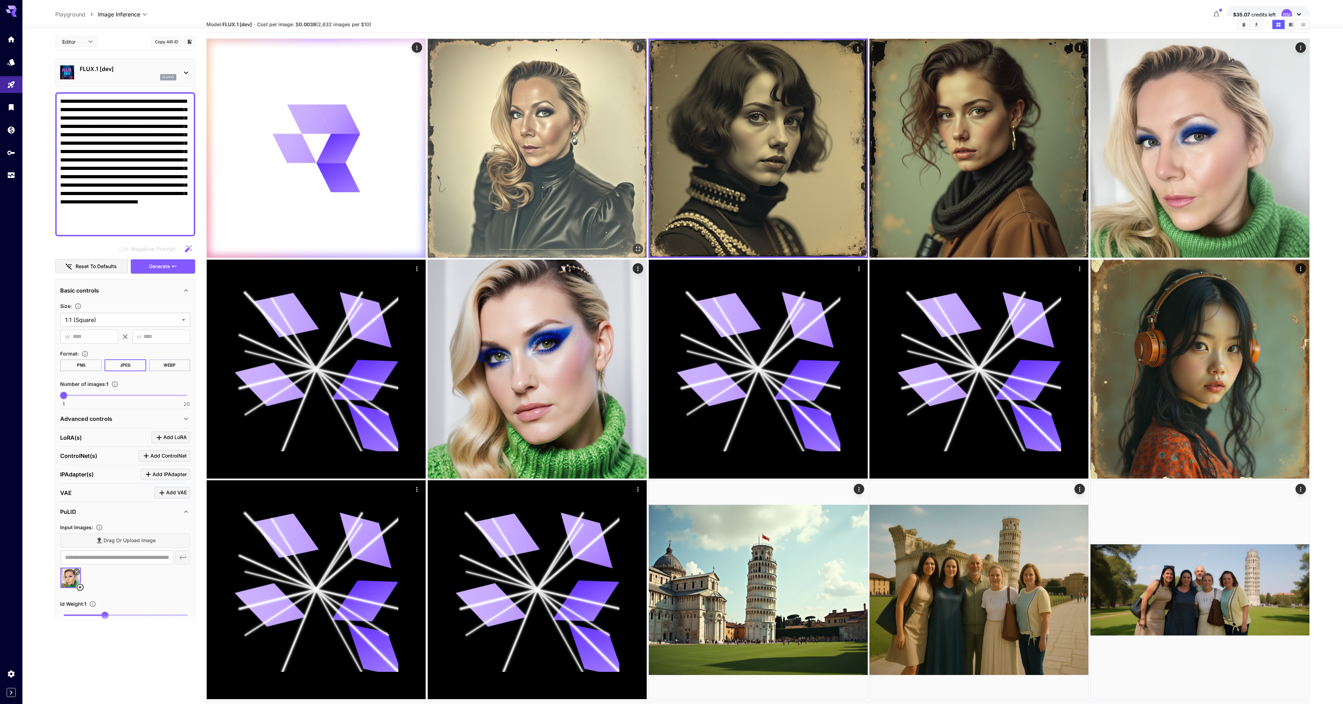
click at [620, 150] on img at bounding box center [537, 148] width 219 height 219
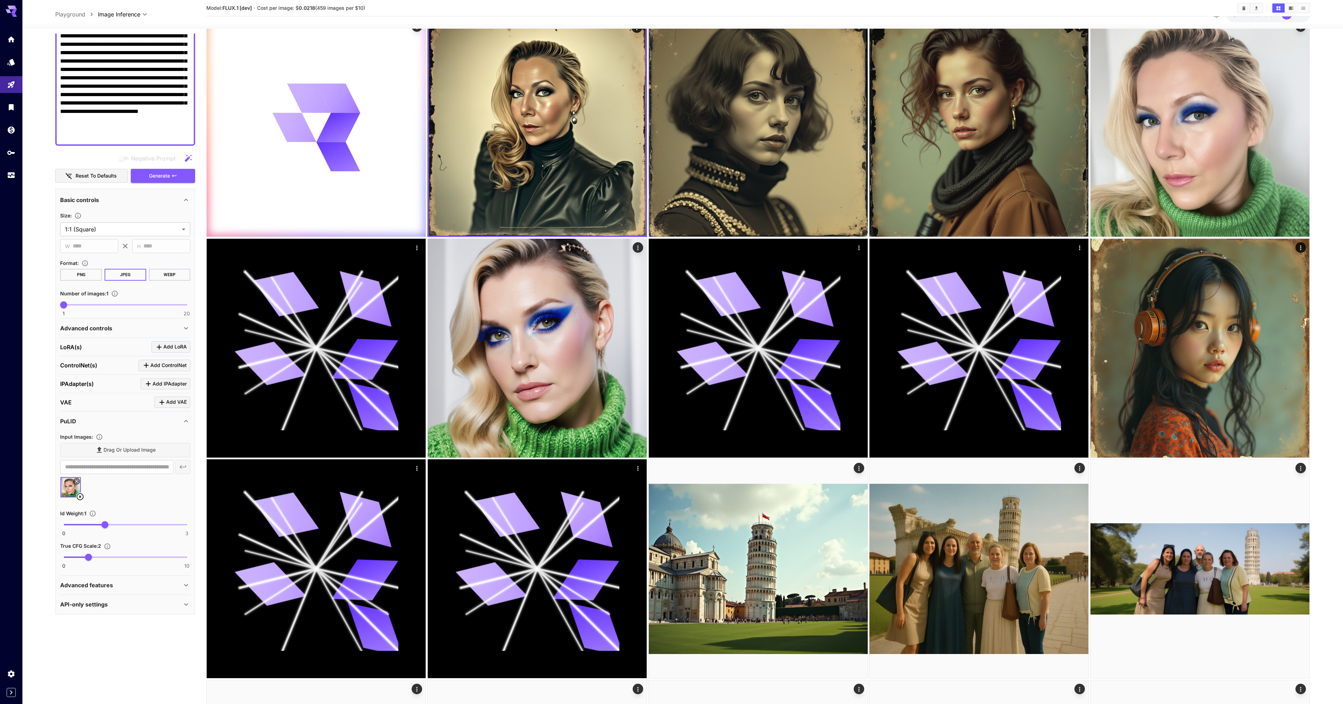
scroll to position [43, 0]
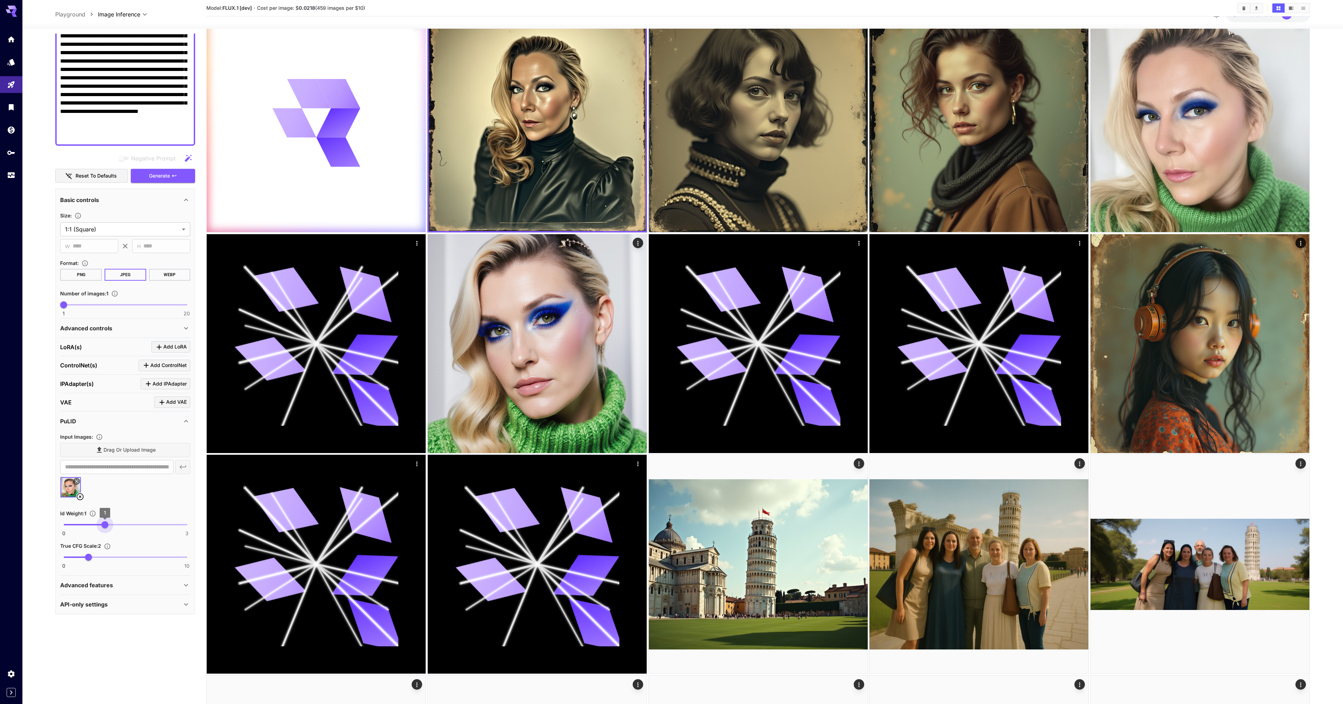
type input "*"
drag, startPoint x: 108, startPoint y: 523, endPoint x: 136, endPoint y: 525, distance: 27.7
click at [137, 525] on span "0 3 2" at bounding box center [125, 525] width 123 height 10
click at [154, 178] on span "Generate" at bounding box center [159, 176] width 21 height 9
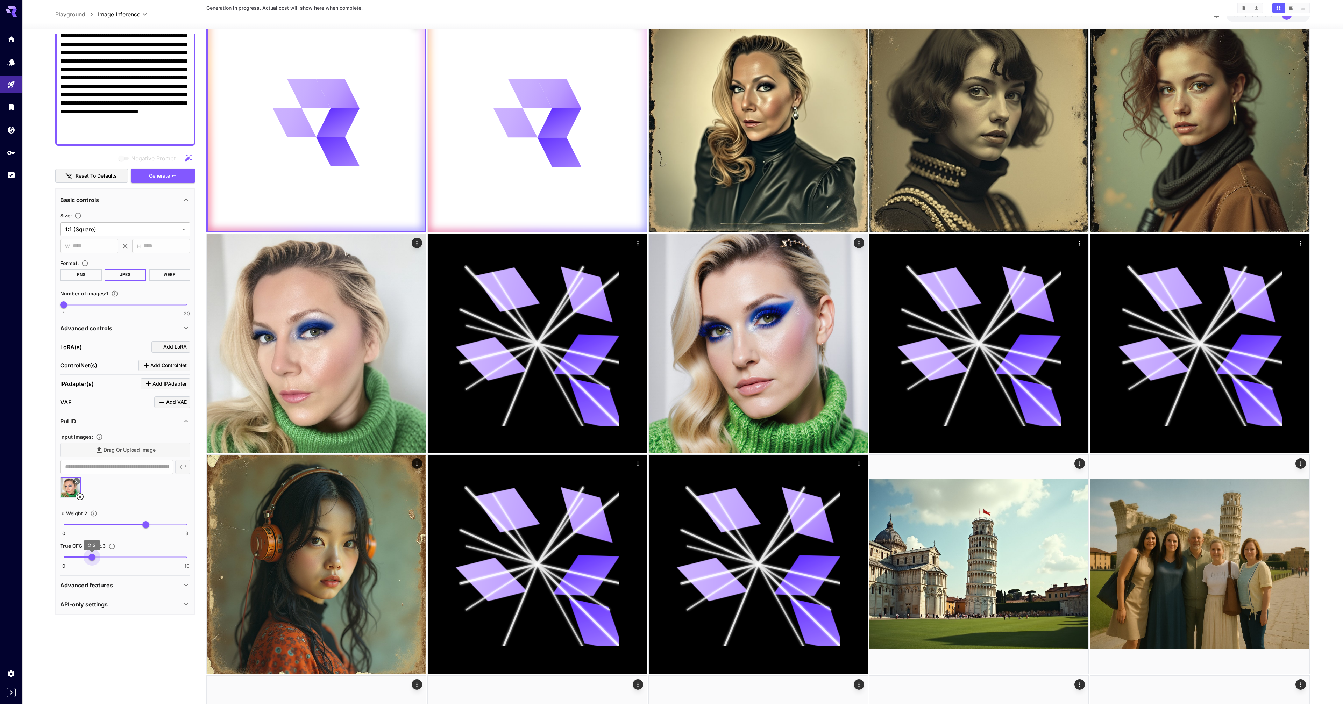
type input "***"
drag, startPoint x: 89, startPoint y: 556, endPoint x: 95, endPoint y: 557, distance: 6.0
click at [95, 557] on span "2.5" at bounding box center [94, 557] width 7 height 7
click at [161, 178] on span "Generate" at bounding box center [159, 176] width 21 height 9
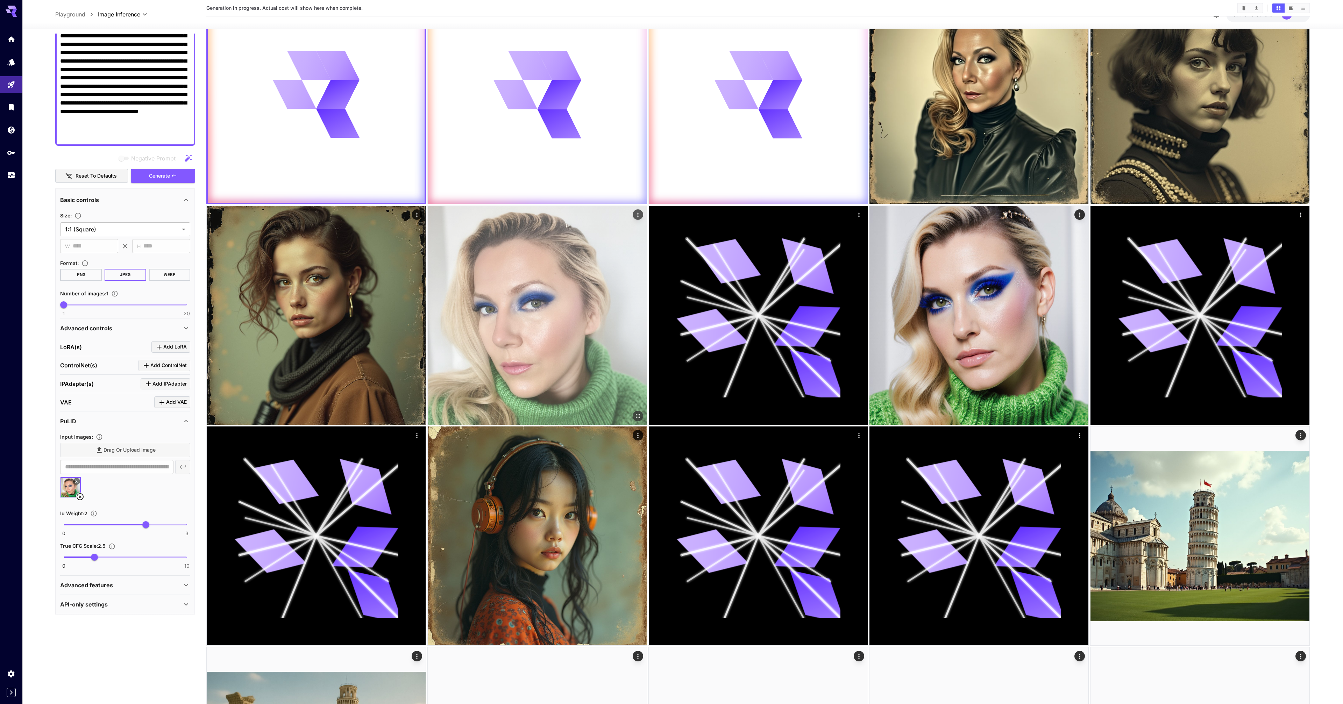
scroll to position [92, 0]
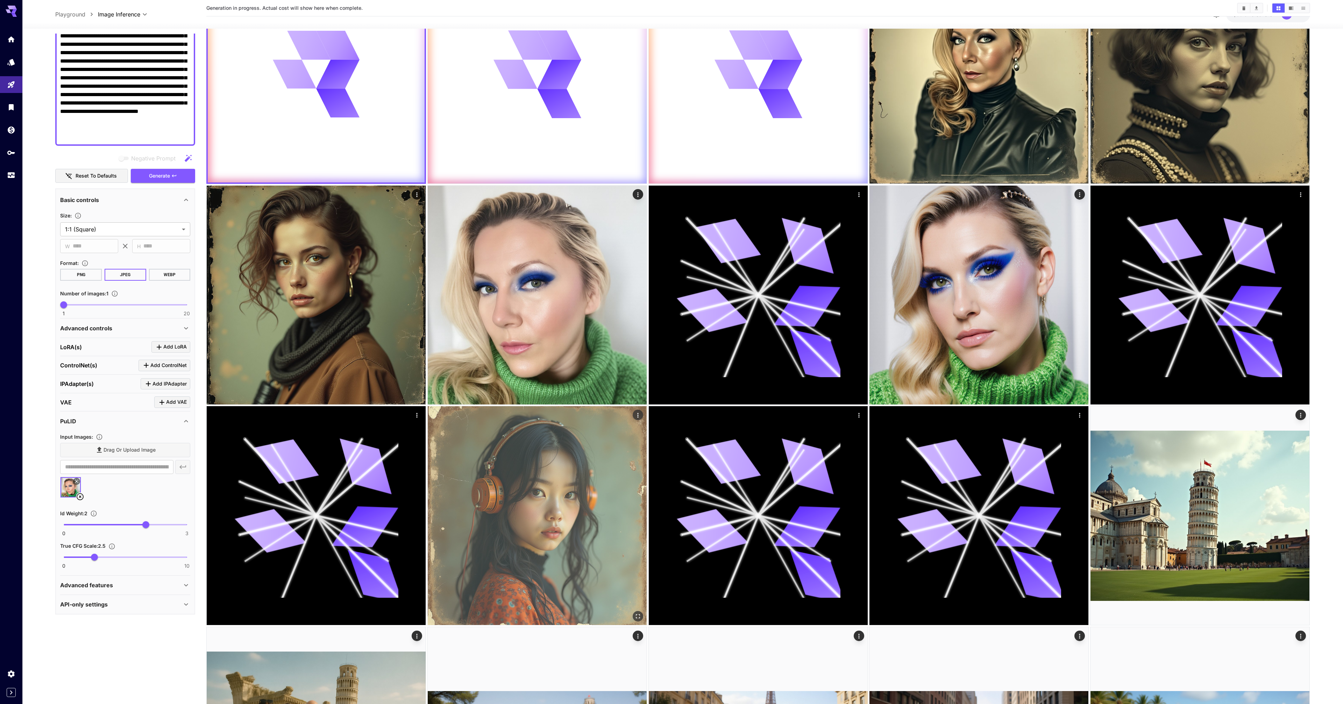
click at [508, 429] on img at bounding box center [537, 515] width 219 height 219
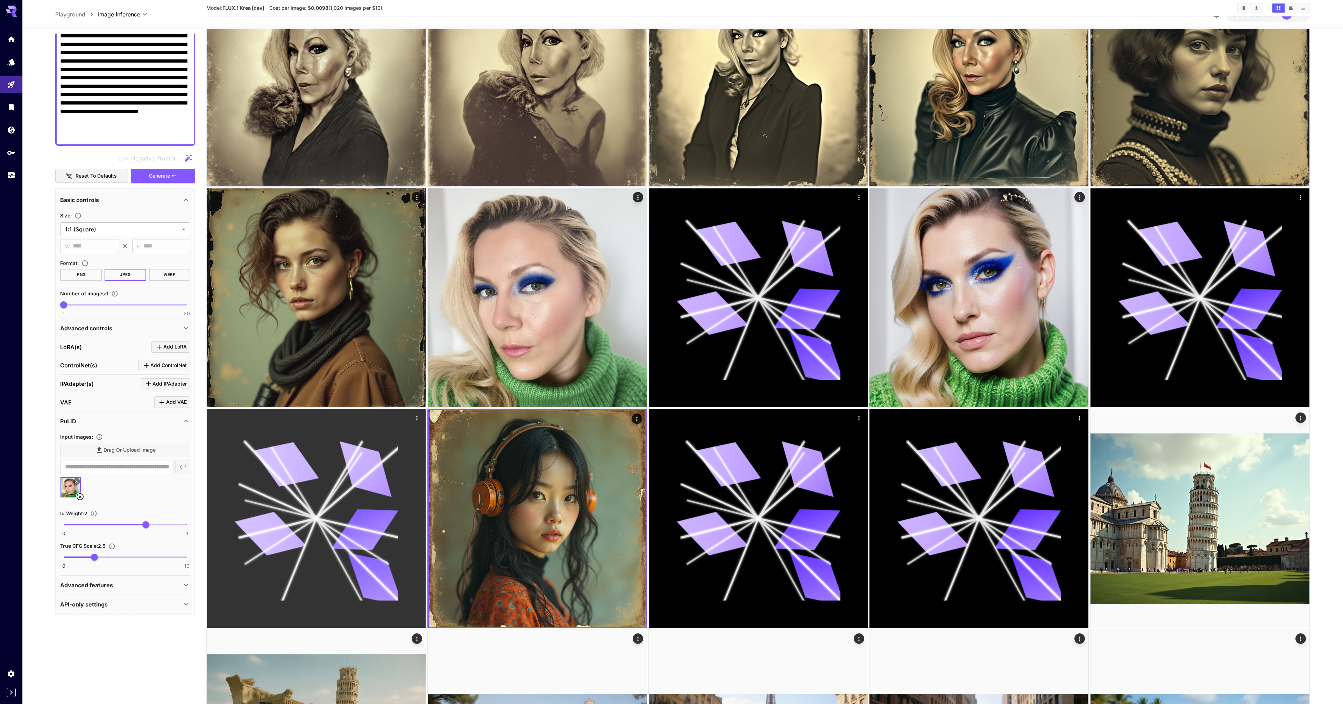
scroll to position [109, 0]
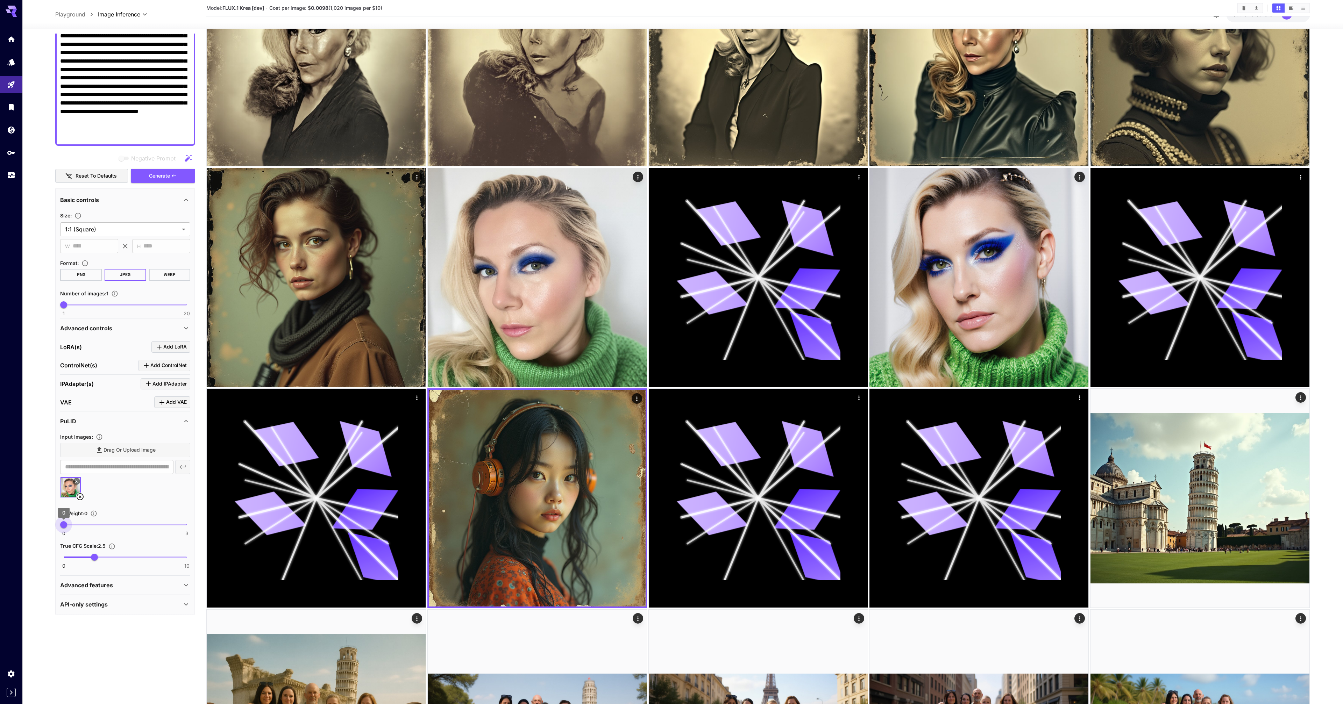
type input "*"
drag, startPoint x: 142, startPoint y: 526, endPoint x: 100, endPoint y: 527, distance: 42.0
click at [101, 527] on span "1" at bounding box center [104, 524] width 7 height 7
type input "***"
drag, startPoint x: 94, startPoint y: 555, endPoint x: 82, endPoint y: 553, distance: 12.8
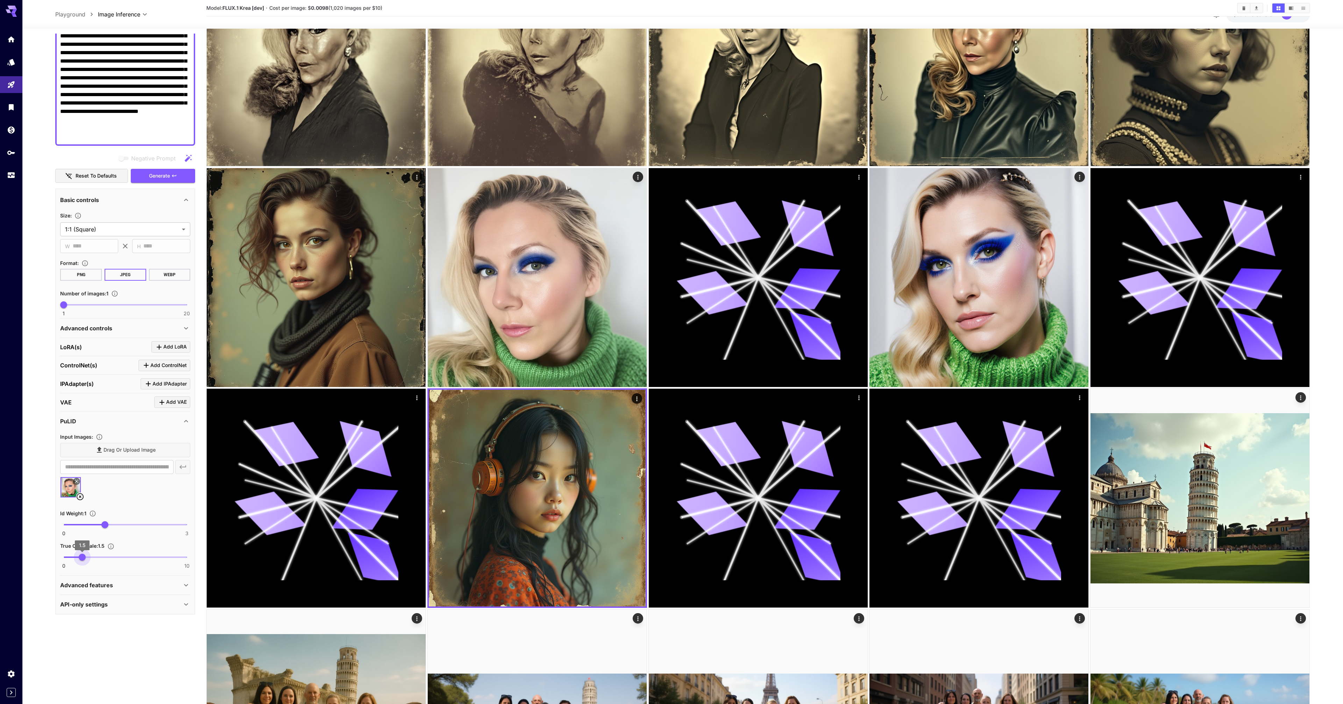
click at [82, 554] on span "1.5" at bounding box center [82, 557] width 7 height 7
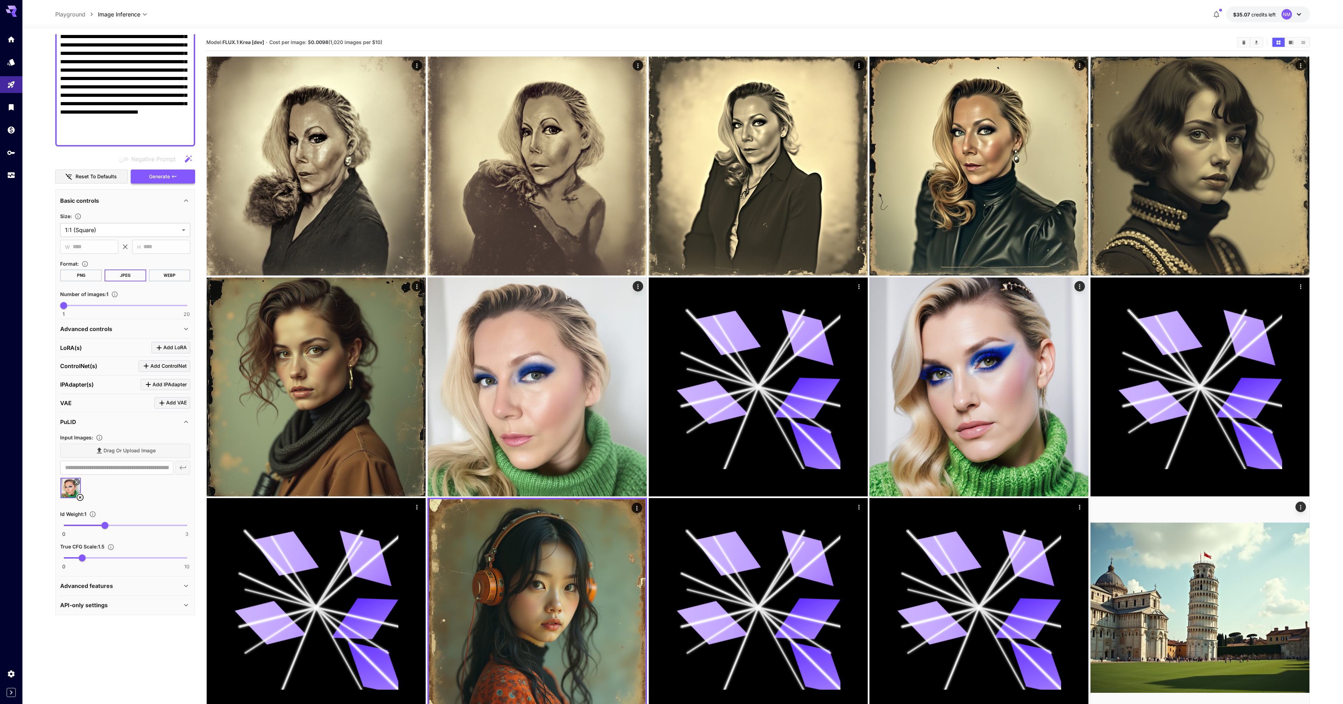
click at [177, 174] on button "Generate" at bounding box center [163, 177] width 64 height 14
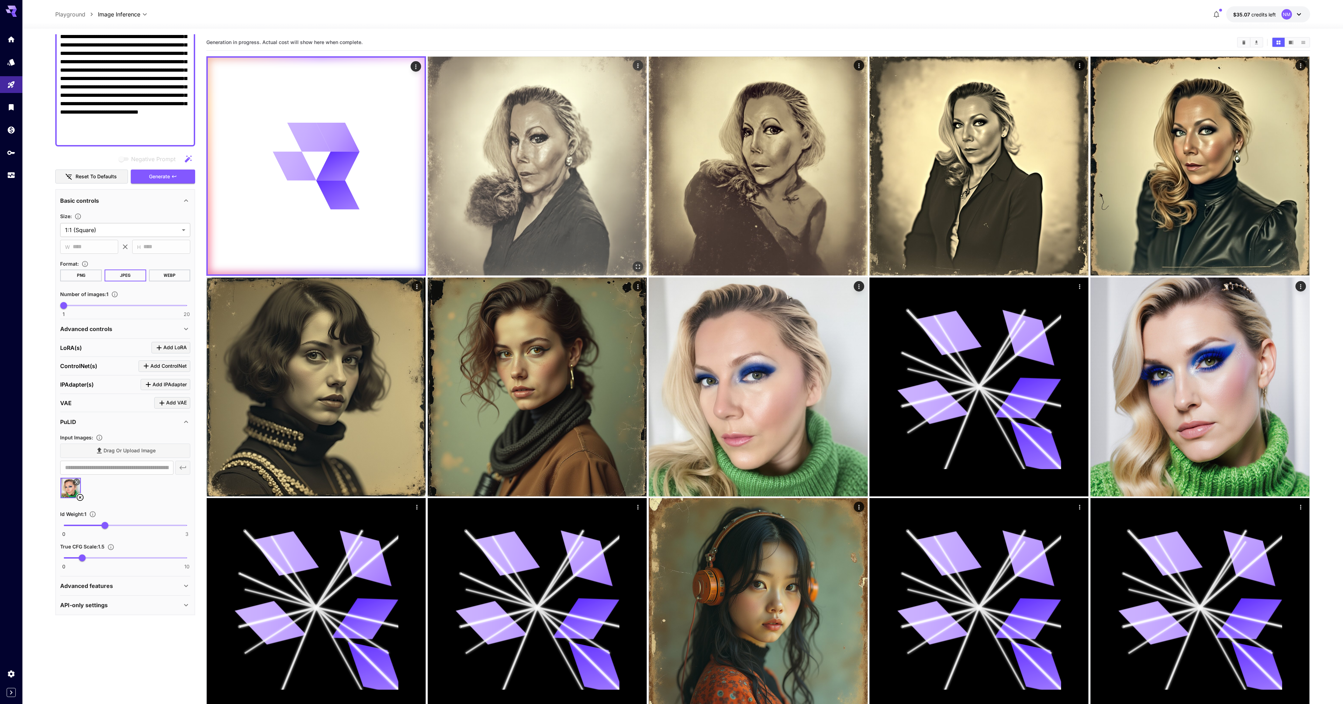
click at [594, 202] on img at bounding box center [537, 166] width 219 height 219
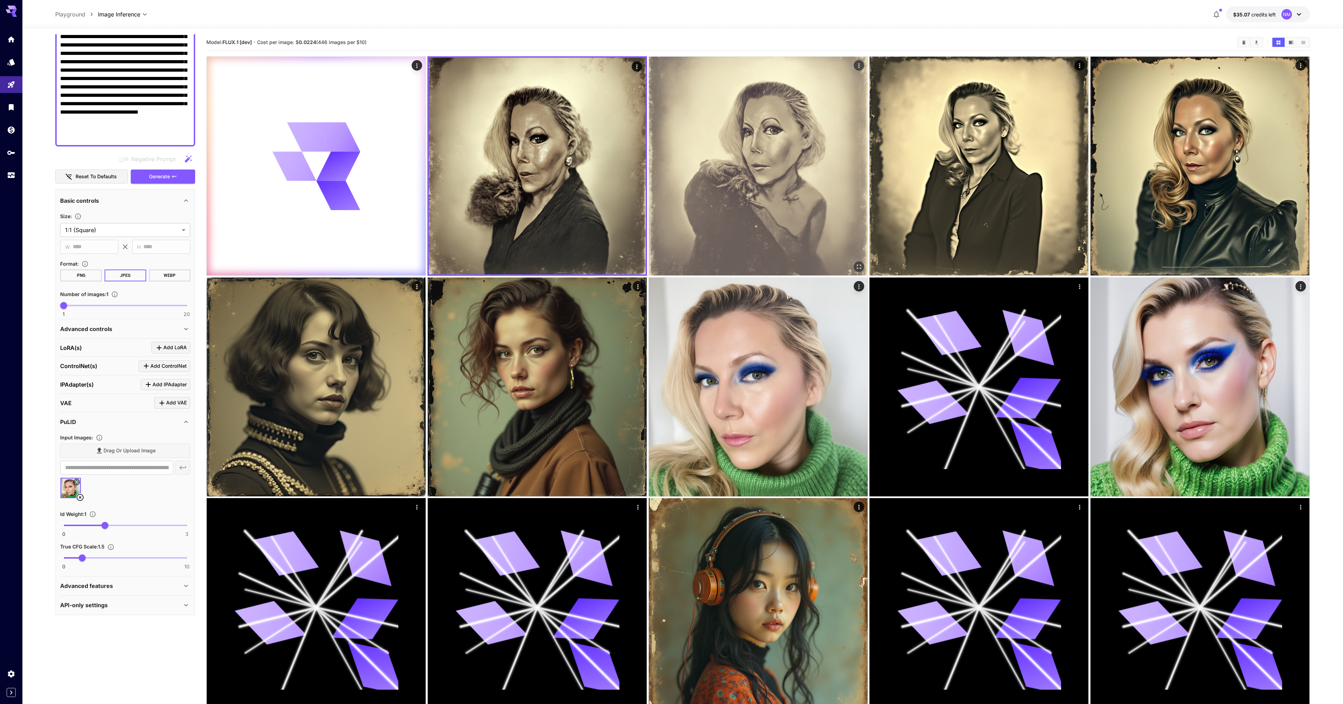
click at [739, 185] on img at bounding box center [758, 166] width 219 height 219
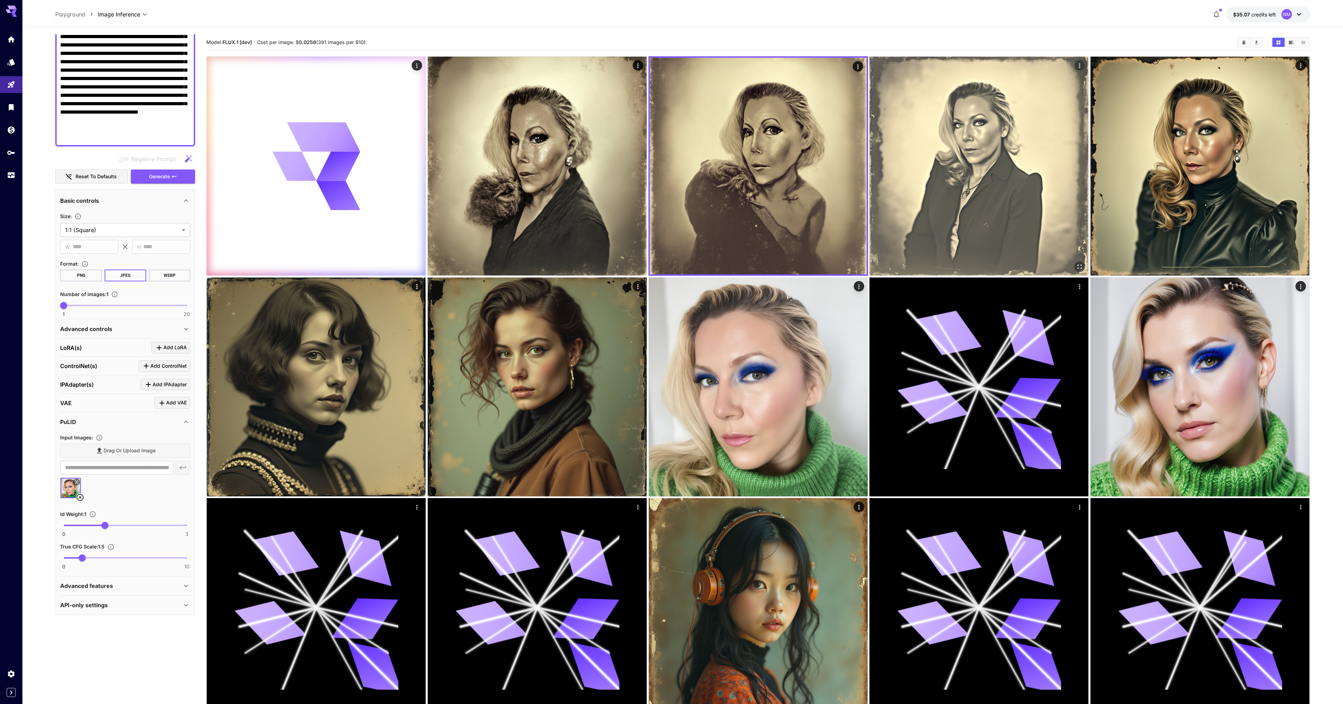
click at [940, 175] on img at bounding box center [978, 166] width 219 height 219
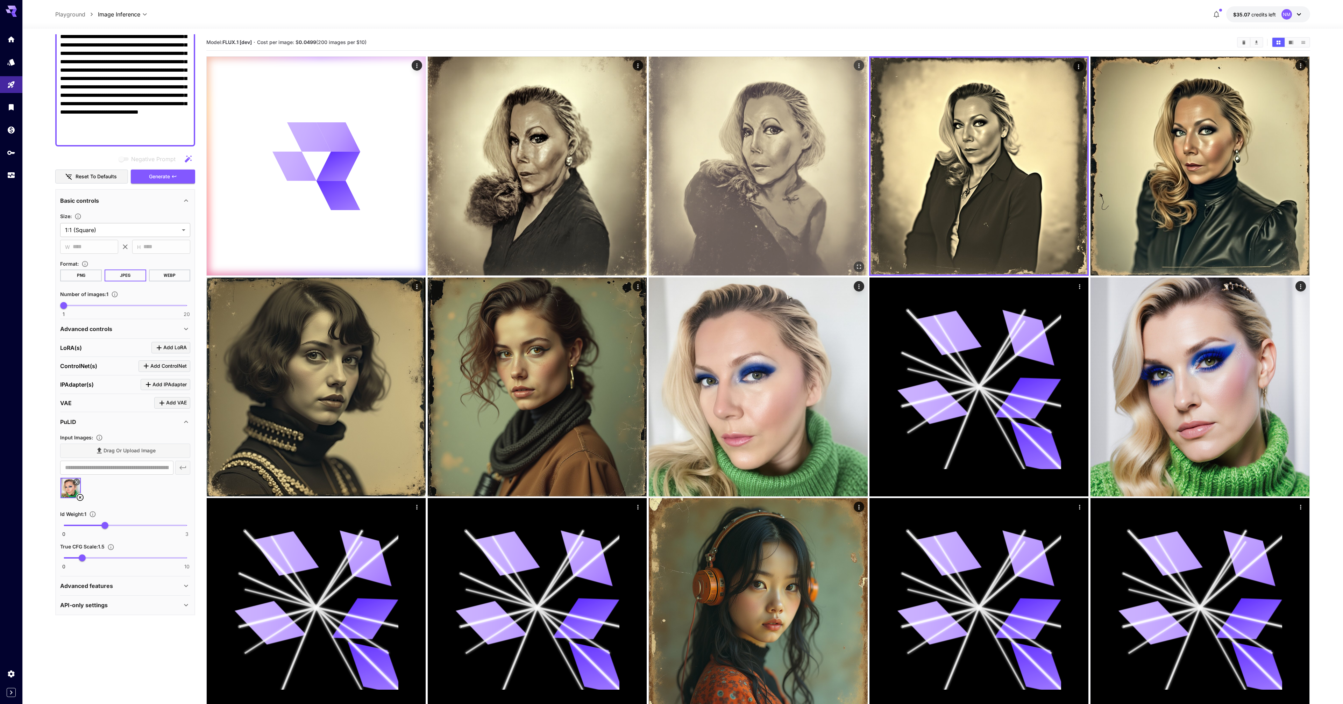
click at [740, 178] on img at bounding box center [758, 166] width 219 height 219
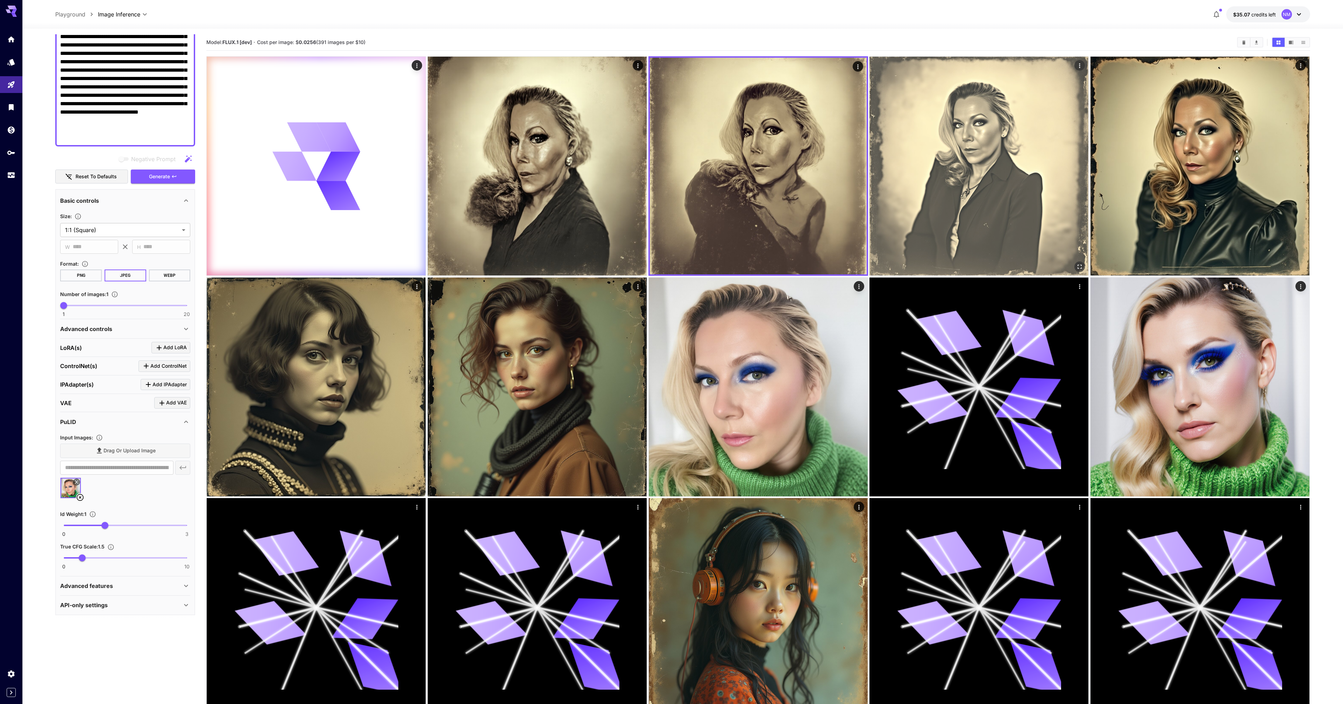
click at [933, 173] on img at bounding box center [978, 166] width 219 height 219
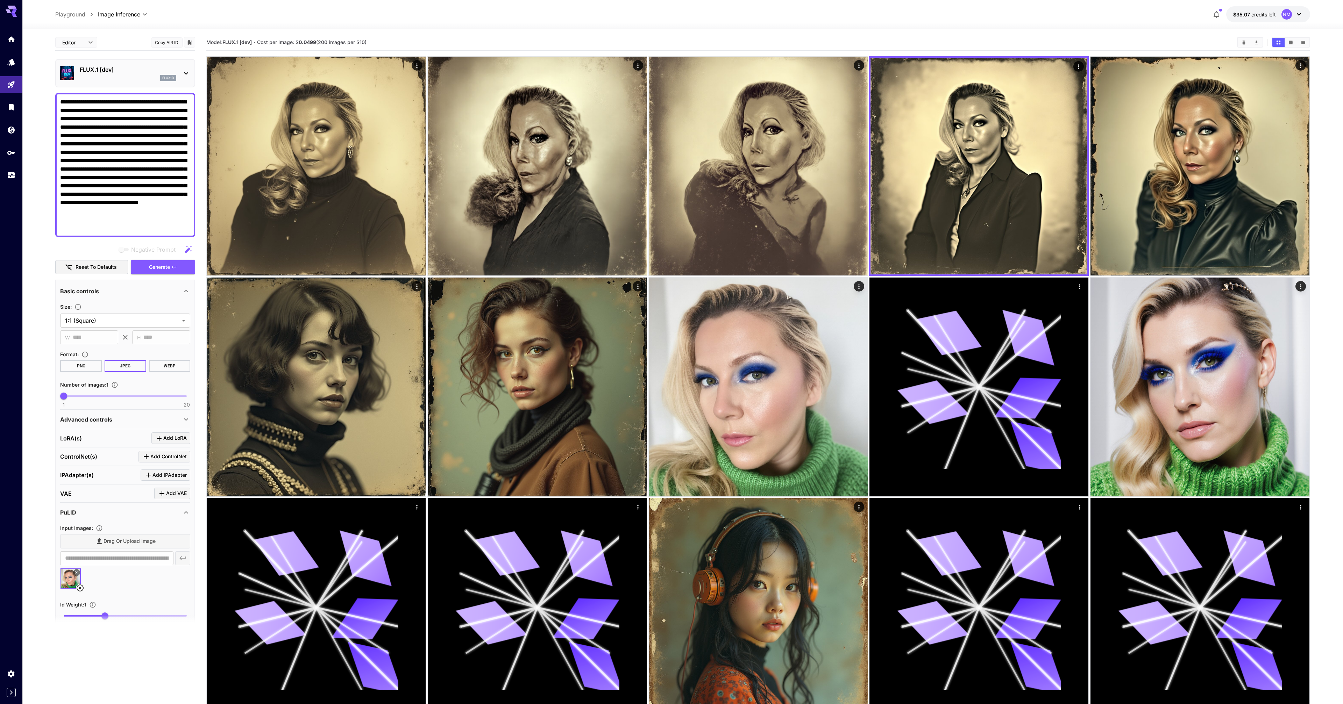
scroll to position [91, 0]
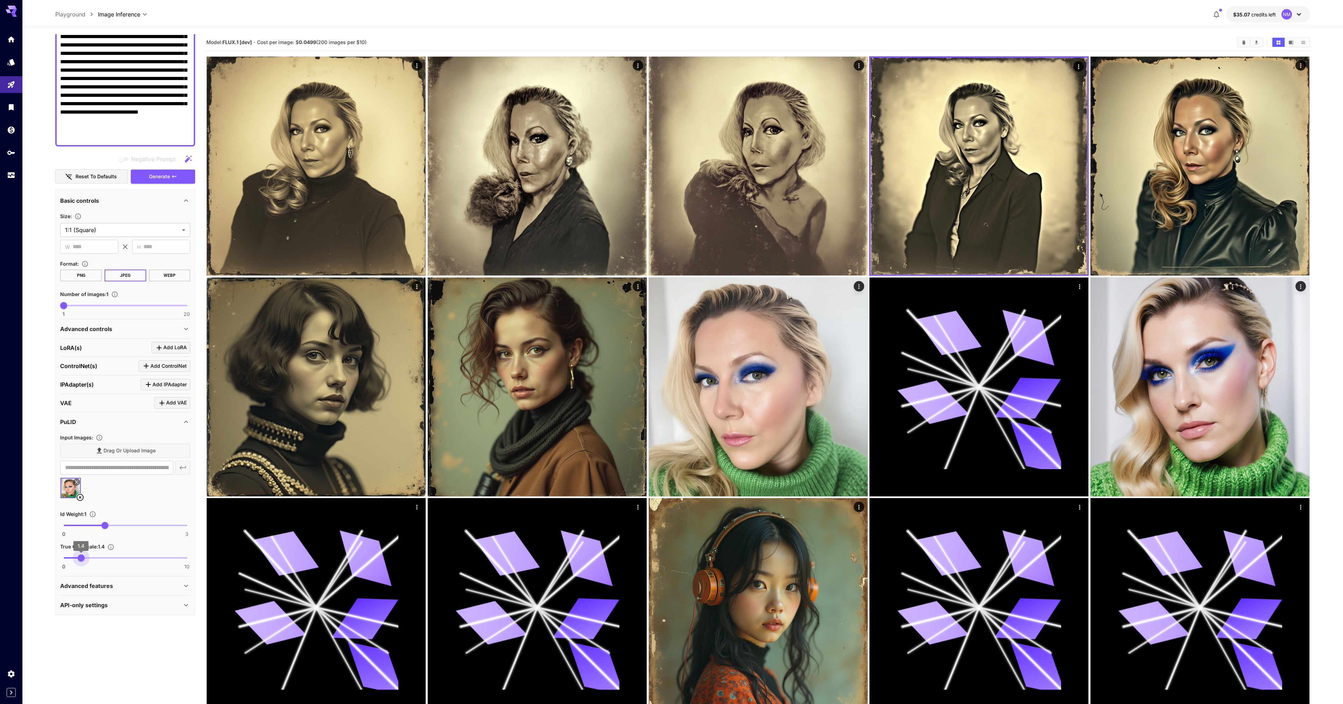
type input "***"
drag, startPoint x: 81, startPoint y: 557, endPoint x: 77, endPoint y: 557, distance: 4.5
click at [77, 557] on span "1.1" at bounding box center [77, 558] width 7 height 7
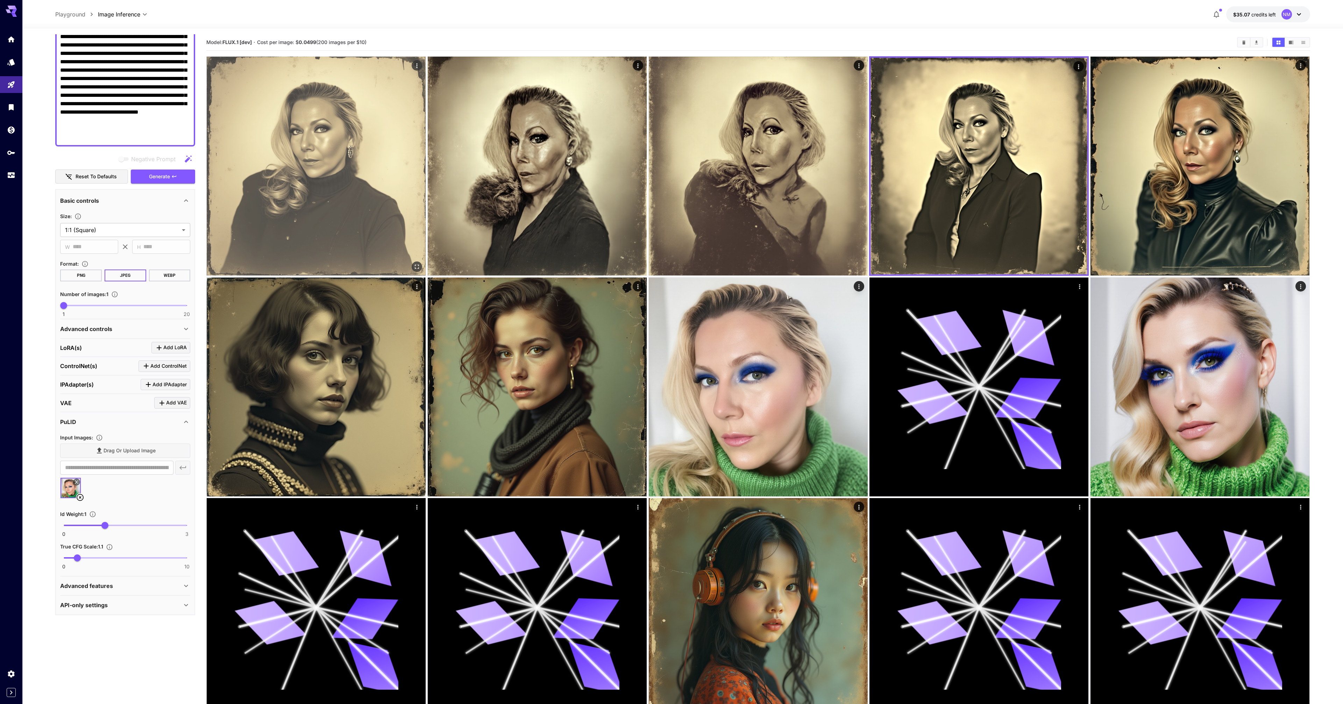
click at [366, 173] on img at bounding box center [316, 166] width 219 height 219
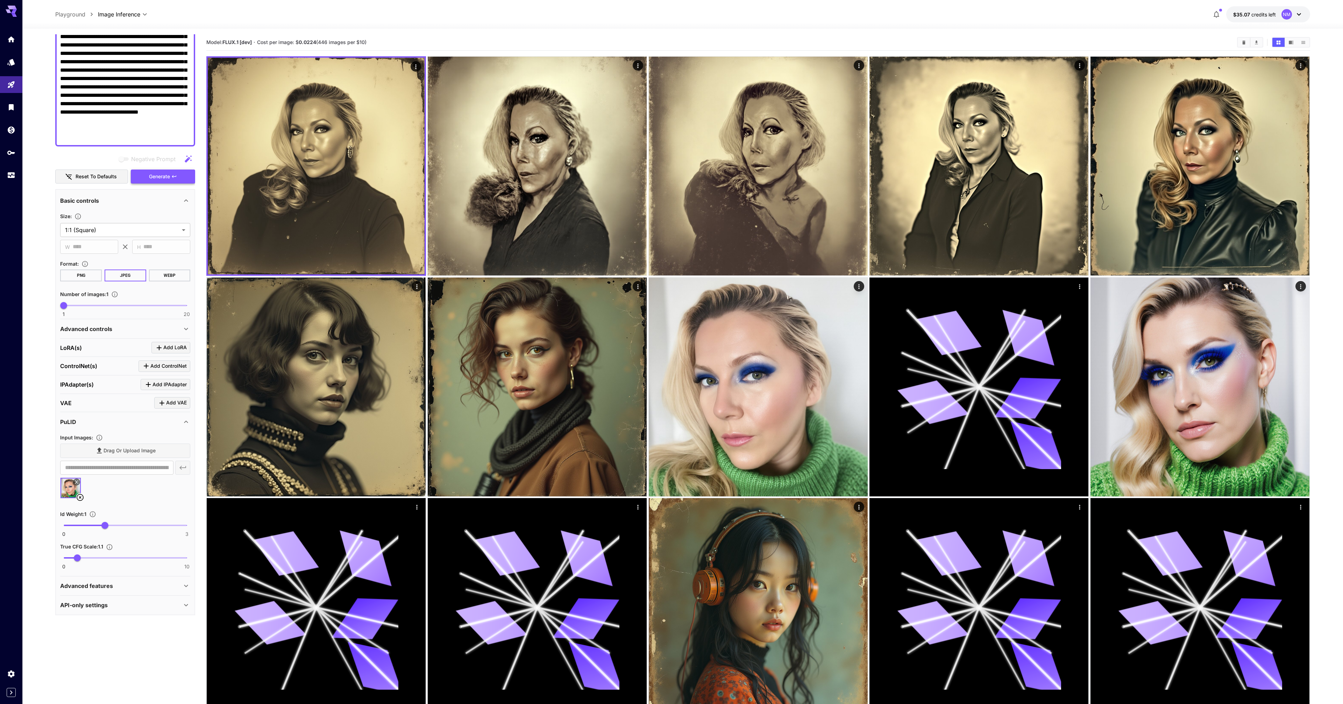
click at [153, 180] on span "Generate" at bounding box center [159, 176] width 21 height 9
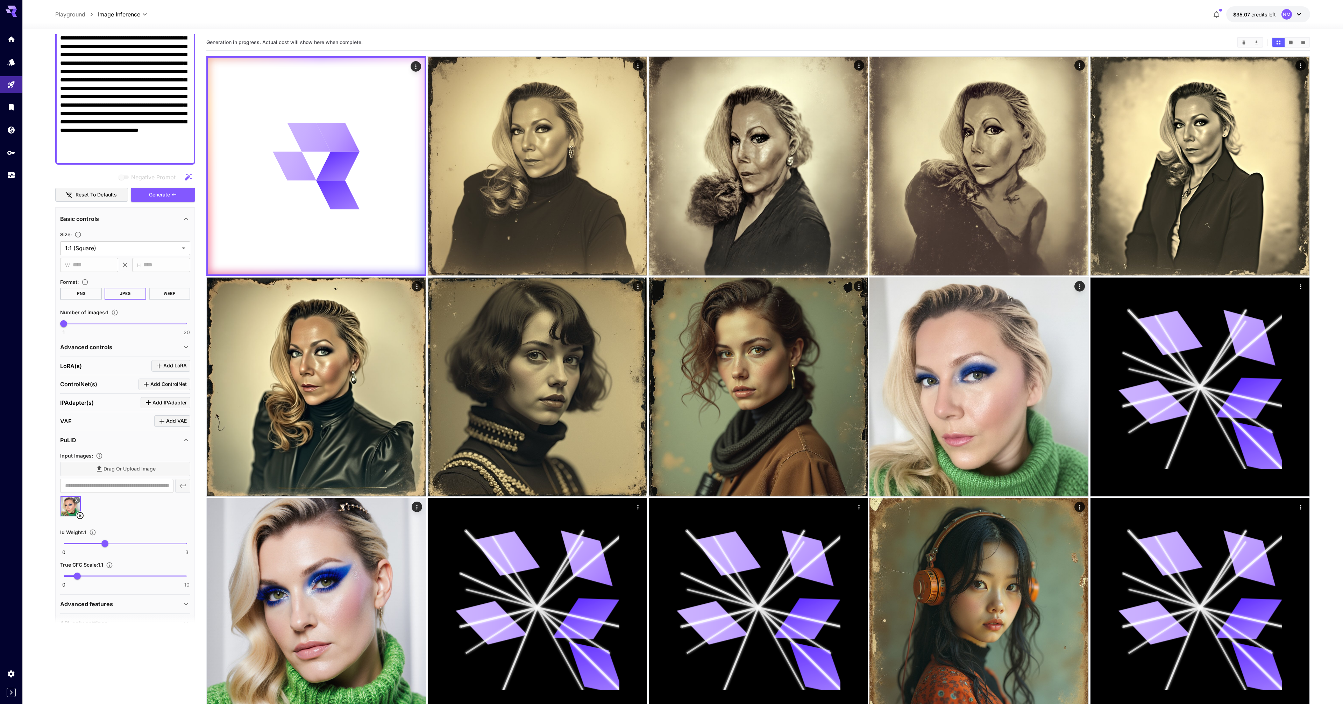
scroll to position [50, 0]
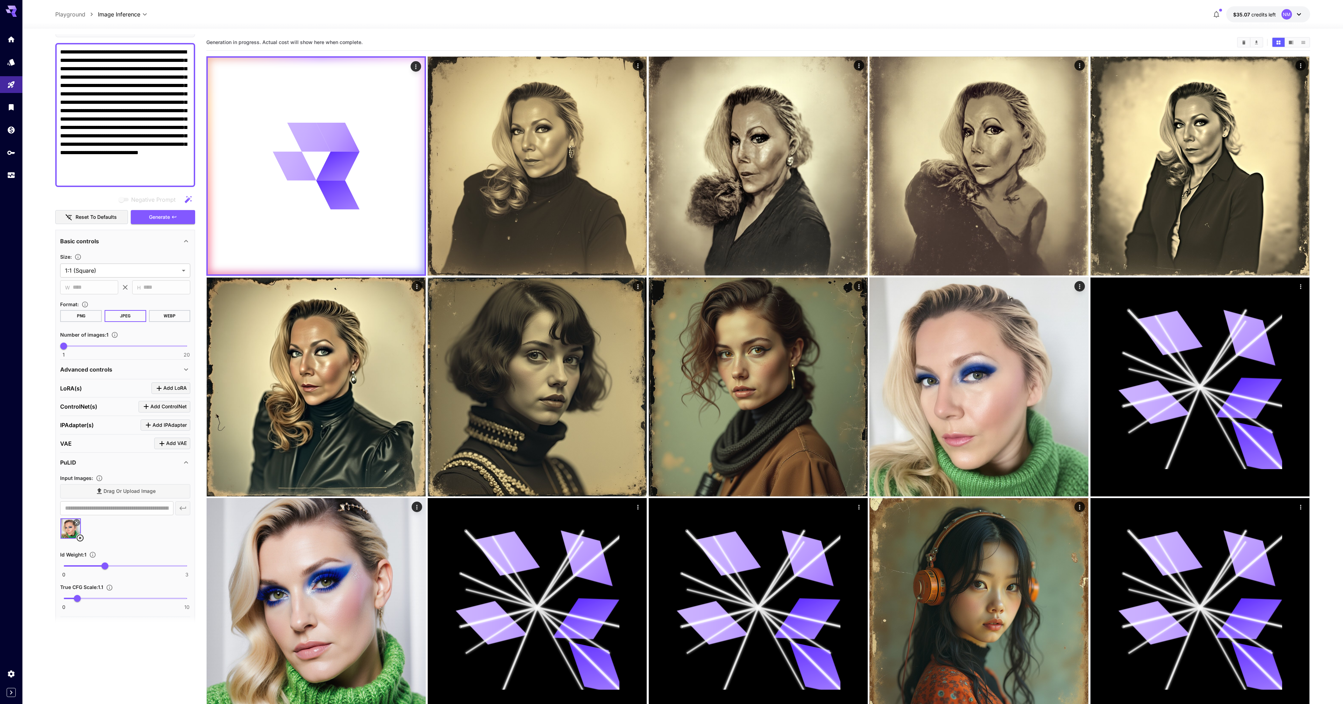
drag, startPoint x: 128, startPoint y: 77, endPoint x: 171, endPoint y: 77, distance: 42.7
click at [171, 77] on textarea "**********" at bounding box center [125, 115] width 130 height 134
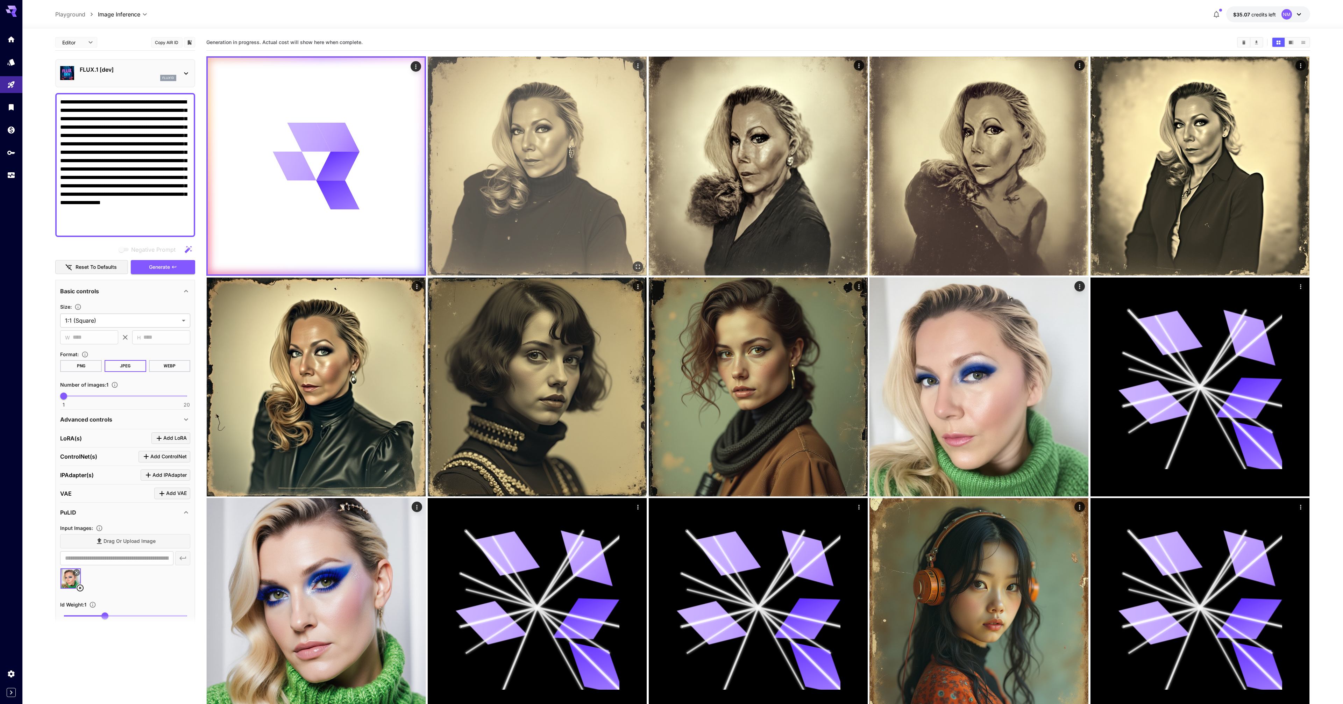
type textarea "**********"
click at [498, 142] on img at bounding box center [537, 166] width 219 height 219
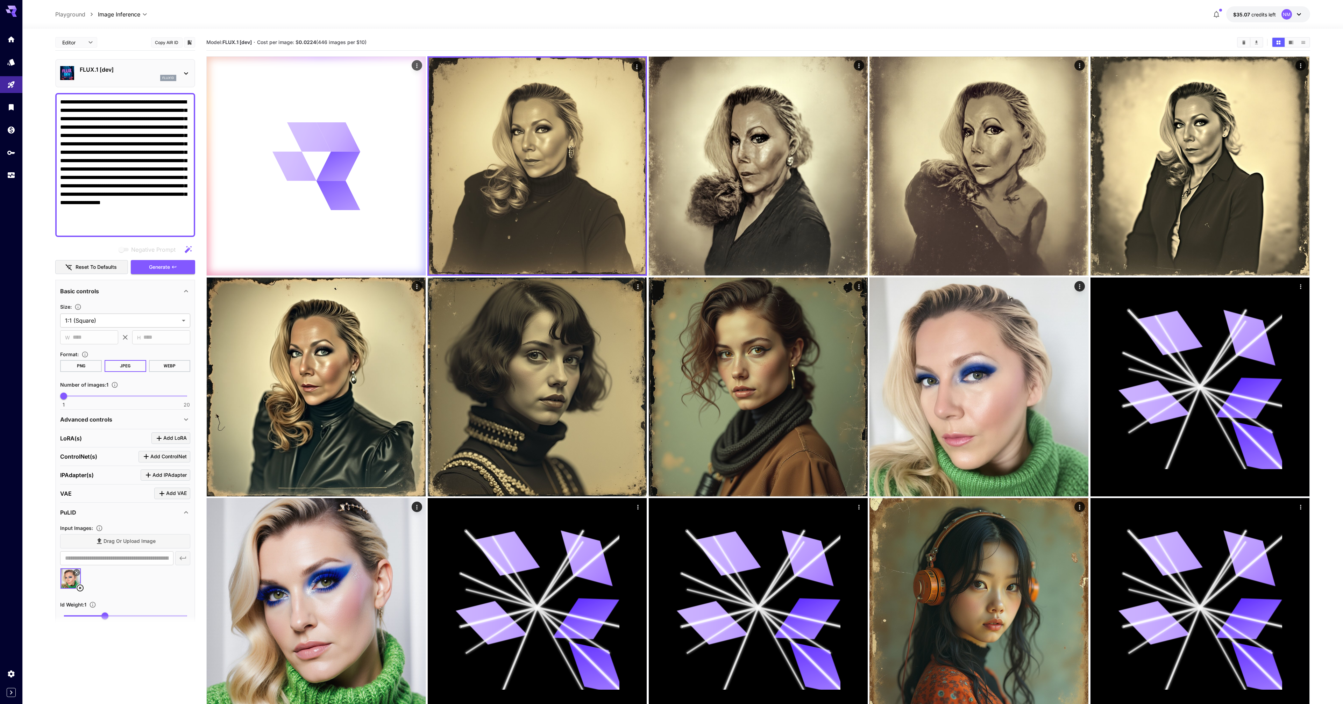
click at [378, 153] on div at bounding box center [316, 166] width 219 height 219
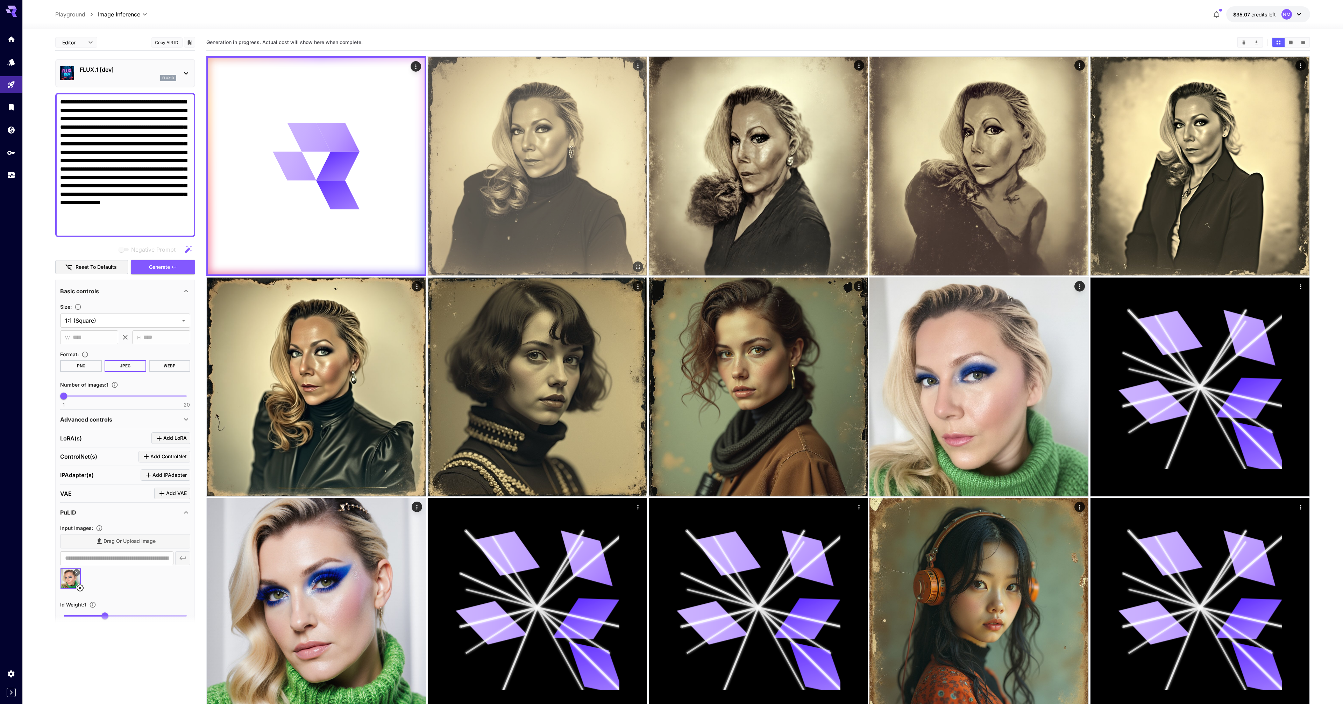
click at [512, 157] on img at bounding box center [537, 166] width 219 height 219
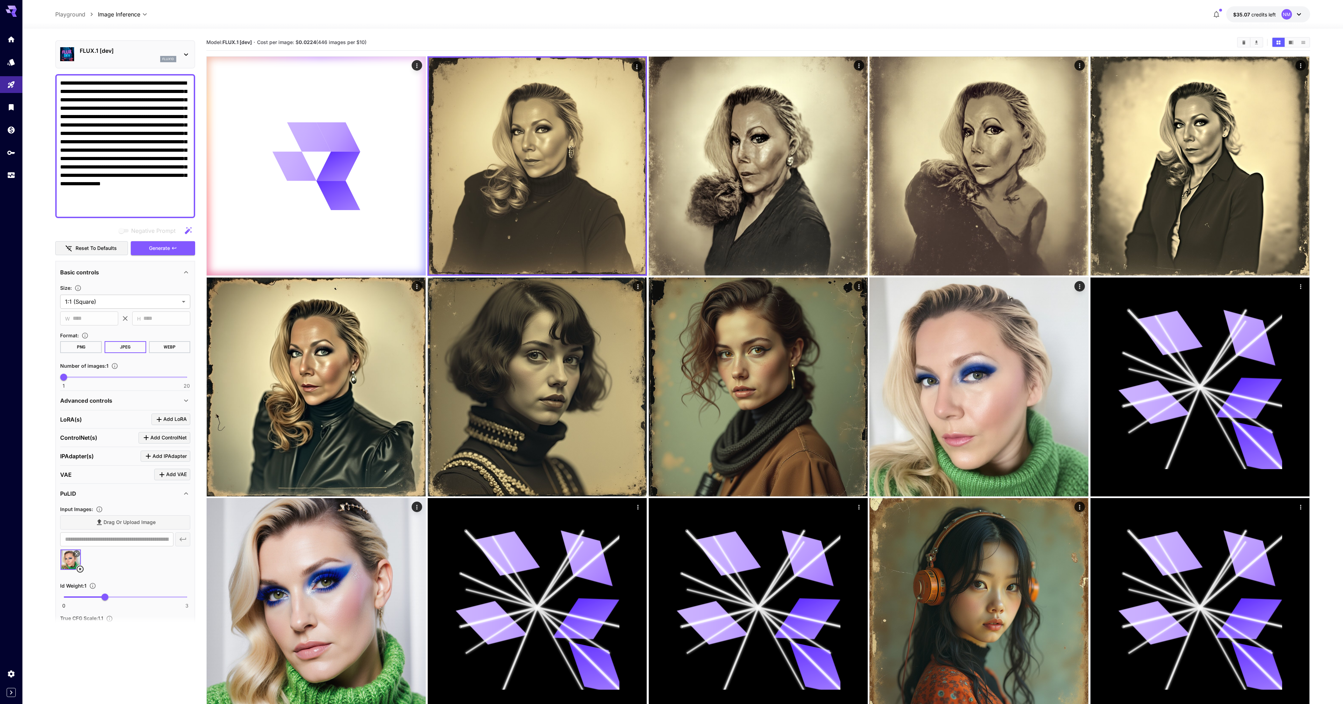
scroll to position [56, 0]
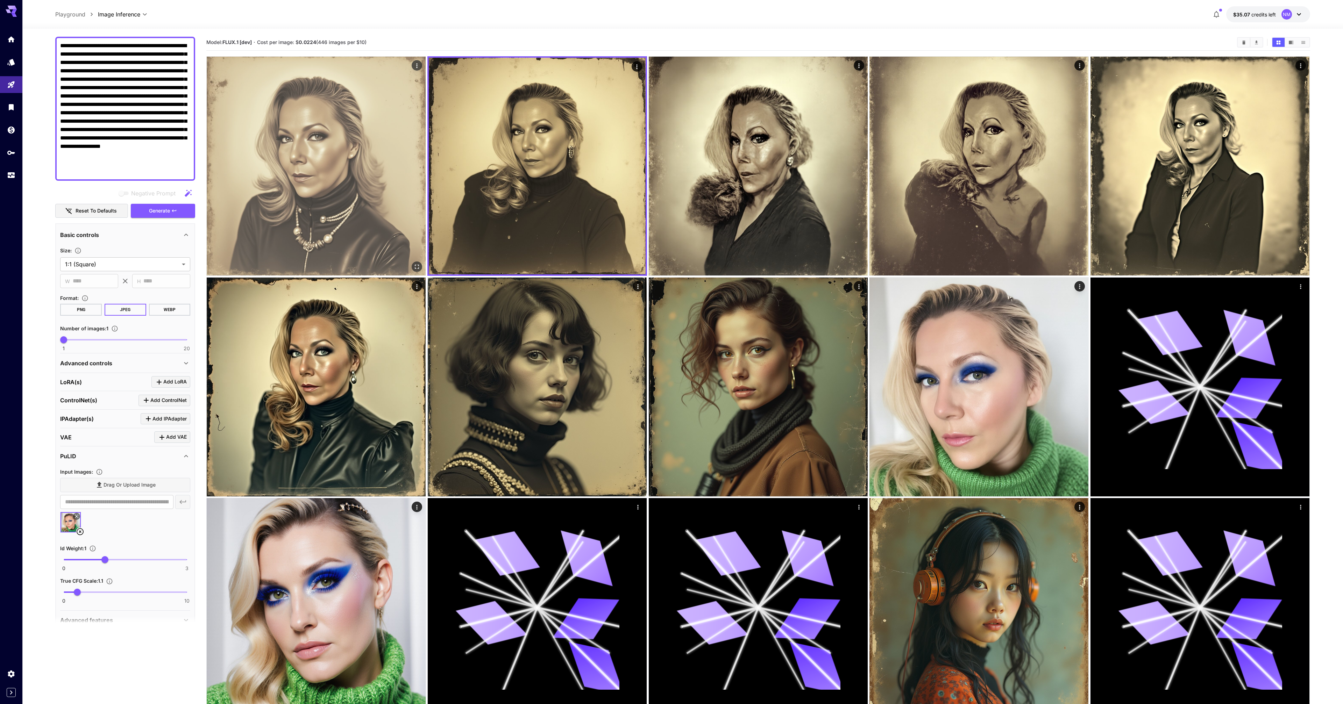
click at [286, 246] on img at bounding box center [316, 166] width 219 height 219
click at [415, 265] on icon "Open in fullscreen" at bounding box center [416, 265] width 7 height 7
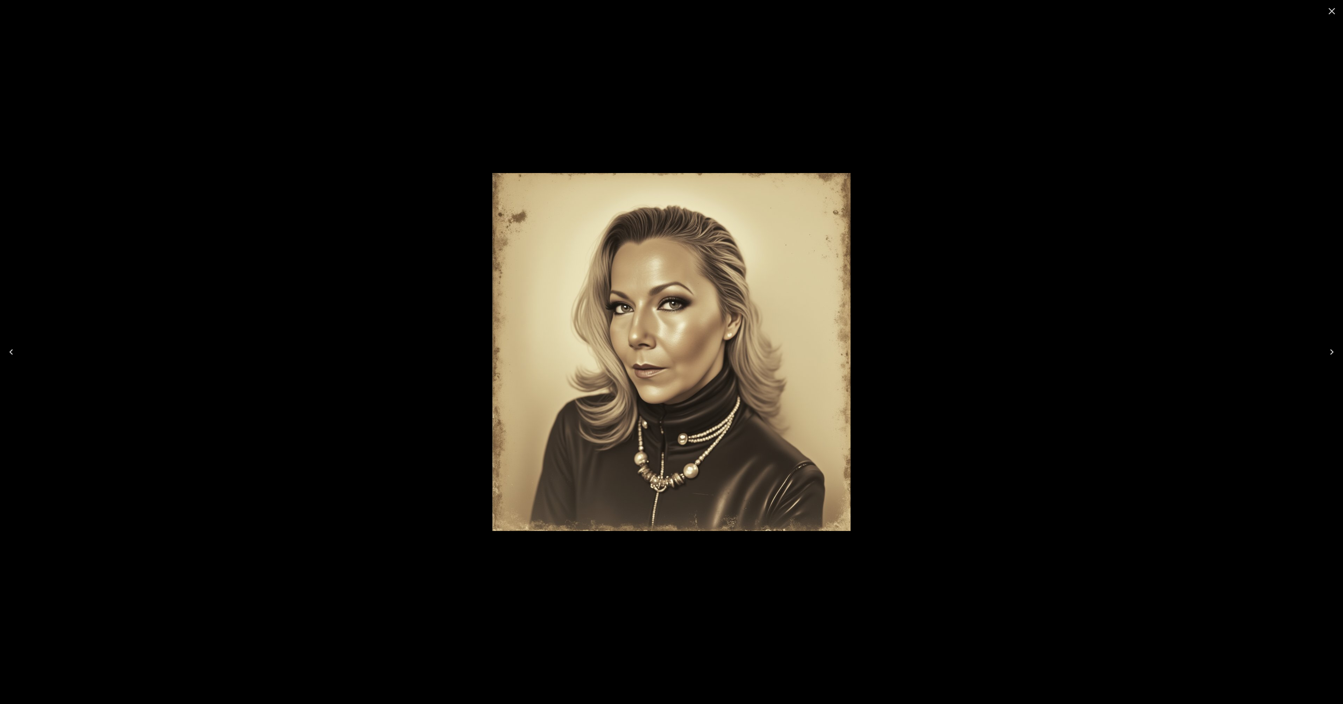
click at [393, 269] on div at bounding box center [671, 352] width 1343 height 704
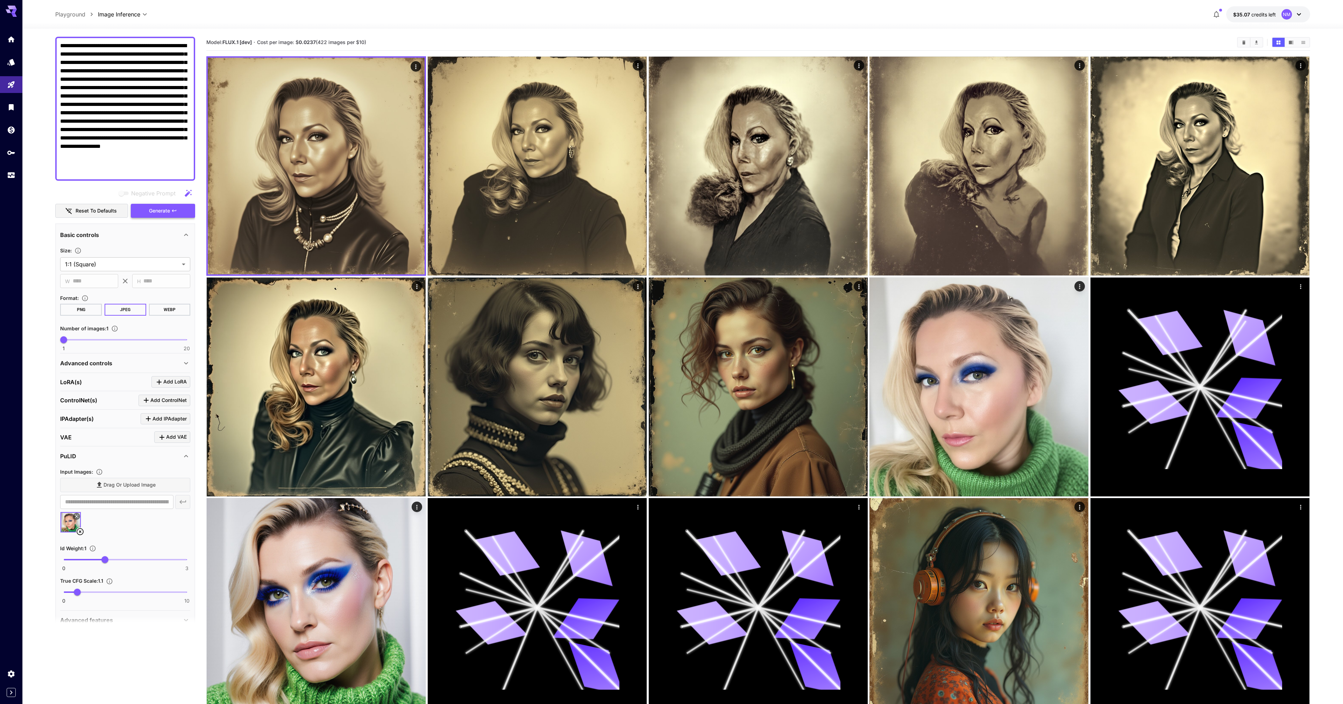
click at [160, 212] on span "Generate" at bounding box center [159, 211] width 21 height 9
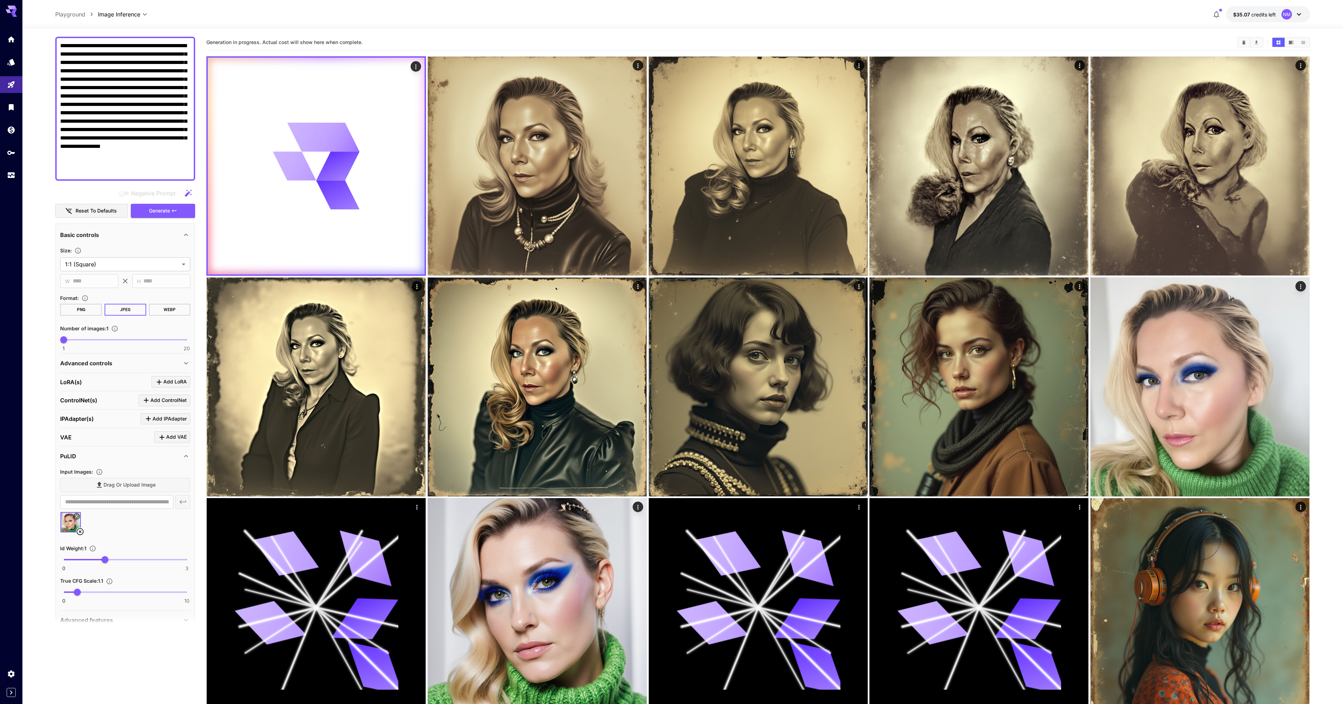
click at [127, 66] on textarea "**********" at bounding box center [125, 109] width 130 height 134
click at [129, 71] on textarea "**********" at bounding box center [125, 109] width 130 height 134
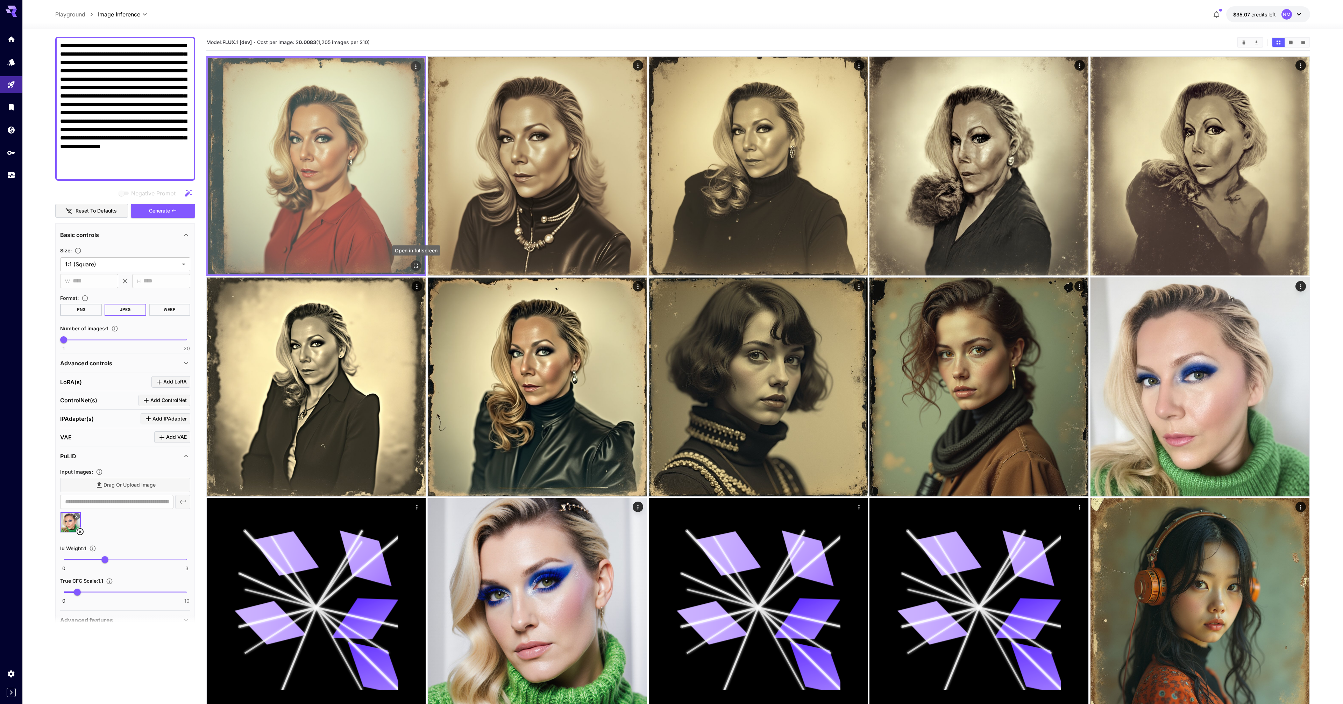
click at [414, 266] on icon "Open in fullscreen" at bounding box center [416, 265] width 7 height 7
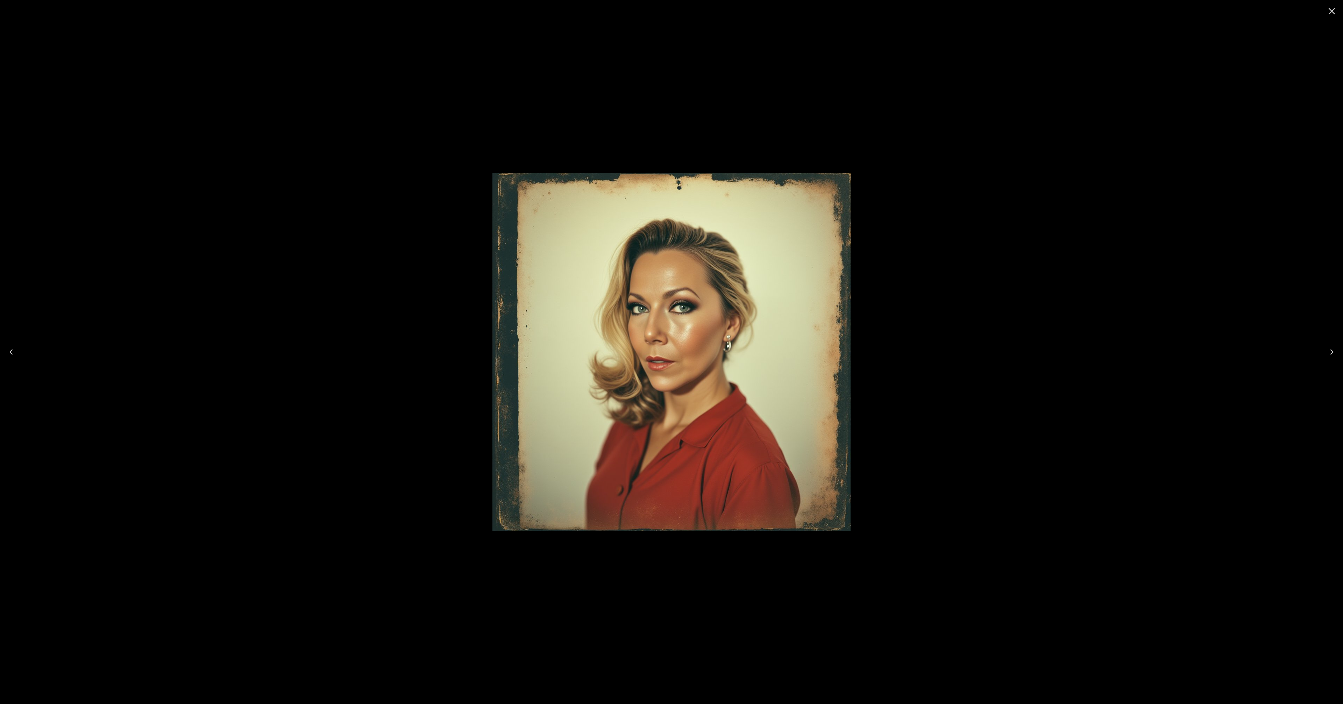
click at [414, 265] on div at bounding box center [671, 352] width 1343 height 704
click at [685, 306] on img at bounding box center [671, 352] width 358 height 358
click at [686, 307] on img at bounding box center [671, 352] width 358 height 358
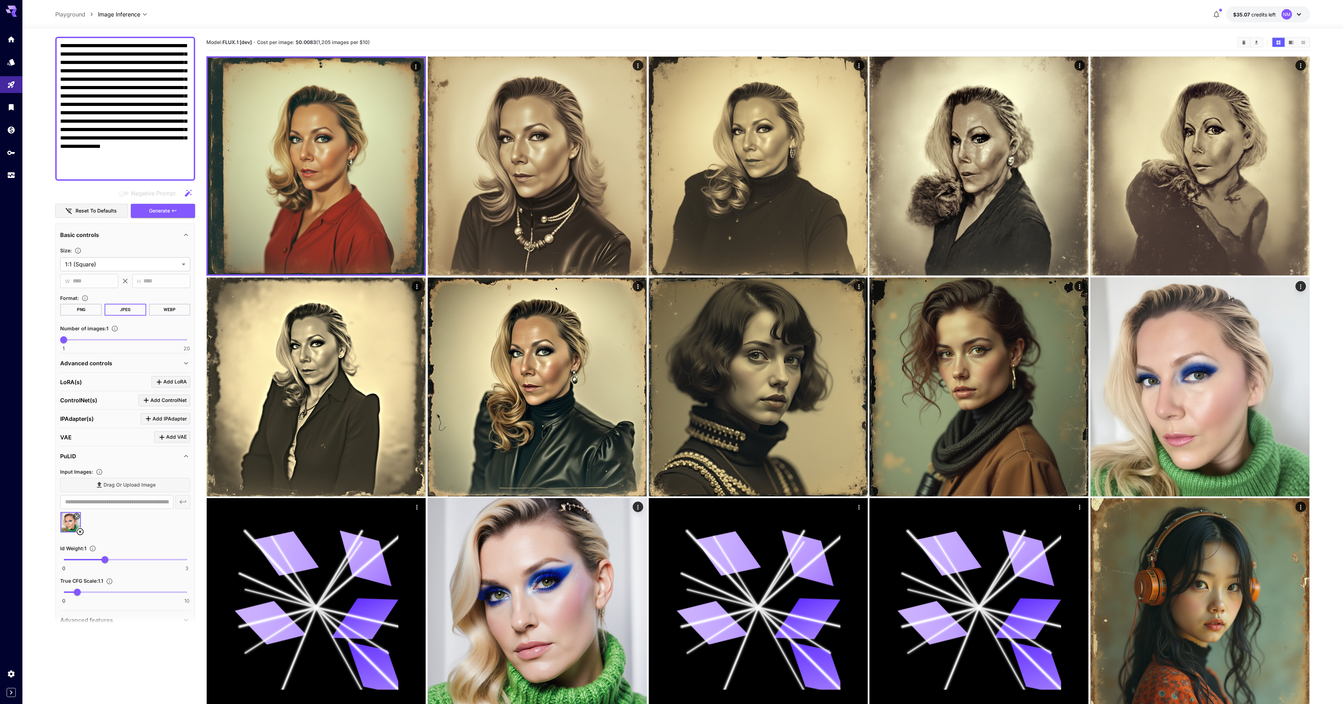
drag, startPoint x: 121, startPoint y: 174, endPoint x: 115, endPoint y: 172, distance: 6.4
click at [116, 172] on div "**********" at bounding box center [125, 109] width 140 height 144
drag, startPoint x: 105, startPoint y: 171, endPoint x: 47, endPoint y: 44, distance: 139.6
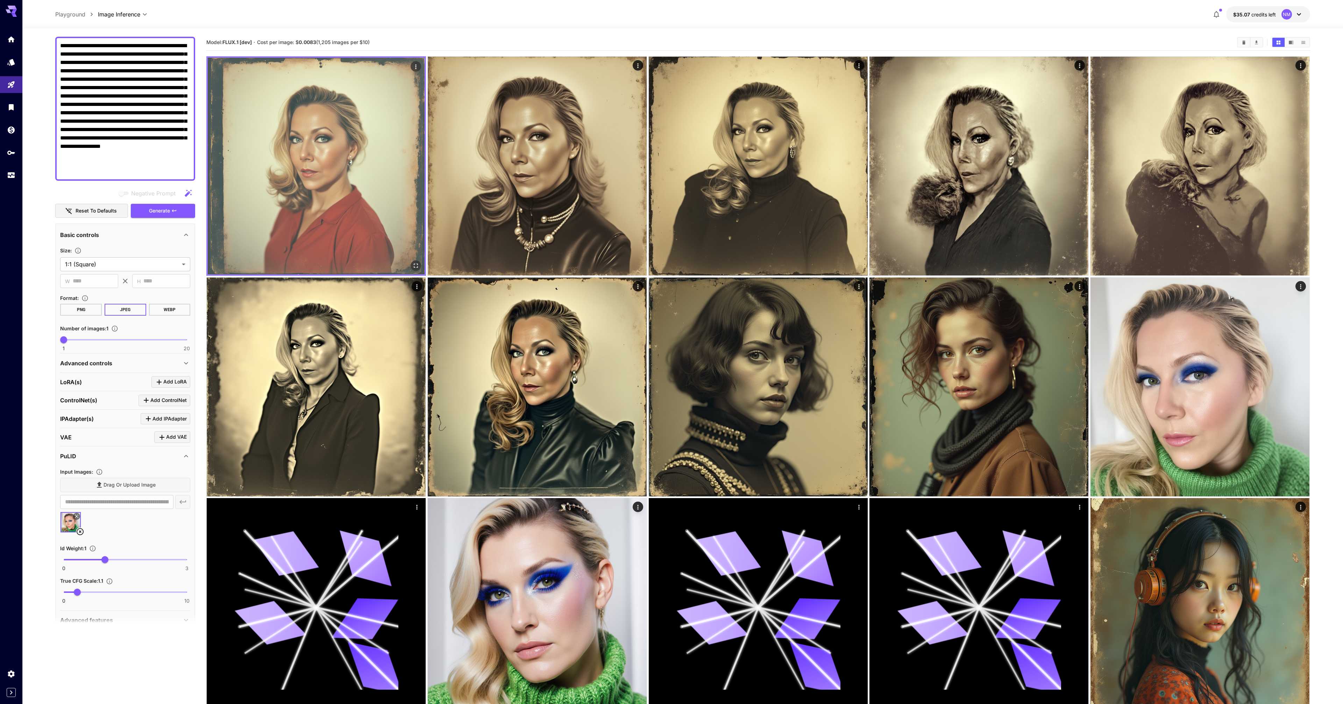
click at [297, 154] on img at bounding box center [316, 166] width 217 height 217
click at [343, 114] on img at bounding box center [316, 166] width 217 height 217
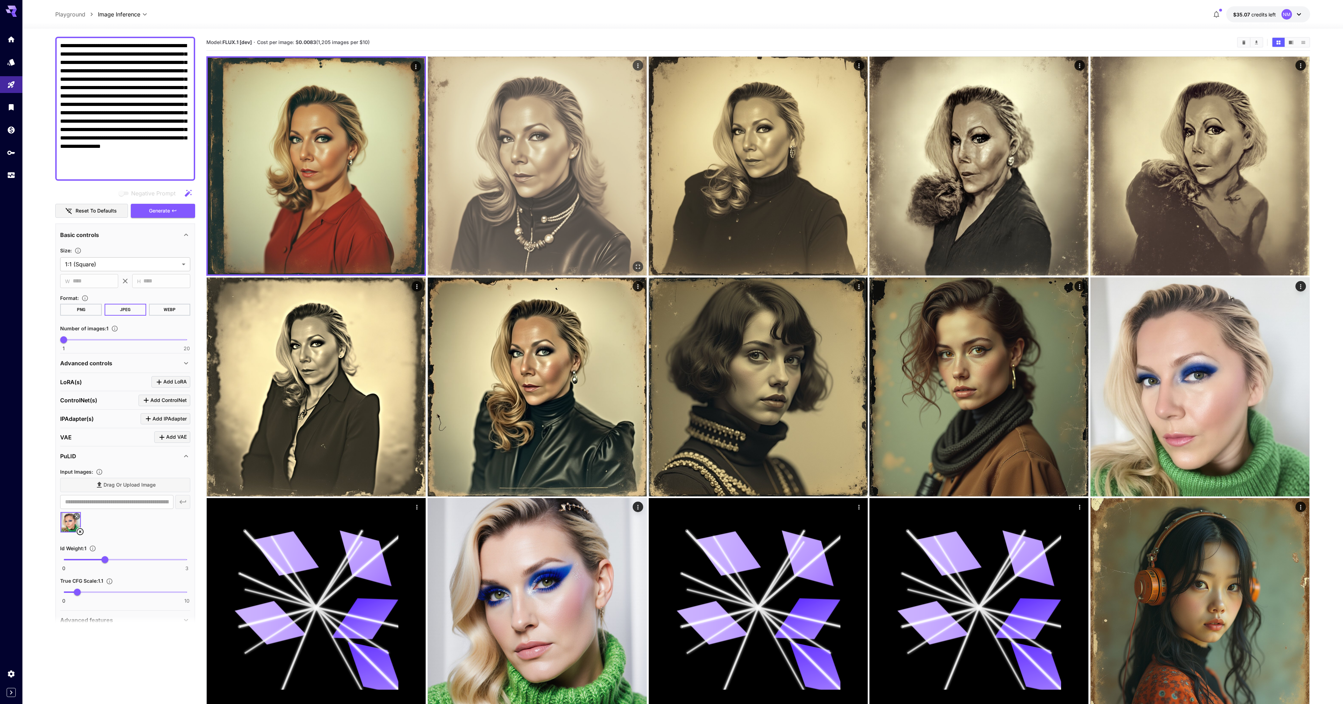
click at [503, 154] on img at bounding box center [537, 166] width 219 height 219
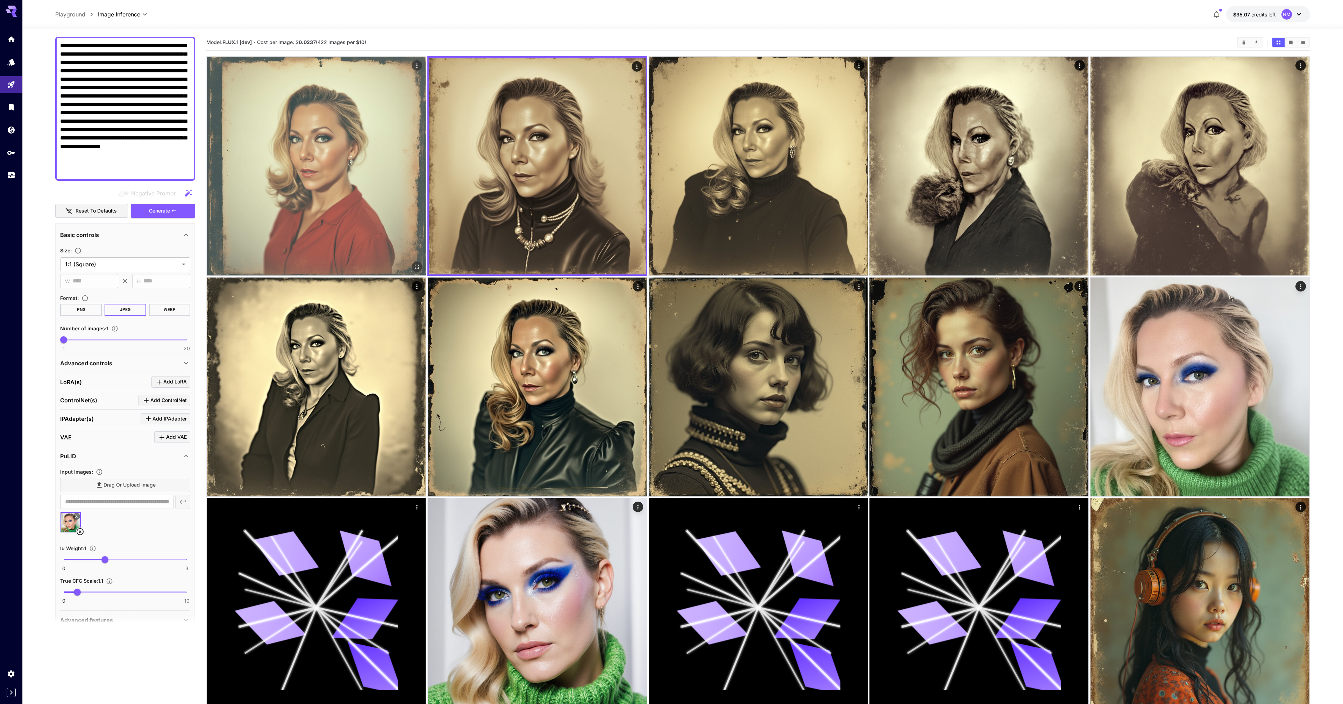
click at [313, 159] on img at bounding box center [316, 166] width 219 height 219
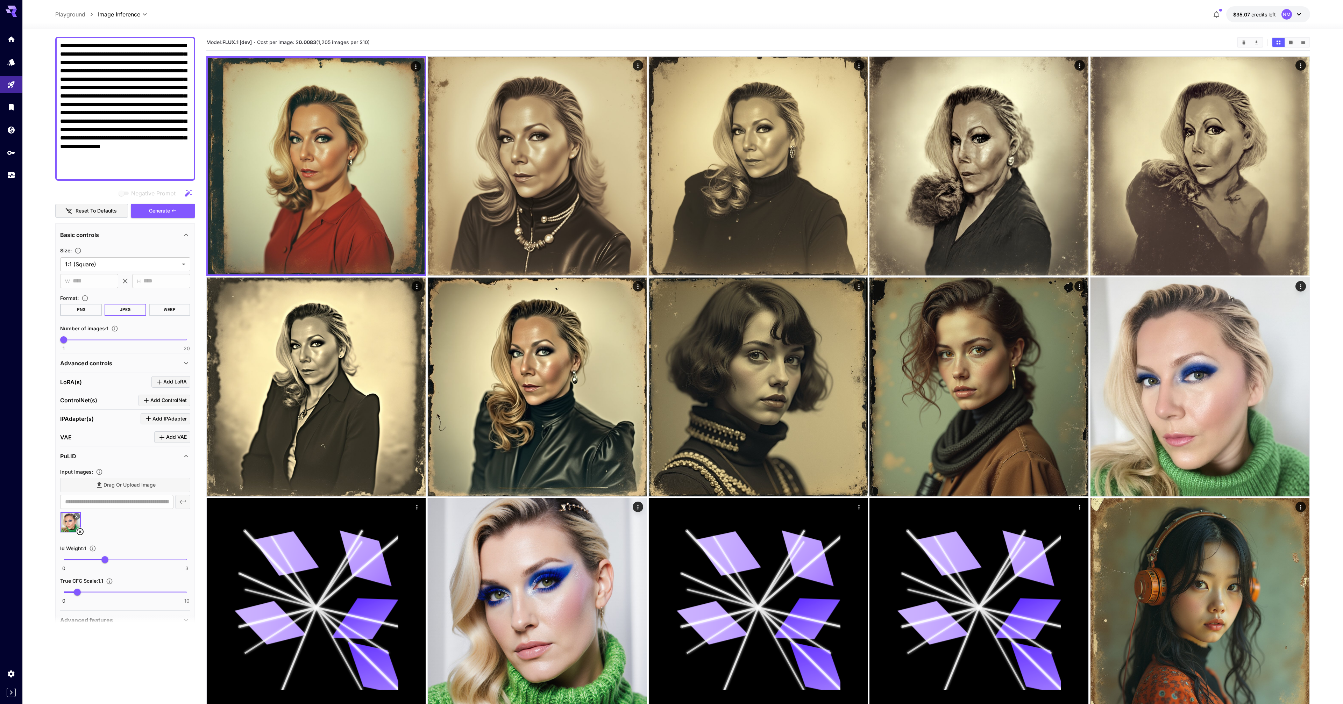
click at [133, 172] on textarea "**********" at bounding box center [125, 109] width 130 height 134
drag, startPoint x: 127, startPoint y: 174, endPoint x: 26, endPoint y: 42, distance: 166.3
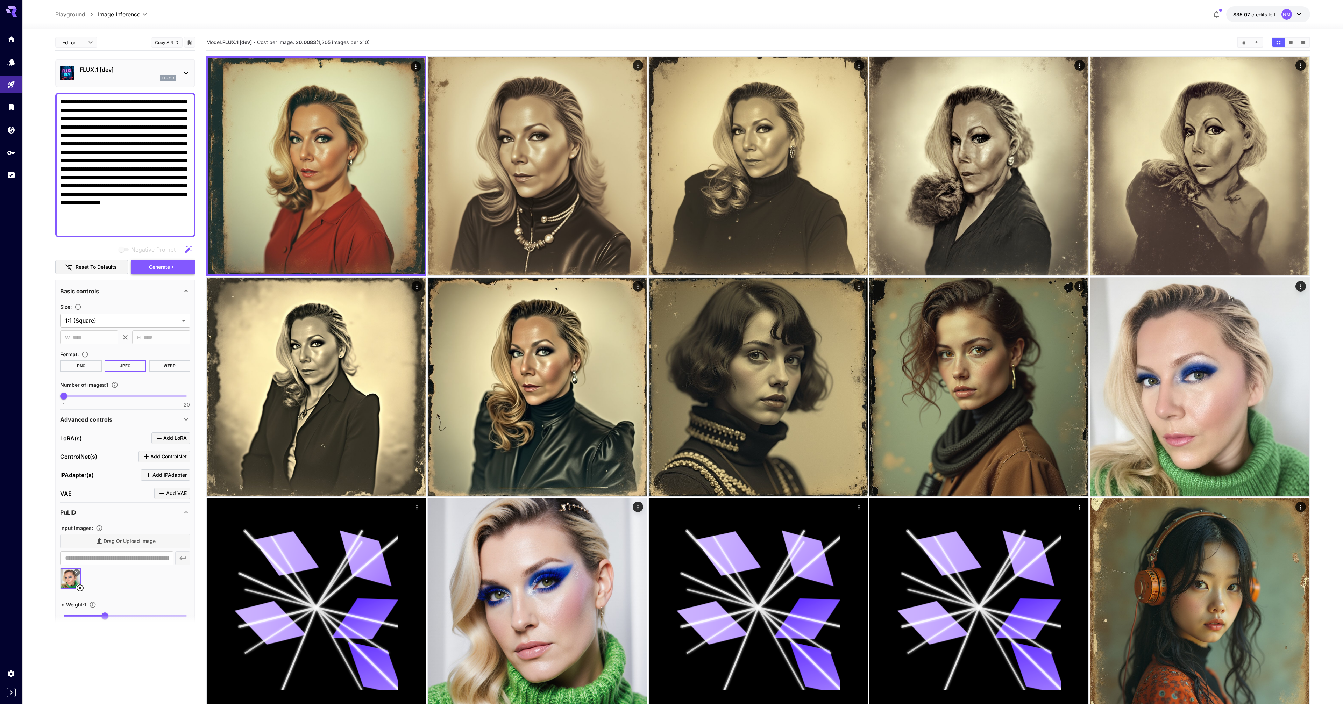
click at [155, 270] on span "Generate" at bounding box center [159, 267] width 21 height 9
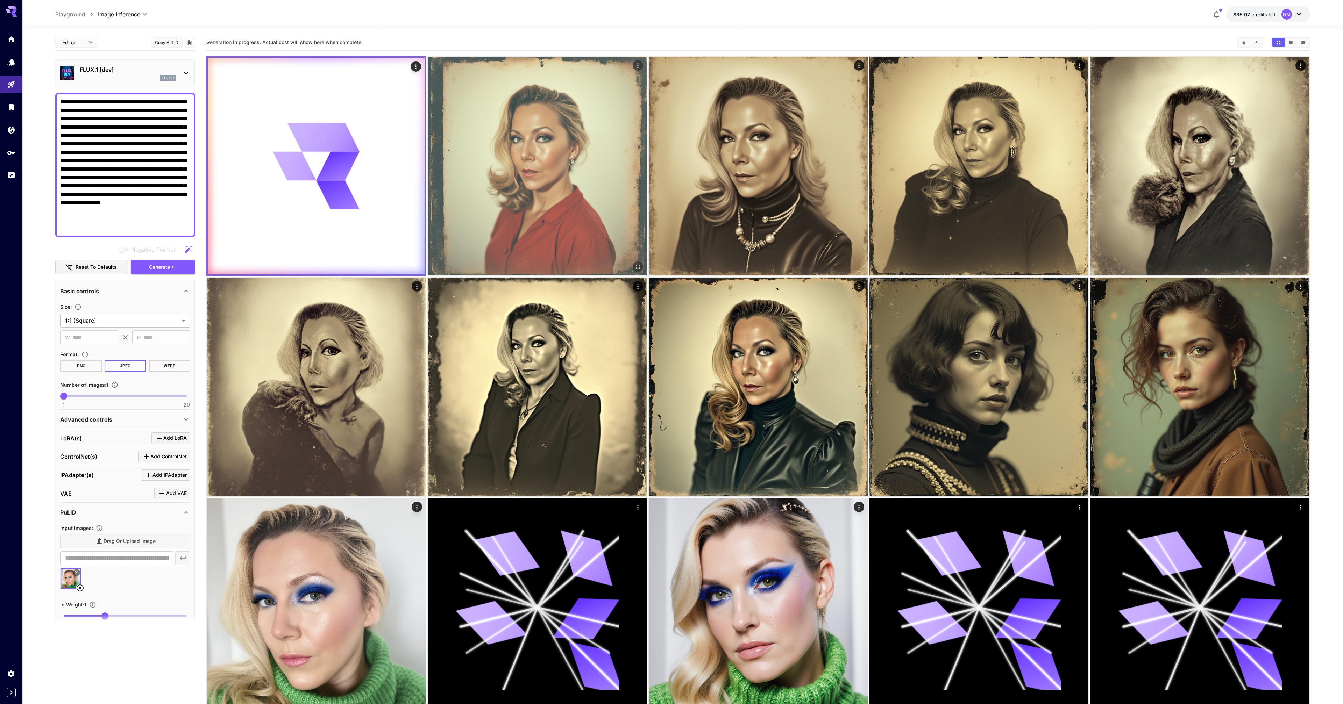
click at [581, 175] on img at bounding box center [537, 166] width 219 height 219
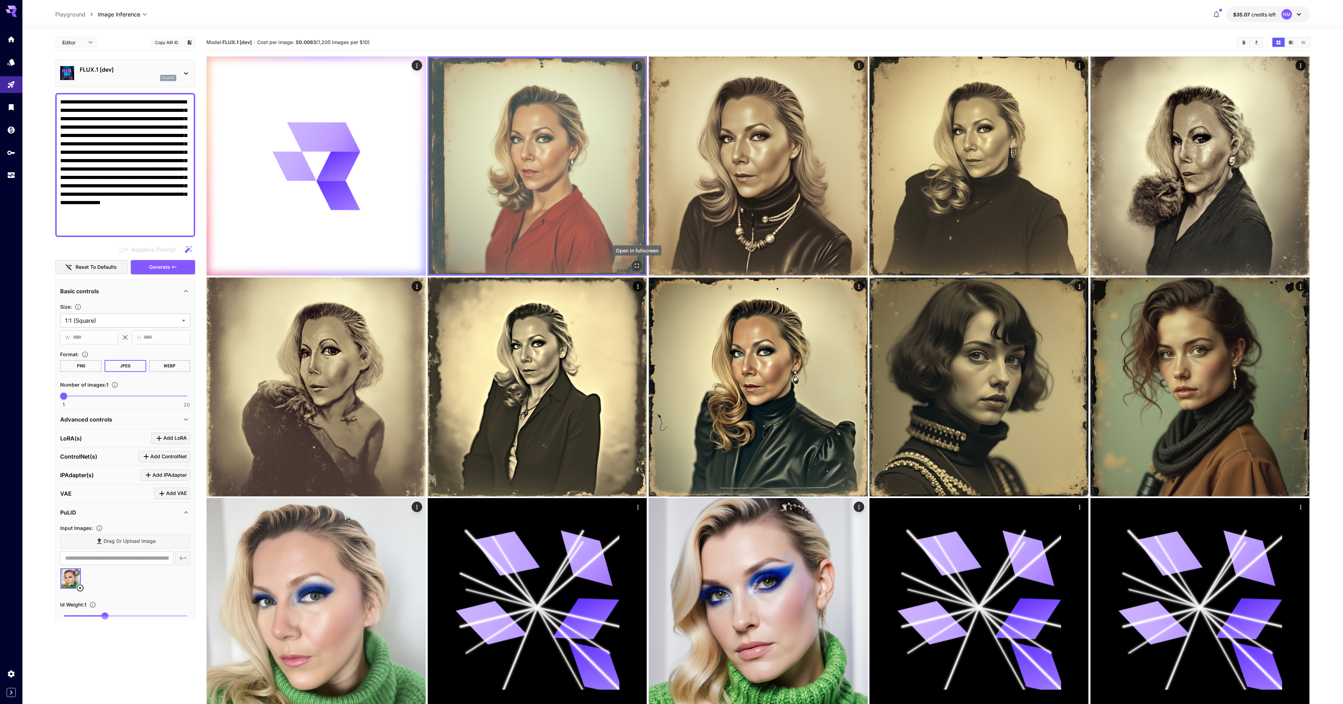
click at [634, 264] on icon "Open in fullscreen" at bounding box center [637, 265] width 7 height 7
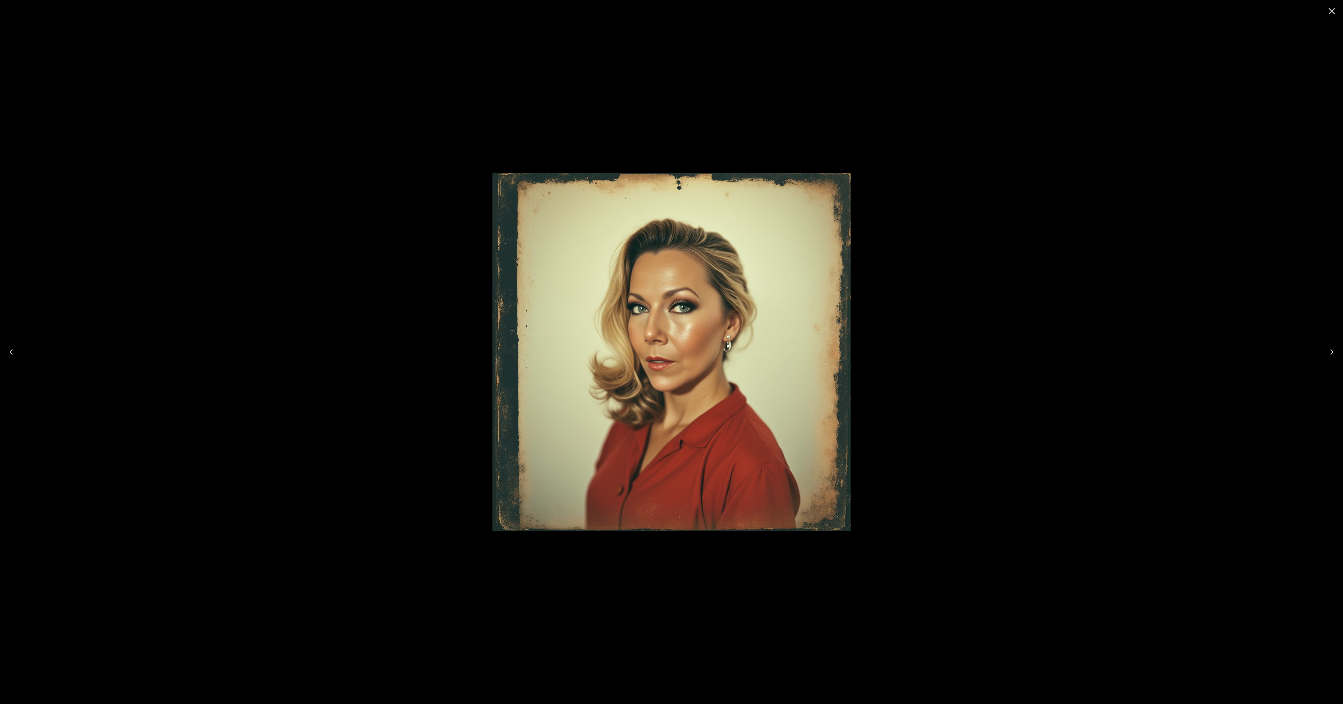
click at [310, 141] on div at bounding box center [671, 352] width 1343 height 704
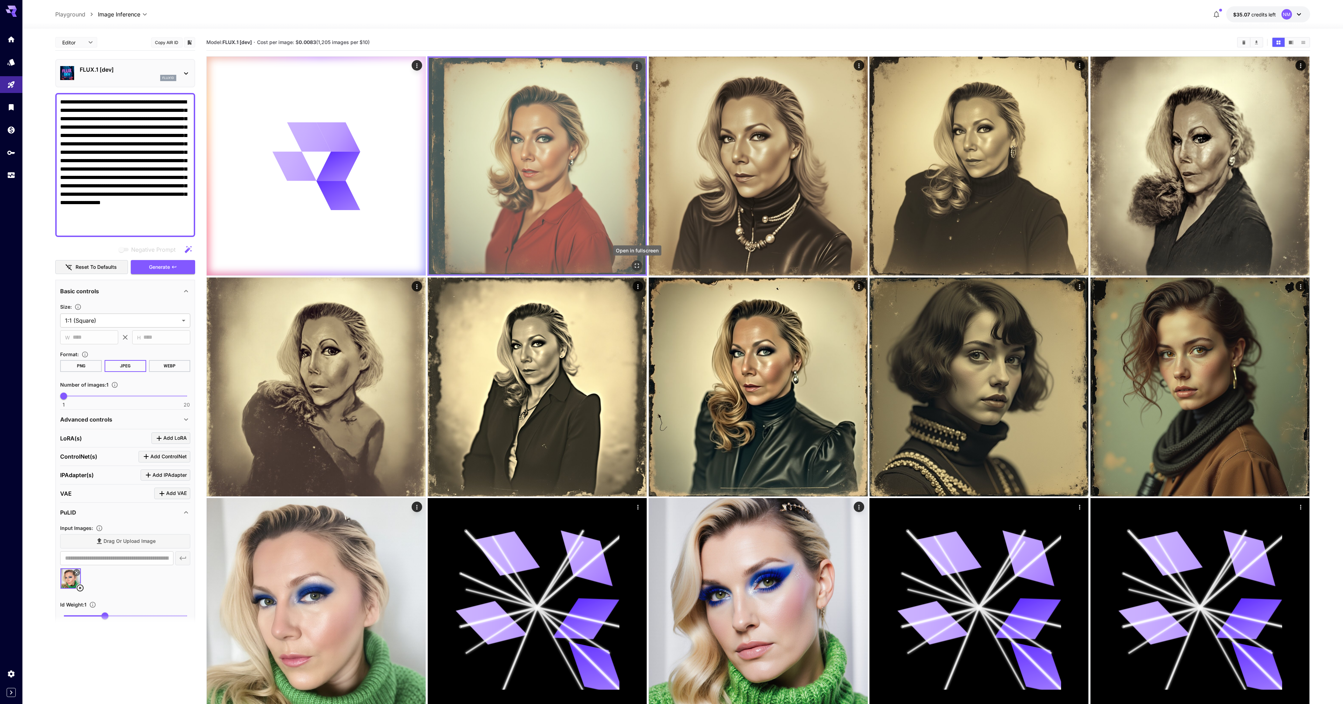
click at [634, 267] on icon "Open in fullscreen" at bounding box center [637, 265] width 7 height 7
click at [599, 137] on img at bounding box center [537, 166] width 217 height 217
click at [510, 129] on img at bounding box center [537, 166] width 217 height 217
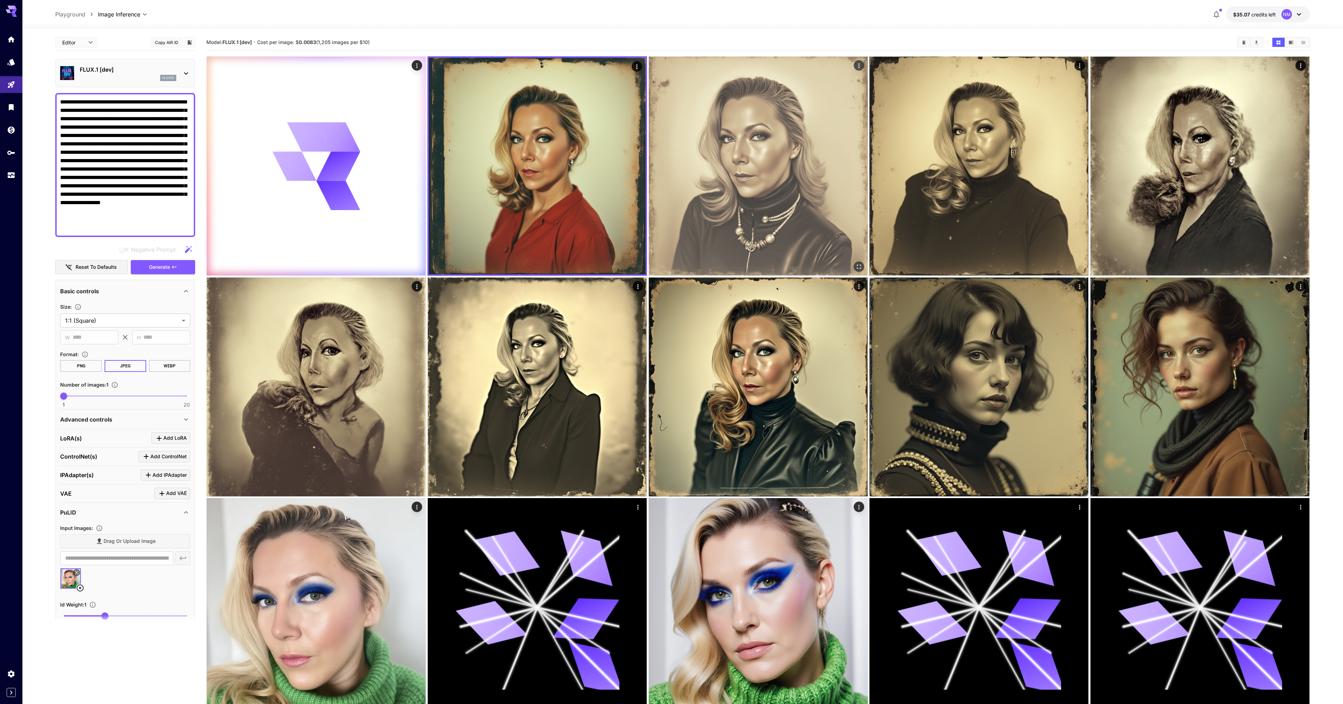
click at [785, 148] on img at bounding box center [758, 166] width 219 height 219
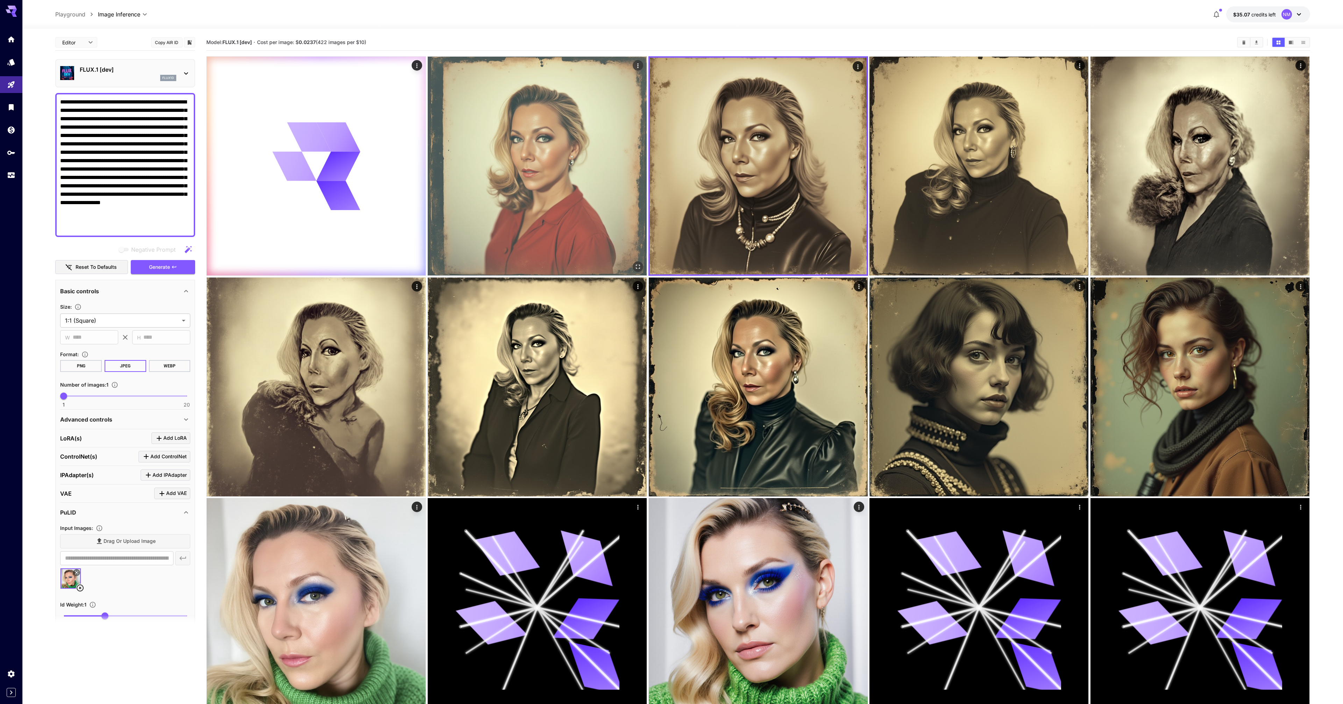
click at [571, 156] on img at bounding box center [537, 166] width 219 height 219
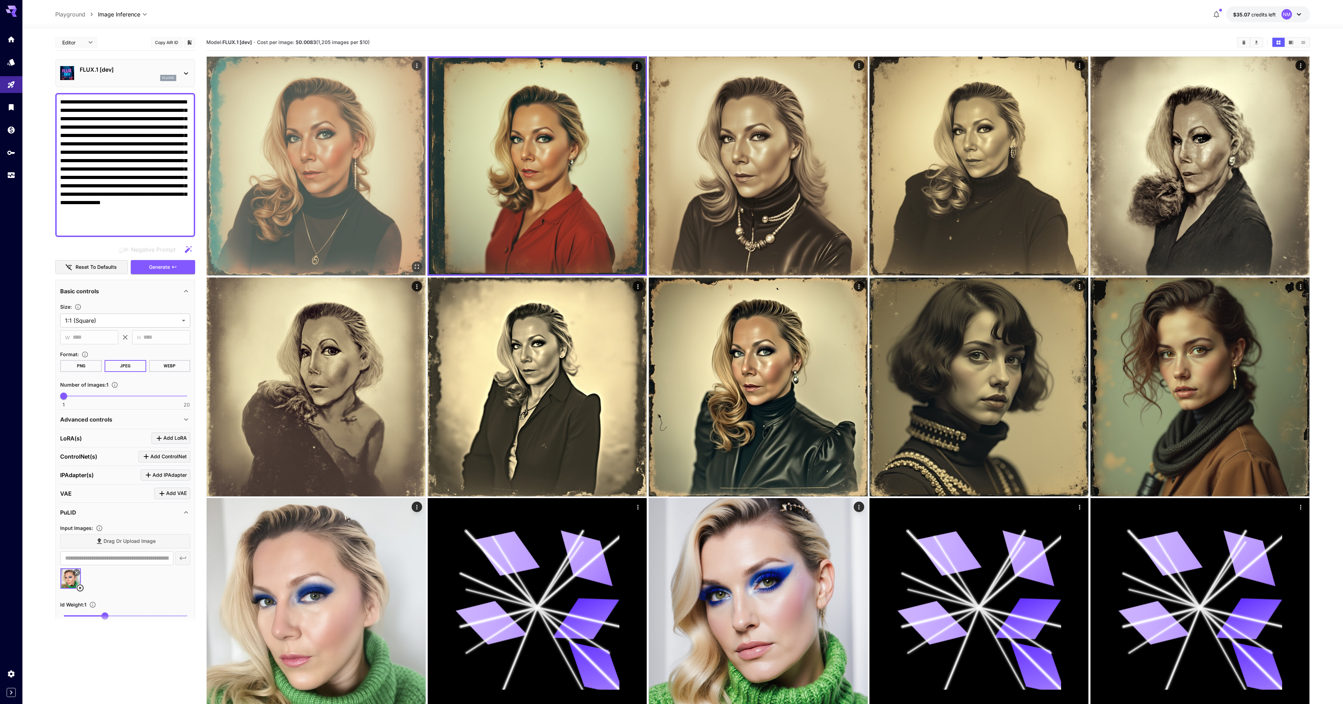
click at [365, 139] on img at bounding box center [316, 166] width 219 height 219
click at [415, 264] on icon "Open in fullscreen" at bounding box center [416, 265] width 7 height 7
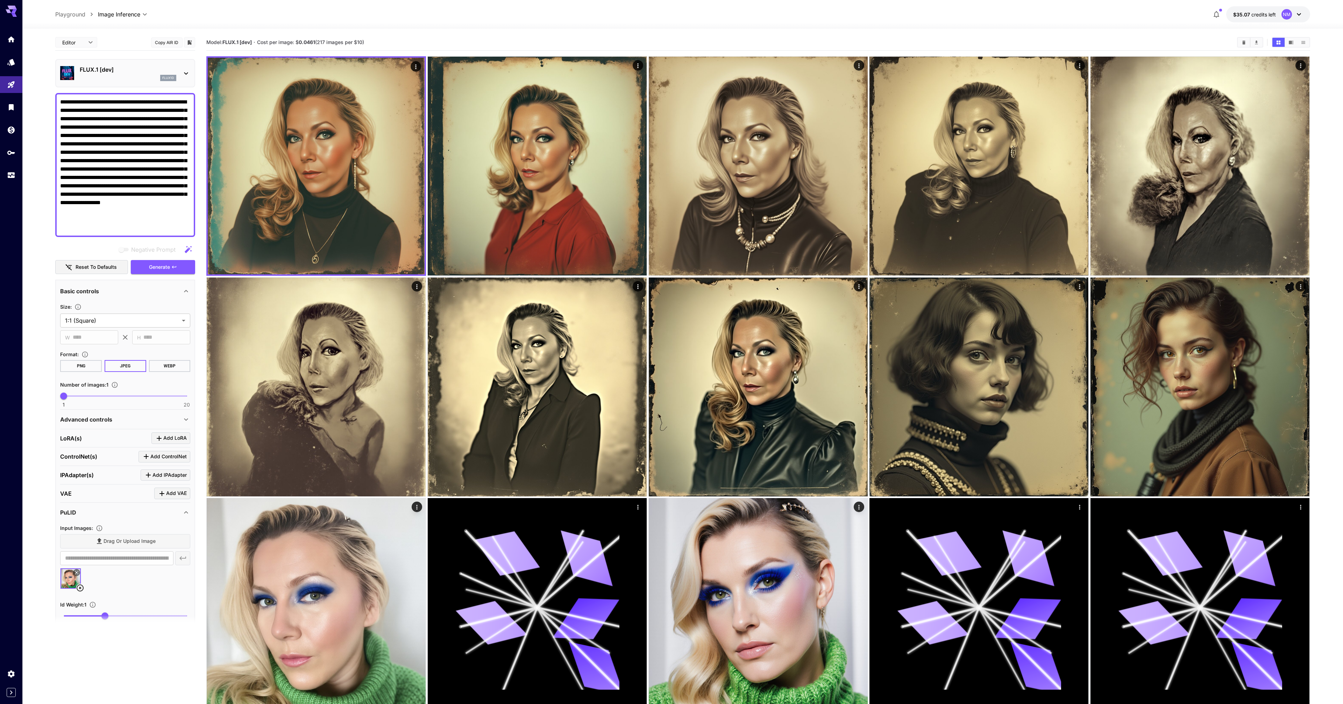
click at [132, 210] on textarea "**********" at bounding box center [125, 165] width 130 height 134
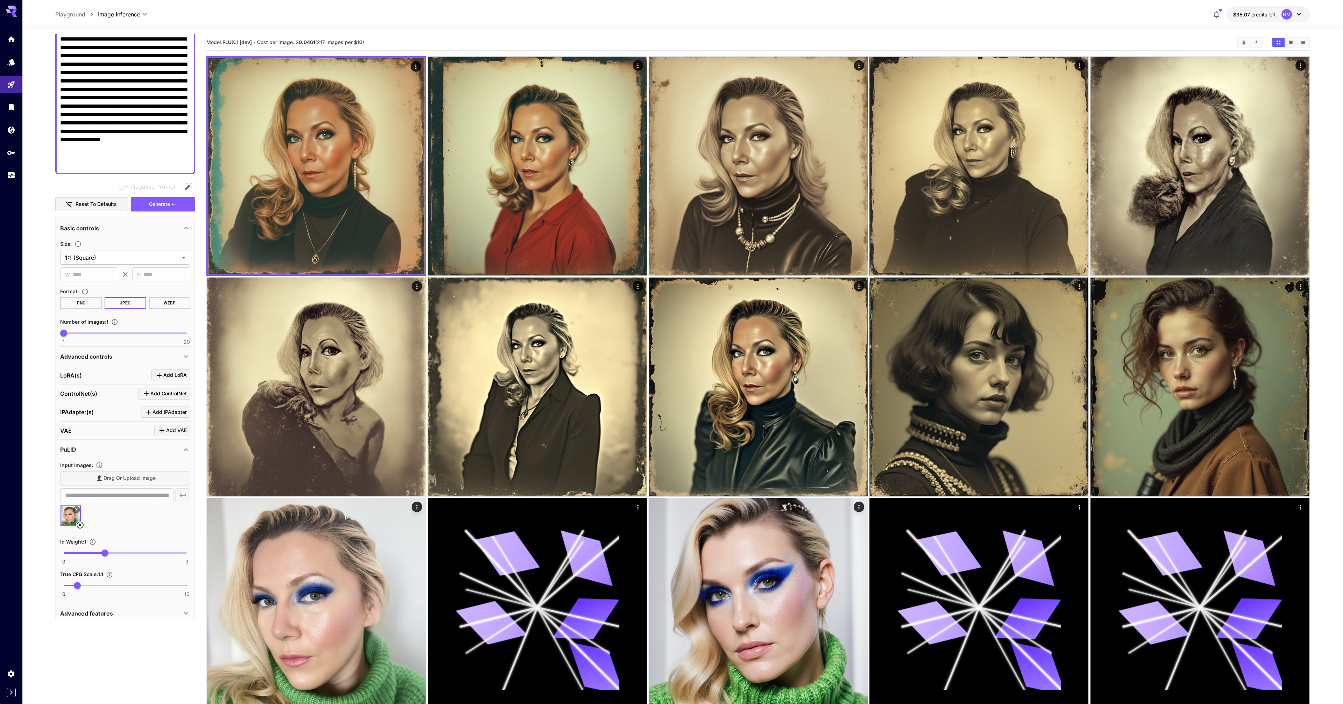
click at [89, 90] on textarea "**********" at bounding box center [125, 102] width 130 height 134
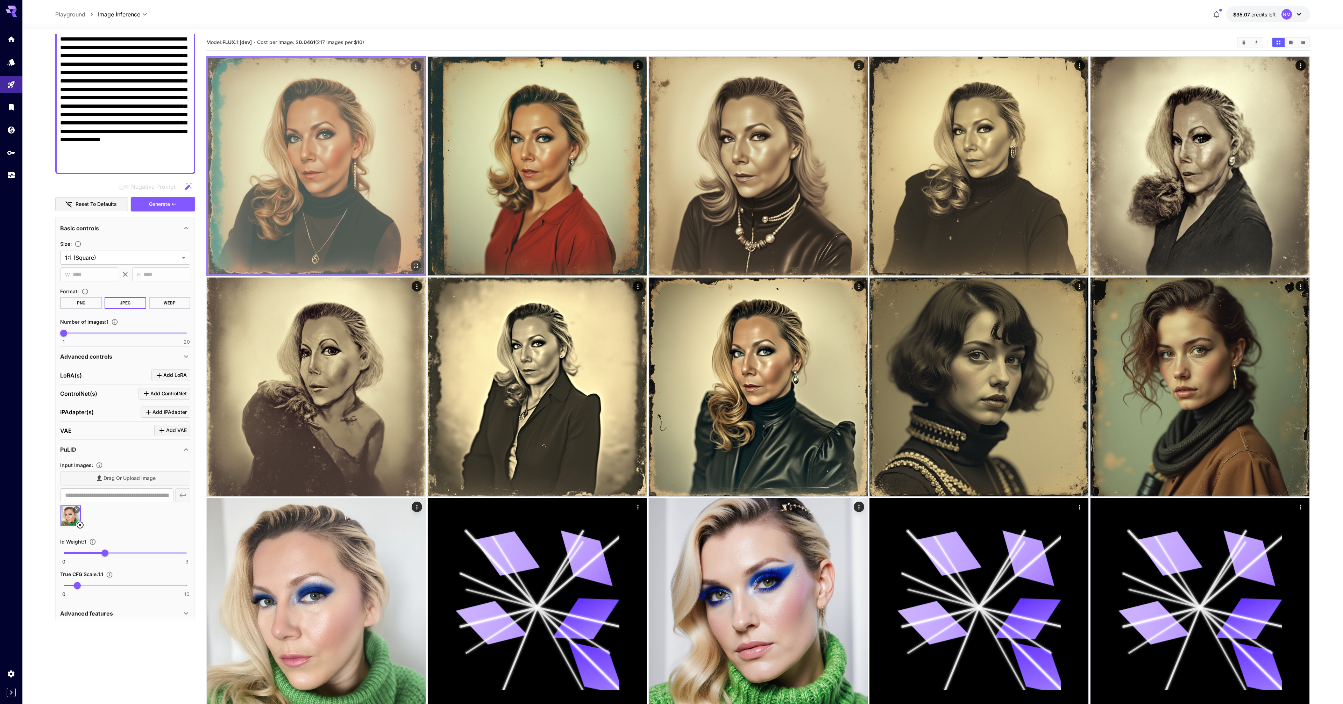
click at [333, 190] on img at bounding box center [316, 166] width 217 height 217
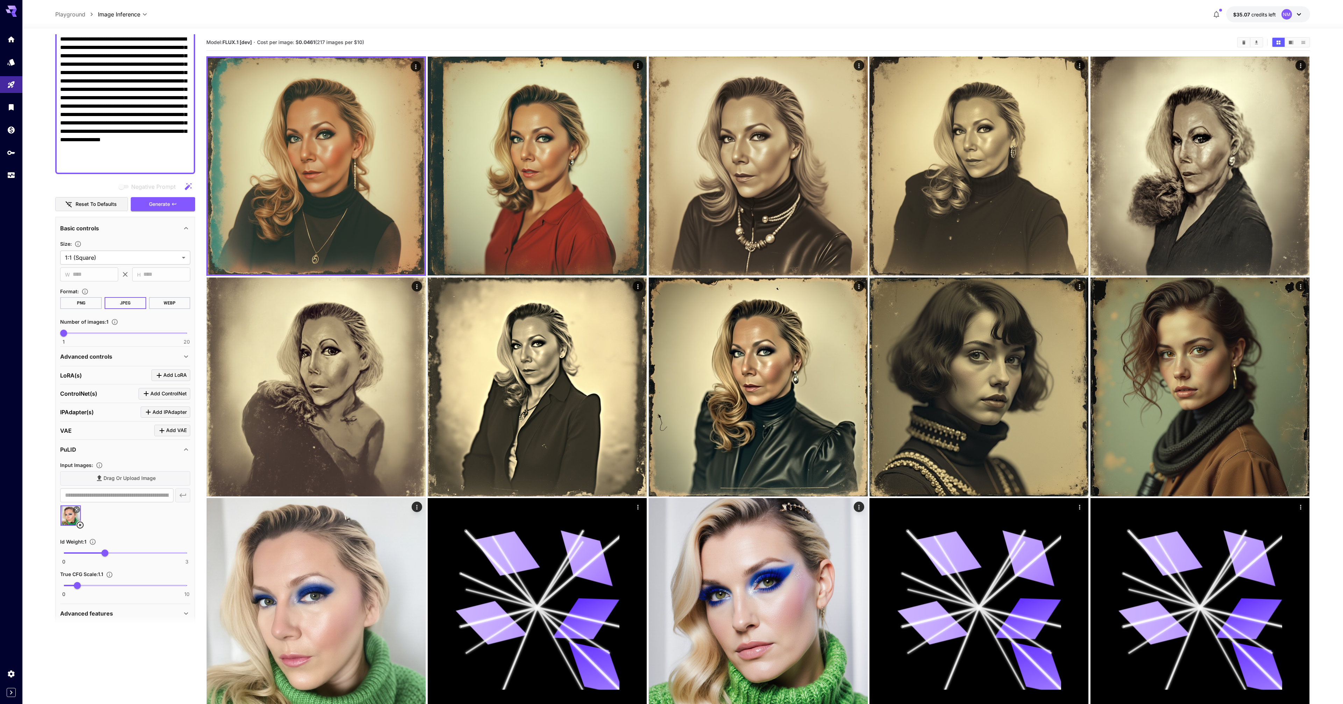
scroll to position [0, 0]
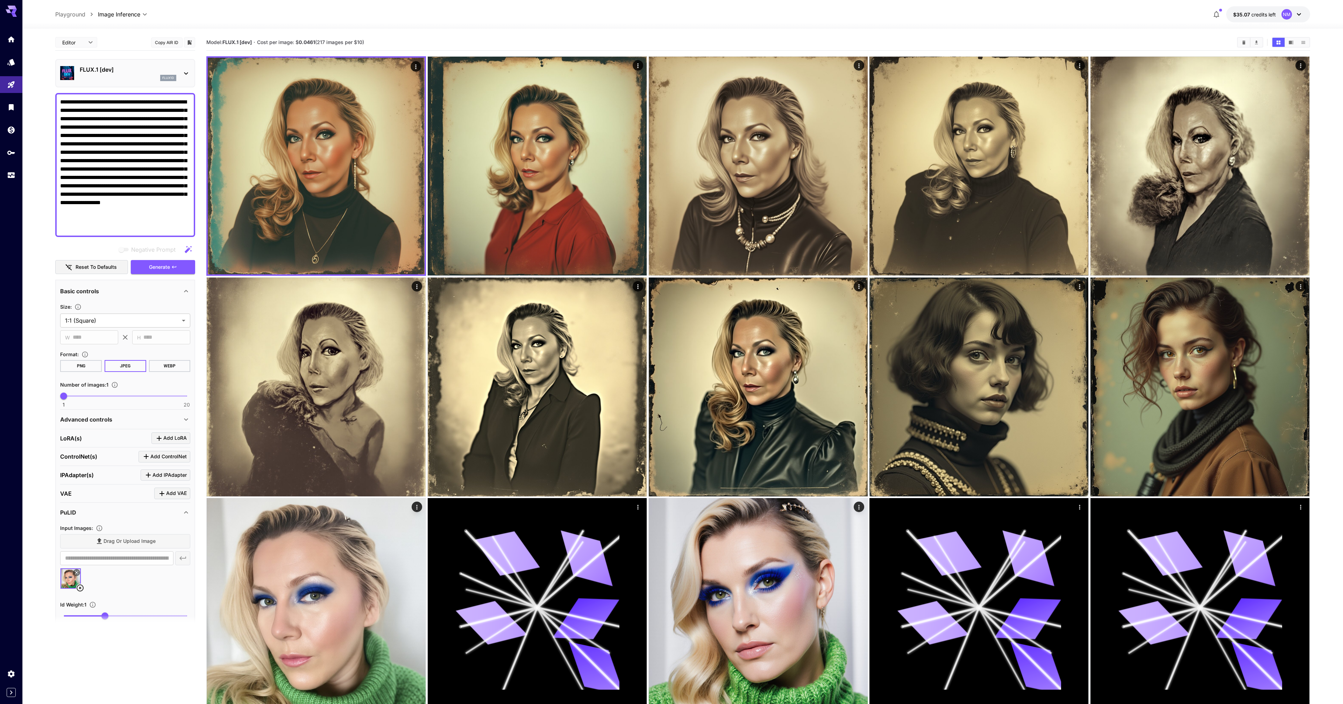
click at [73, 68] on span "JSON" at bounding box center [76, 69] width 31 height 8
type input "****"
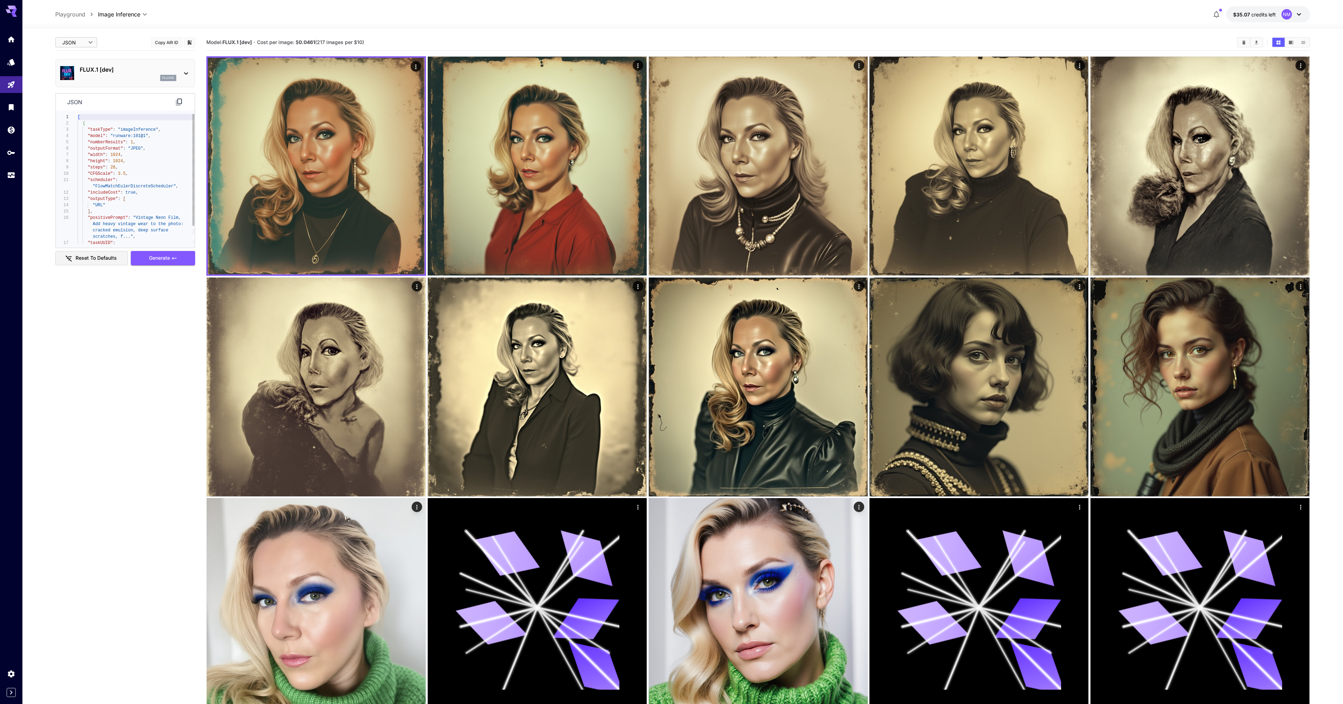
type textarea "**********"
drag, startPoint x: 86, startPoint y: 128, endPoint x: 158, endPoint y: 169, distance: 82.9
click at [158, 169] on div "[ { "taskType" : "imageInference" , "model" : "runware:101@1" , "numberResults"…" at bounding box center [136, 189] width 117 height 151
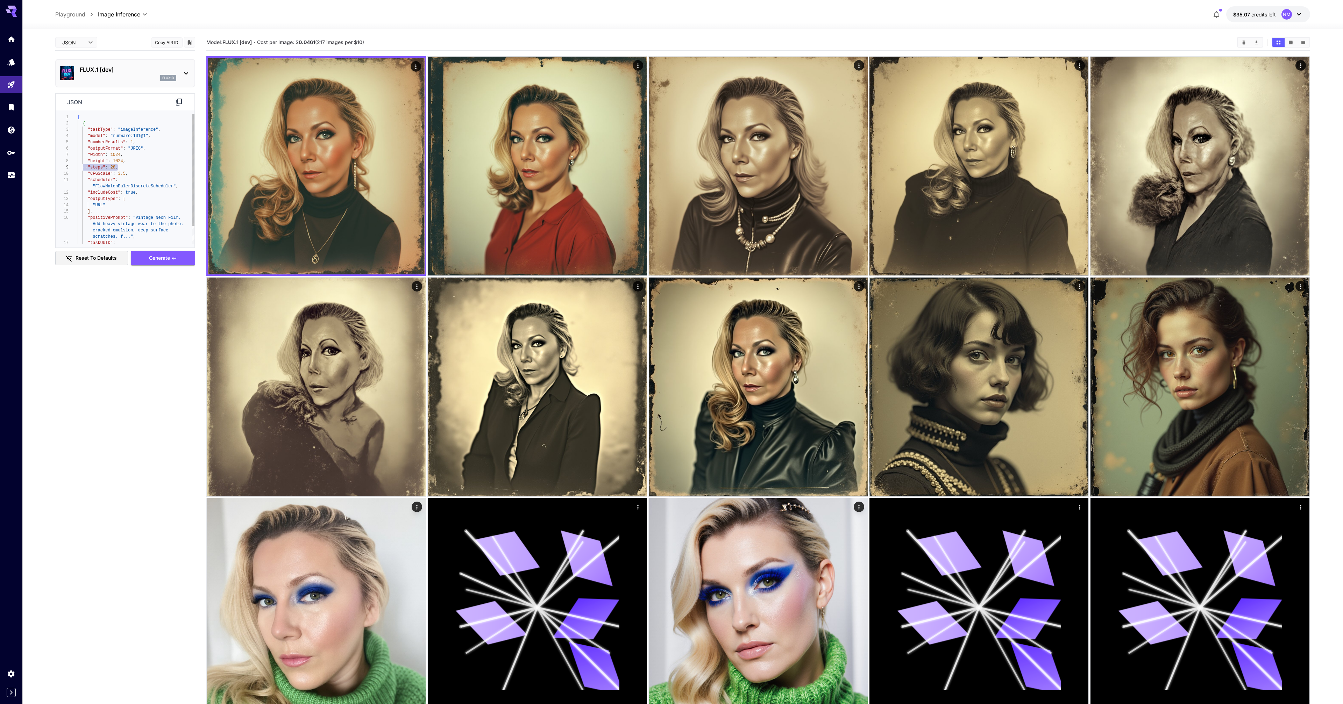
scroll to position [50, 0]
click at [92, 165] on div "[ { "taskType" : "imageInference" , "model" : "runware:101@1" , "numberResults"…" at bounding box center [136, 189] width 117 height 151
drag, startPoint x: 86, startPoint y: 167, endPoint x: 190, endPoint y: 187, distance: 106.2
click at [190, 187] on div "[ { "taskType" : "imageInference" , "model" : "runware:101@1" , "numberResults"…" at bounding box center [136, 189] width 117 height 151
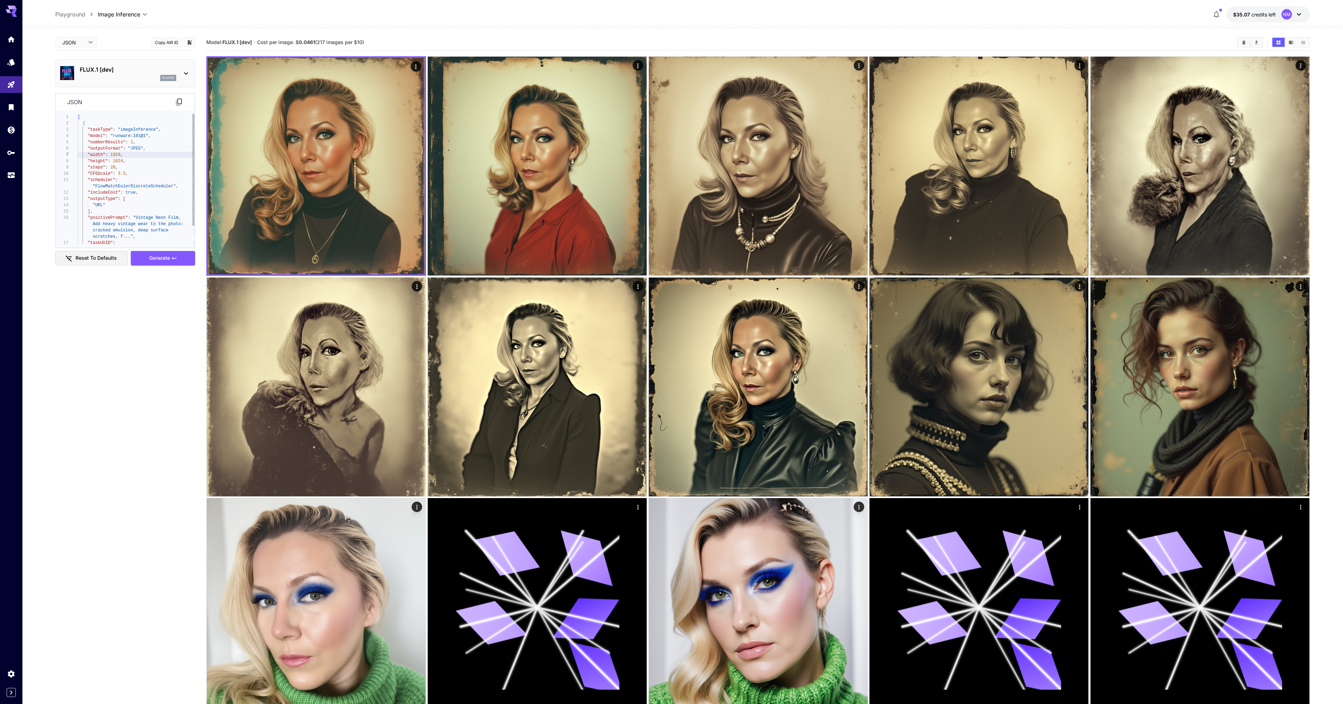
click at [114, 155] on div "[ { "taskType" : "imageInference" , "model" : "runware:101@1" , "numberResults"…" at bounding box center [136, 189] width 117 height 151
type textarea "**********"
click at [179, 100] on icon at bounding box center [179, 102] width 8 height 8
type textarea "**********"
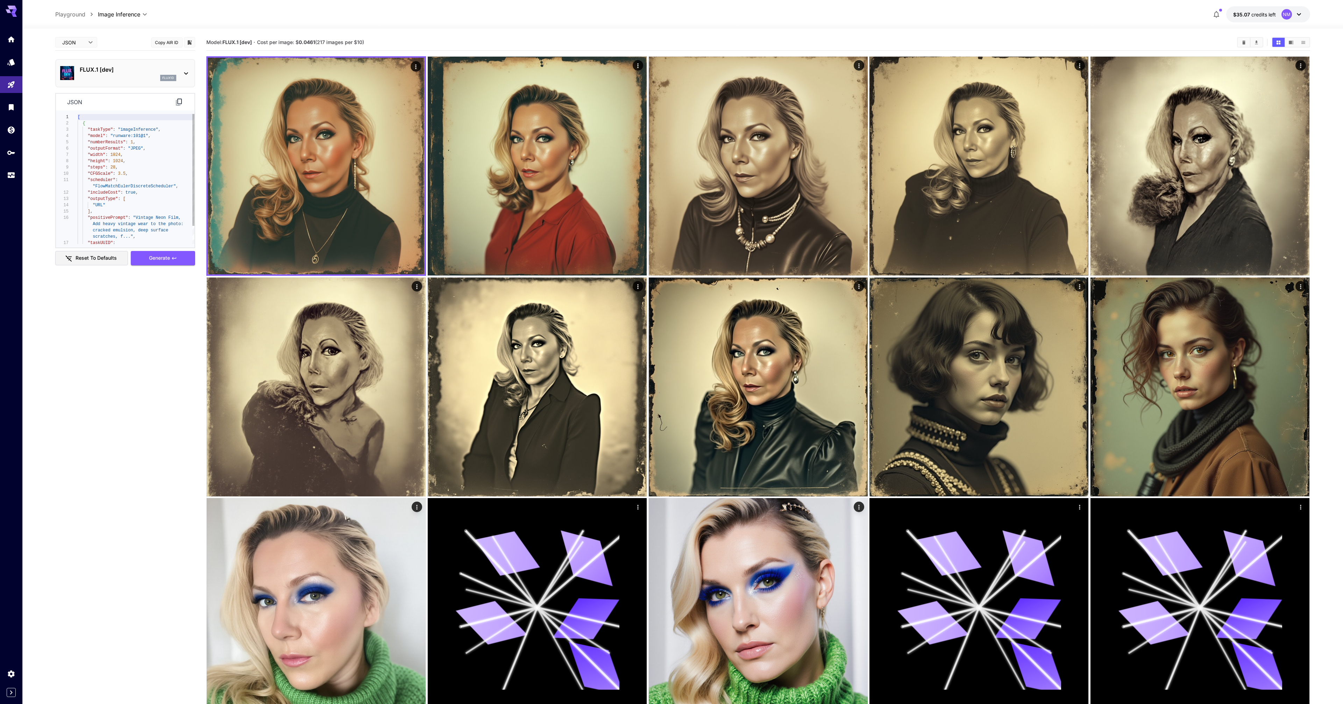
scroll to position [19, 0]
drag, startPoint x: 113, startPoint y: 135, endPoint x: 151, endPoint y: 136, distance: 37.8
click at [151, 136] on div ""model" : "runware:101@1" , "numberResults" : 1 , "outputFormat" : "JPEG" , "wi…" at bounding box center [136, 189] width 117 height 151
click at [149, 136] on div ""model" : "runware:101@1" , "numberResults" : 1 , "outputFormat" : "JPEG" , "wi…" at bounding box center [136, 189] width 117 height 151
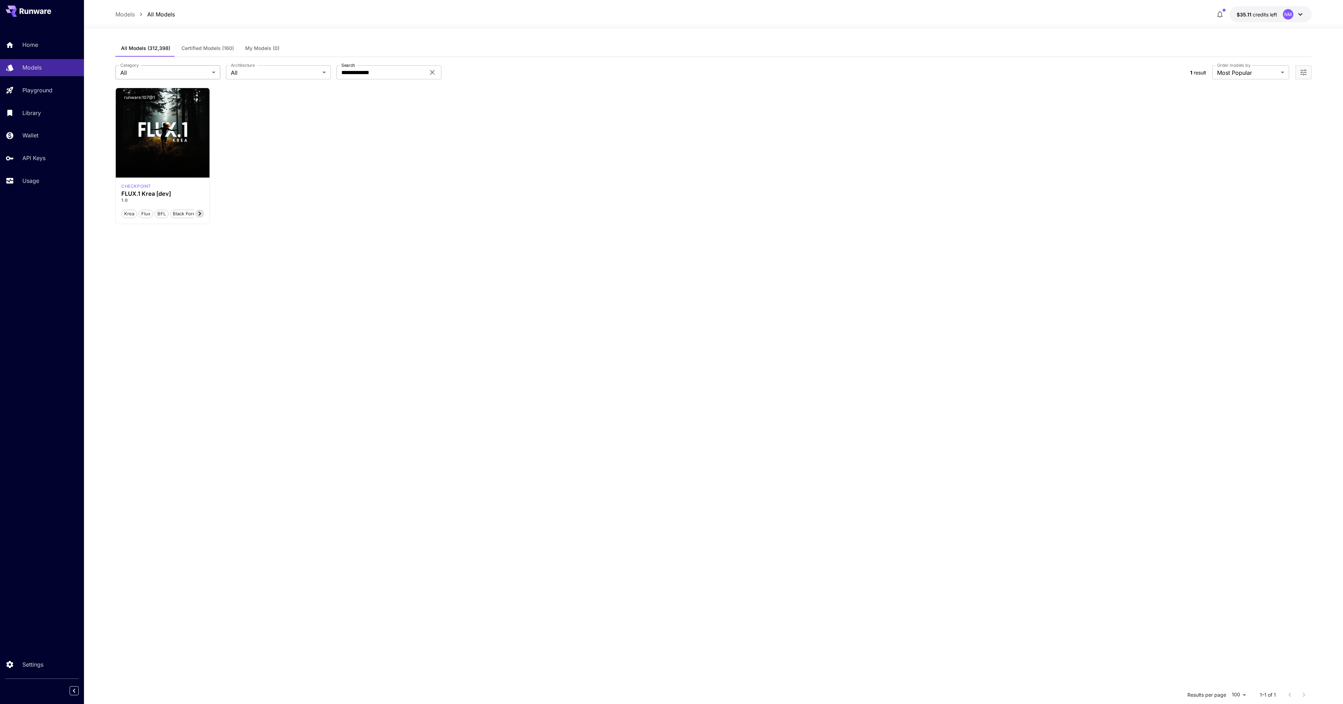
click at [154, 69] on body "**********" at bounding box center [671, 415] width 1343 height 831
click at [404, 72] on div at bounding box center [671, 352] width 1343 height 704
drag, startPoint x: 388, startPoint y: 70, endPoint x: 335, endPoint y: 64, distance: 52.5
click at [335, 64] on div "**********" at bounding box center [713, 72] width 1196 height 31
paste input "text"
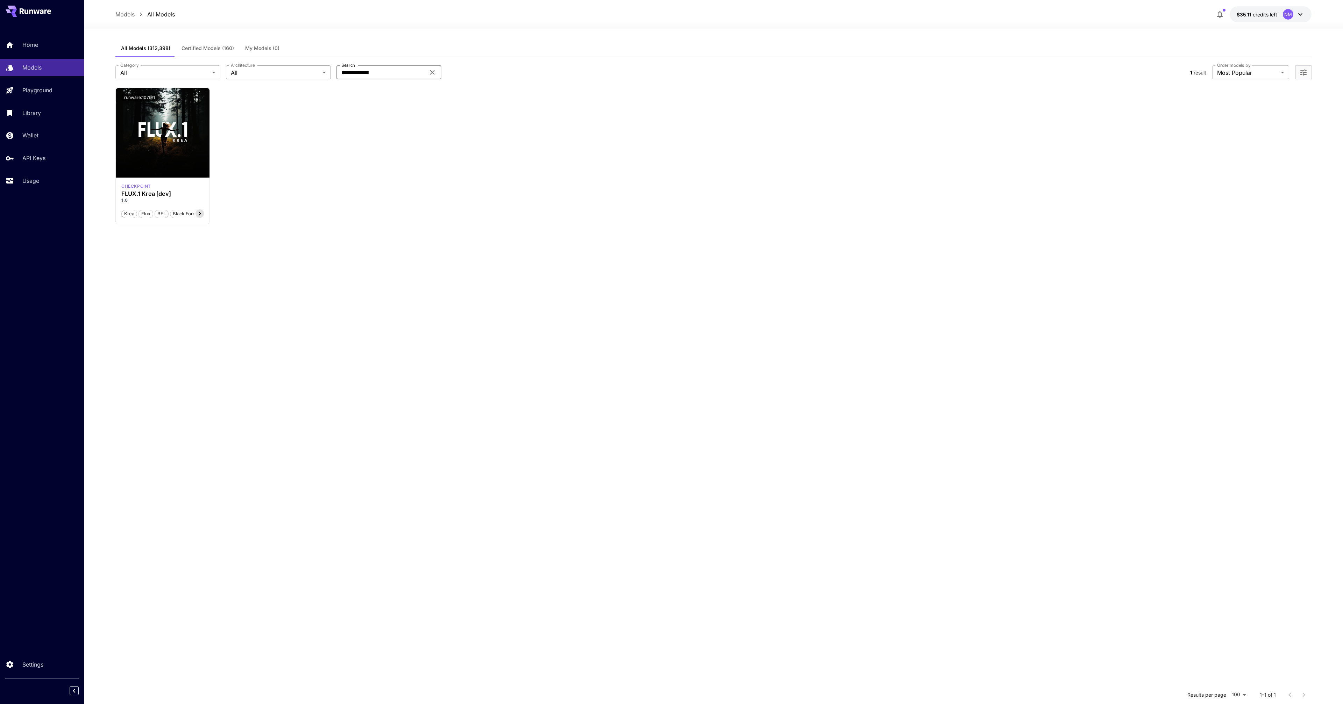
type input "**********"
drag, startPoint x: 394, startPoint y: 74, endPoint x: 317, endPoint y: 64, distance: 77.2
click at [317, 64] on div "**********" at bounding box center [713, 72] width 1196 height 31
click at [149, 98] on button "runware:101@1" at bounding box center [139, 98] width 36 height 9
click at [1222, 14] on icon "button" at bounding box center [1220, 14] width 6 height 7
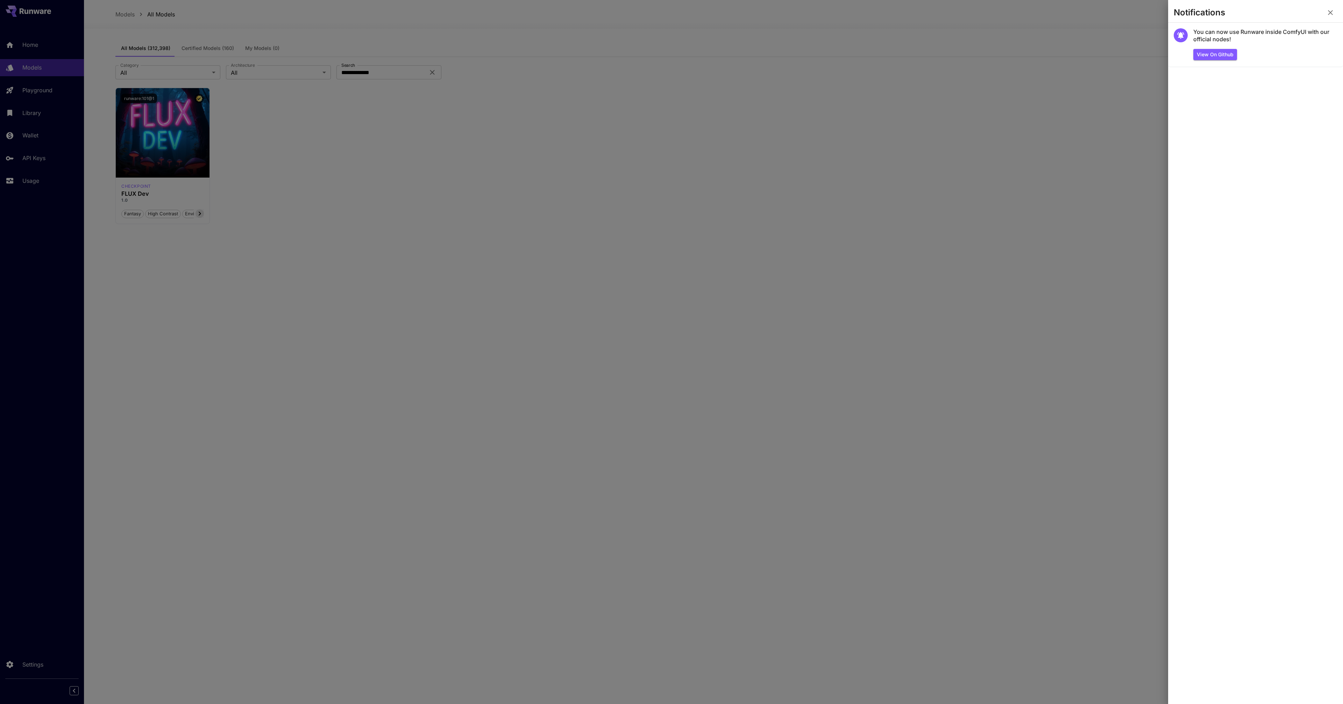
click at [1099, 77] on div at bounding box center [671, 352] width 1343 height 704
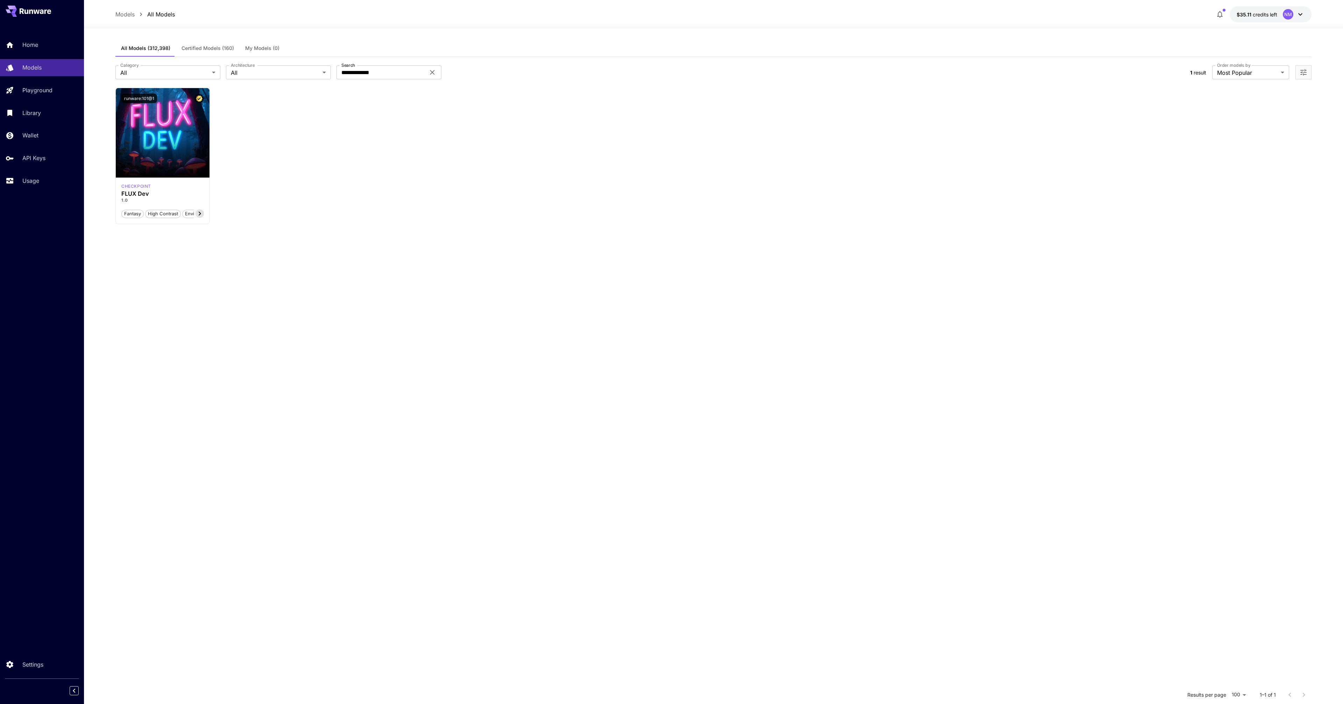
click at [822, 166] on div "Launch in Playground runware:101@1 checkpoint FLUX Dev 1.0 Fantasy High Contras…" at bounding box center [713, 156] width 1196 height 136
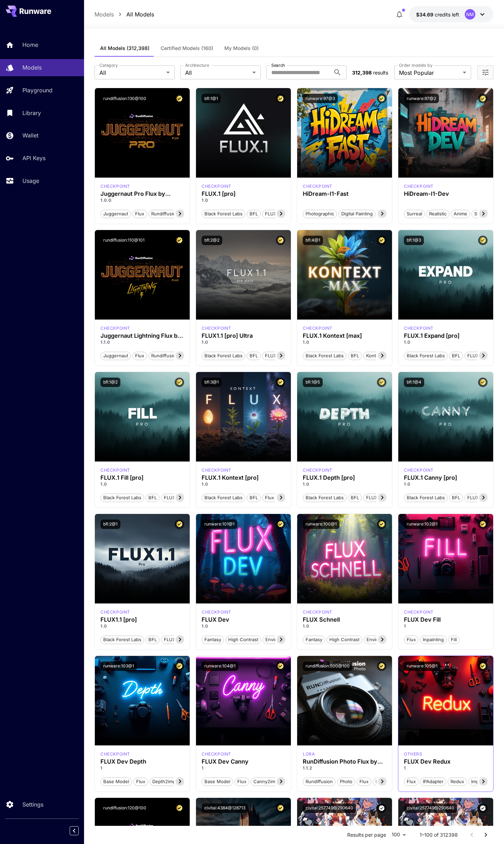
scroll to position [218, 0]
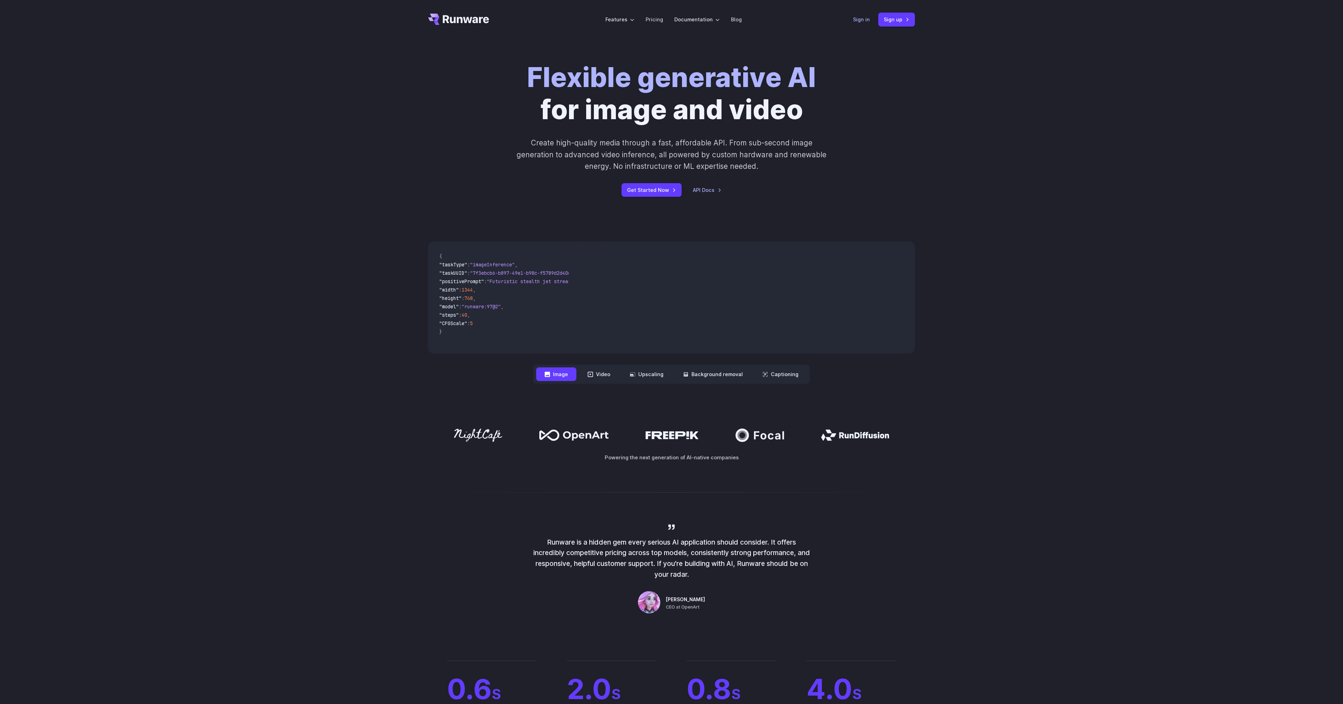
click at [858, 22] on link "Sign in" at bounding box center [861, 19] width 17 height 8
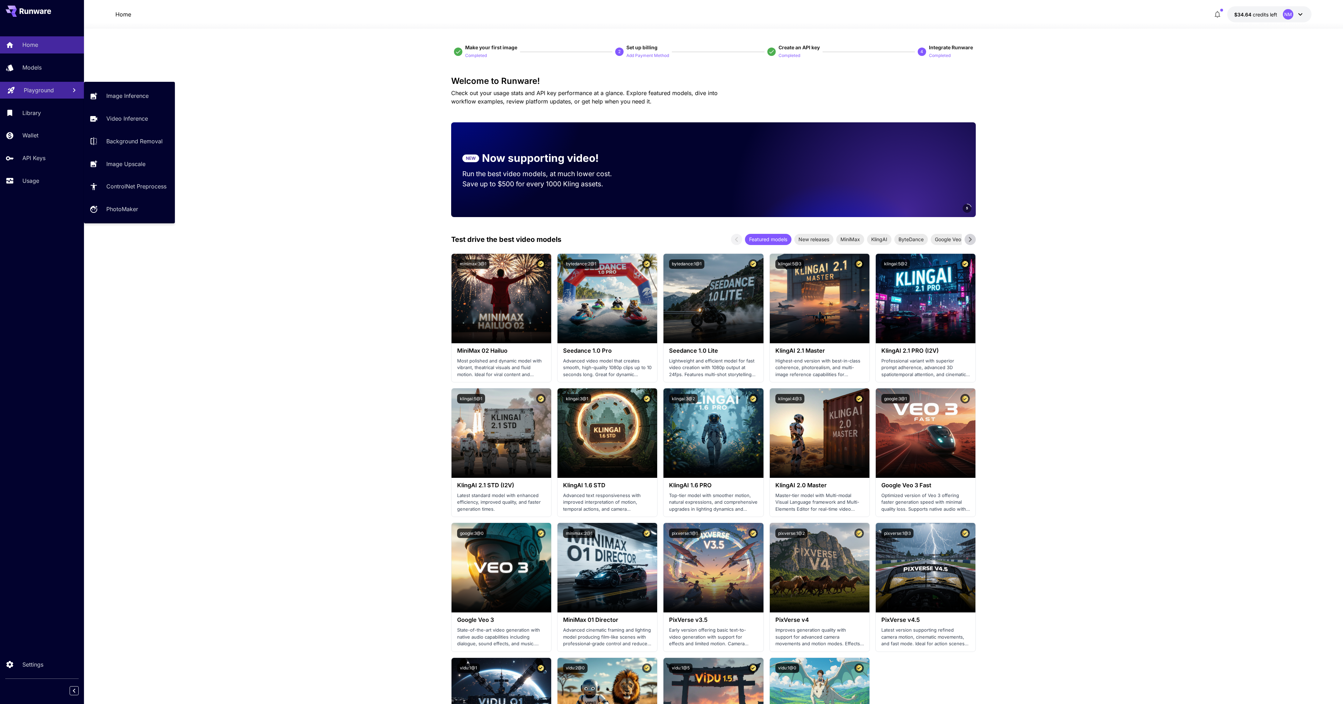
click at [28, 95] on link "Playground" at bounding box center [42, 90] width 84 height 17
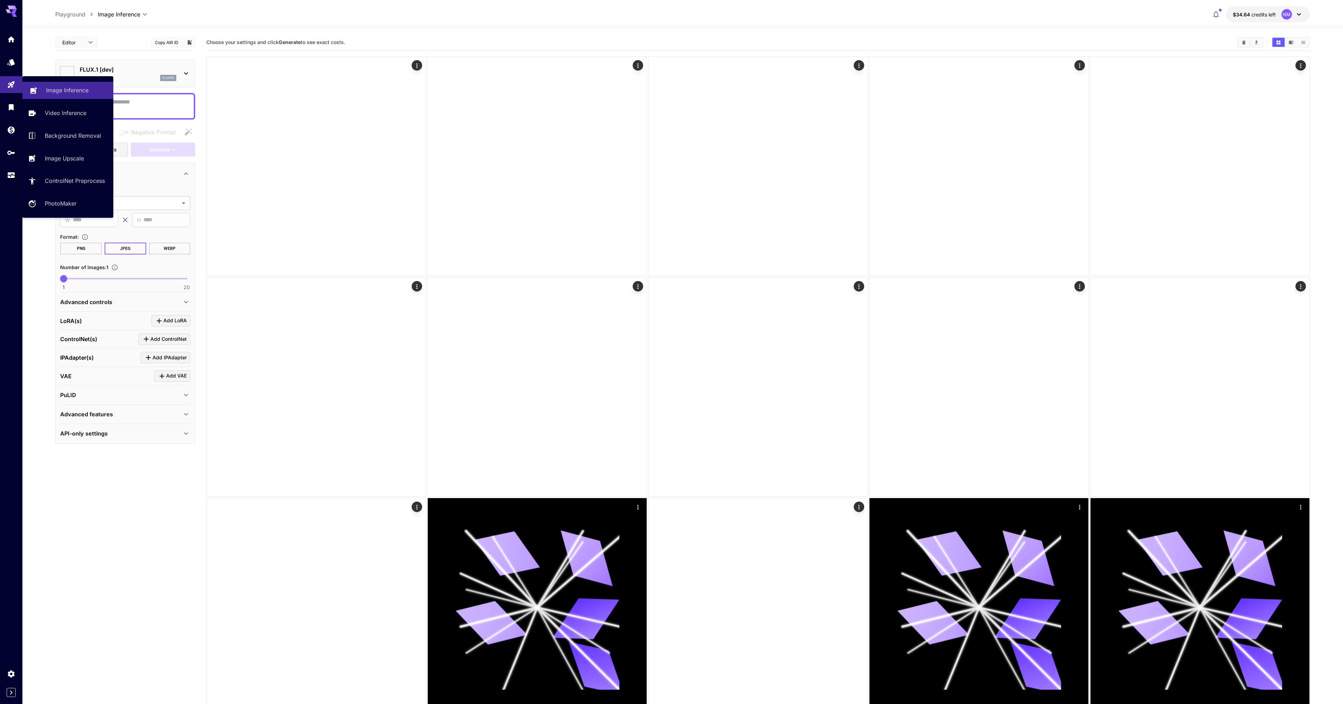
type input "**********"
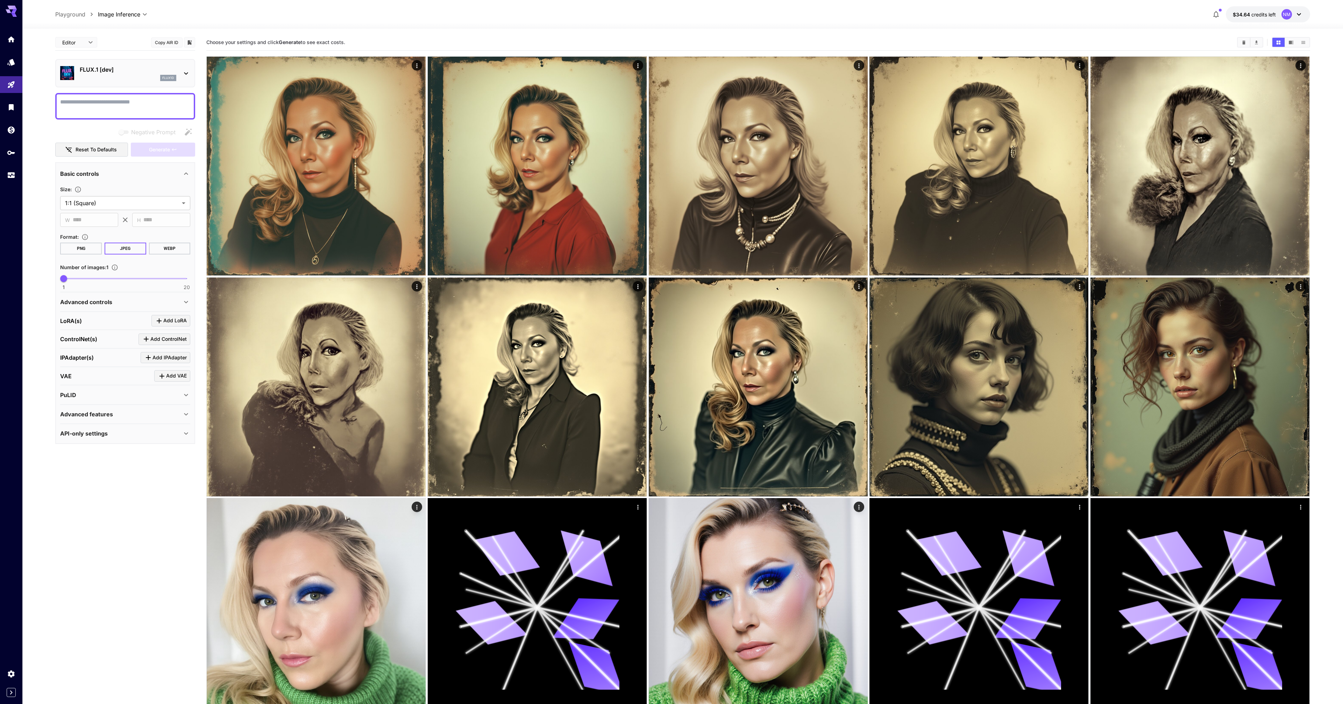
click at [154, 75] on div "flux1d" at bounding box center [128, 78] width 97 height 6
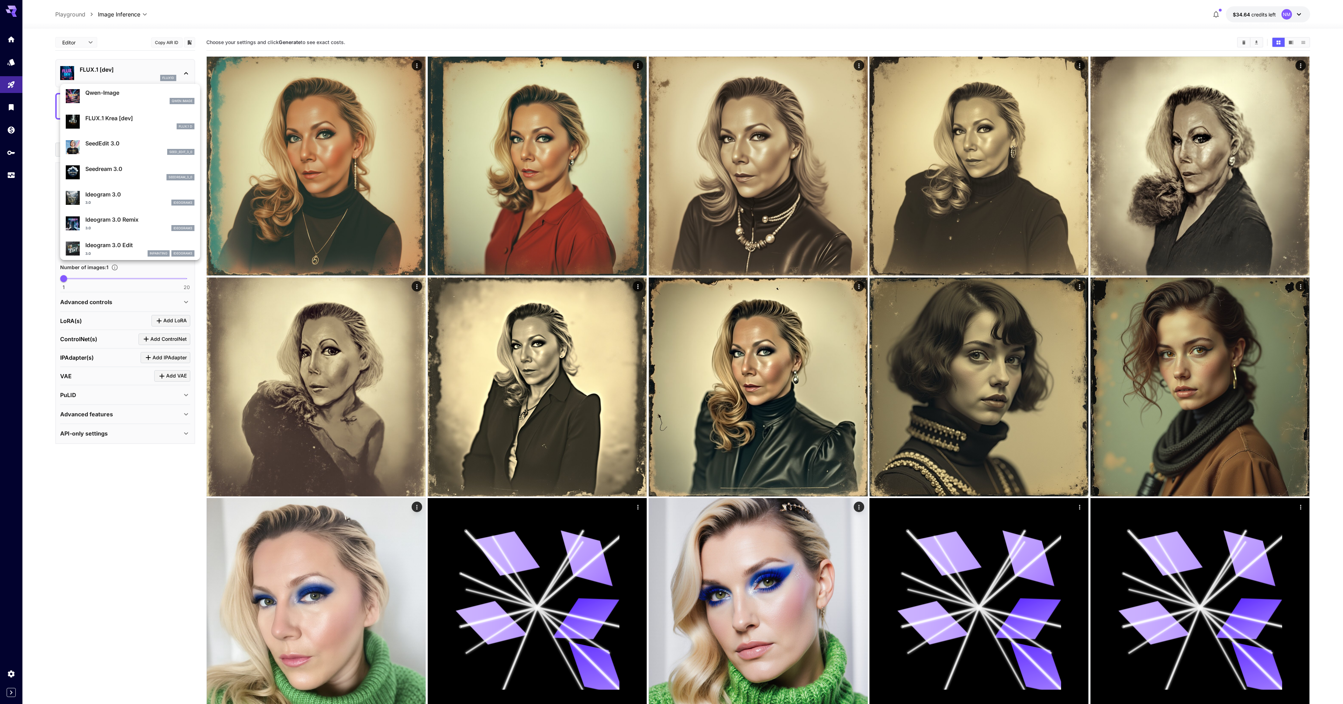
scroll to position [81, 0]
click at [116, 248] on div "3.0 inpainting ideogram3" at bounding box center [139, 249] width 109 height 6
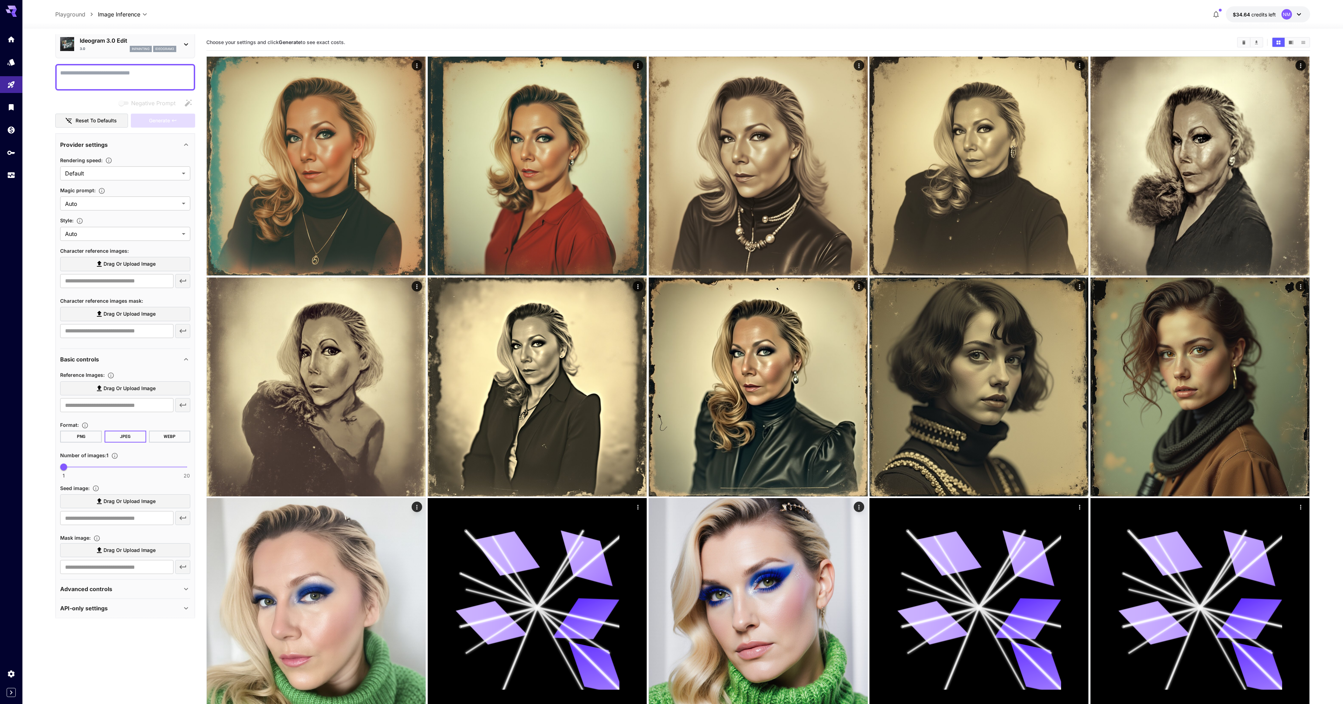
scroll to position [32, 0]
click at [114, 261] on span "Drag or upload image" at bounding box center [130, 261] width 52 height 9
click at [0, 0] on input "Drag or upload image" at bounding box center [0, 0] width 0 height 0
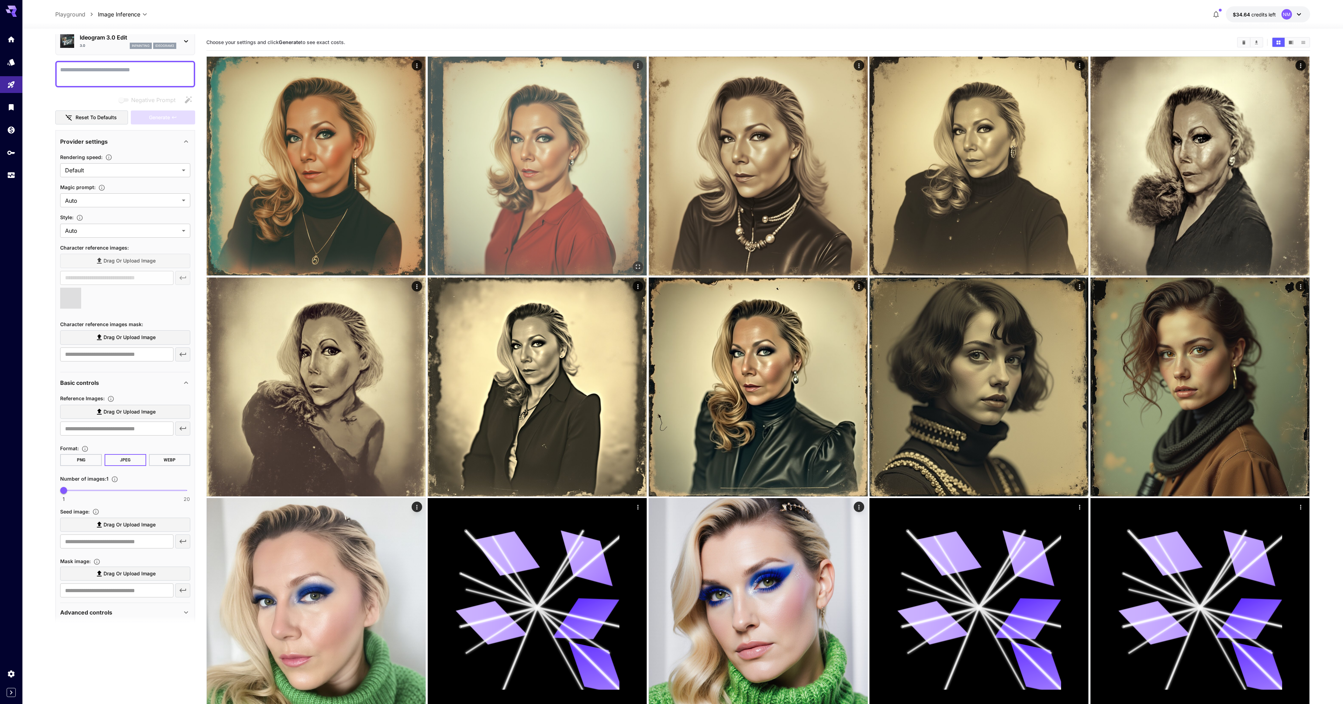
type input "**********"
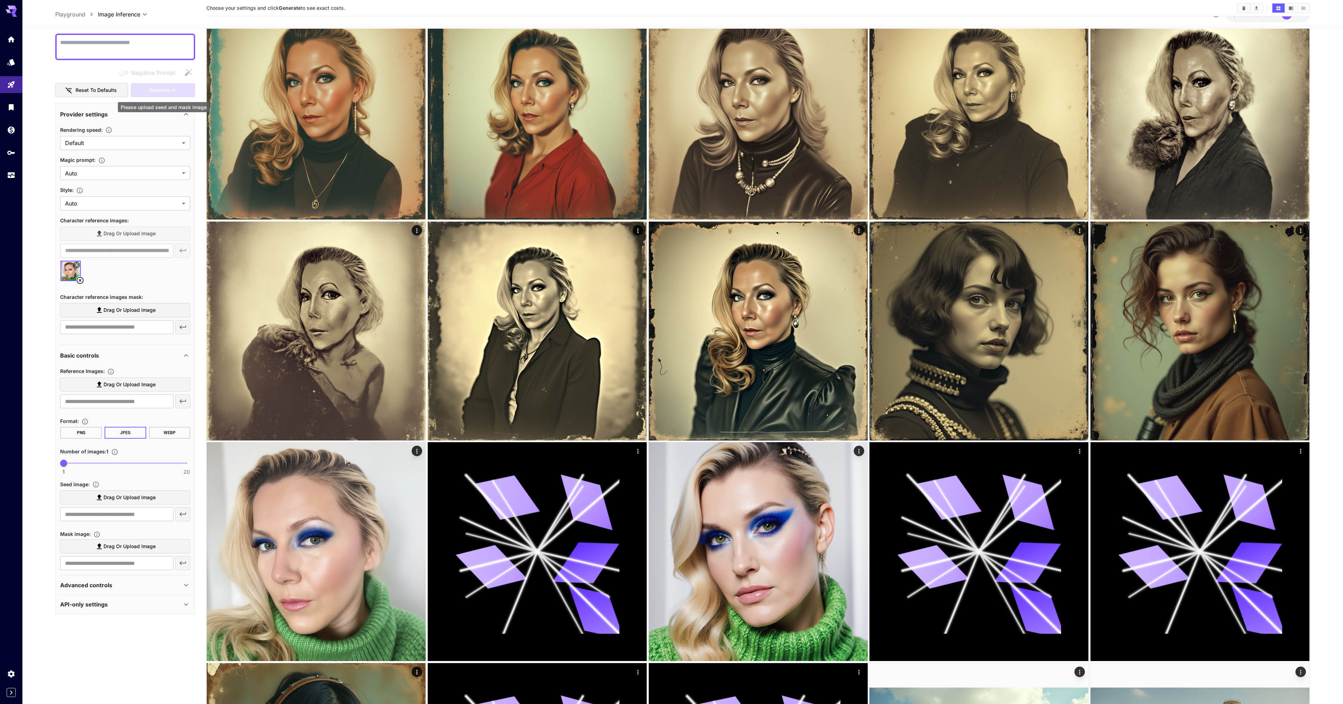
scroll to position [0, 0]
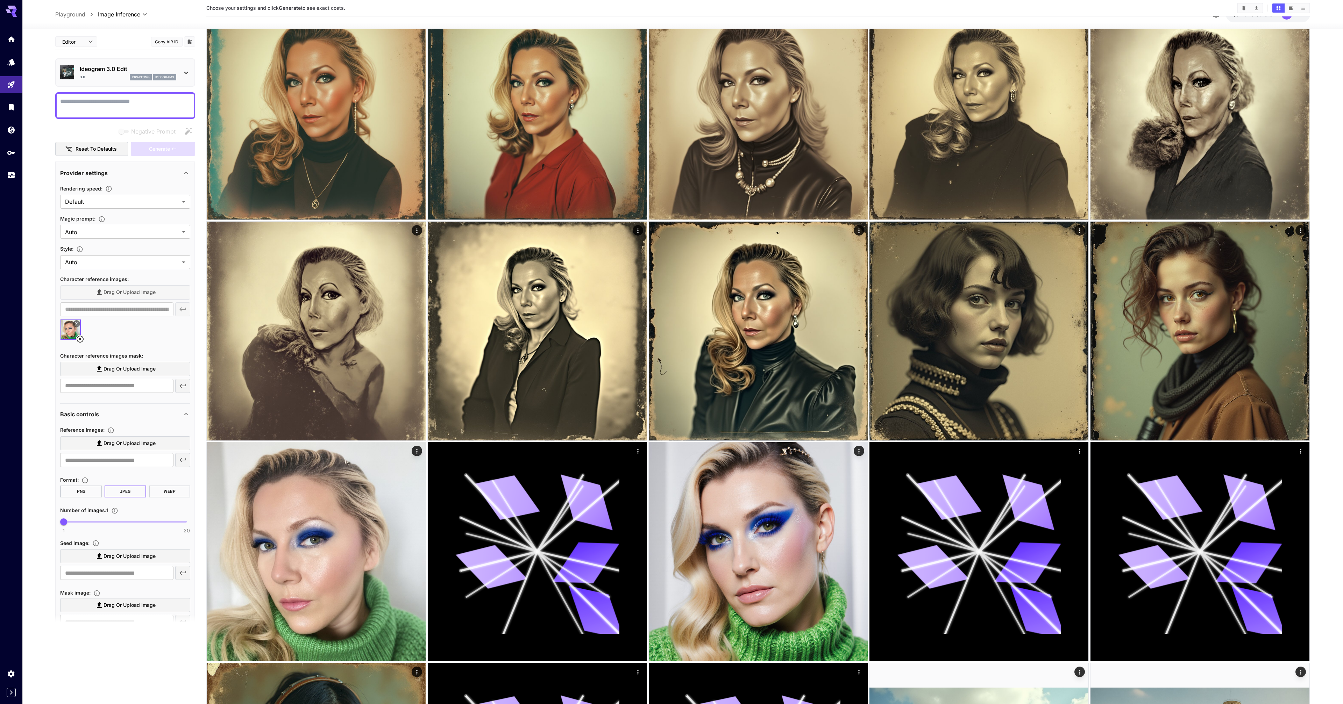
click at [118, 105] on textarea "Negative Prompt" at bounding box center [125, 105] width 130 height 17
paste textarea "**********"
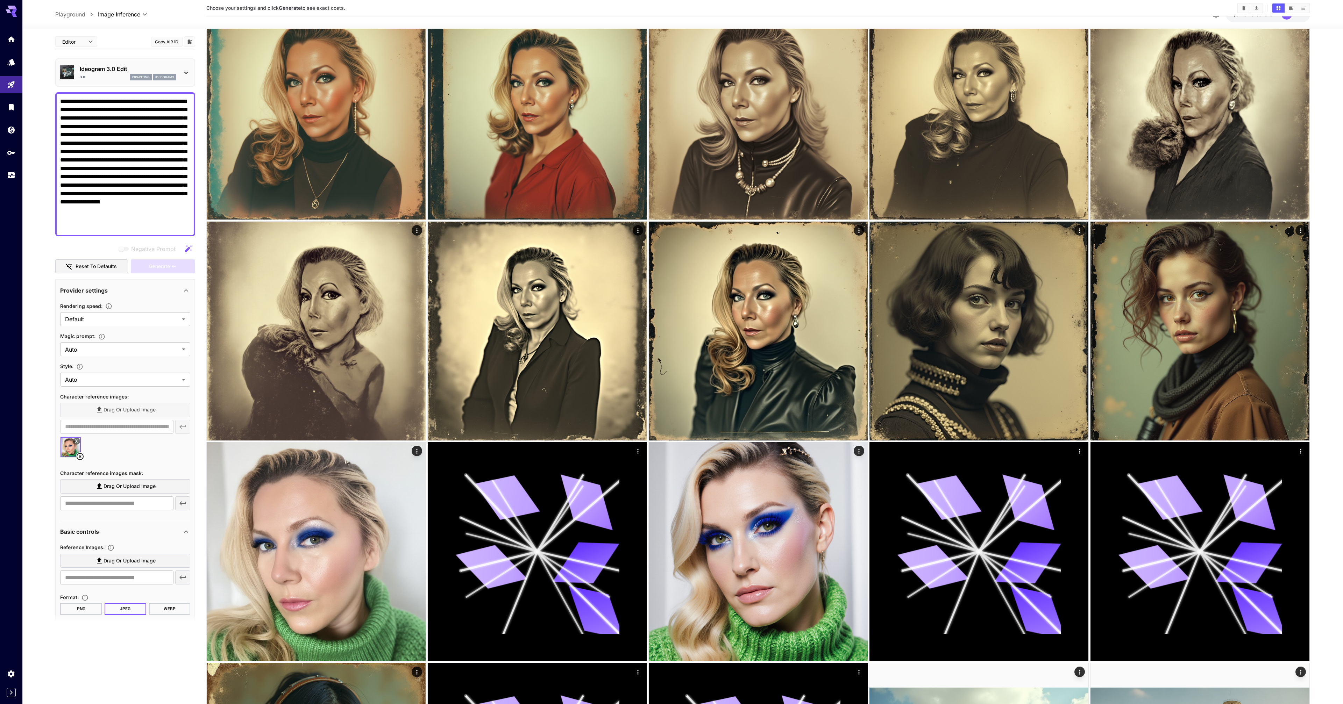
scroll to position [129, 0]
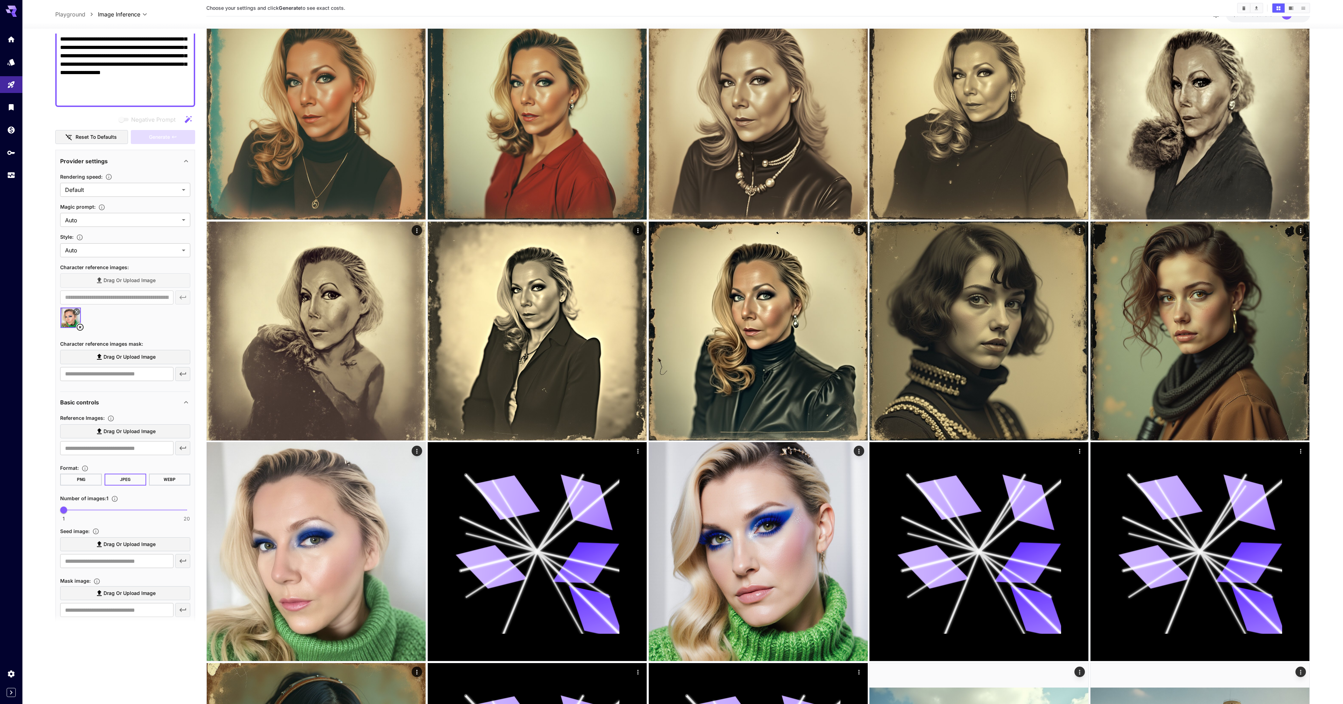
type textarea "**********"
click at [131, 434] on span "Drag or upload image" at bounding box center [130, 431] width 52 height 9
click at [0, 0] on input "Drag or upload image" at bounding box center [0, 0] width 0 height 0
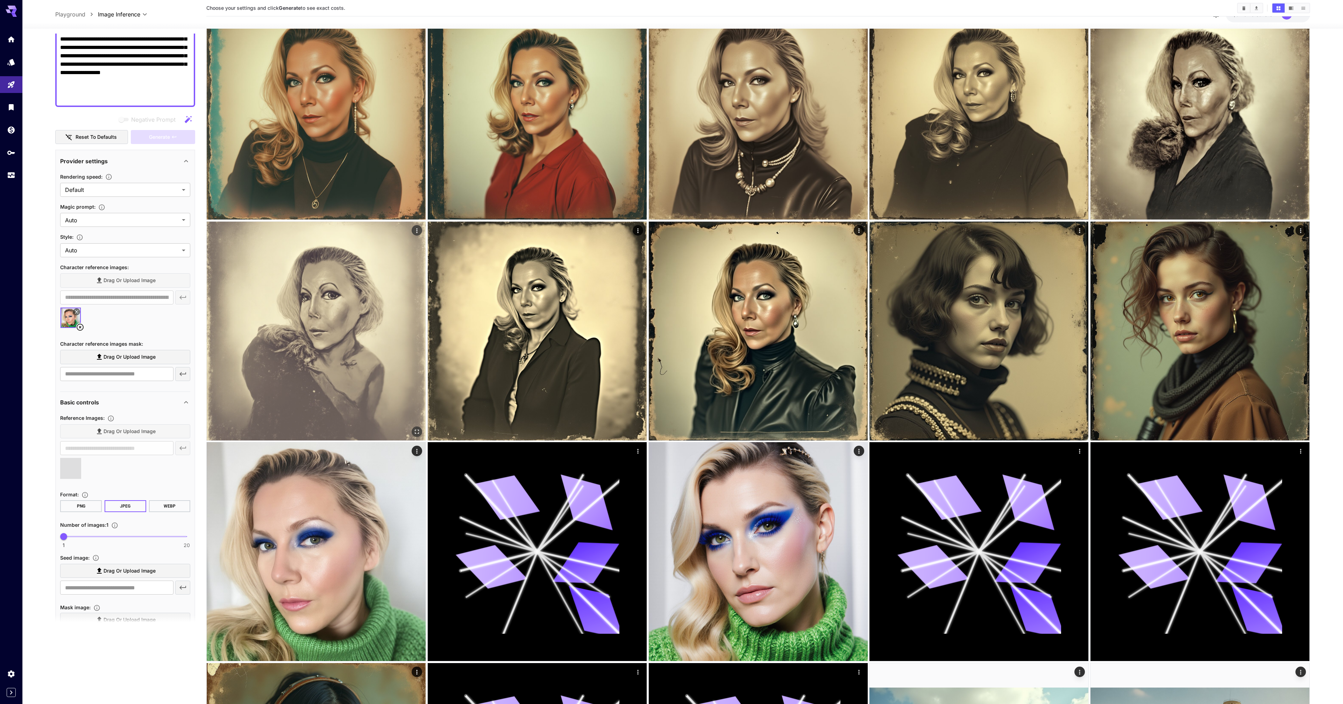
type input "**********"
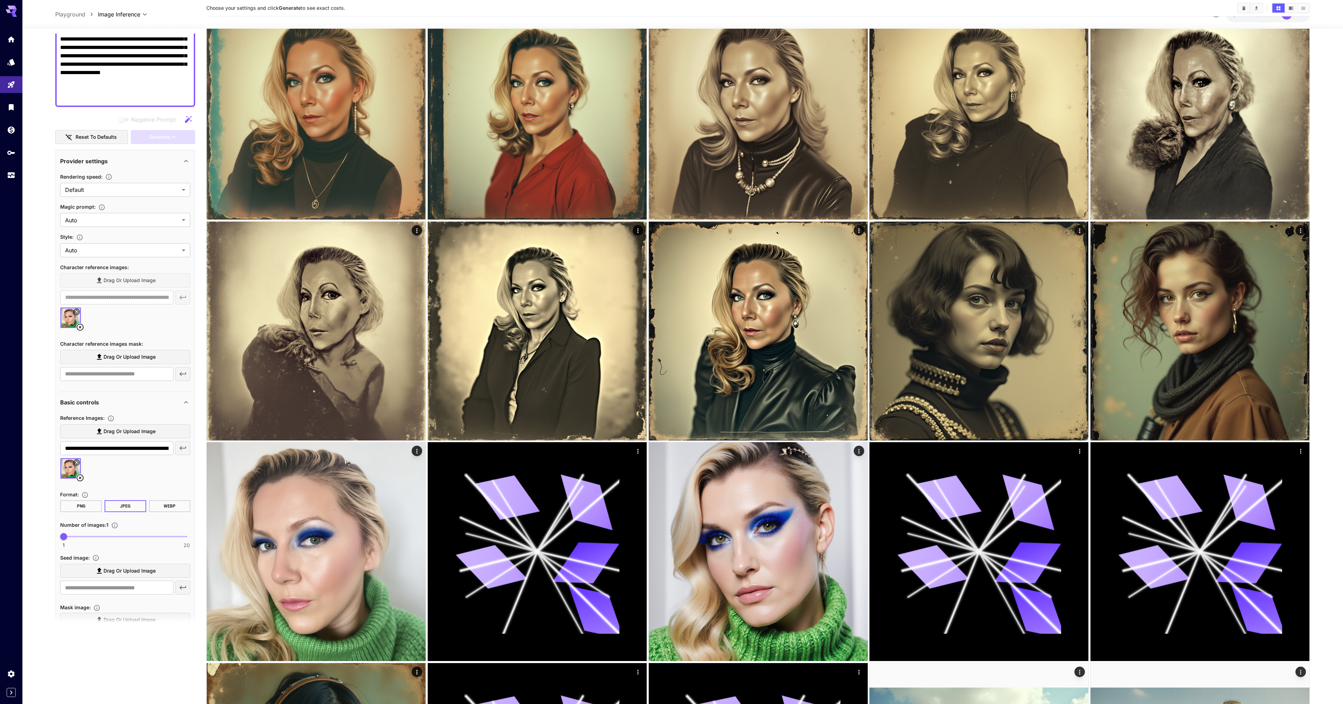
scroll to position [0, 0]
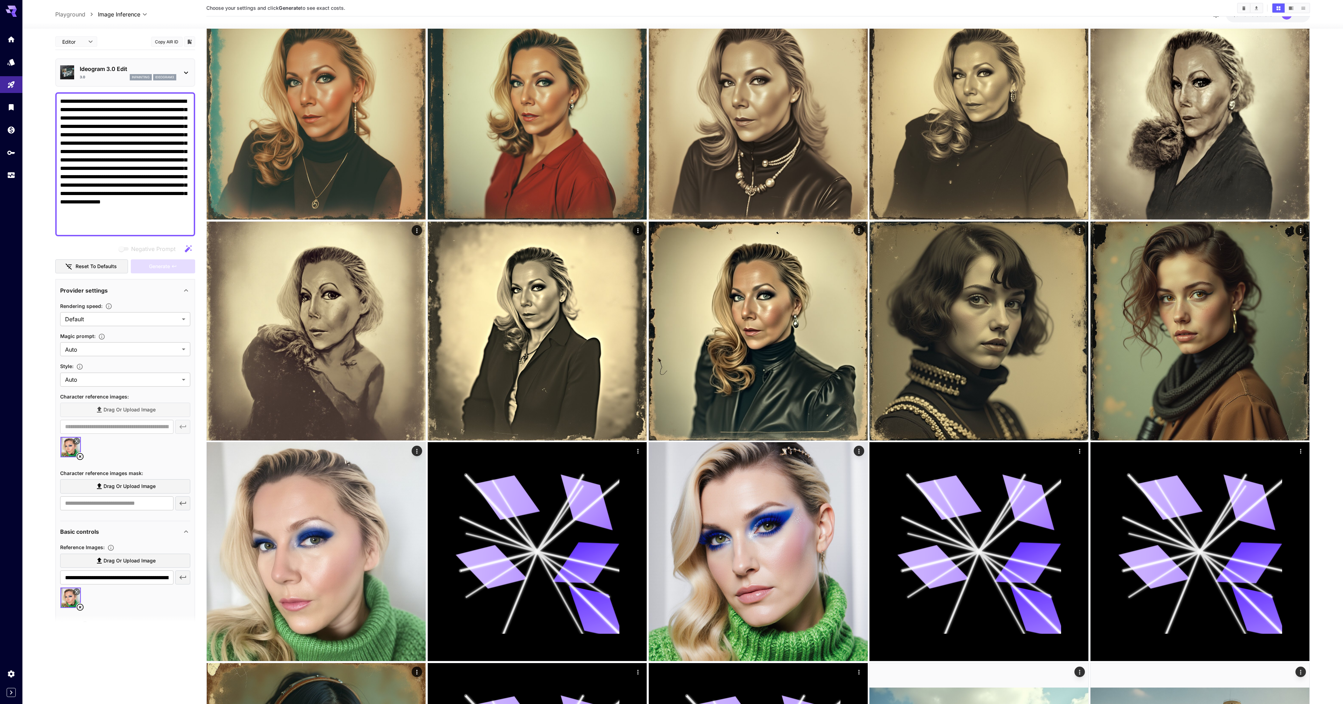
click at [167, 80] on div "Ideogram 3.0 Edit 3.0 inpainting ideogram3" at bounding box center [125, 72] width 130 height 21
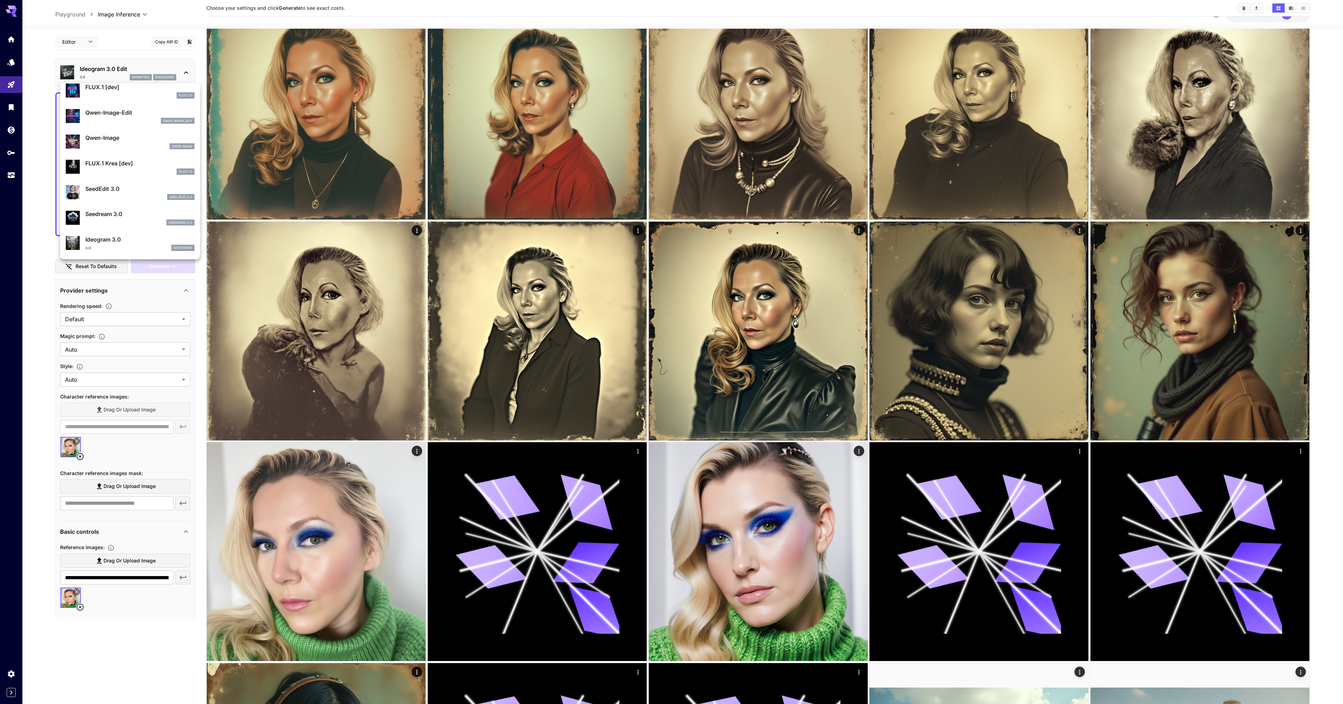
scroll to position [113, 0]
click at [117, 161] on p "Ideogram 3.0" at bounding box center [139, 157] width 109 height 8
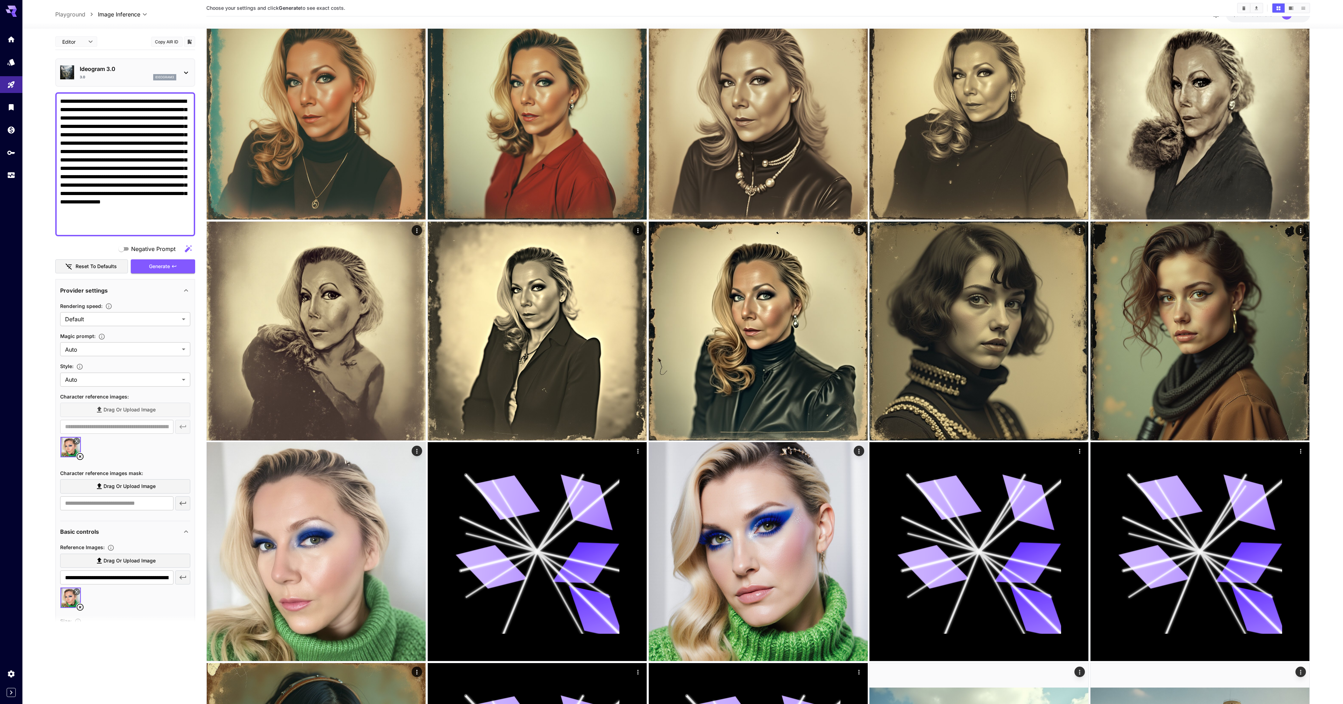
click at [113, 130] on textarea "**********" at bounding box center [125, 164] width 130 height 134
click at [102, 322] on div at bounding box center [671, 352] width 1343 height 704
click at [88, 361] on span "Quality" at bounding box center [125, 360] width 119 height 8
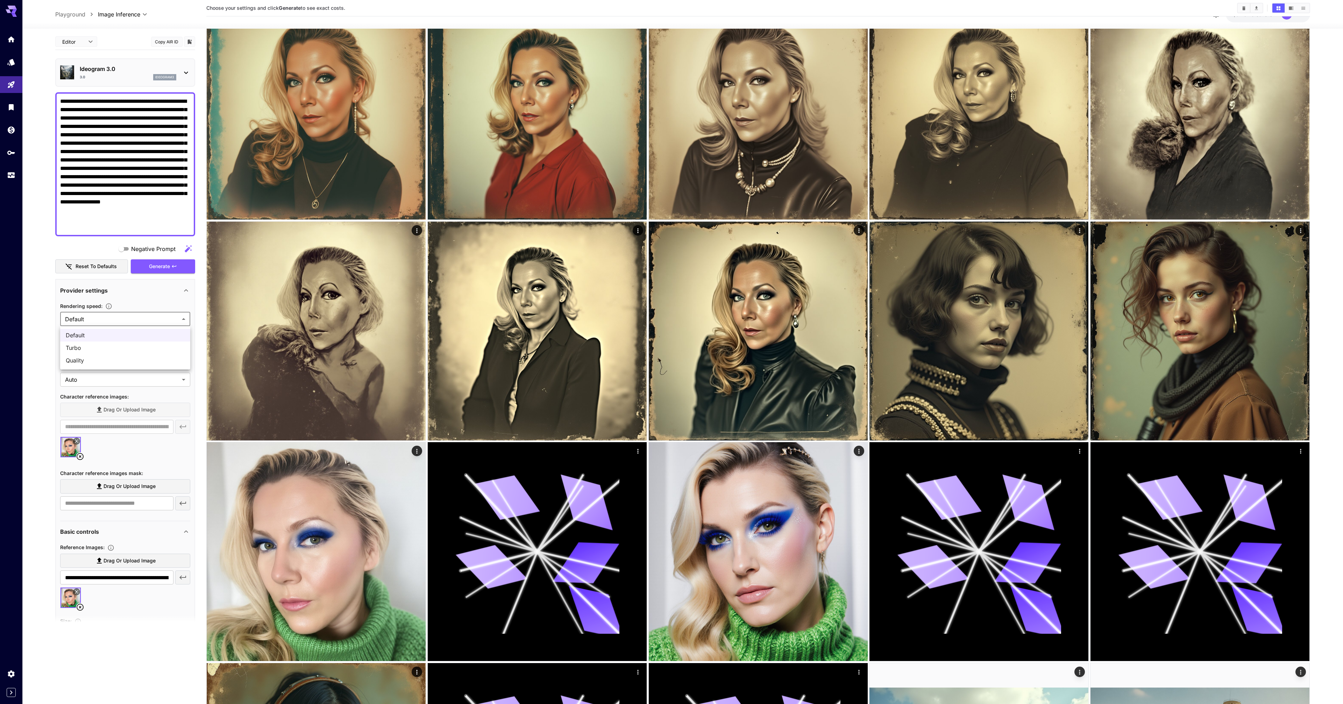
type input "*******"
click at [94, 350] on div at bounding box center [671, 352] width 1343 height 704
click at [94, 382] on div at bounding box center [671, 352] width 1343 height 704
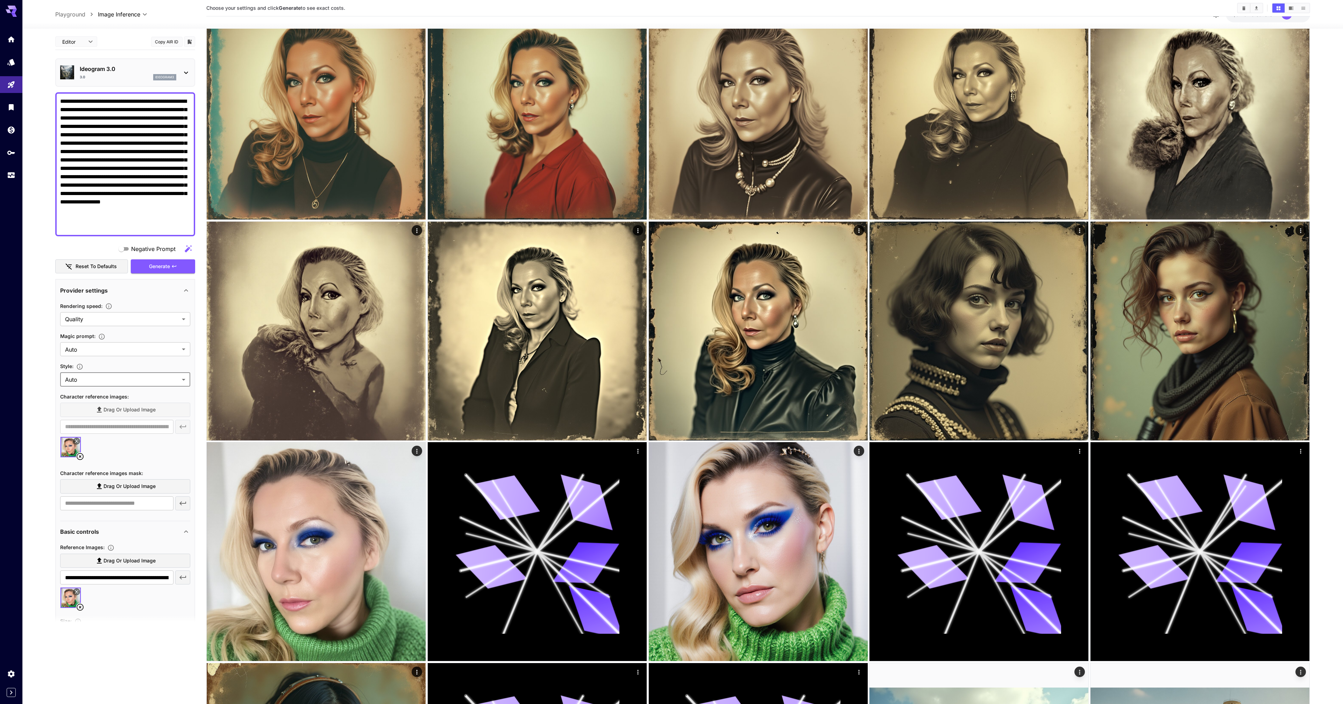
click at [97, 395] on span "None" at bounding box center [125, 396] width 119 height 8
type input "*******"
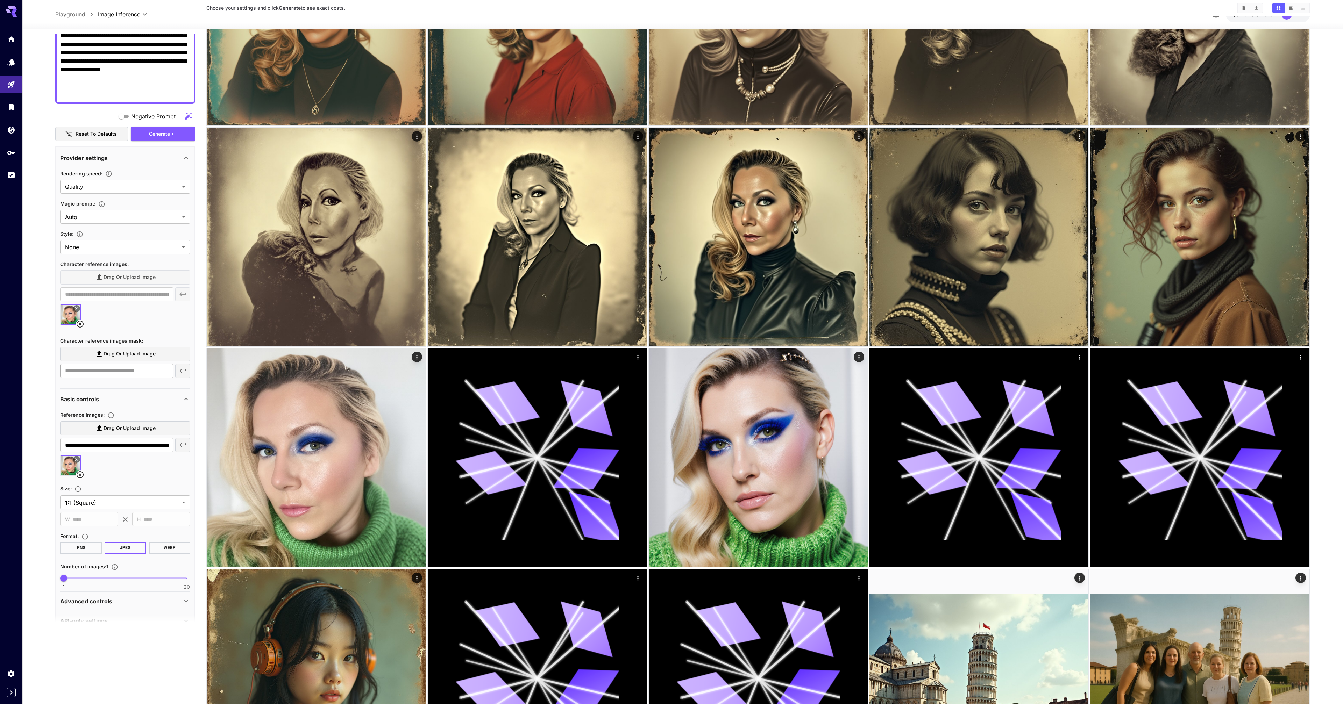
scroll to position [149, 0]
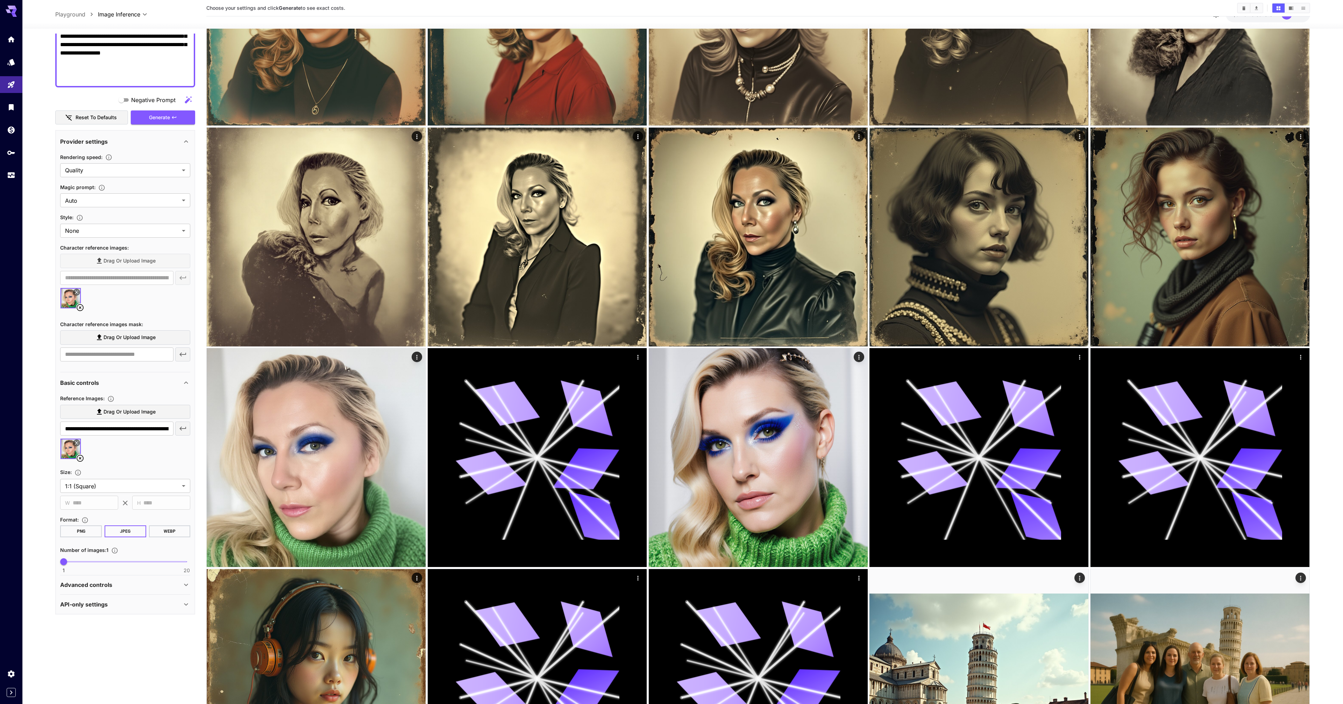
click at [80, 459] on icon at bounding box center [80, 458] width 7 height 7
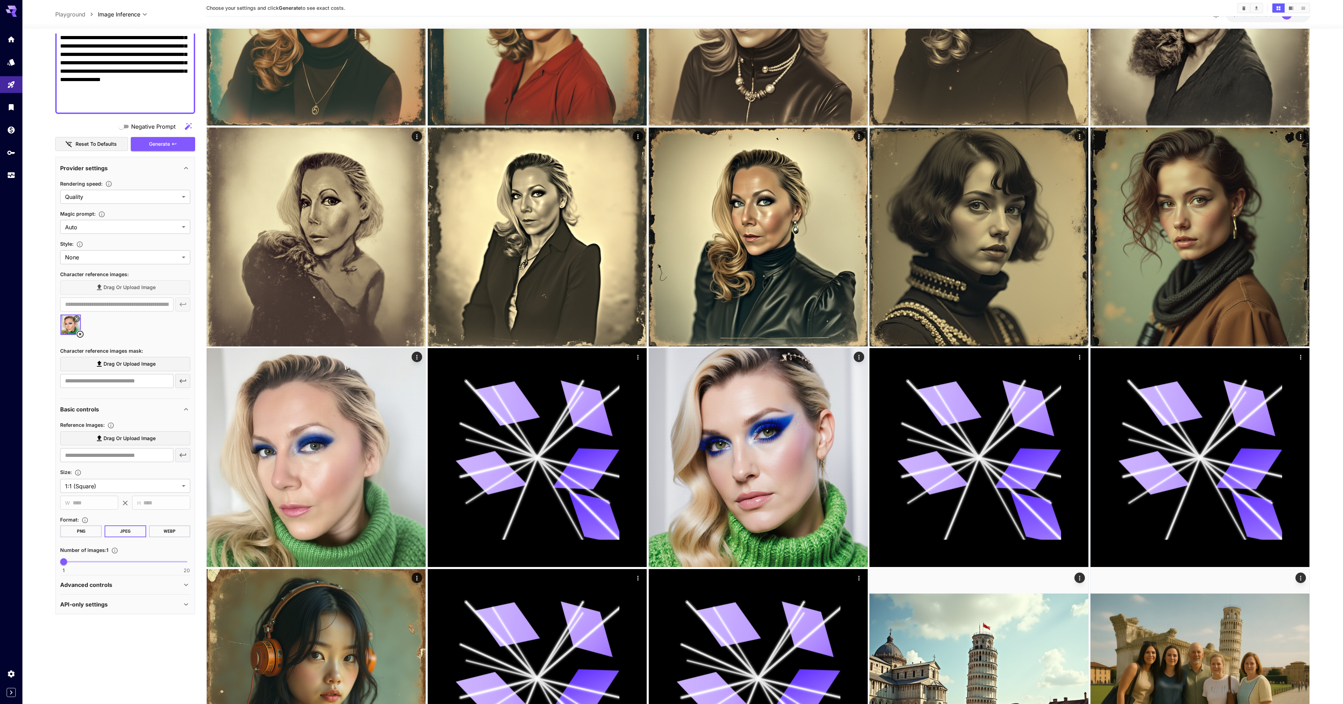
click at [79, 335] on icon at bounding box center [80, 334] width 7 height 7
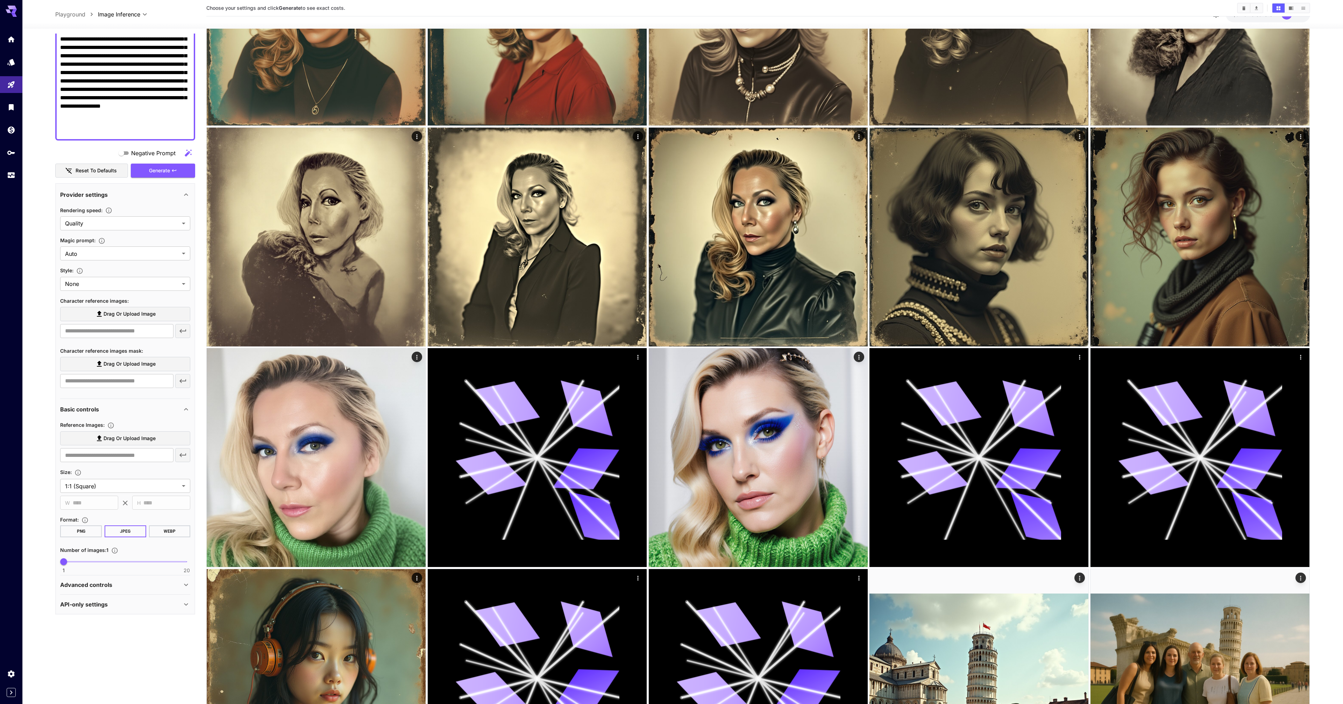
scroll to position [2, 0]
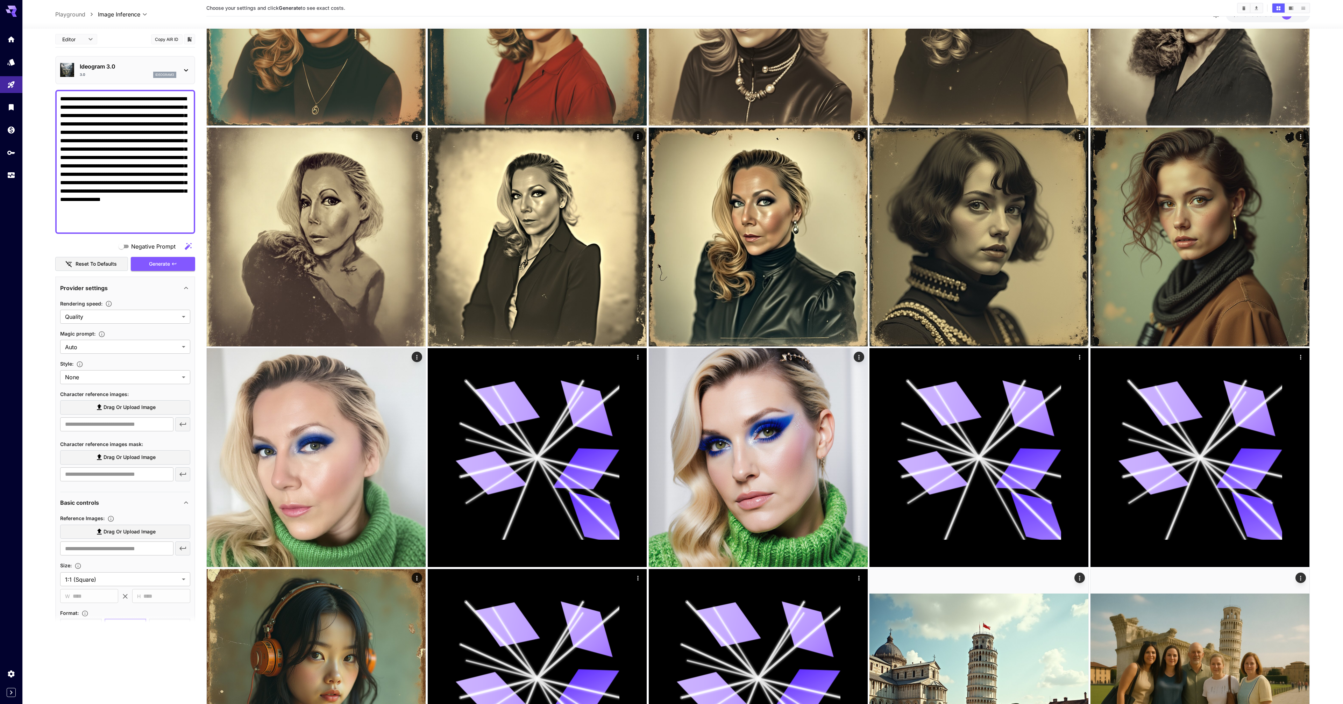
click at [120, 410] on span "Drag or upload image" at bounding box center [130, 407] width 52 height 9
click at [0, 0] on input "Drag or upload image" at bounding box center [0, 0] width 0 height 0
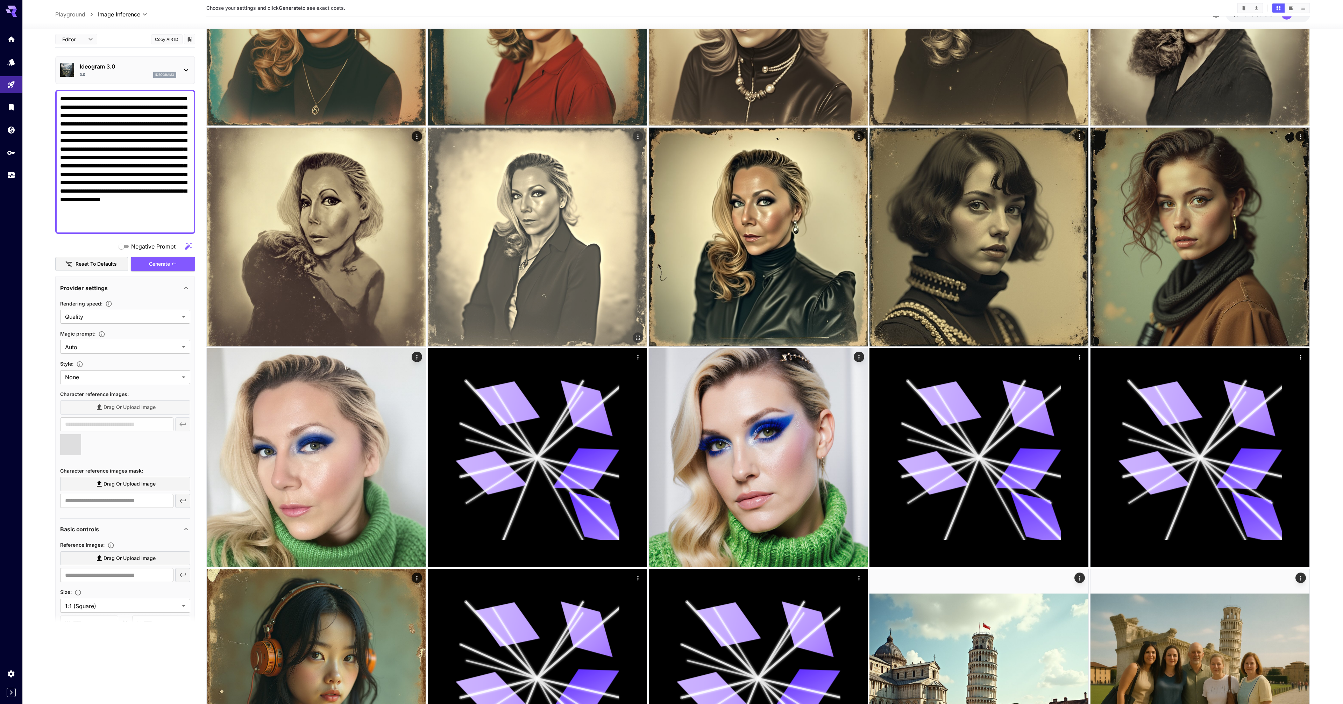
type input "**********"
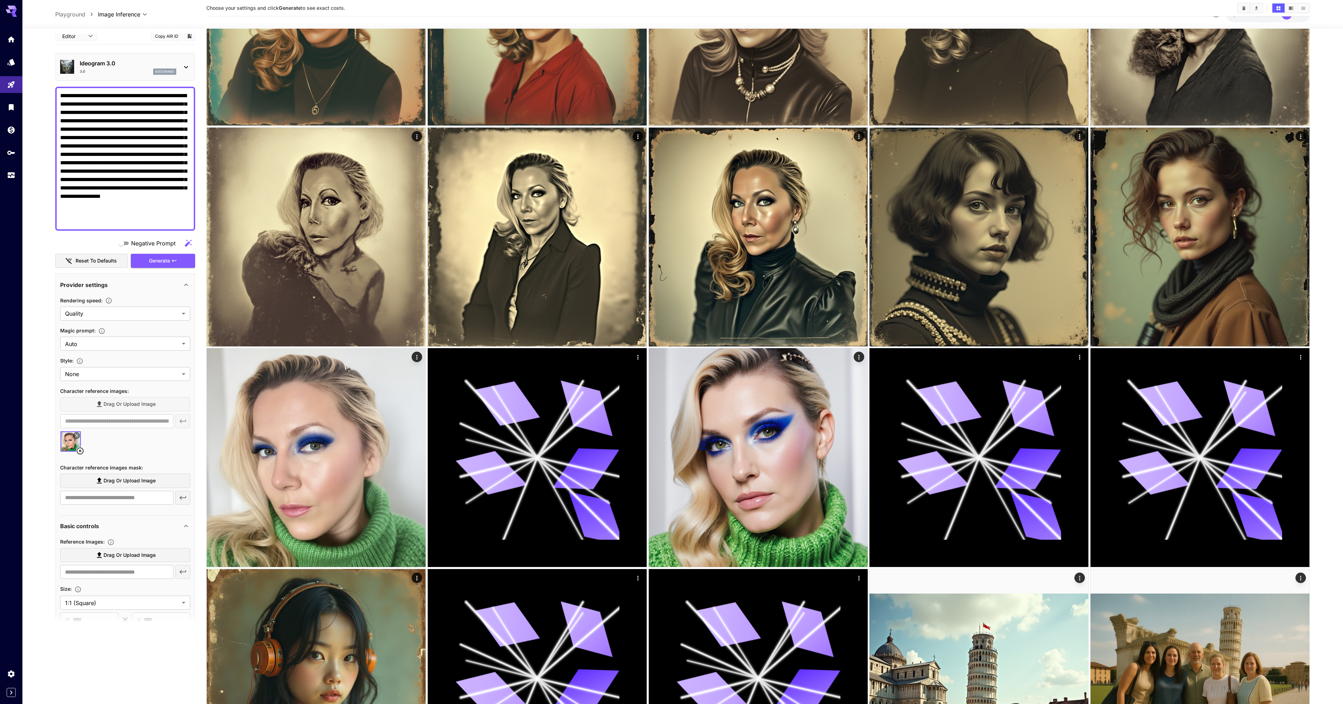
scroll to position [0, 0]
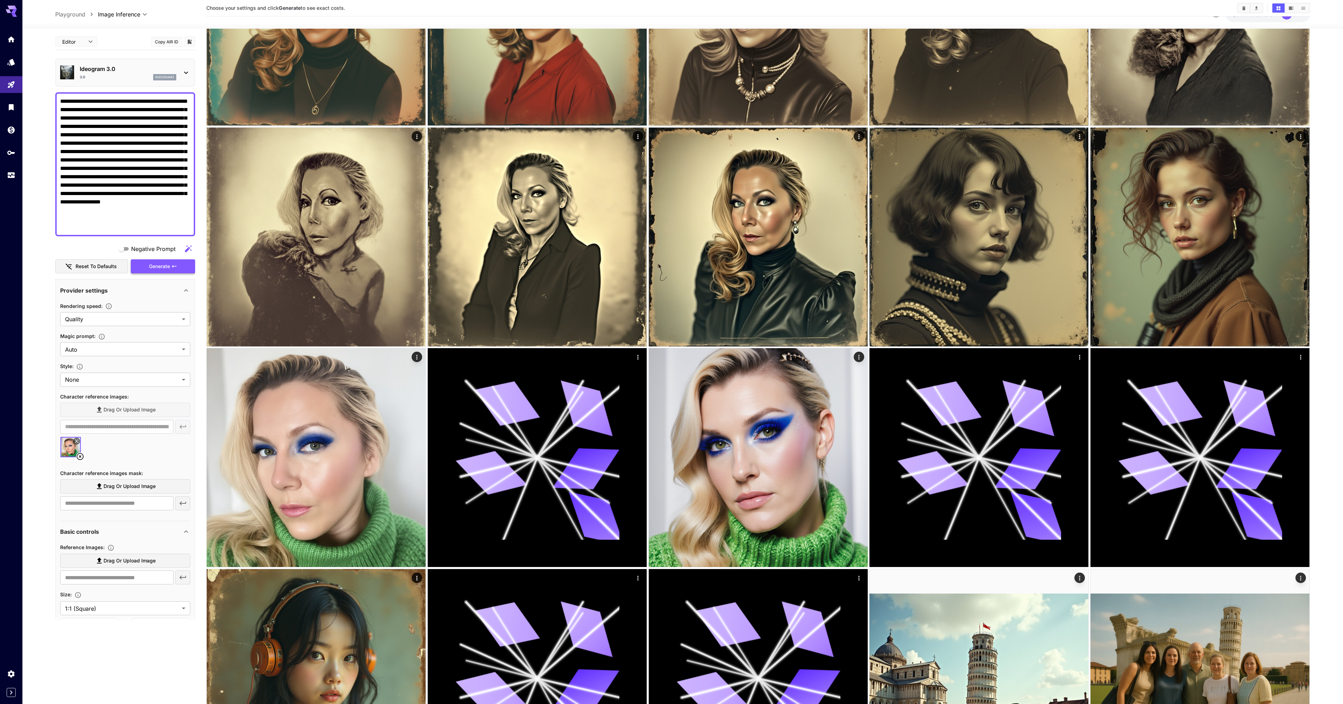
click at [179, 263] on button "Generate" at bounding box center [163, 267] width 64 height 14
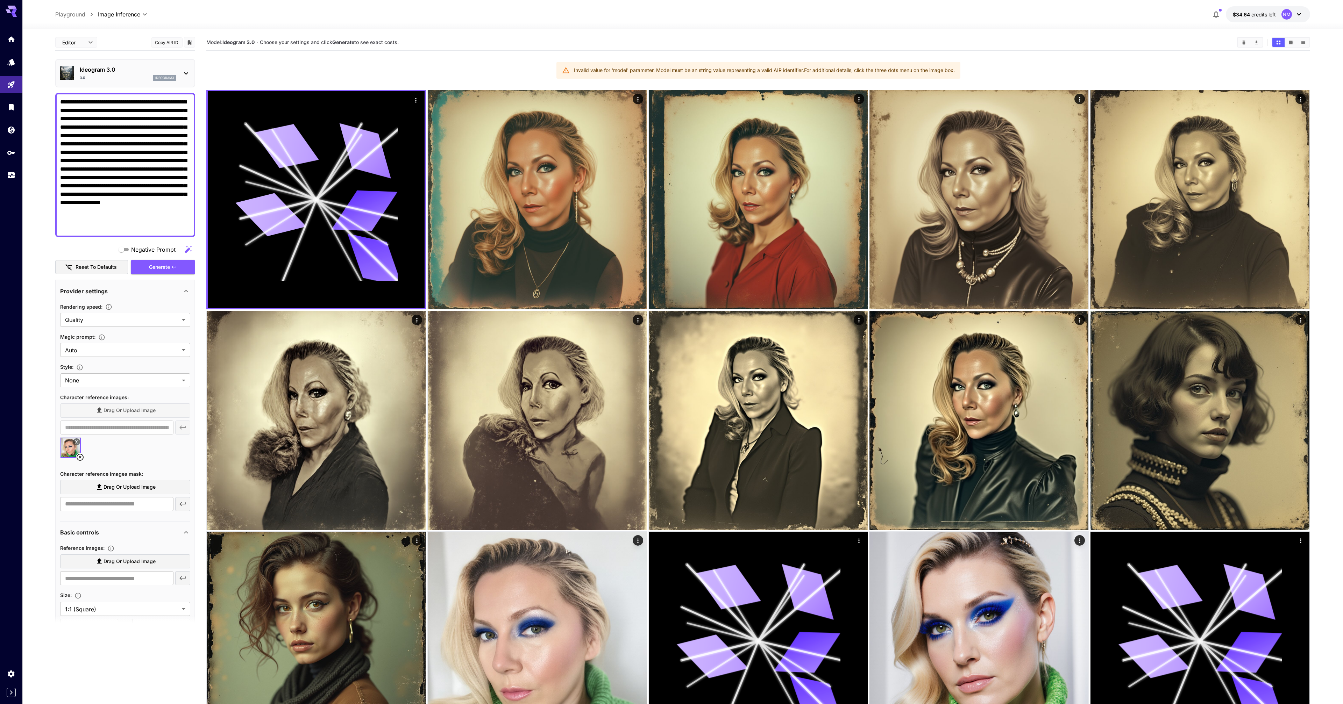
click at [120, 190] on textarea "**********" at bounding box center [125, 165] width 130 height 134
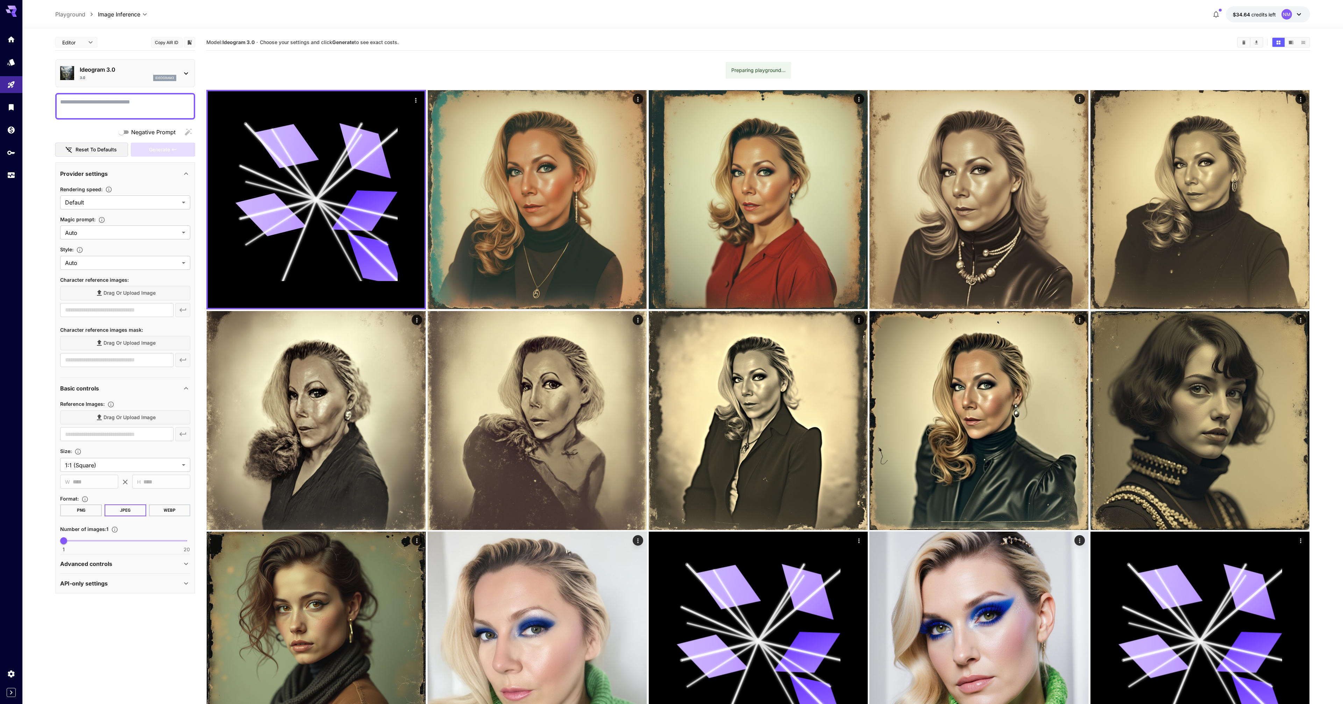
click at [101, 104] on textarea "Negative Prompt" at bounding box center [125, 106] width 130 height 17
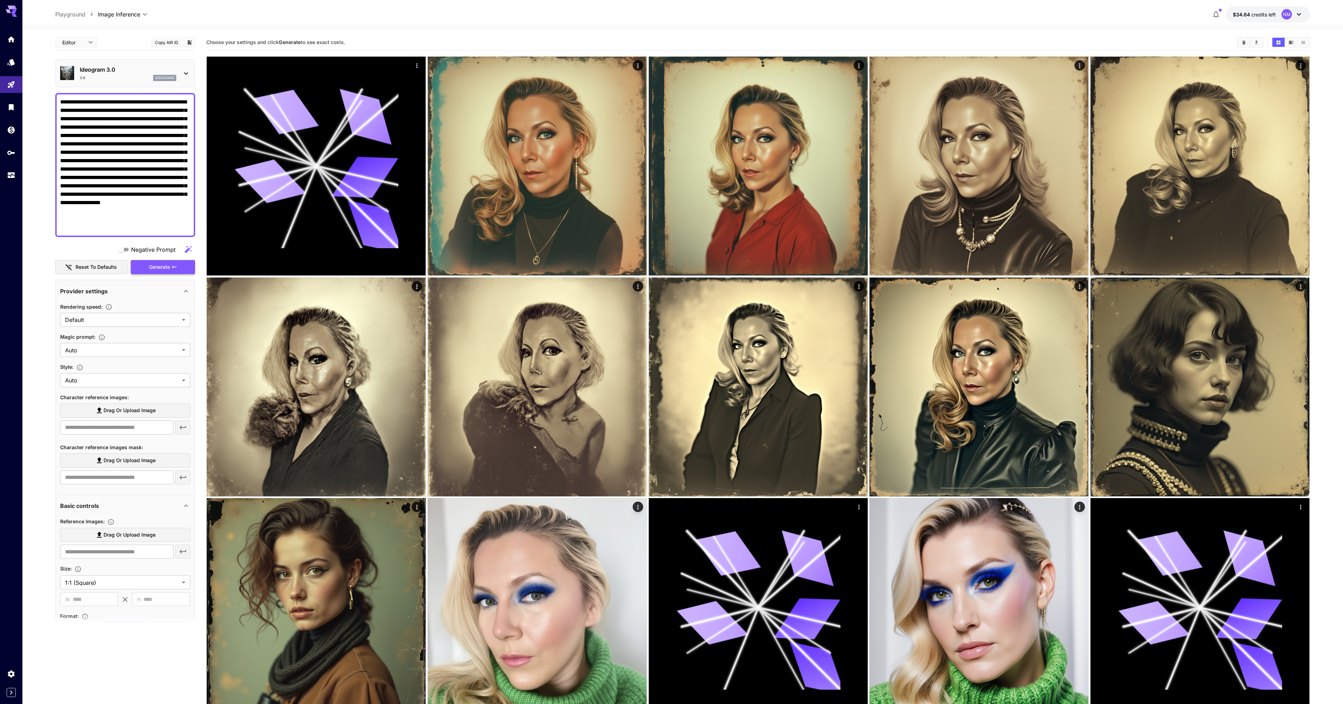
type textarea "**********"
click at [171, 268] on button "Generate" at bounding box center [163, 267] width 64 height 14
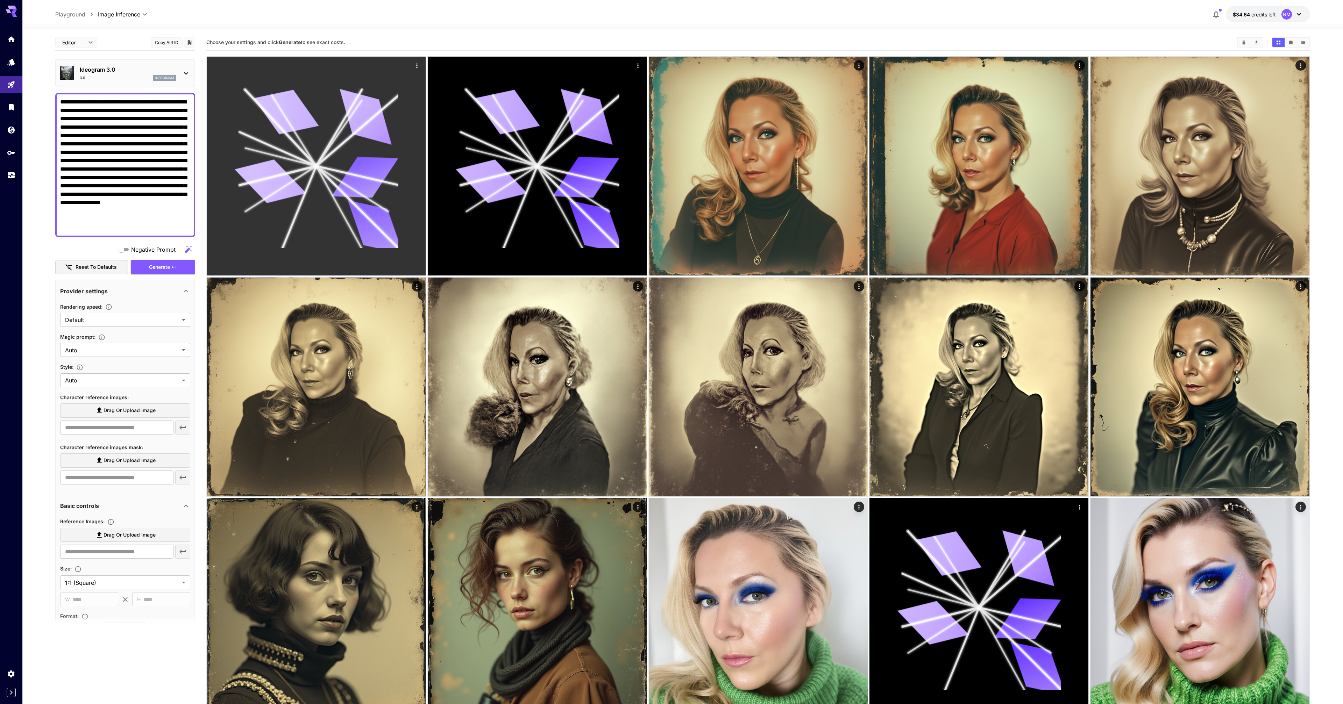
click at [354, 180] on icon at bounding box center [365, 177] width 67 height 42
click at [349, 119] on icon at bounding box center [339, 133] width 45 height 65
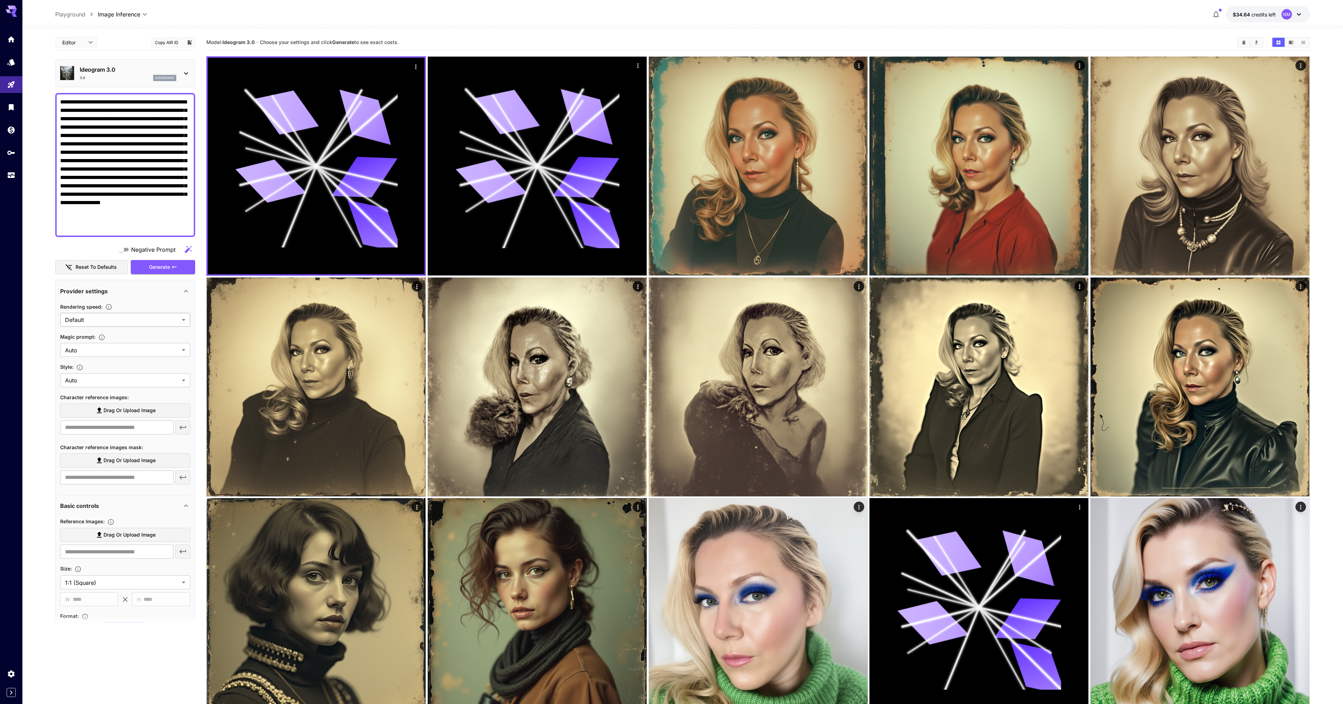
click at [135, 324] on div at bounding box center [671, 352] width 1343 height 704
click at [116, 405] on label "Drag or upload image" at bounding box center [125, 411] width 130 height 14
click at [0, 0] on input "Drag or upload image" at bounding box center [0, 0] width 0 height 0
type input "**********"
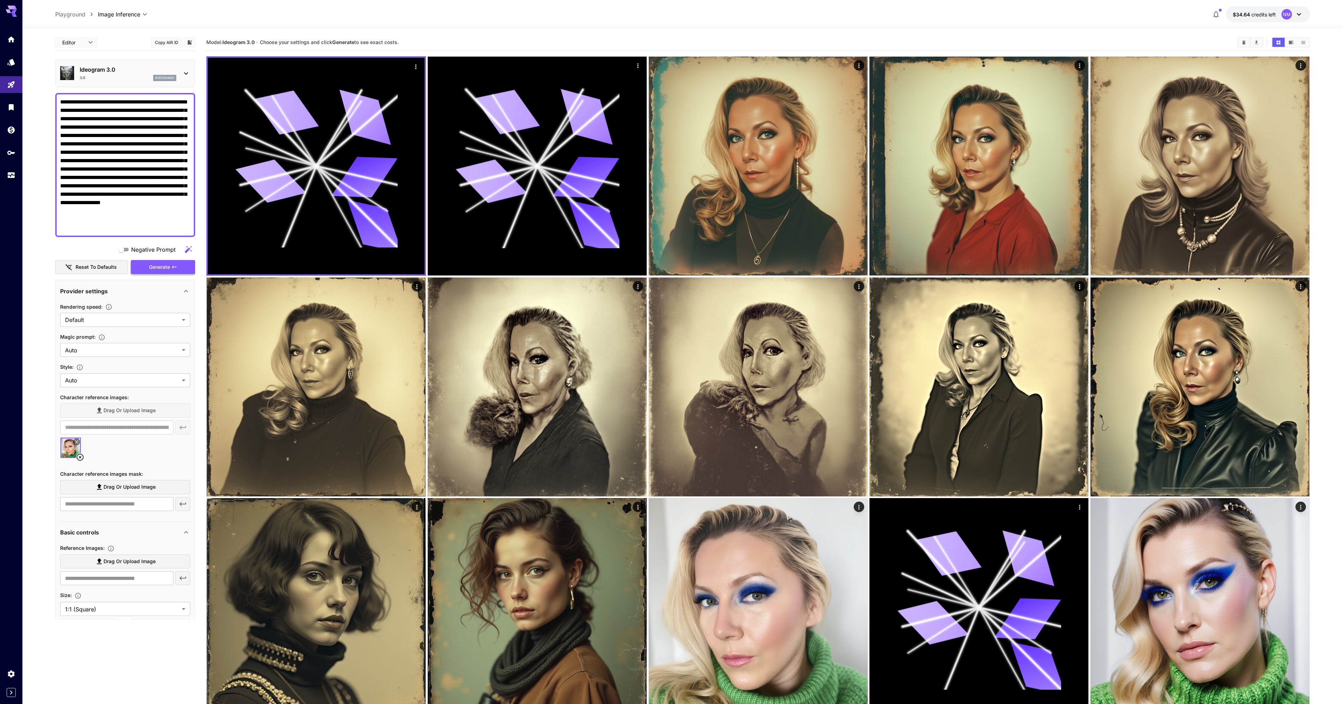
click at [159, 268] on span "Generate" at bounding box center [159, 267] width 21 height 9
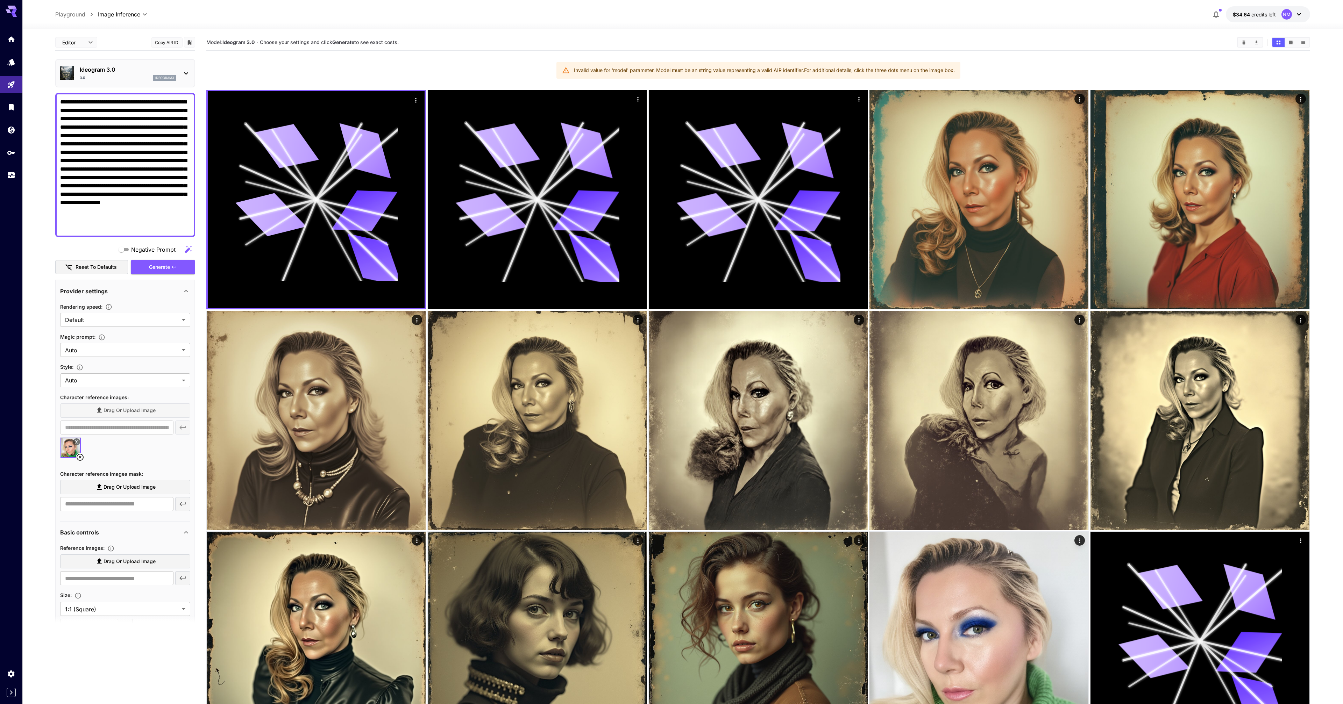
click at [102, 81] on div "Ideogram 3.0 3.0 ideogram3" at bounding box center [125, 73] width 130 height 21
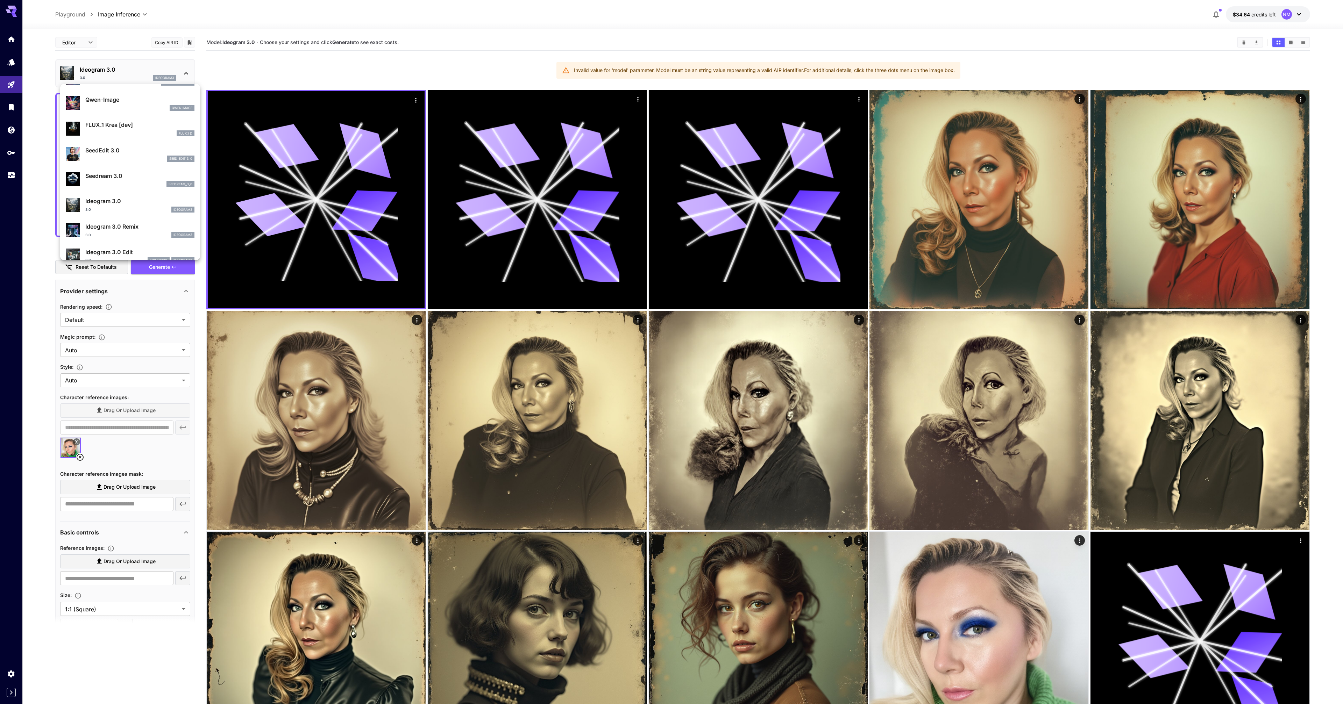
scroll to position [84, 0]
click at [101, 224] on div "Ideogram 3.0 Remix 3.0 ideogram3" at bounding box center [130, 215] width 129 height 21
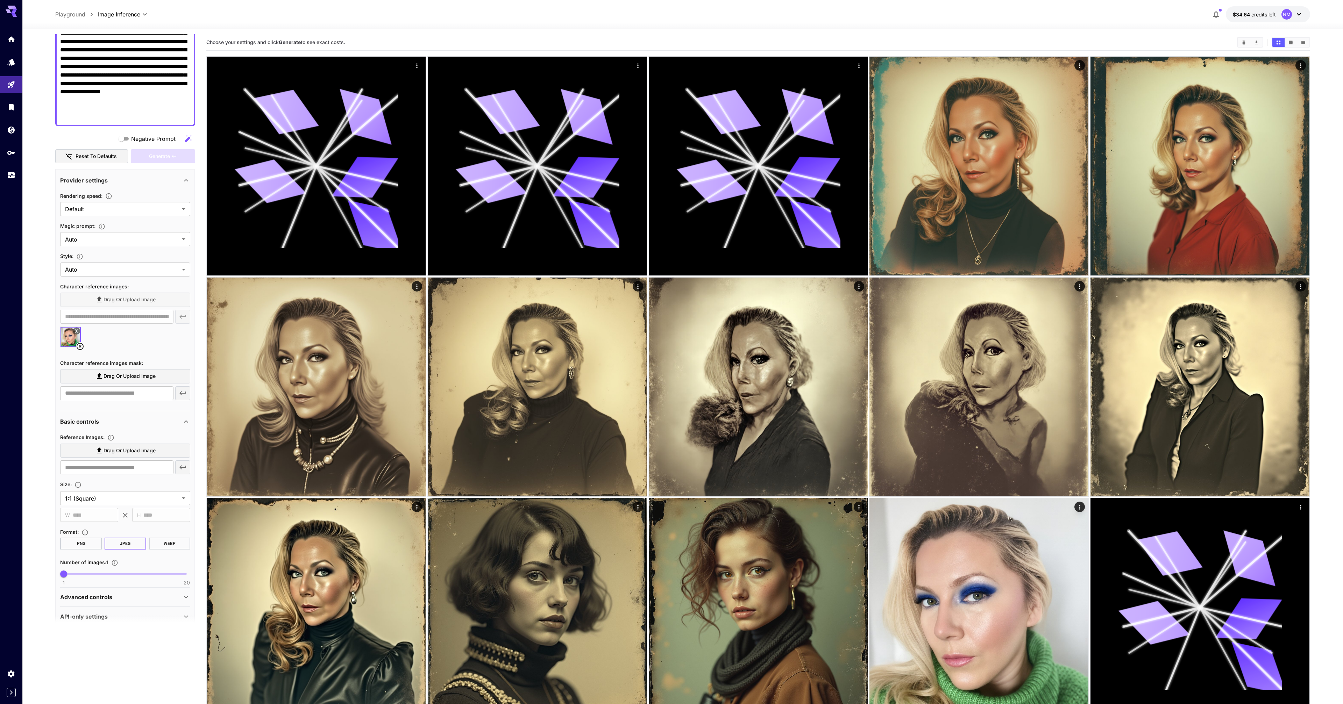
scroll to position [122, 0]
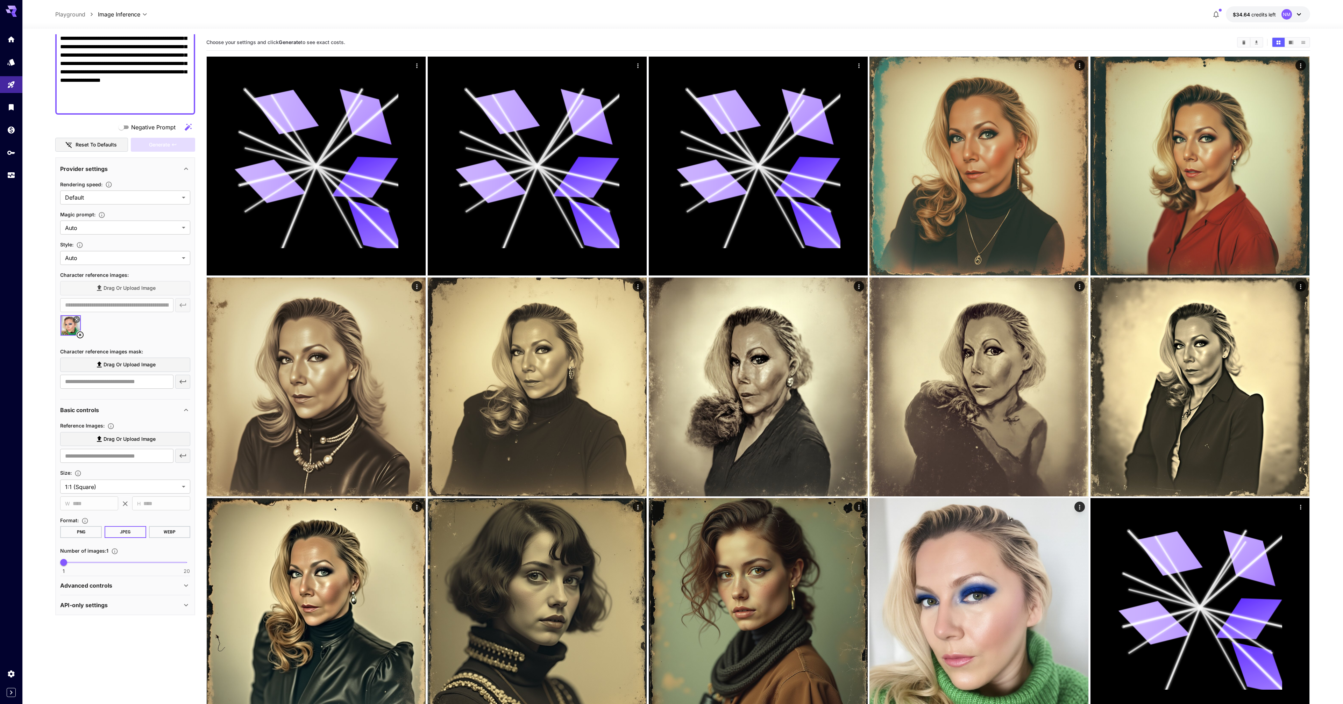
click at [132, 446] on label "Drag or upload image" at bounding box center [125, 439] width 130 height 14
click at [0, 0] on input "Drag or upload image" at bounding box center [0, 0] width 0 height 0
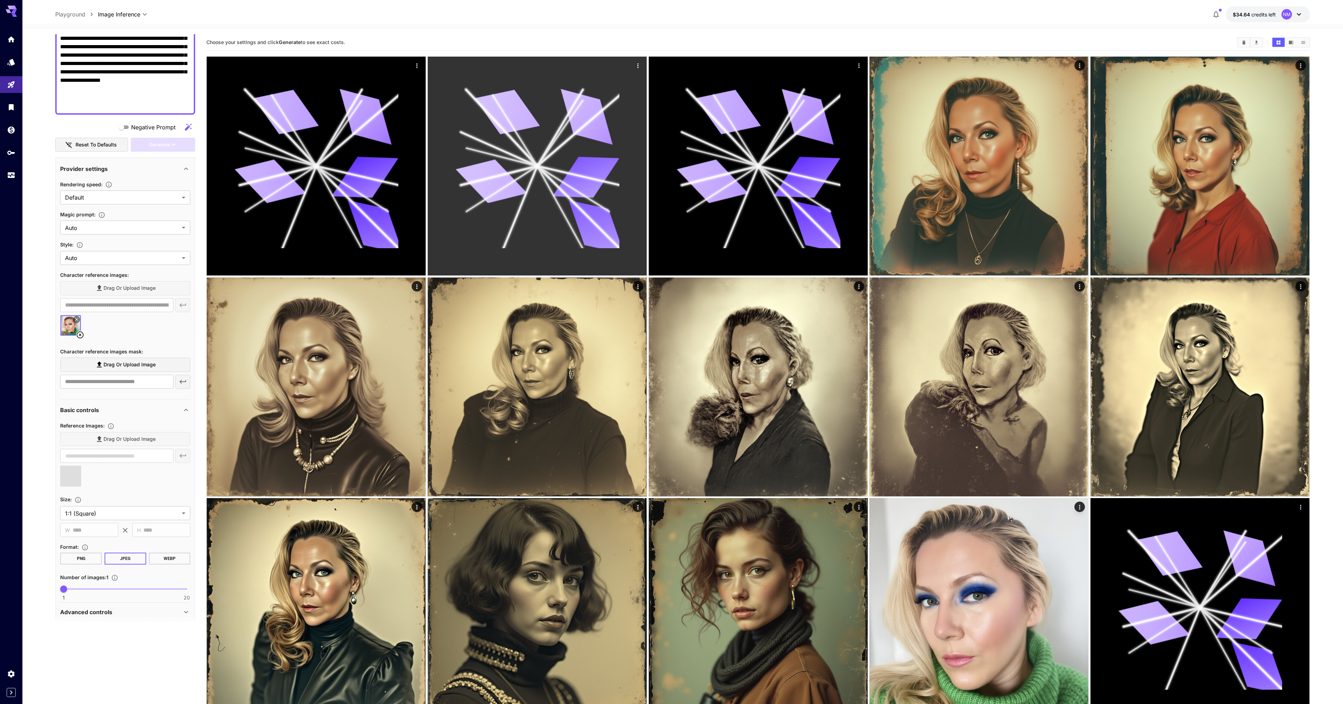
type input "**********"
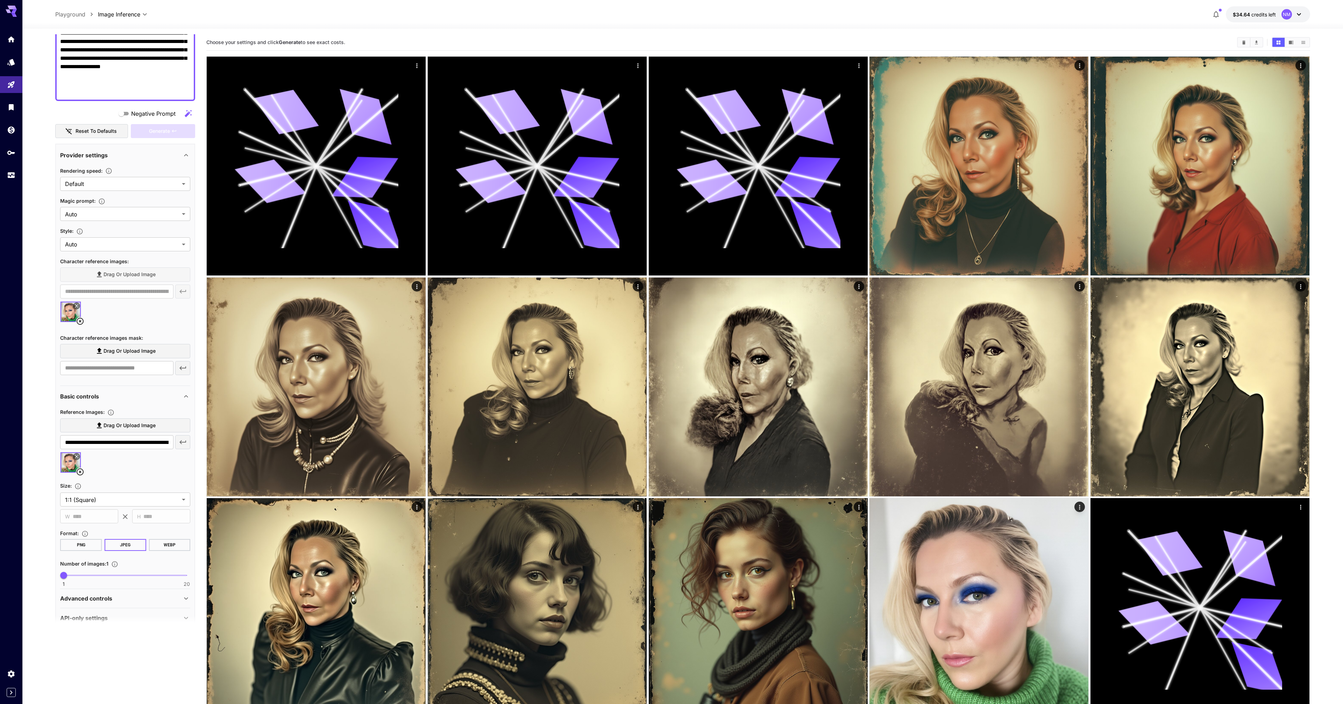
scroll to position [143, 0]
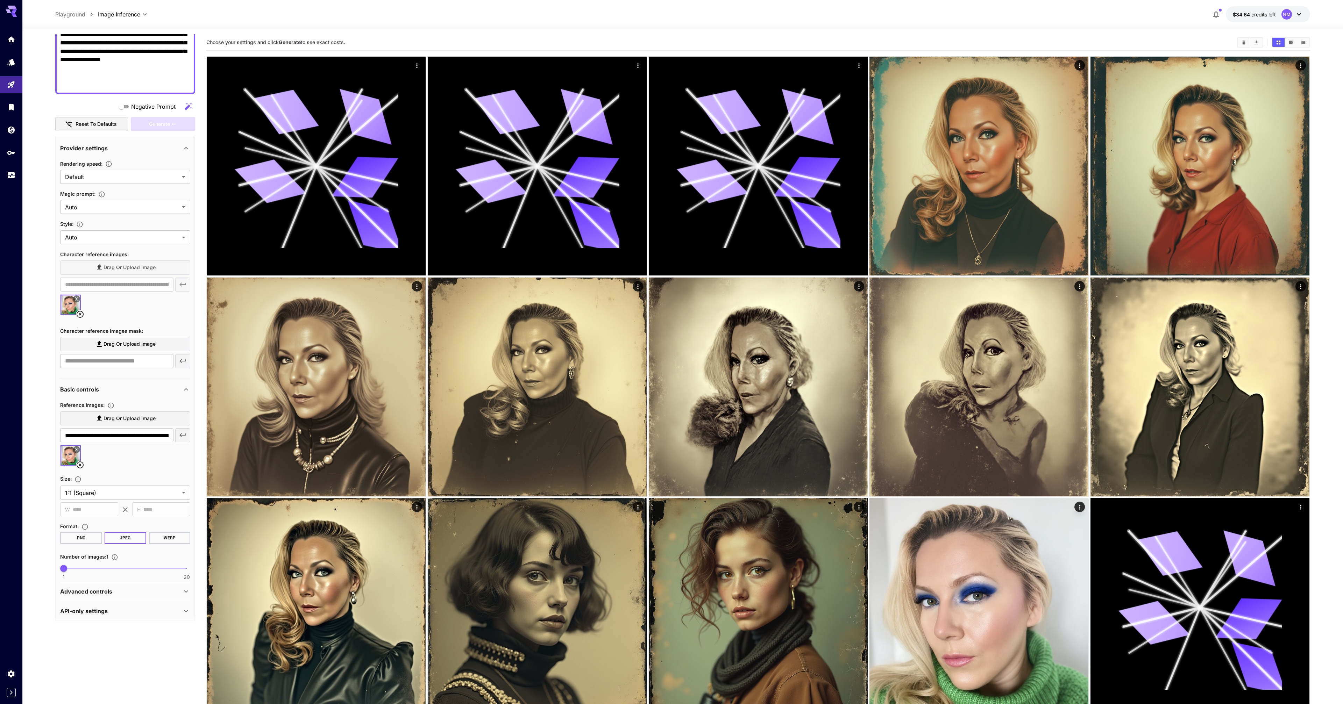
click at [149, 130] on div "Generate" at bounding box center [163, 124] width 64 height 14
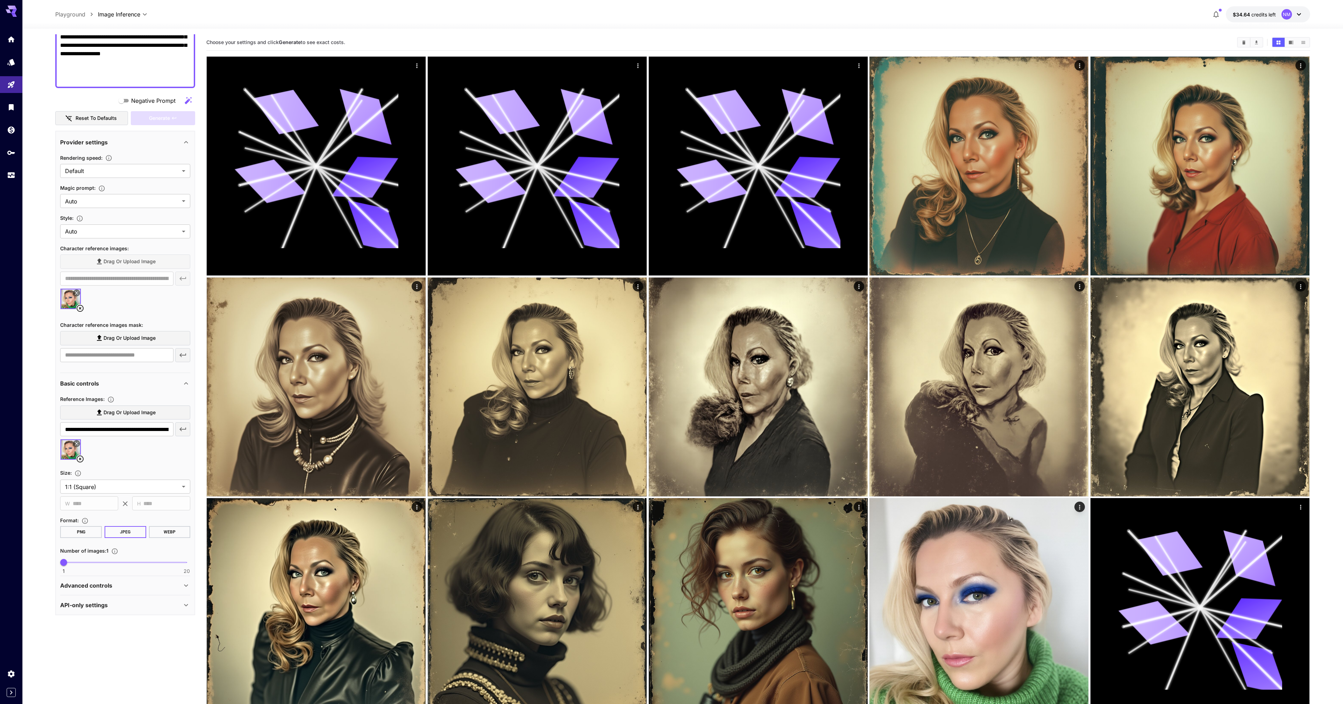
click at [90, 577] on div "Advanced controls" at bounding box center [125, 585] width 130 height 17
click at [94, 581] on div "Advanced controls" at bounding box center [125, 585] width 130 height 17
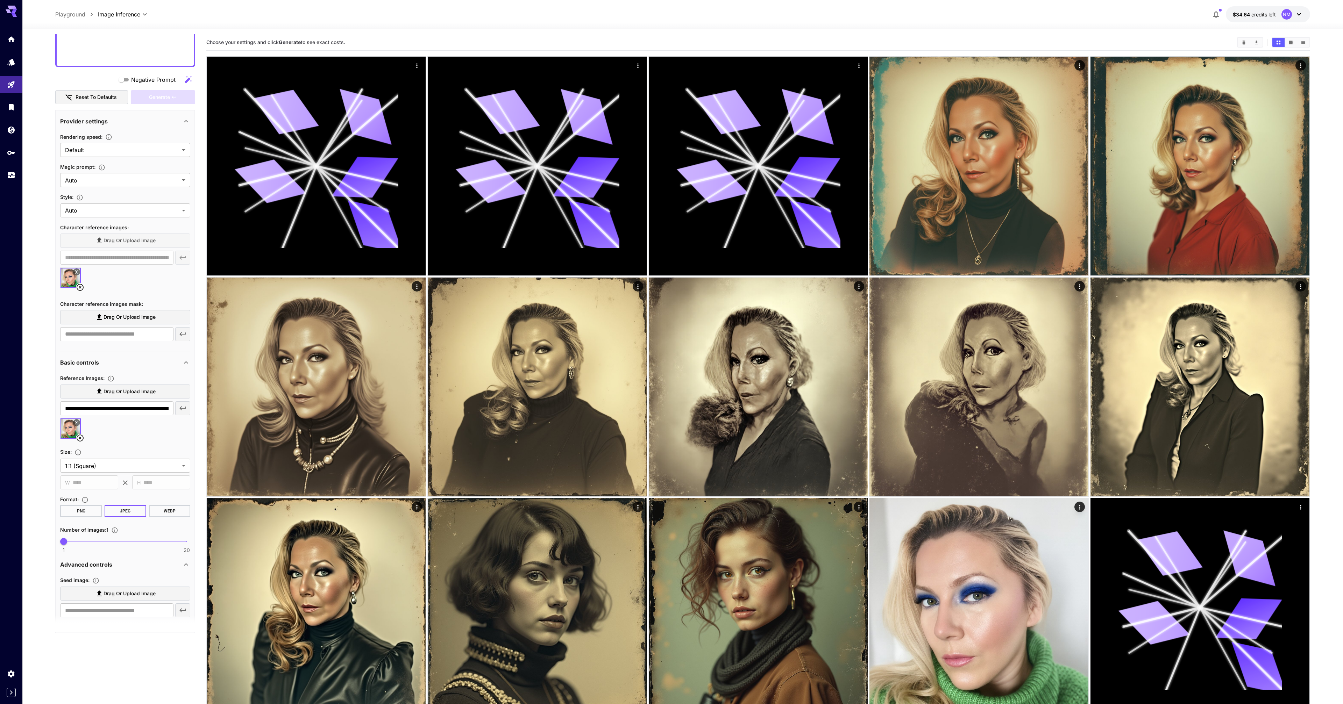
scroll to position [231, 0]
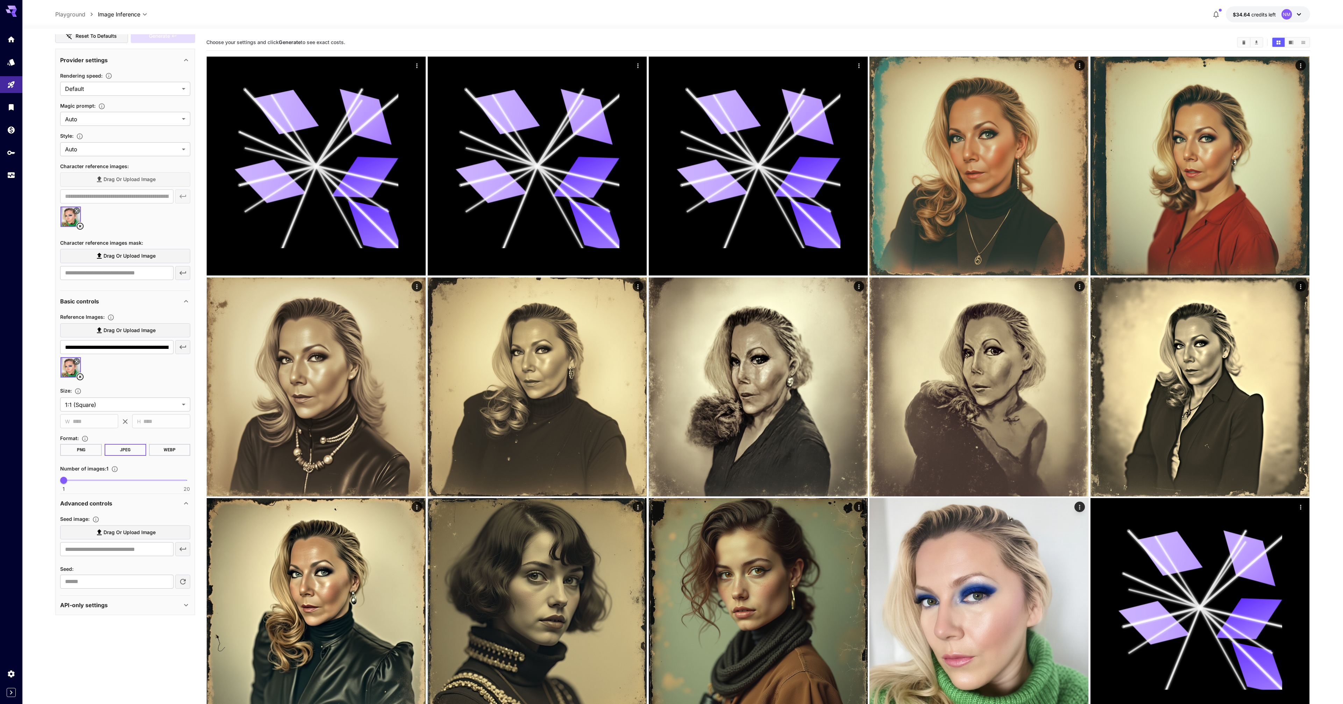
click at [111, 535] on span "Drag or upload image" at bounding box center [130, 532] width 52 height 9
click at [0, 0] on input "Drag or upload image" at bounding box center [0, 0] width 0 height 0
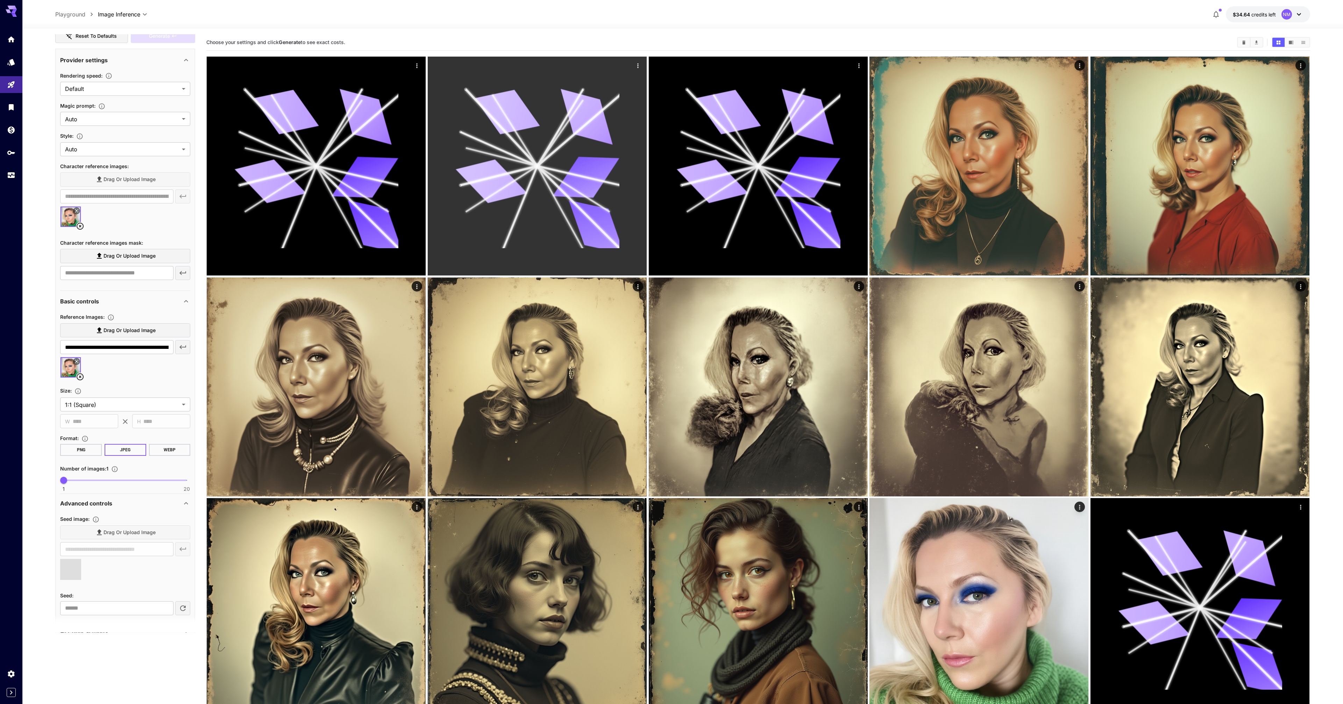
type input "**********"
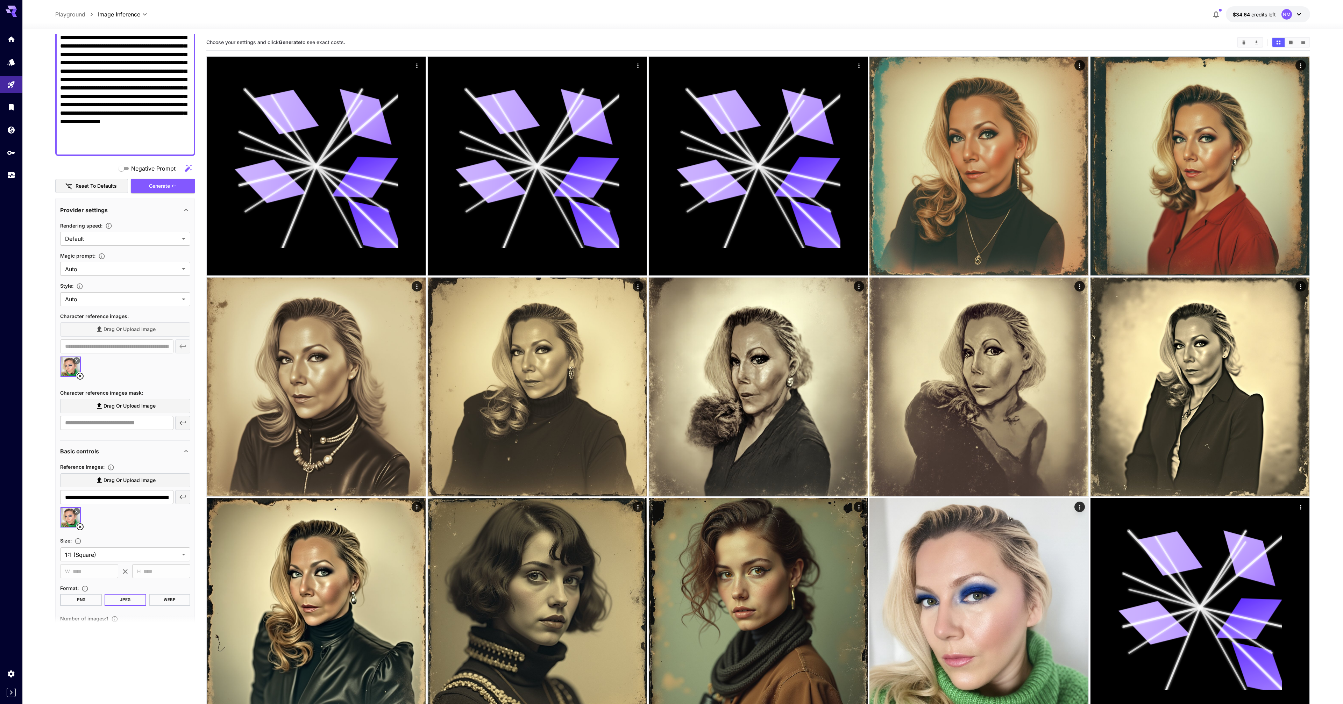
scroll to position [61, 0]
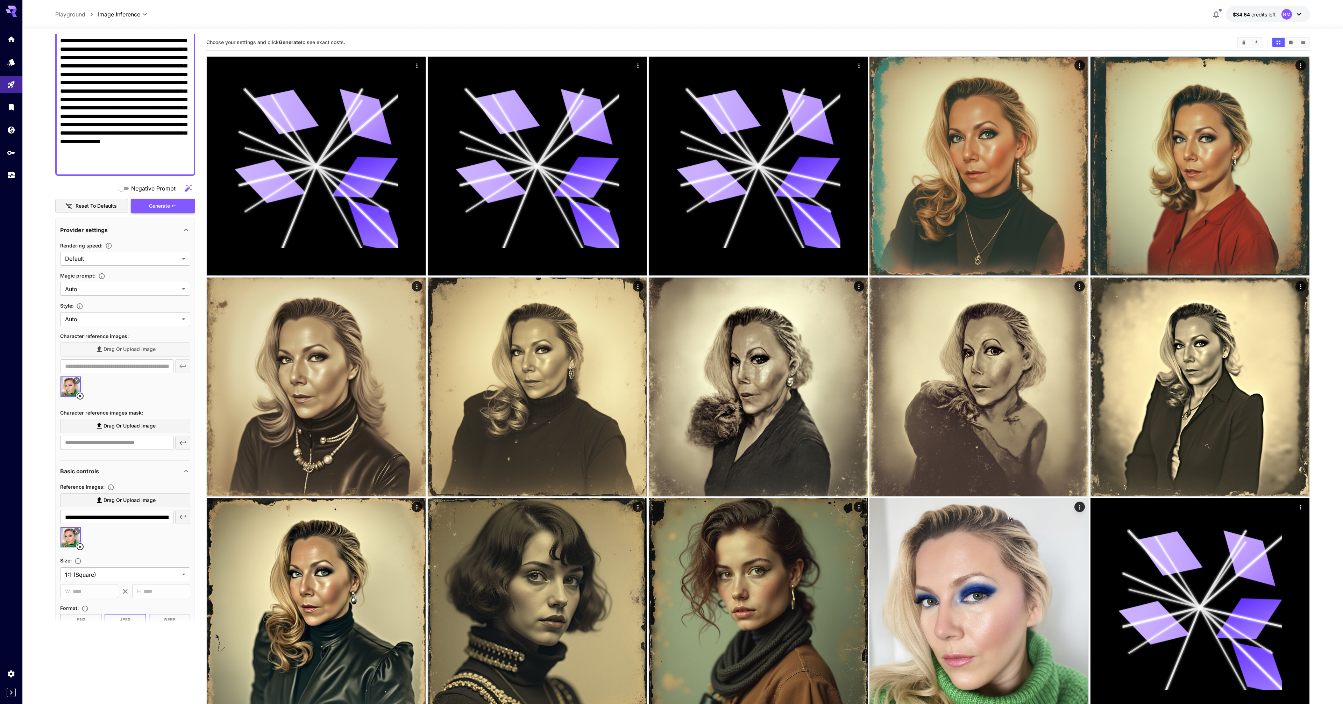
click at [171, 210] on button "Generate" at bounding box center [163, 206] width 64 height 14
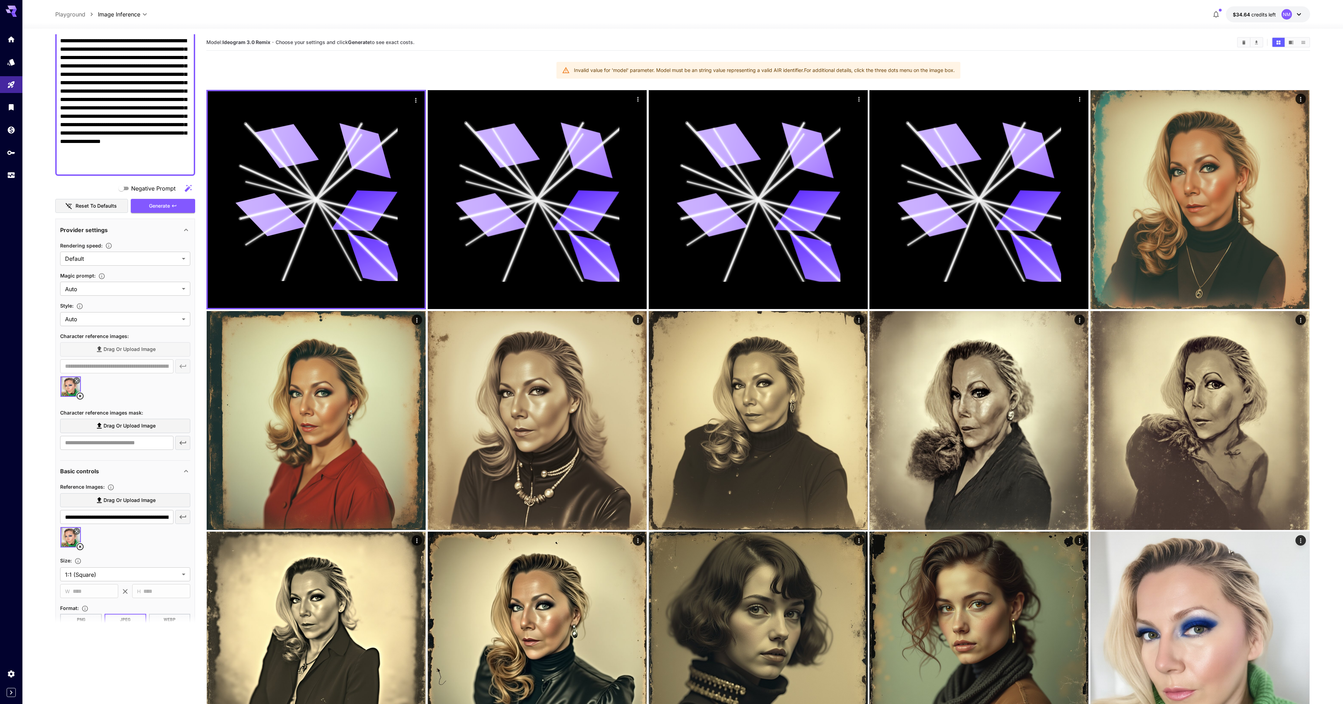
scroll to position [0, 0]
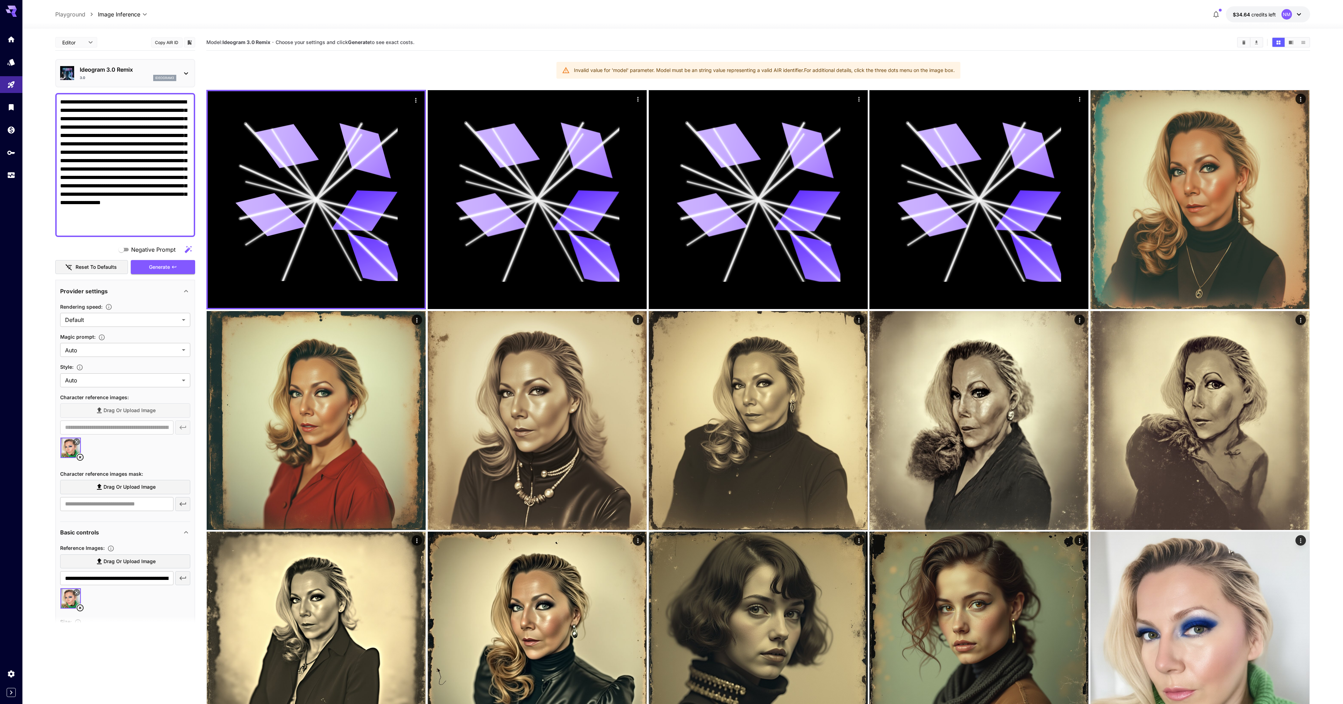
click at [94, 71] on p "Ideogram 3.0 Remix" at bounding box center [128, 69] width 97 height 8
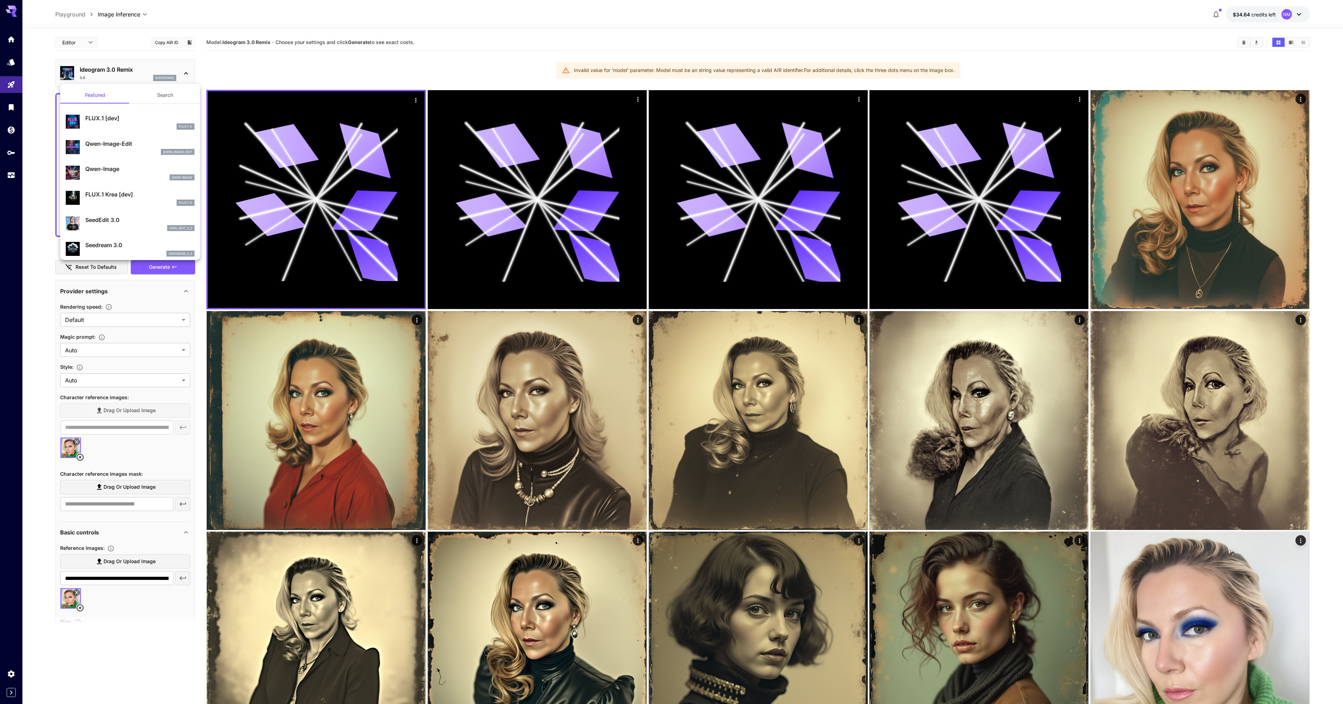
click at [94, 71] on div at bounding box center [671, 352] width 1343 height 704
